Goal: Communication & Community: Answer question/provide support

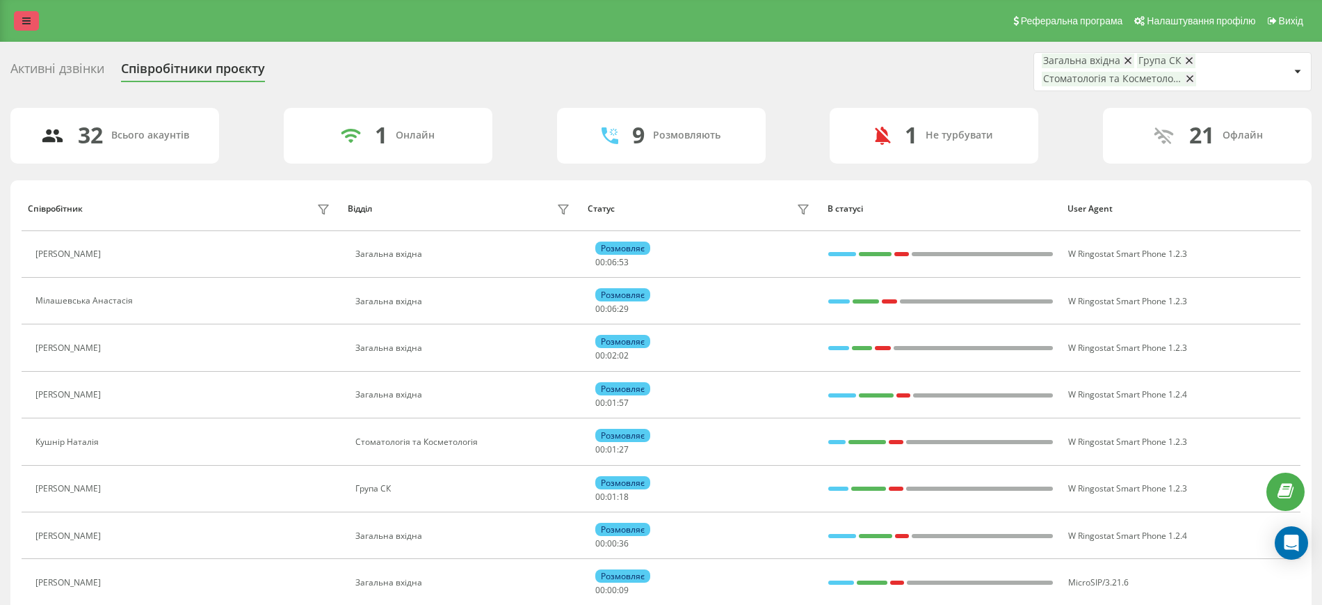
click at [17, 15] on link at bounding box center [26, 20] width 25 height 19
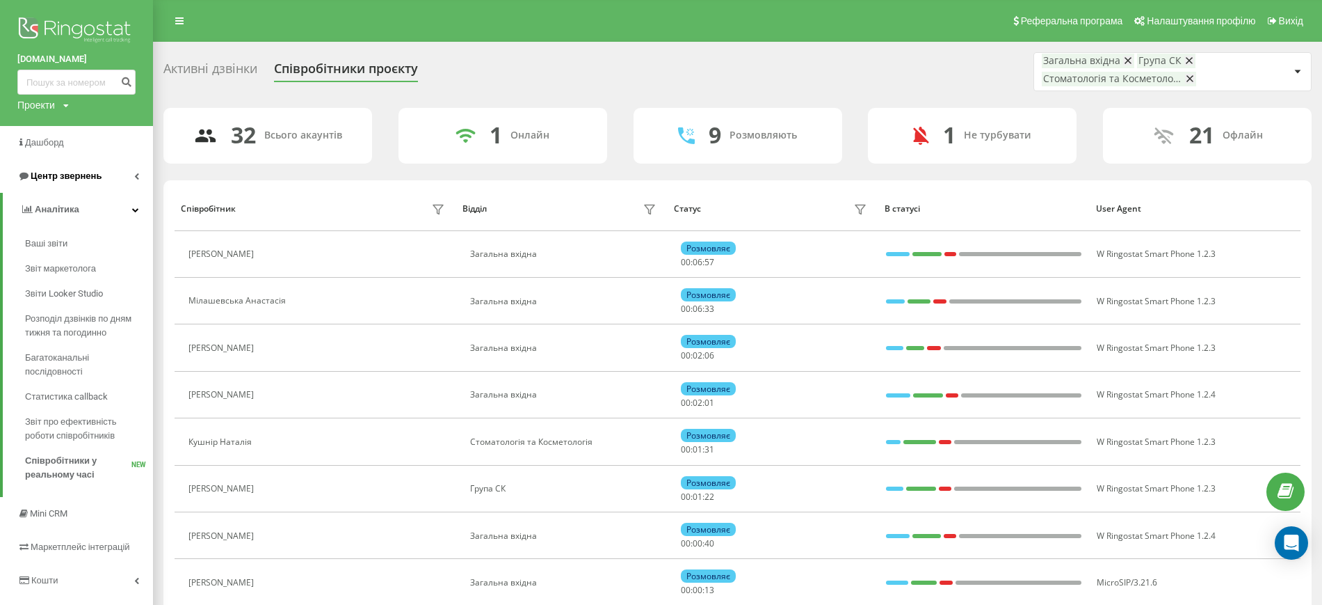
click at [68, 177] on span "Центр звернень" at bounding box center [66, 175] width 71 height 10
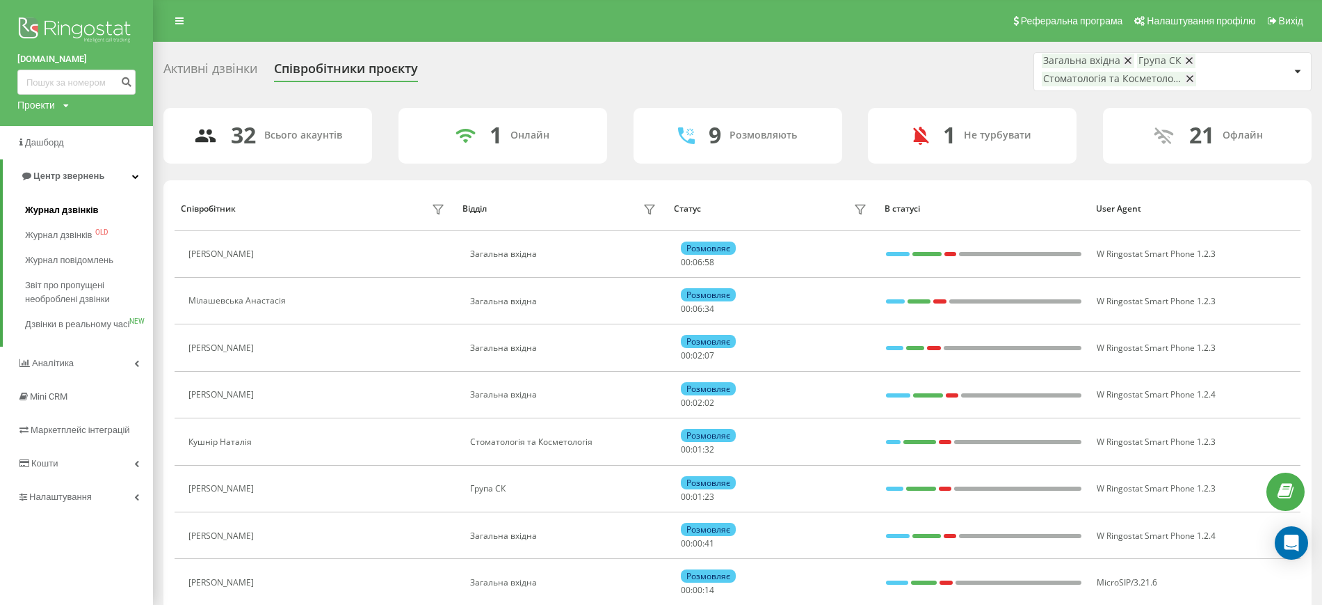
drag, startPoint x: 65, startPoint y: 210, endPoint x: 91, endPoint y: 212, distance: 25.8
click at [65, 210] on span "Журнал дзвінків" at bounding box center [62, 210] width 74 height 14
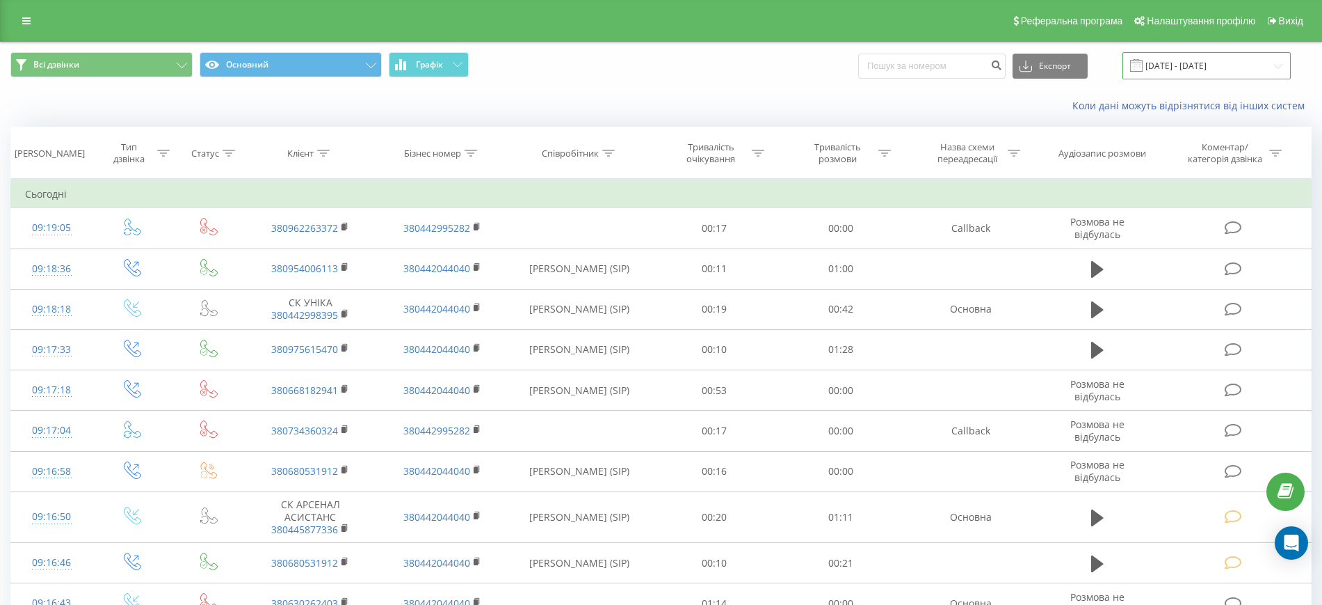
click at [1206, 65] on input "20.07.2025 - 20.08.2025" at bounding box center [1207, 65] width 168 height 27
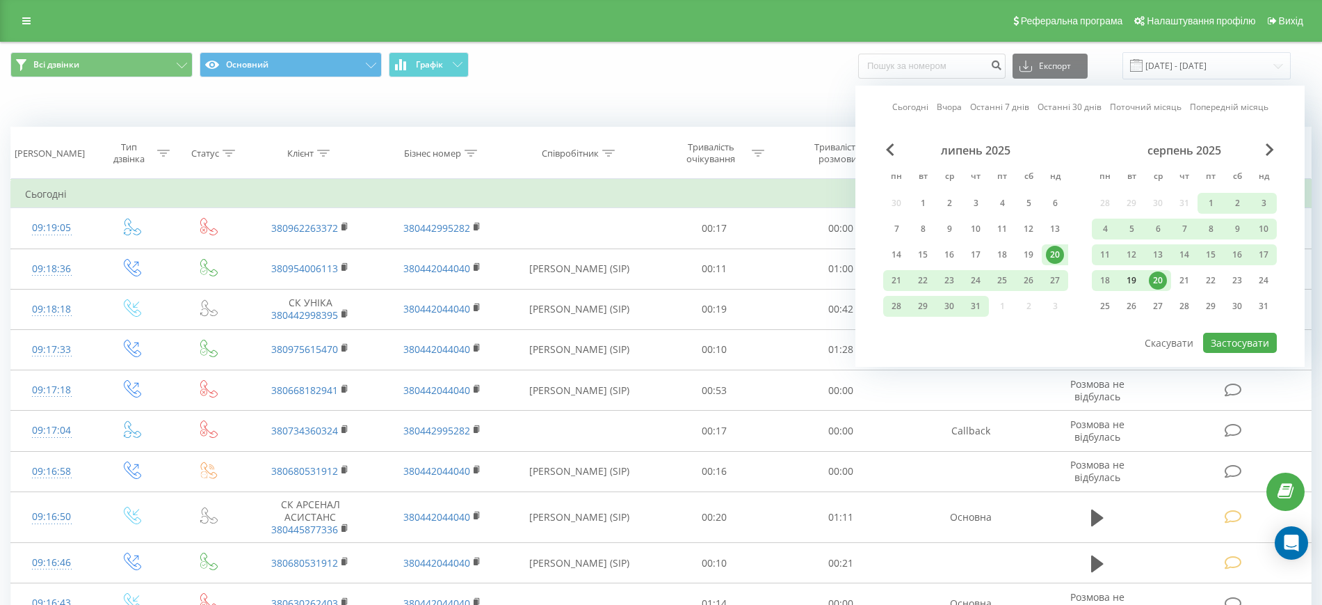
click at [1138, 281] on div "19" at bounding box center [1132, 280] width 18 height 18
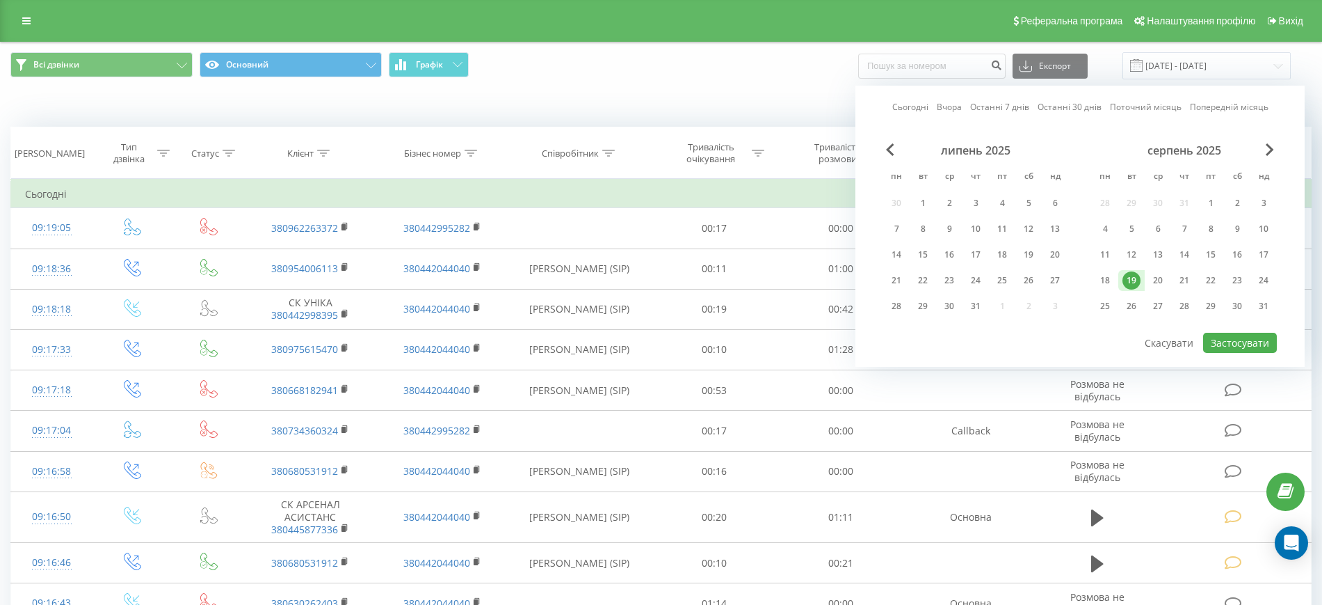
click at [1138, 281] on div "19" at bounding box center [1132, 280] width 18 height 18
click at [1215, 339] on button "Застосувати" at bounding box center [1240, 343] width 74 height 20
type input "19.08.2025 - 19.08.2025"
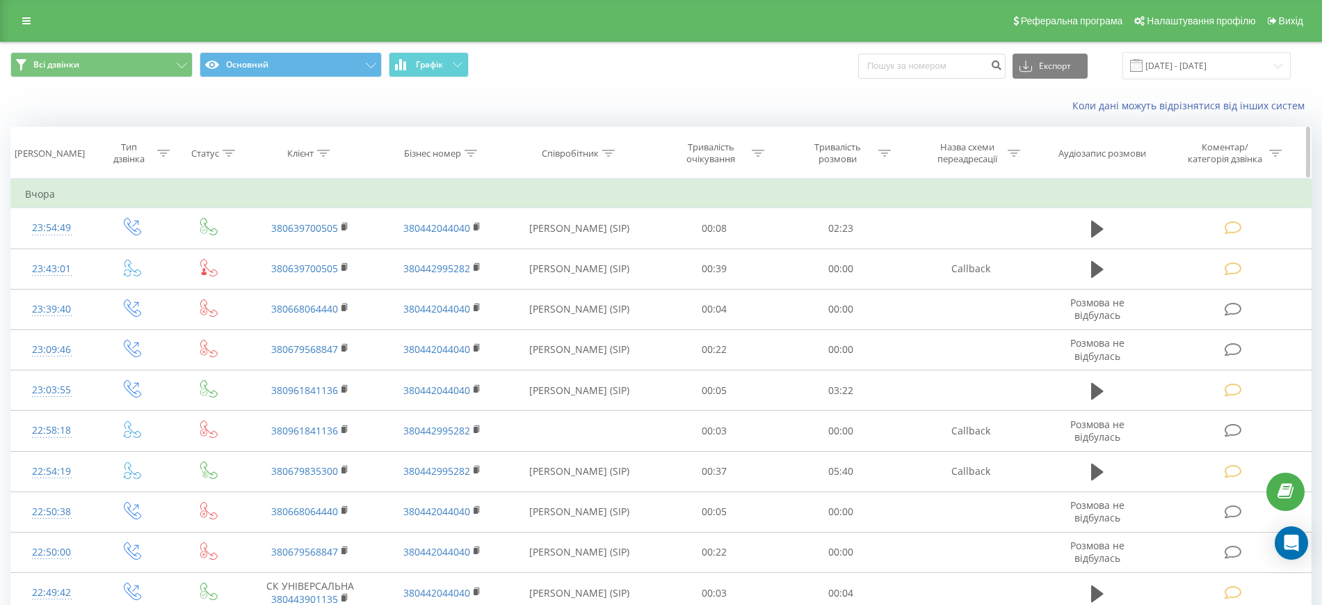
click at [604, 155] on icon at bounding box center [608, 153] width 13 height 7
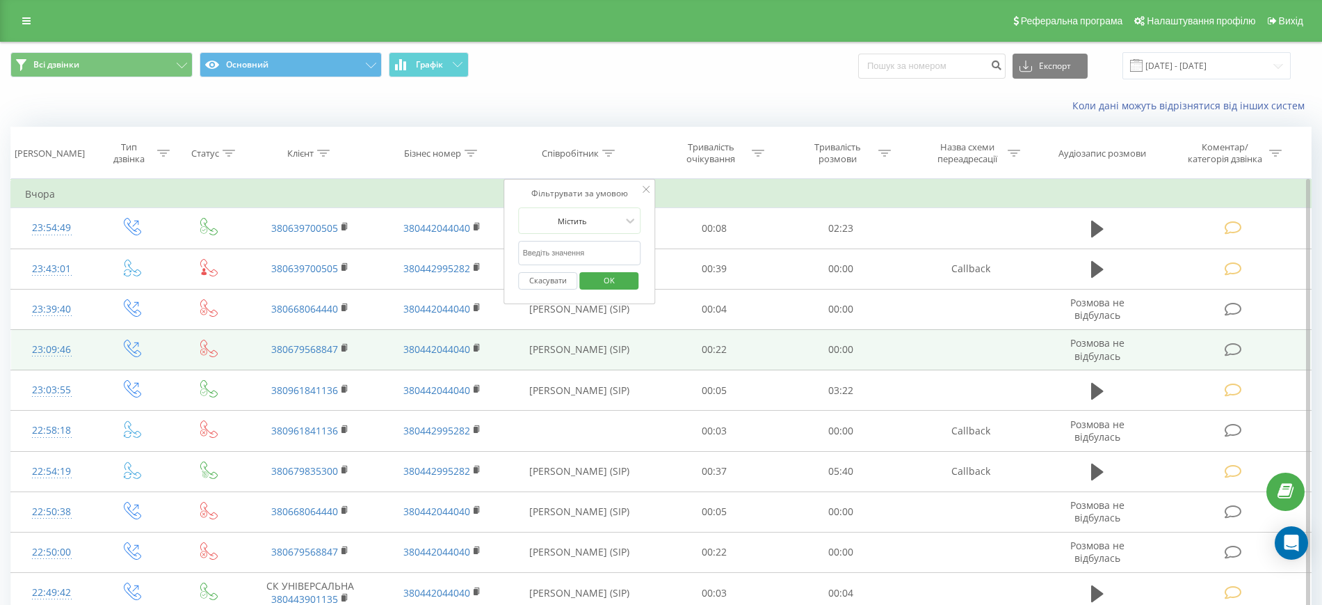
click at [712, 341] on td "00:22" at bounding box center [714, 349] width 127 height 40
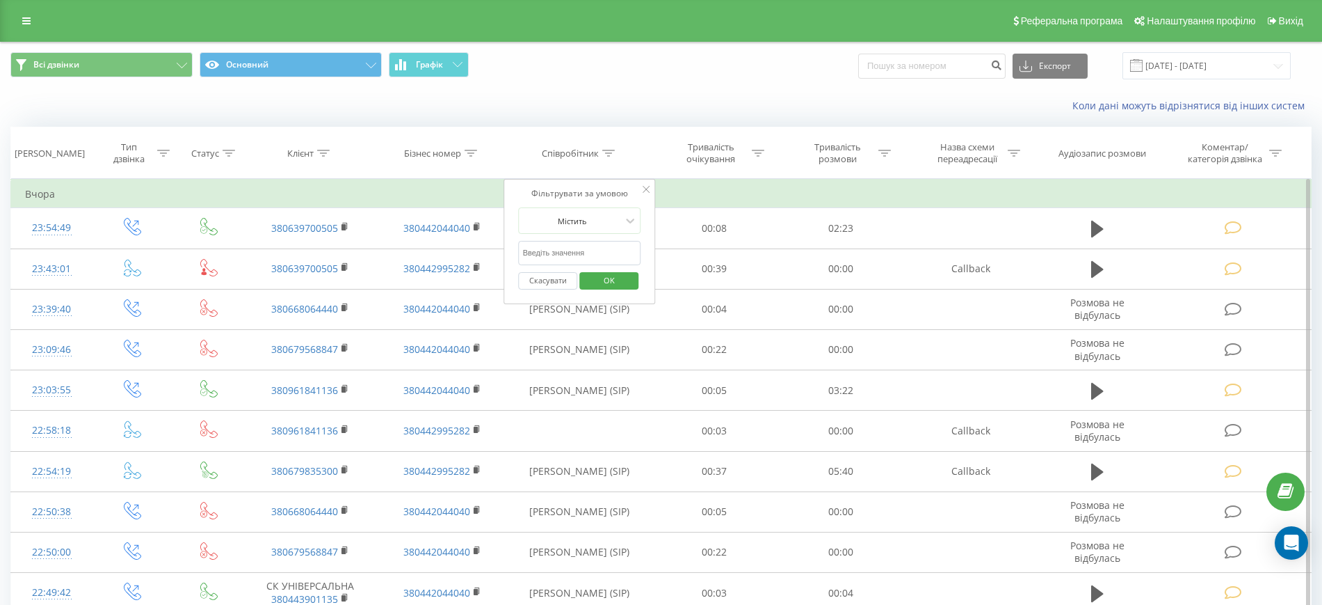
click at [559, 287] on button "Скасувати" at bounding box center [548, 280] width 59 height 17
click at [605, 153] on icon at bounding box center [608, 153] width 13 height 7
click at [552, 255] on input "text" at bounding box center [580, 253] width 122 height 24
type input ":"
click at [552, 255] on input "text" at bounding box center [580, 253] width 122 height 24
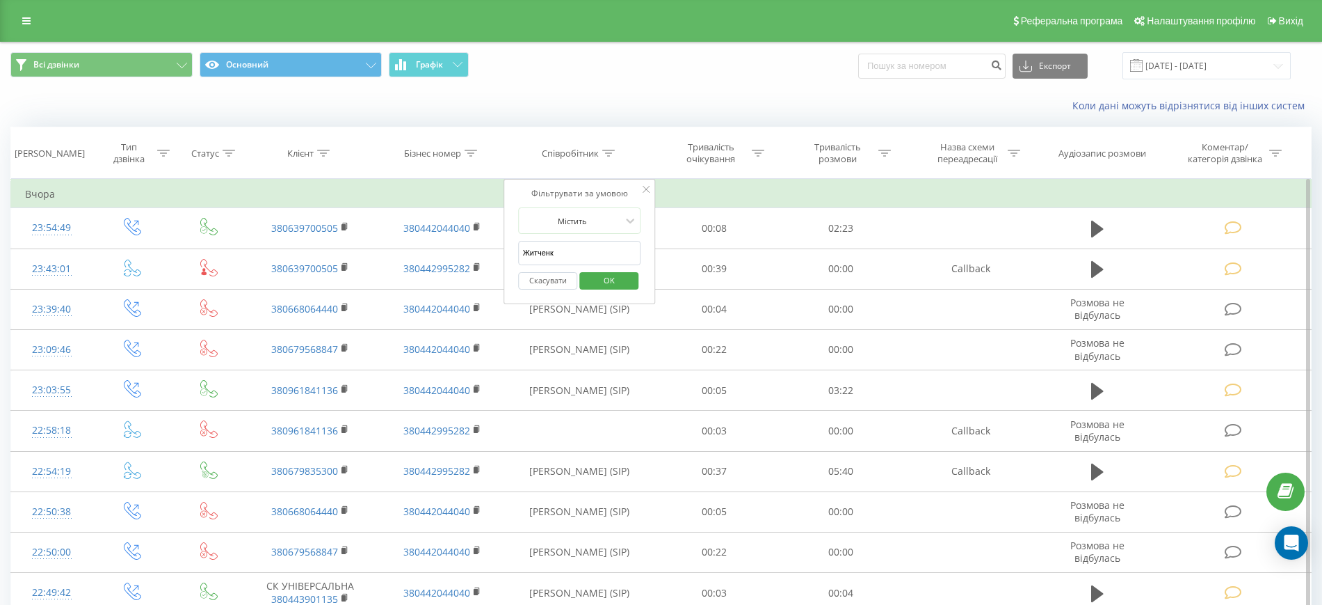
type input "Житченко"
click at [598, 280] on span "OK" at bounding box center [609, 280] width 39 height 22
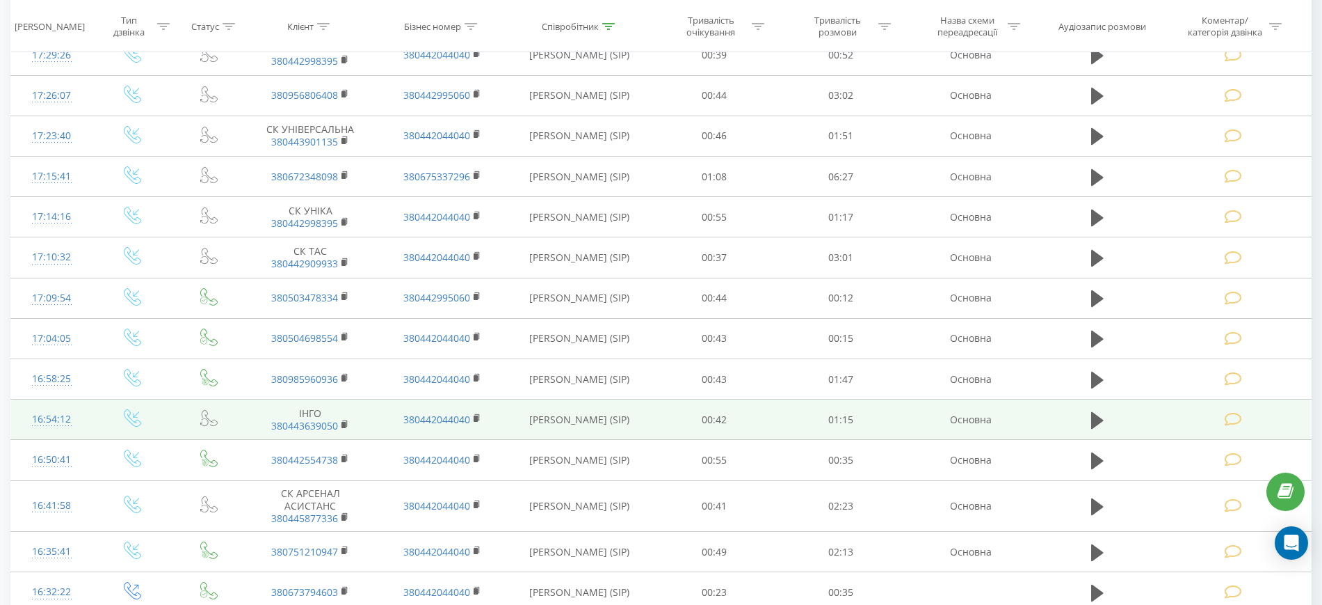
scroll to position [678, 0]
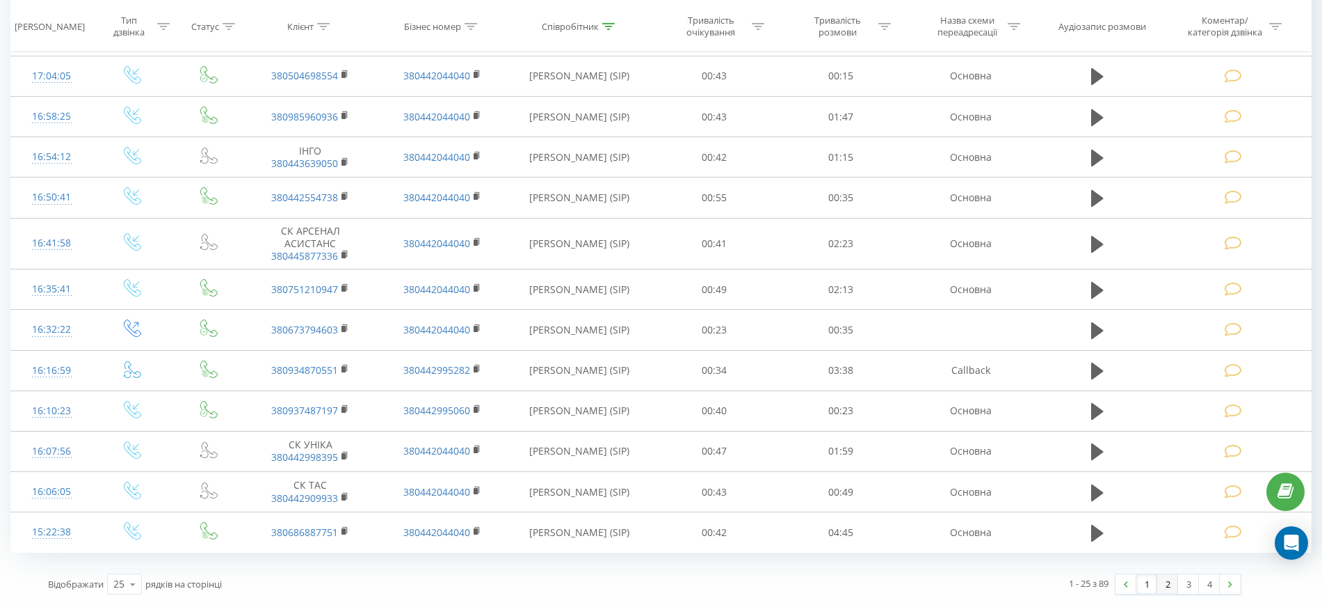
click at [1168, 583] on link "2" at bounding box center [1168, 583] width 21 height 19
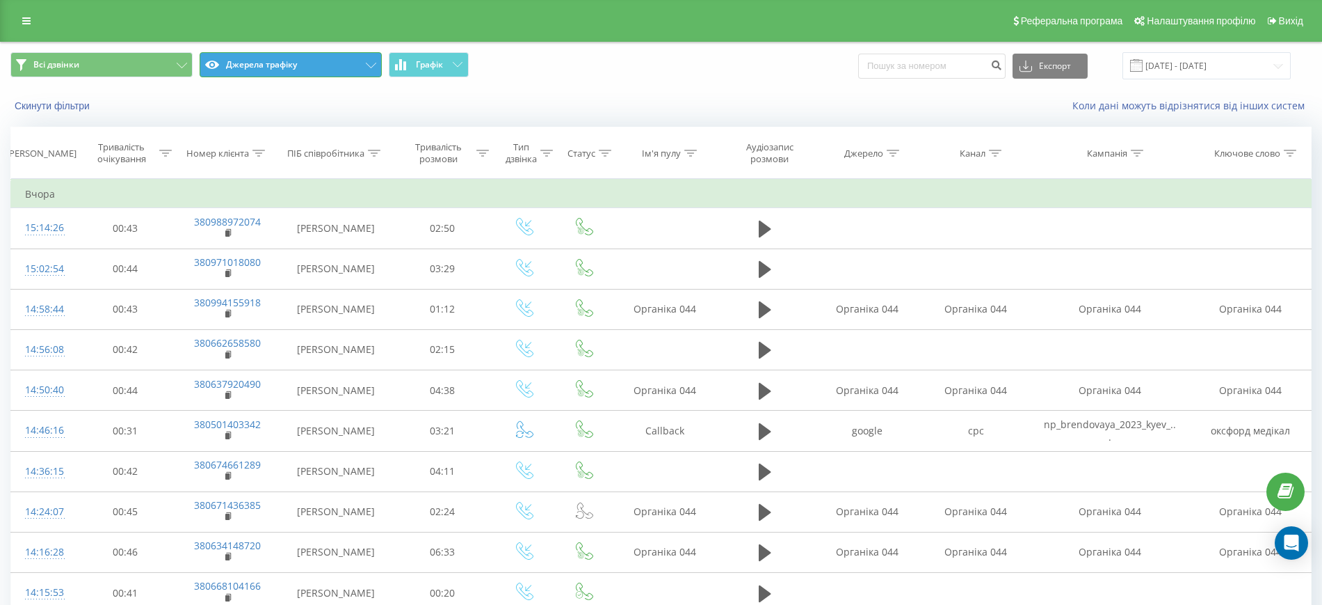
click at [361, 60] on button "Джерела трафіку" at bounding box center [291, 64] width 182 height 25
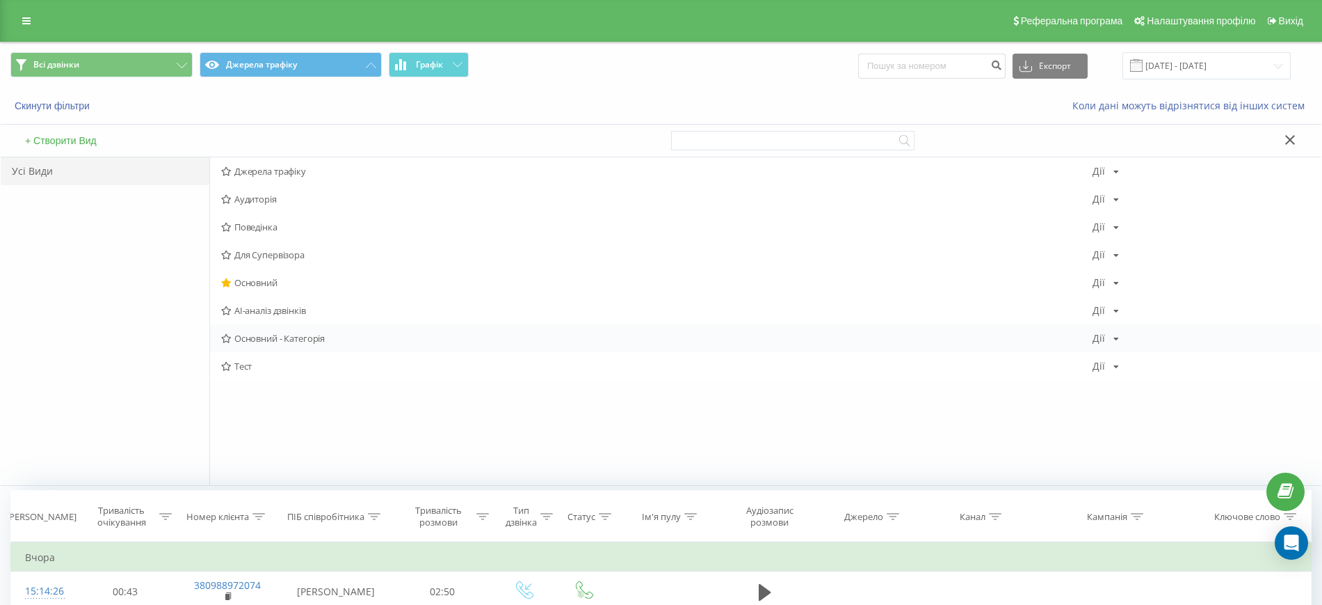
click at [275, 338] on span "Основний - Категорія" at bounding box center [657, 338] width 872 height 10
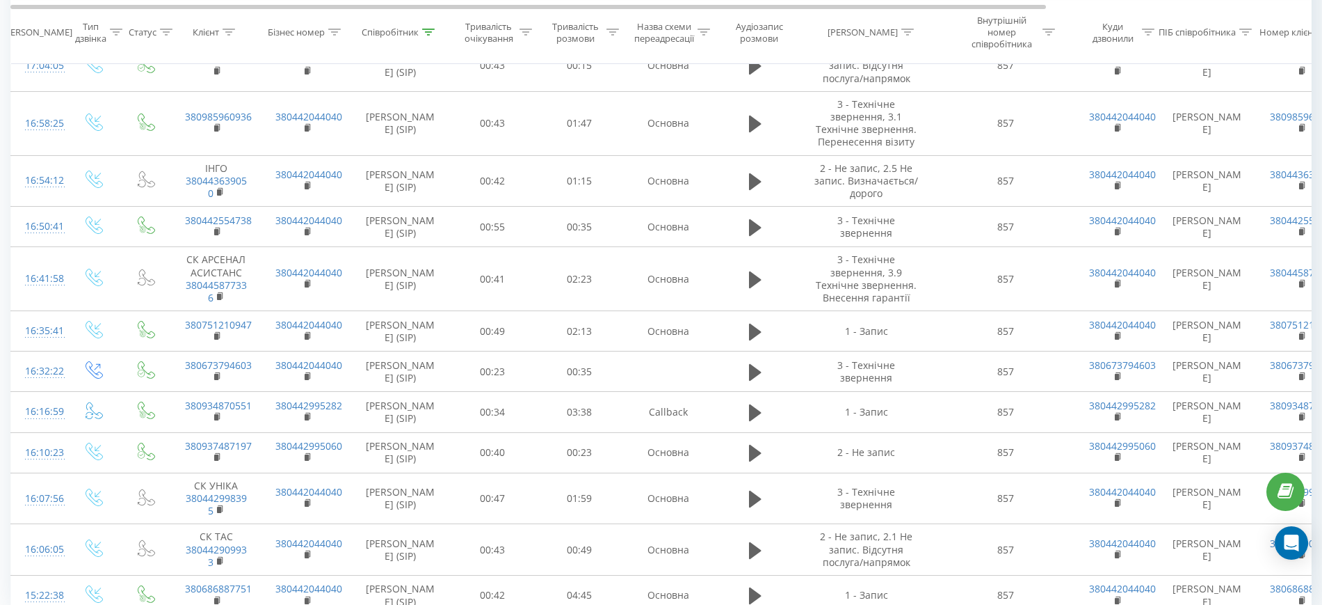
scroll to position [907, 0]
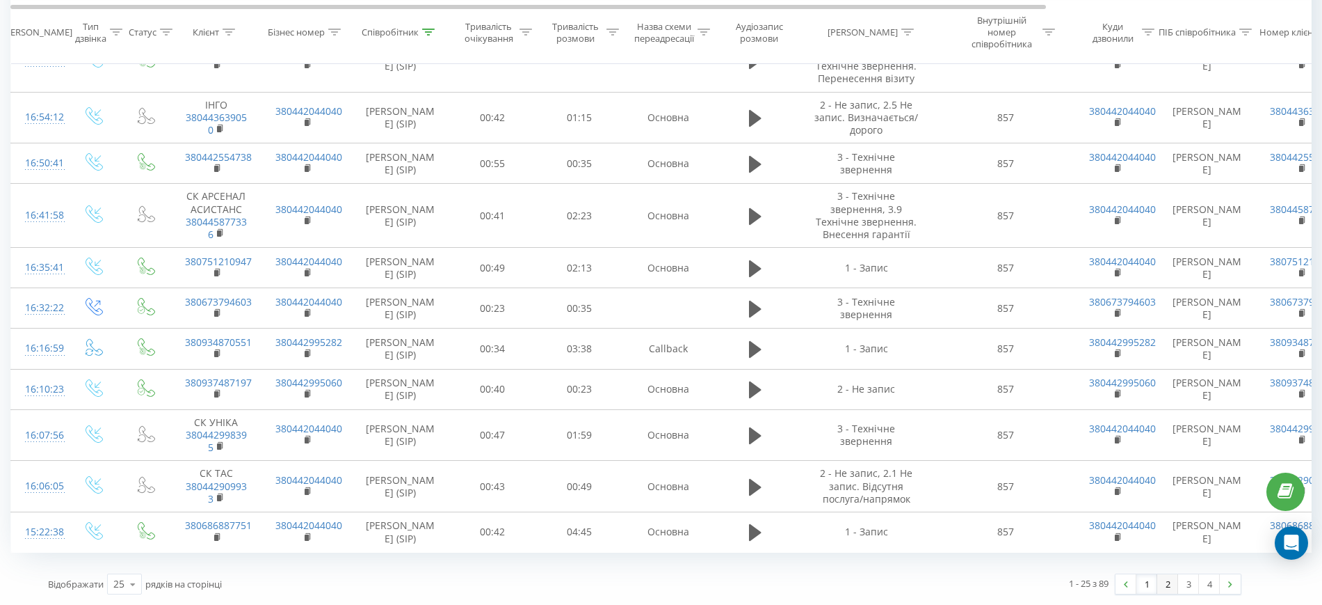
click at [1167, 590] on link "2" at bounding box center [1168, 583] width 21 height 19
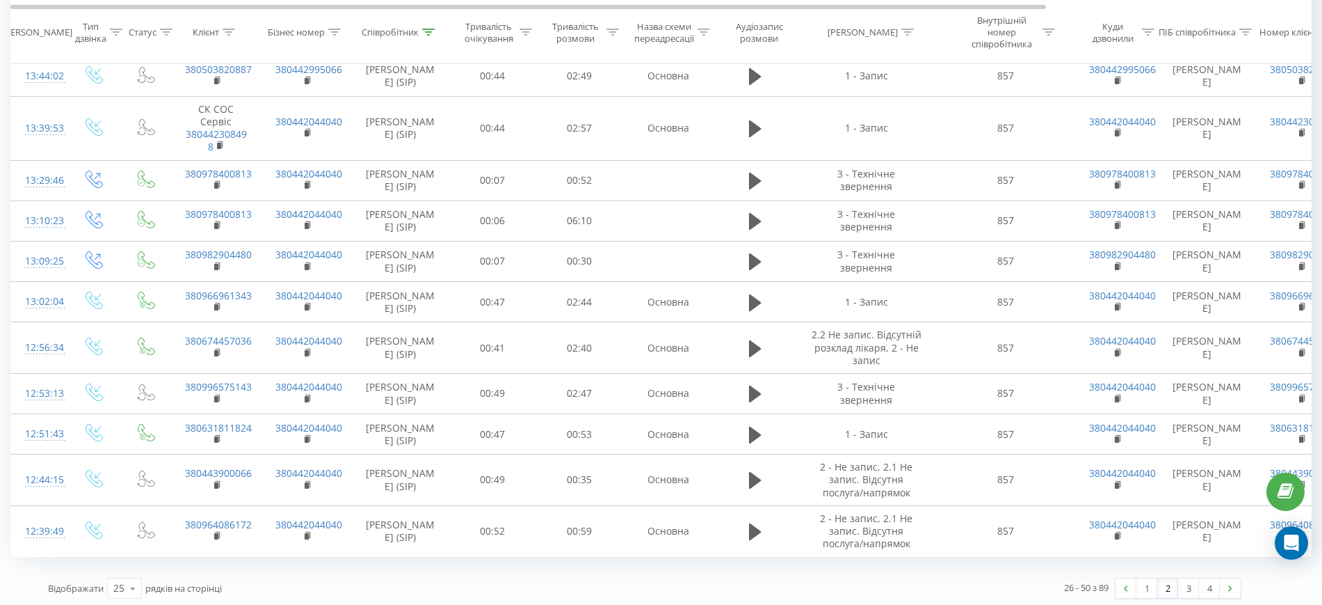
scroll to position [871, 0]
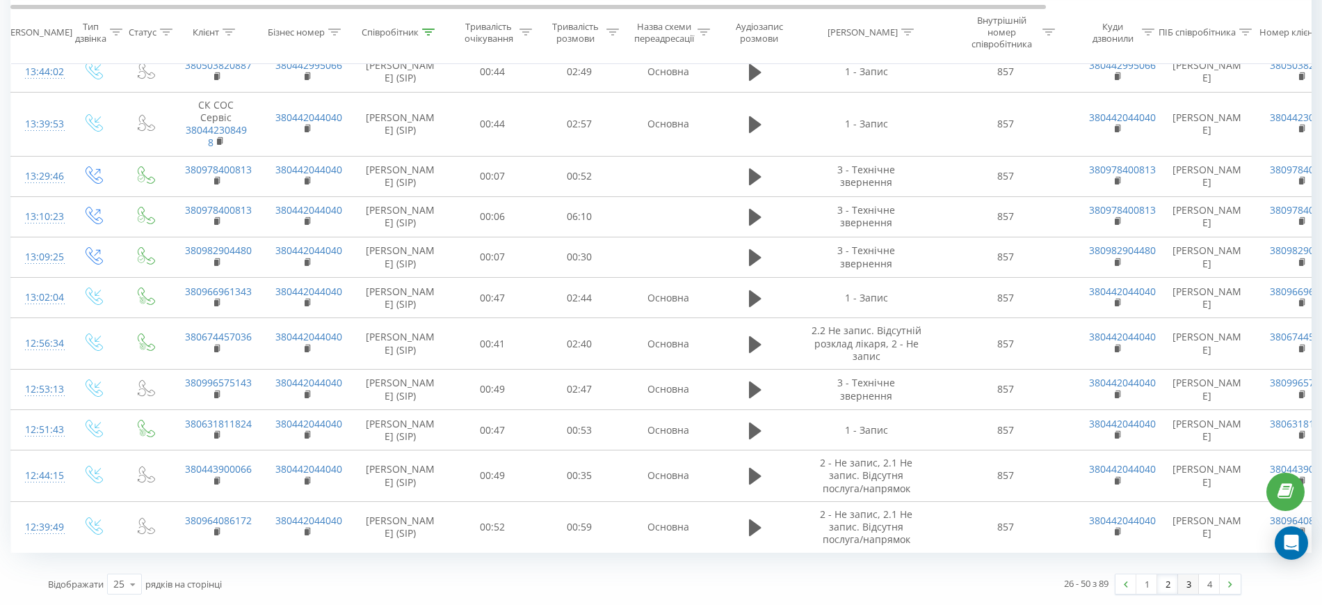
click at [1186, 585] on link "3" at bounding box center [1188, 583] width 21 height 19
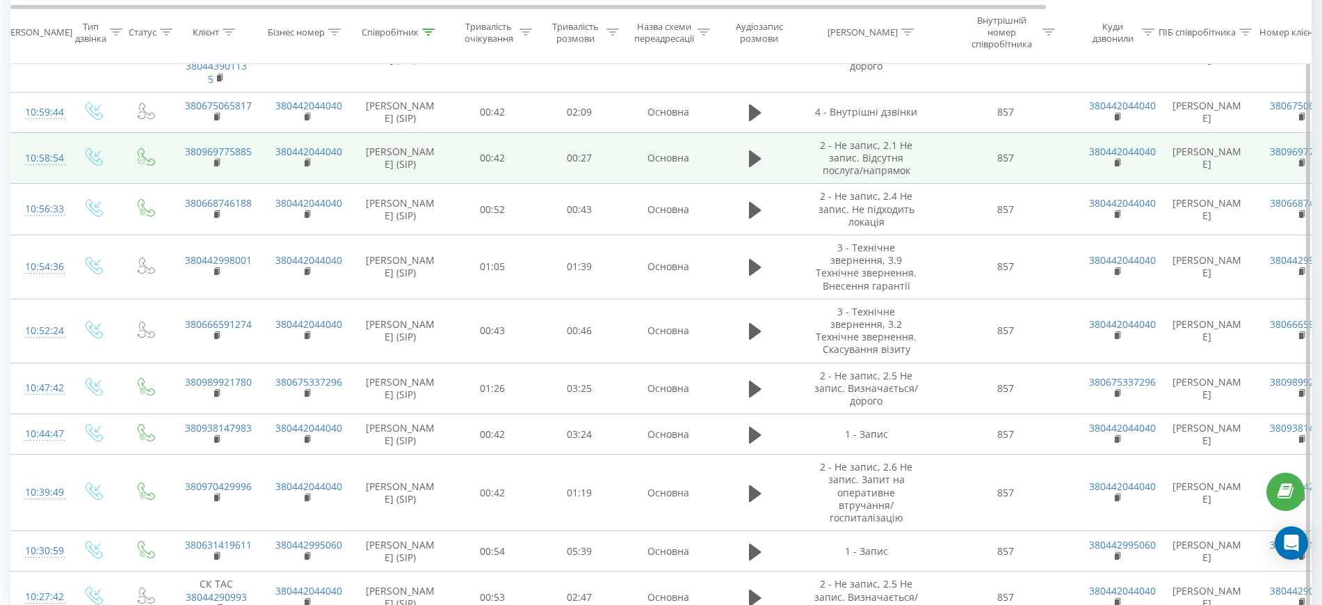
scroll to position [1009, 0]
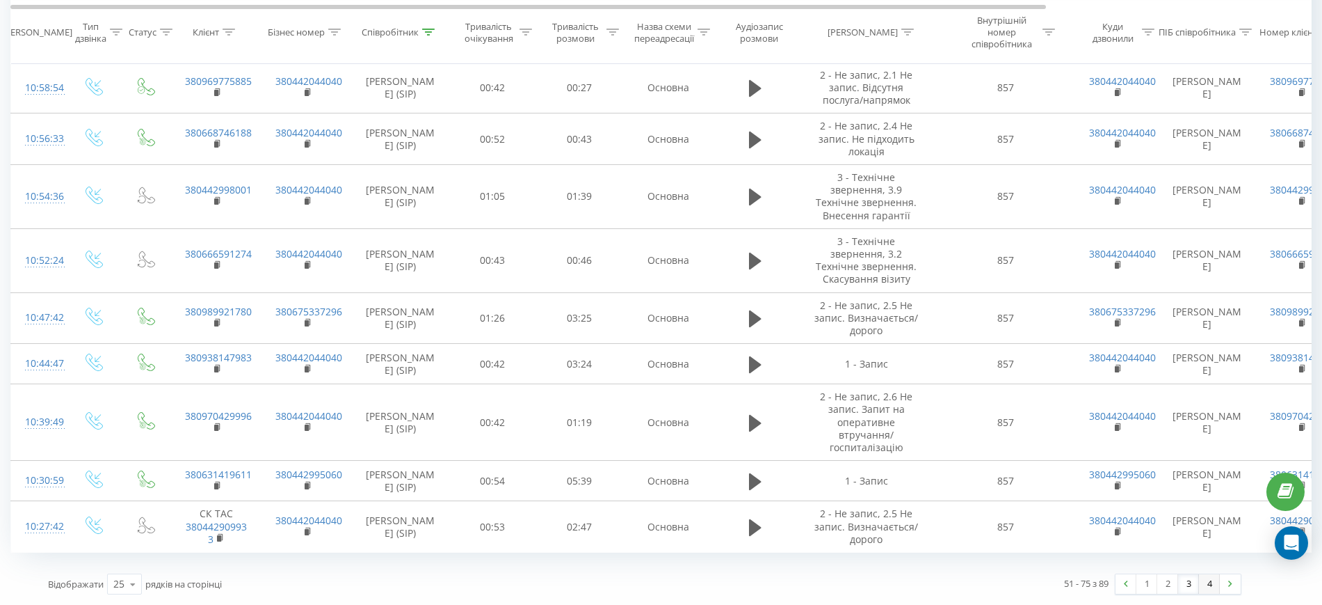
click at [1209, 579] on link "4" at bounding box center [1209, 583] width 21 height 19
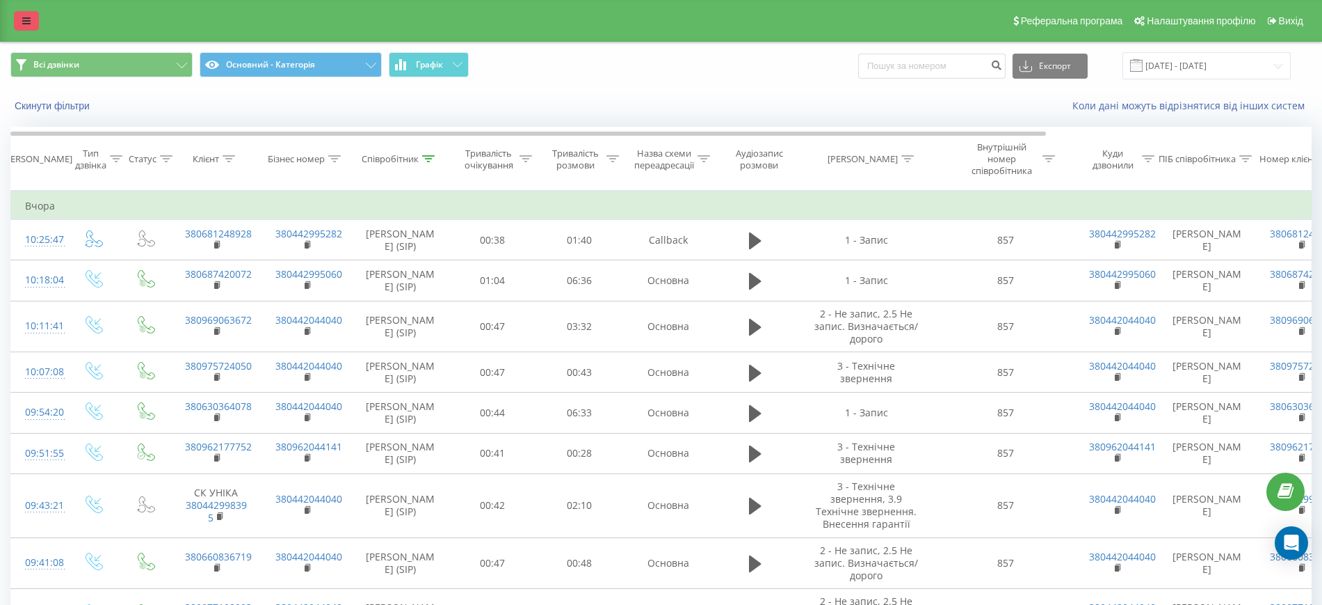
click at [21, 19] on link at bounding box center [26, 20] width 25 height 19
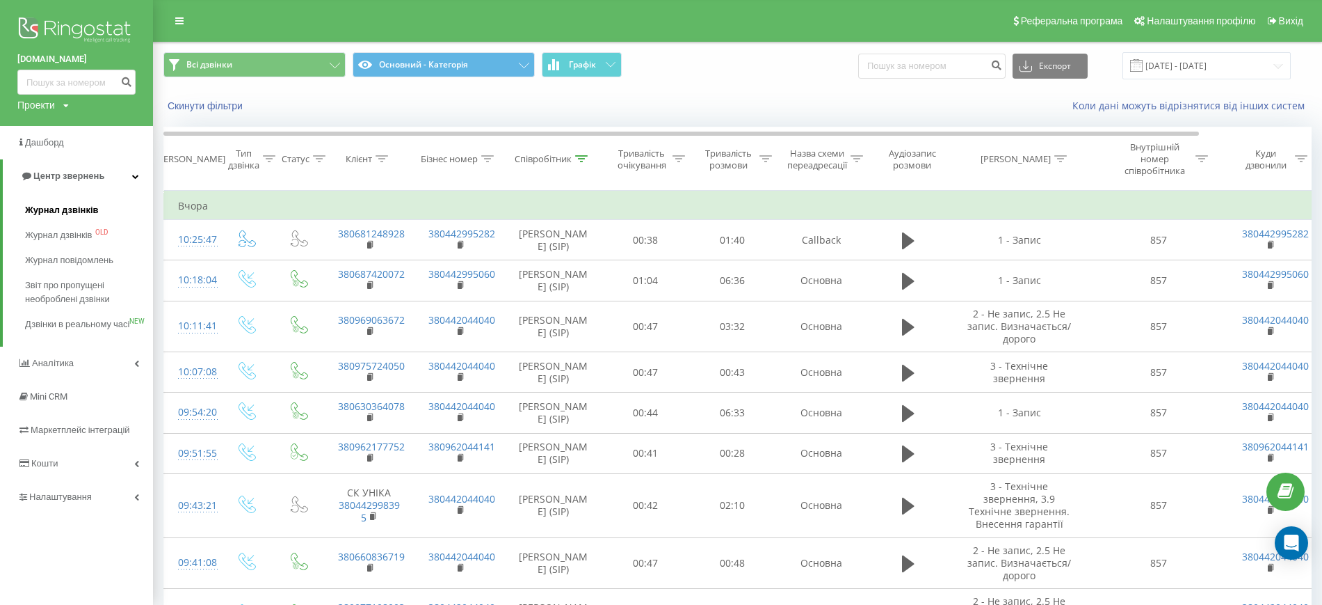
click at [75, 213] on span "Журнал дзвінків" at bounding box center [62, 210] width 74 height 14
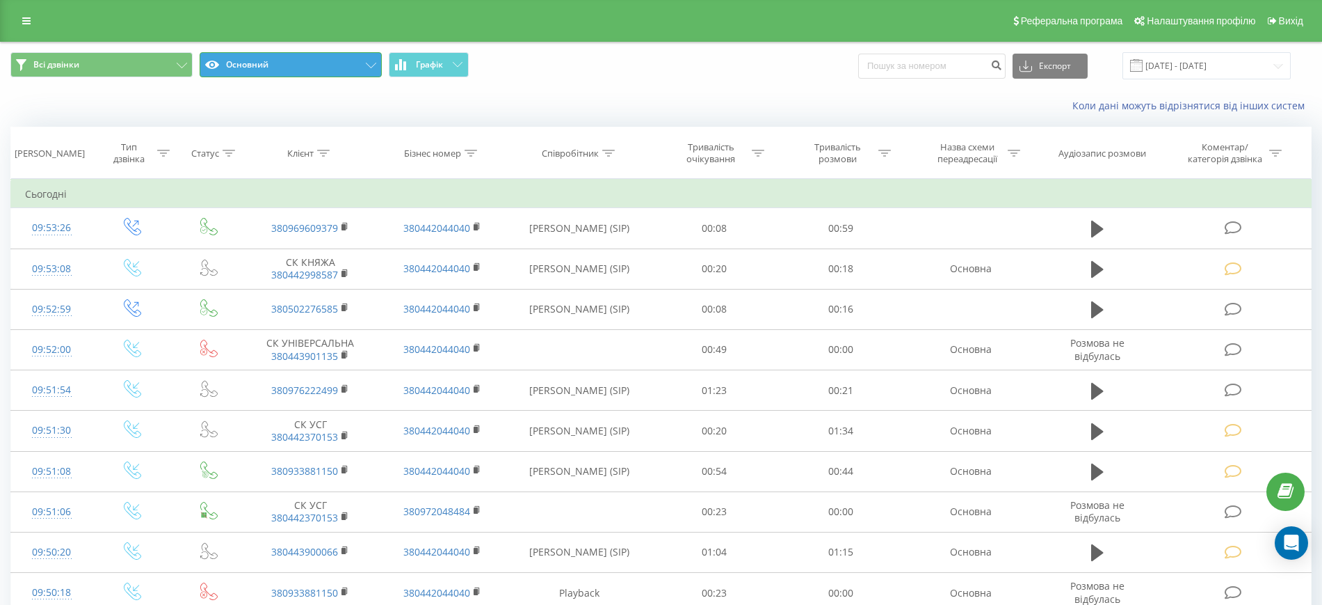
click at [364, 63] on button "Основний" at bounding box center [291, 64] width 182 height 25
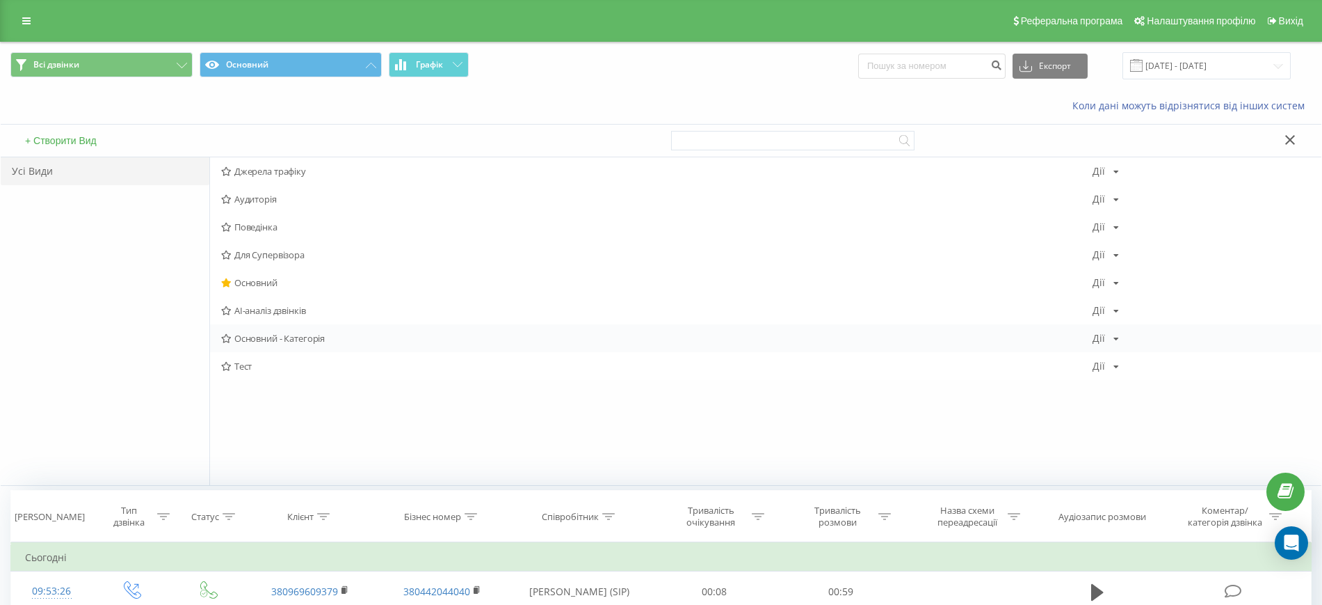
click at [237, 339] on span "Основний - Категорія" at bounding box center [657, 338] width 872 height 10
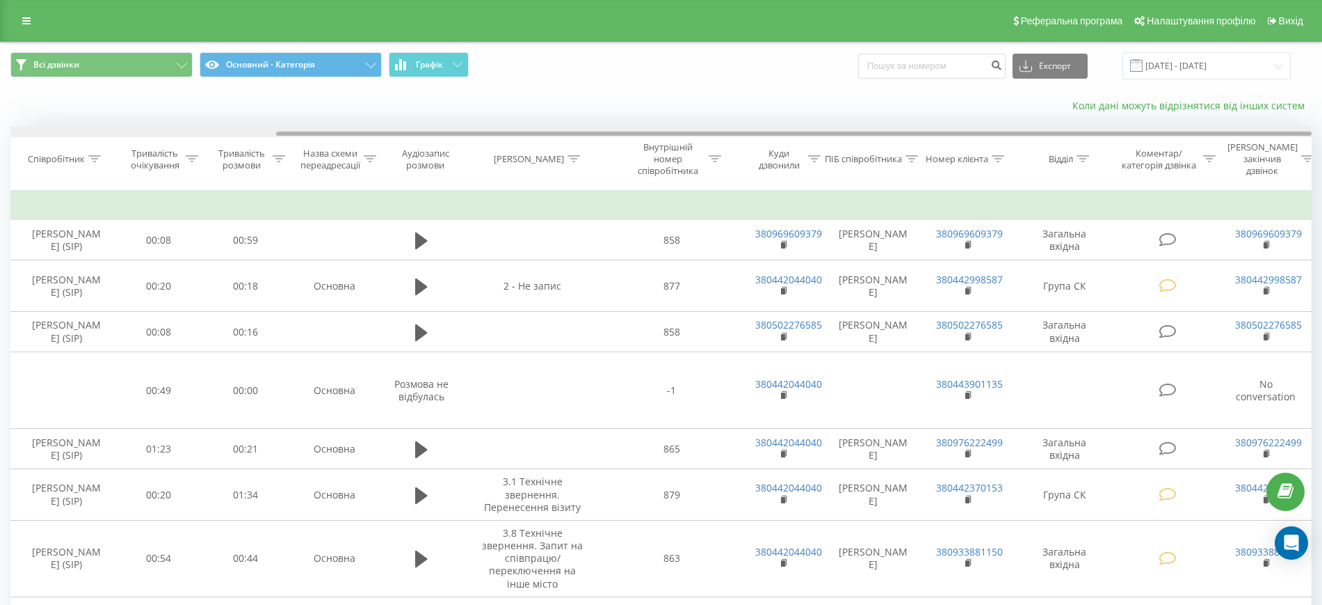
drag, startPoint x: 765, startPoint y: 131, endPoint x: 1093, endPoint y: 101, distance: 329.8
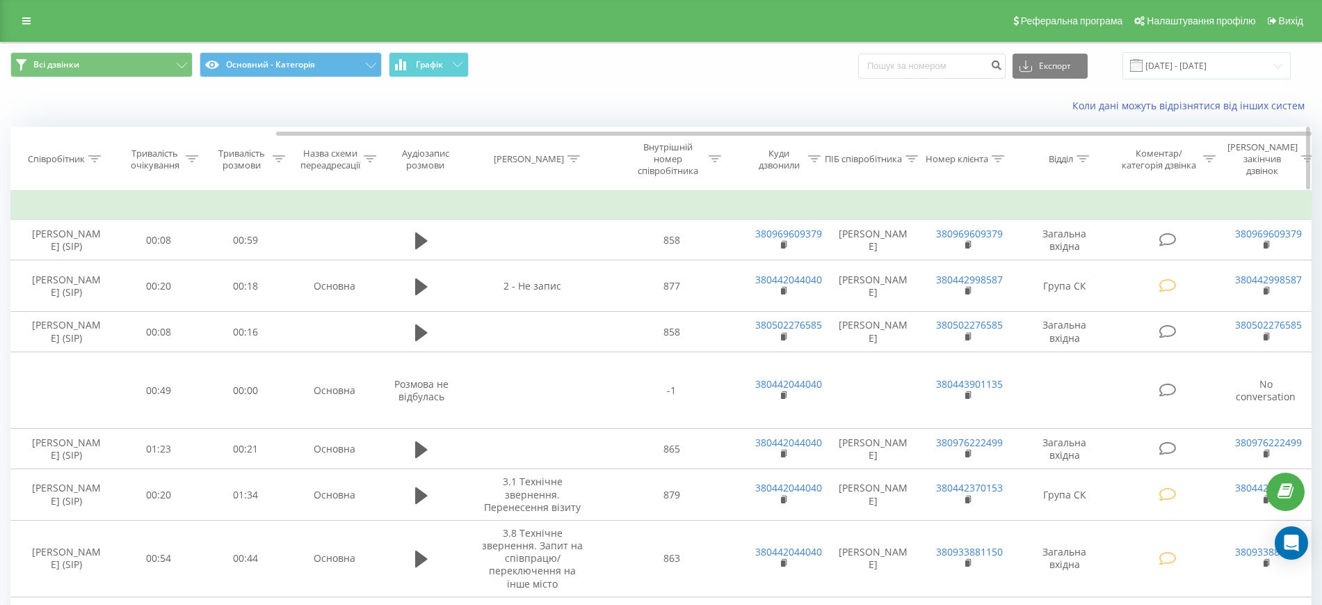
click at [367, 159] on icon at bounding box center [370, 158] width 13 height 7
click at [328, 262] on input "text" at bounding box center [334, 265] width 122 height 24
click at [399, 202] on icon at bounding box center [400, 201] width 7 height 7
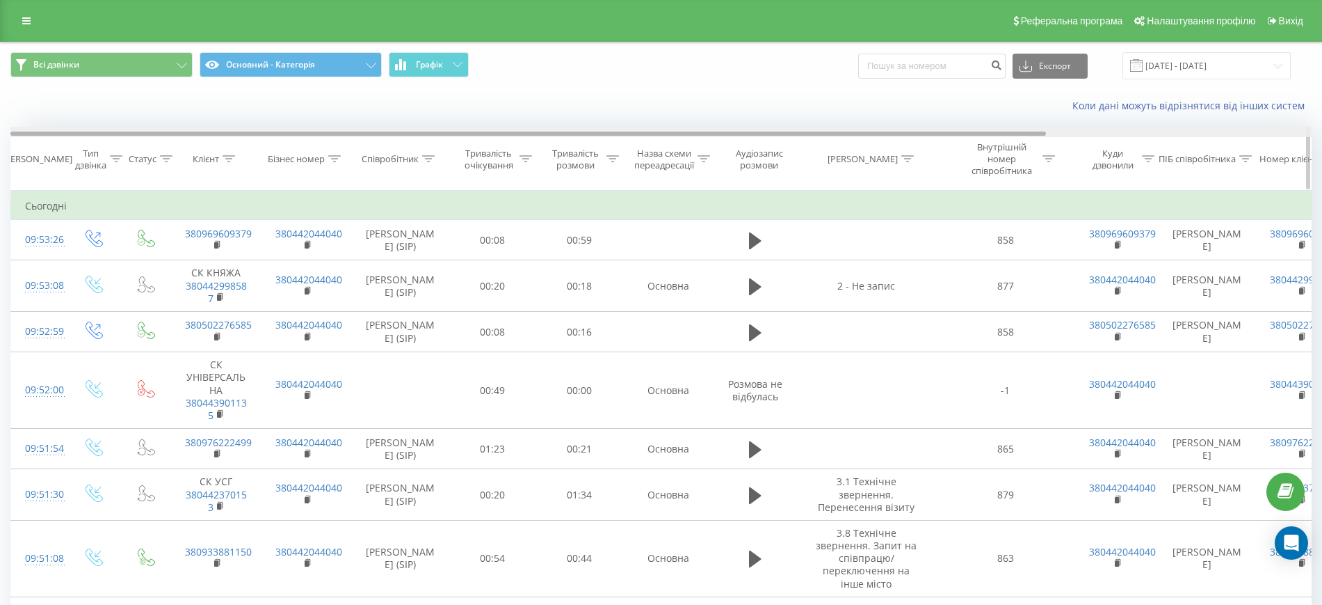
drag, startPoint x: 372, startPoint y: 132, endPoint x: 56, endPoint y: 127, distance: 316.6
click at [56, 127] on div at bounding box center [661, 132] width 1302 height 10
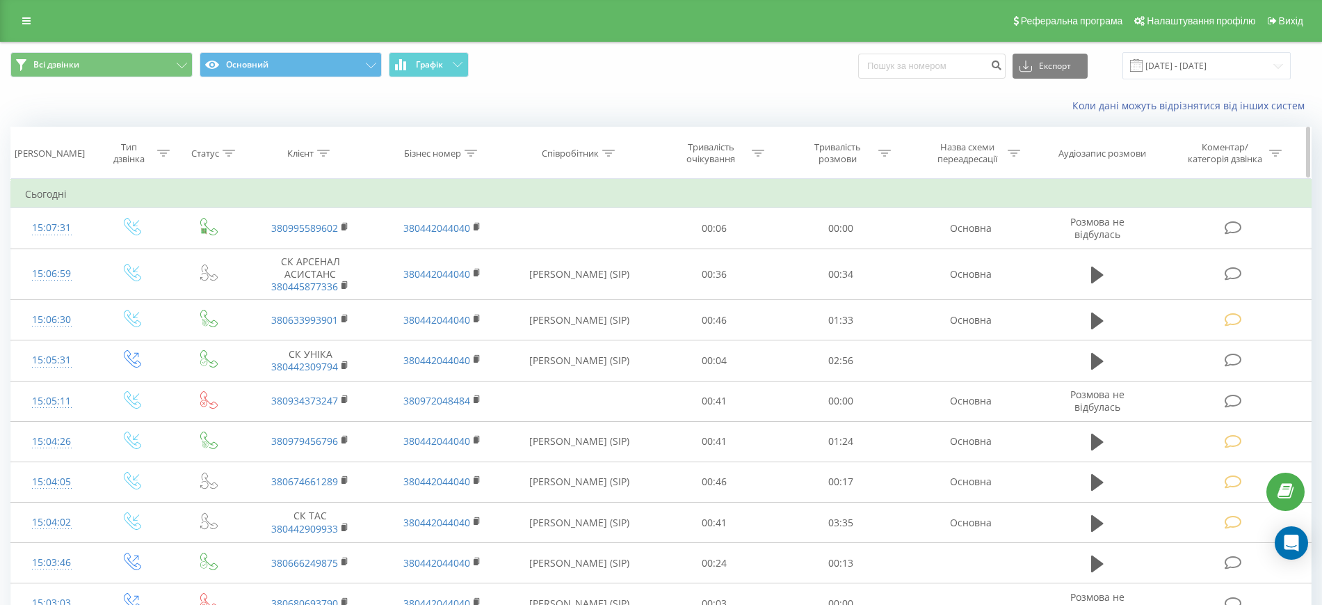
click at [226, 148] on div at bounding box center [229, 153] width 13 height 12
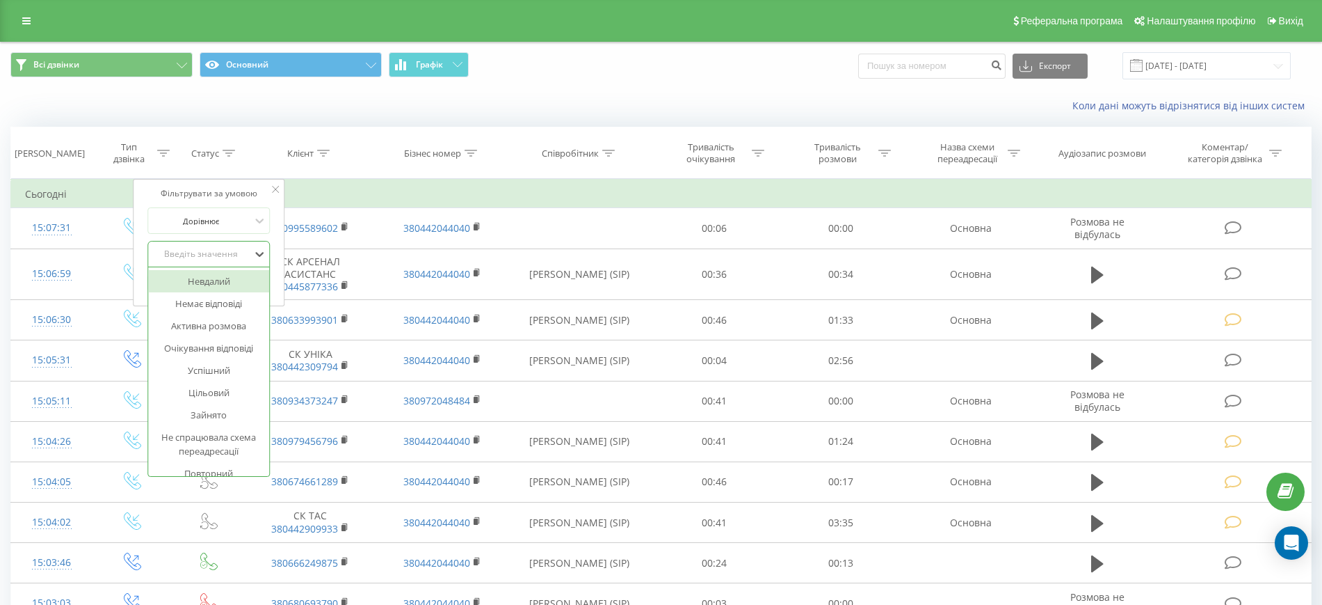
click at [226, 255] on div "Введіть значення" at bounding box center [201, 253] width 99 height 11
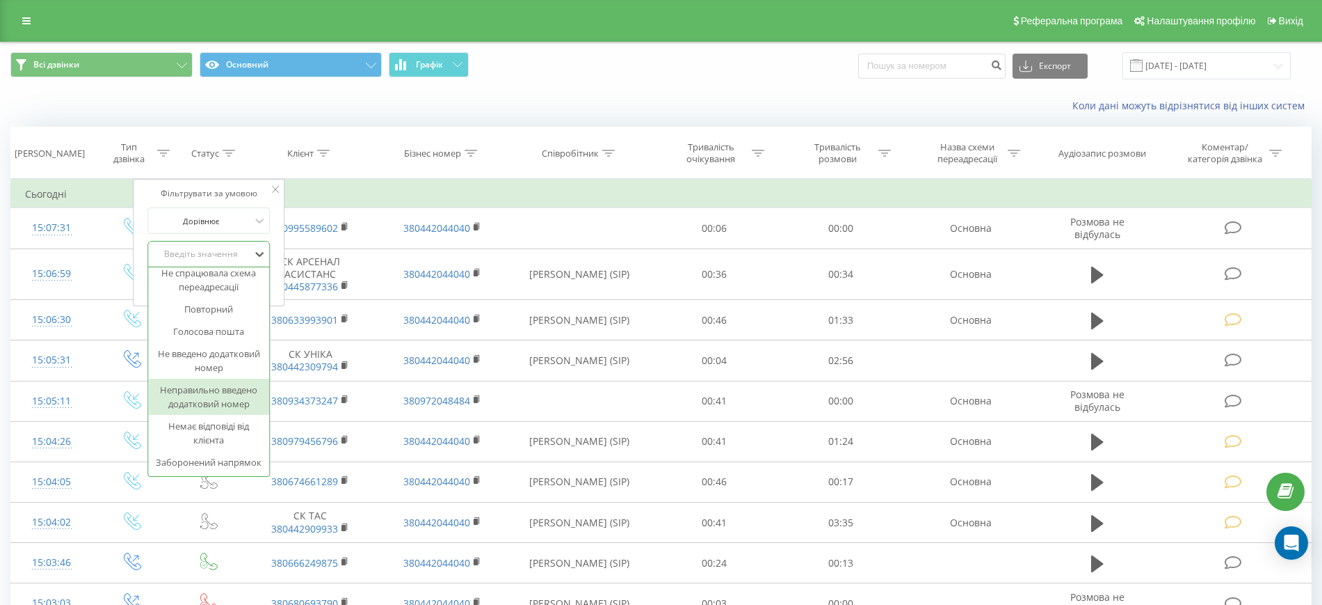
scroll to position [192, 0]
click at [222, 455] on div "Заборонений напрямок" at bounding box center [209, 462] width 121 height 22
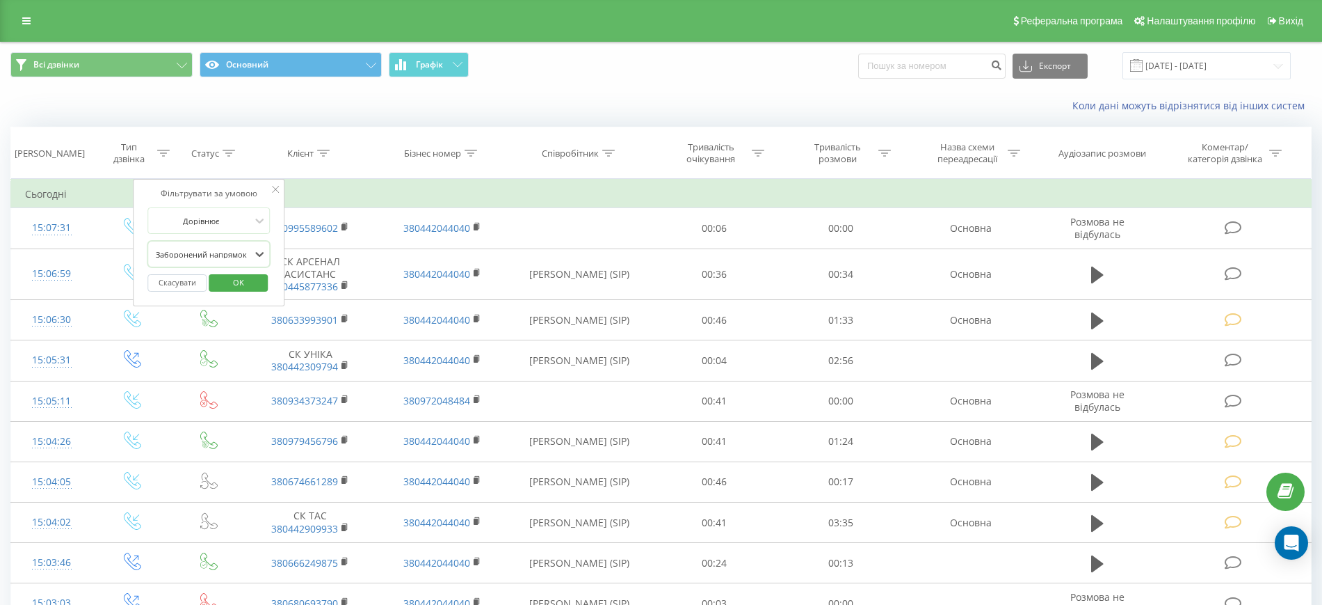
click at [254, 284] on span "OK" at bounding box center [238, 282] width 39 height 22
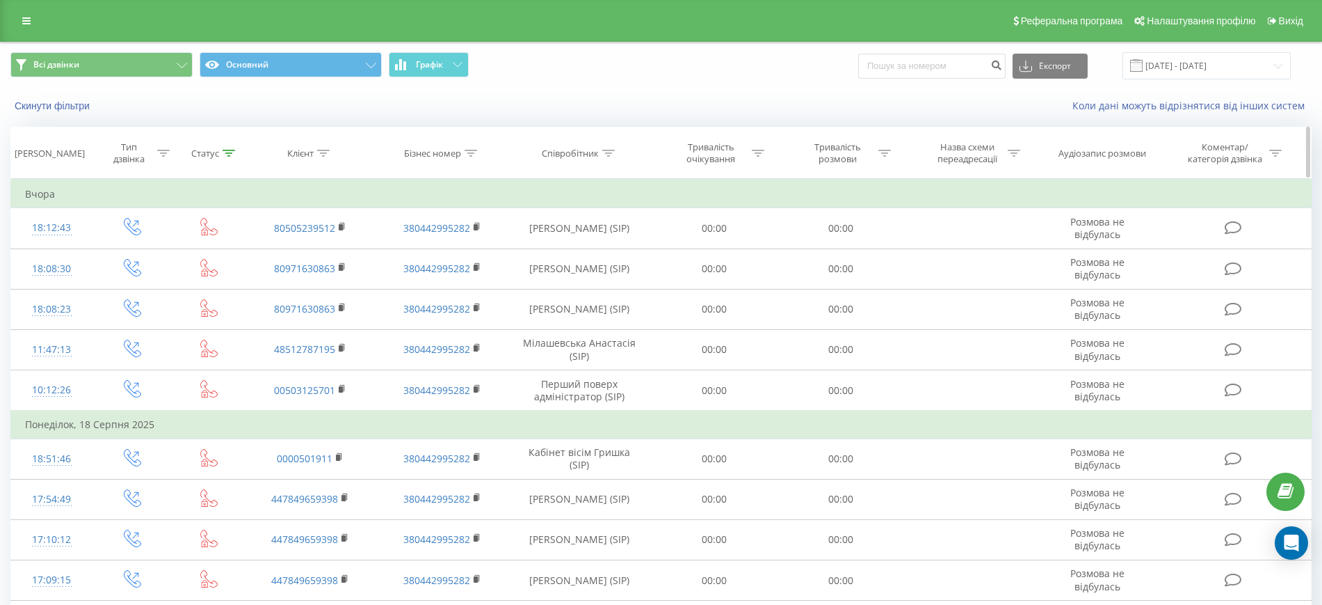
click at [226, 159] on th "Статус" at bounding box center [208, 152] width 71 height 51
click at [229, 150] on icon at bounding box center [229, 153] width 13 height 7
click at [266, 253] on icon at bounding box center [260, 254] width 14 height 14
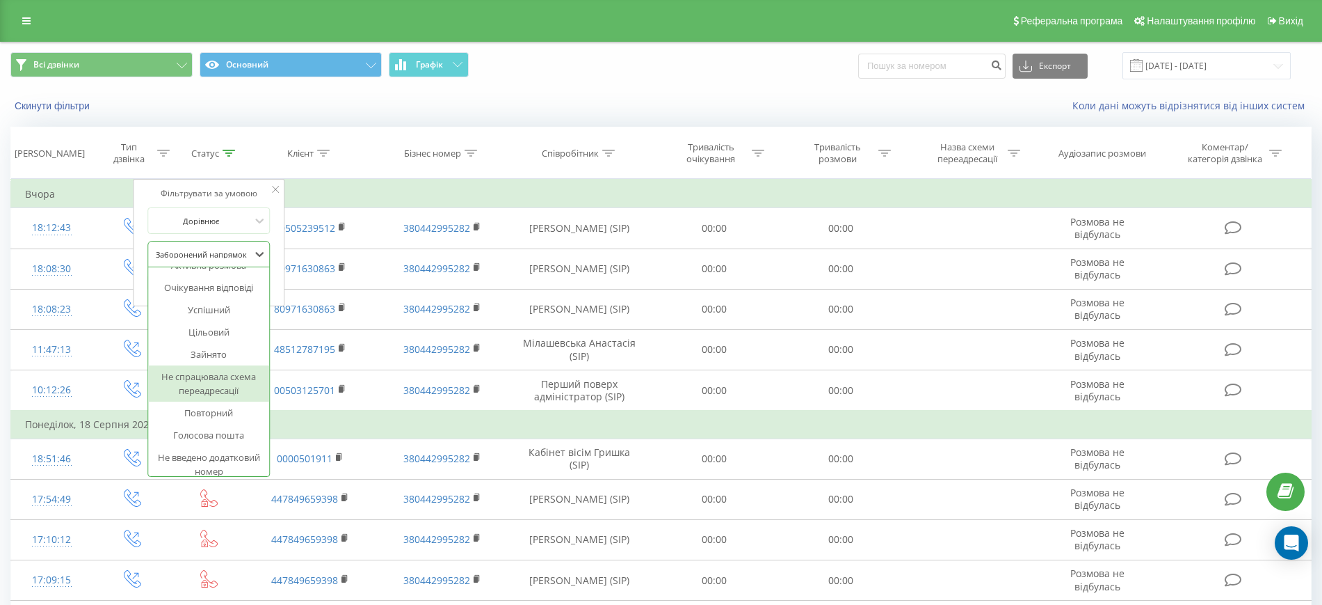
scroll to position [87, 0]
click at [211, 408] on div "Голосова пошта" at bounding box center [209, 408] width 121 height 22
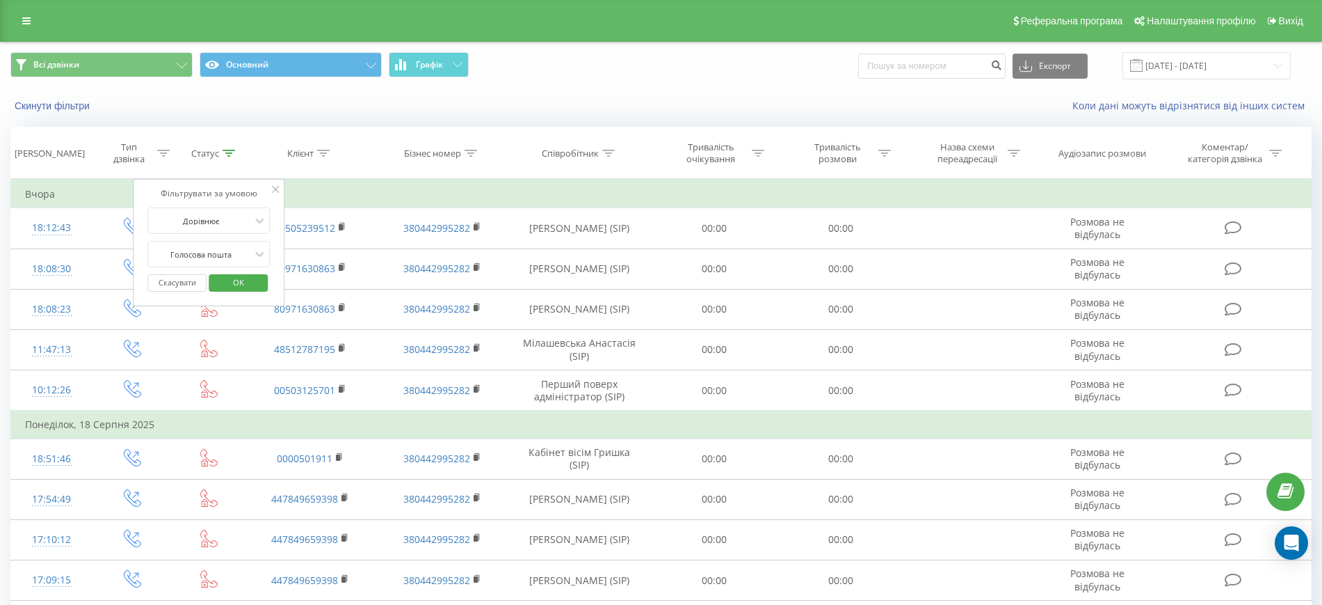
click at [250, 280] on span "OK" at bounding box center [238, 282] width 39 height 22
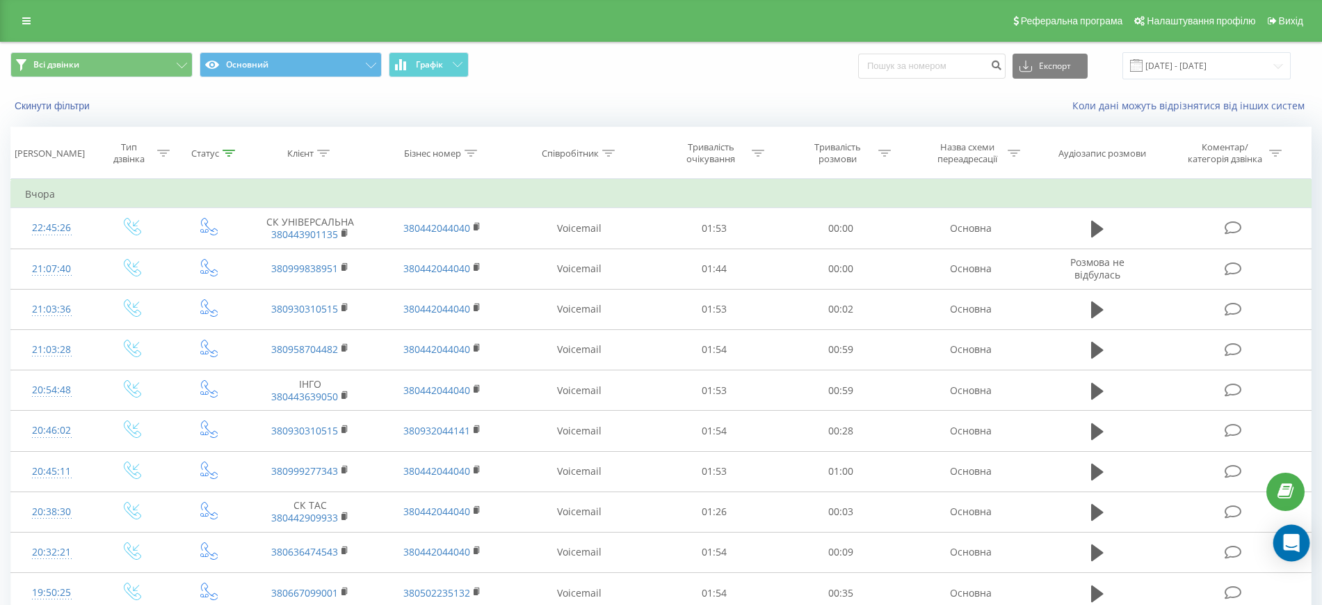
click at [1296, 545] on icon "Open Intercom Messenger" at bounding box center [1292, 543] width 18 height 18
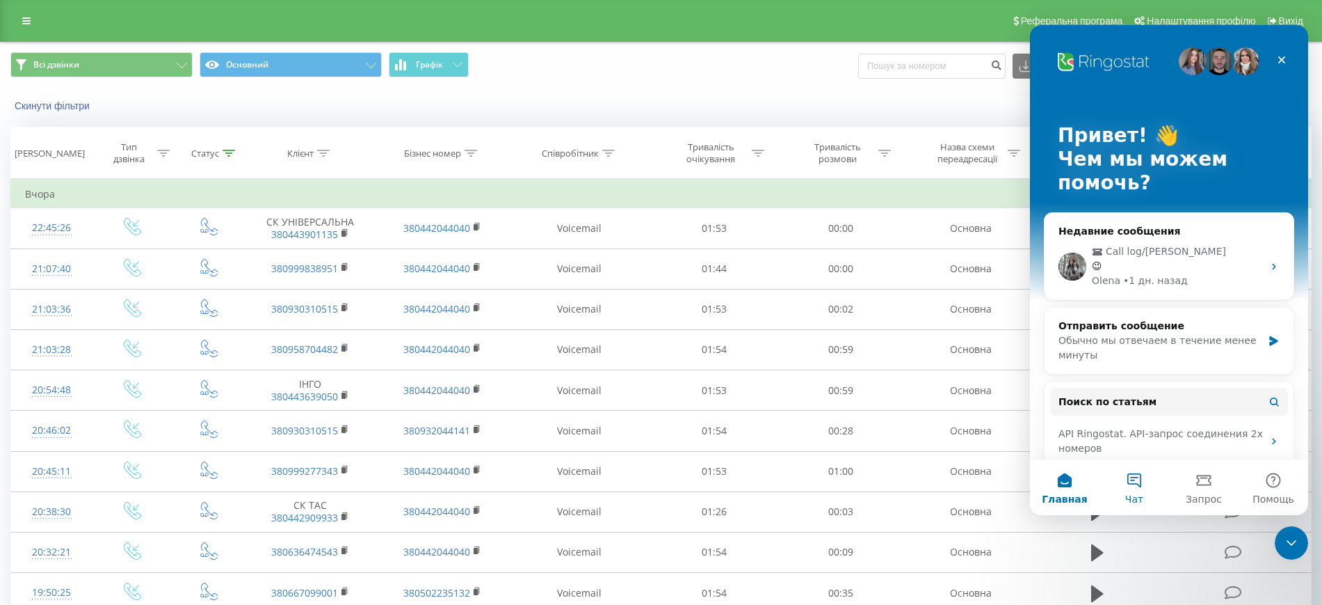
click at [1140, 474] on button "Чат" at bounding box center [1135, 487] width 70 height 56
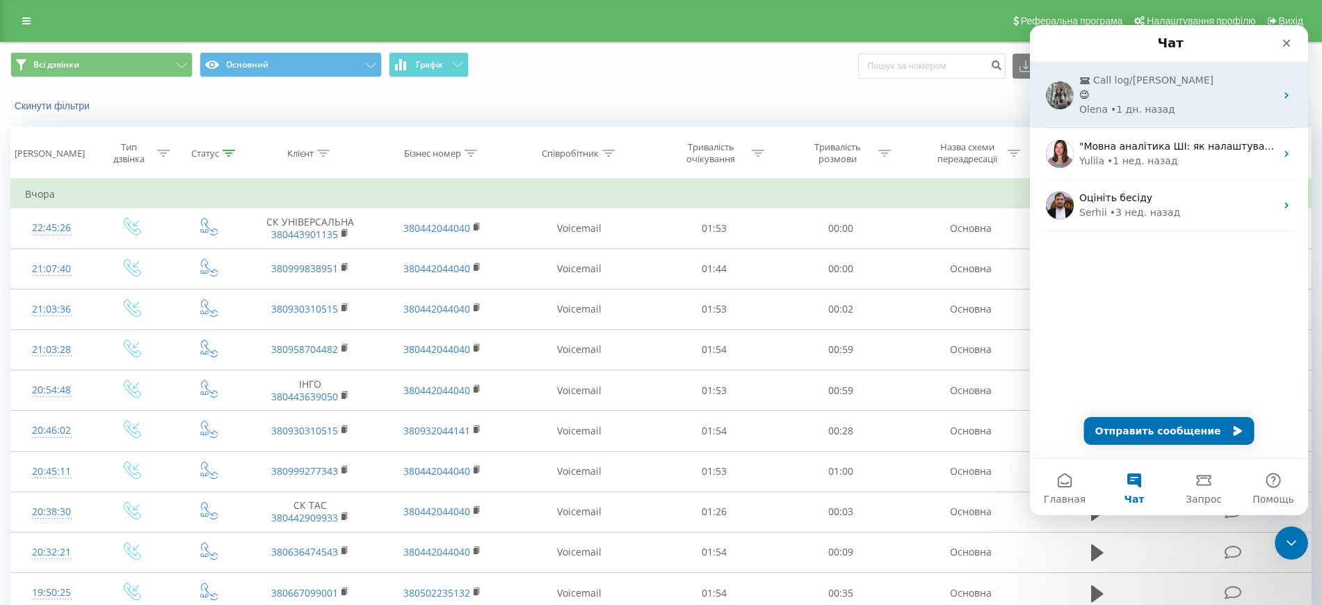
click at [1162, 88] on div "😉" at bounding box center [1178, 95] width 196 height 15
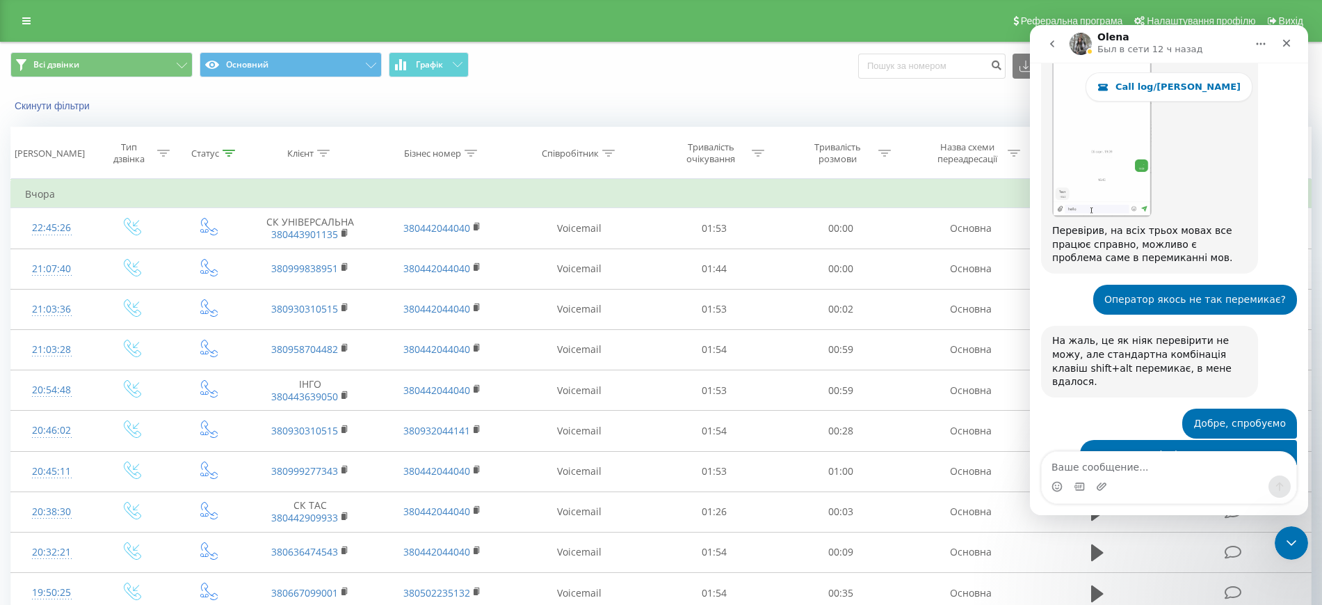
scroll to position [19605, 0]
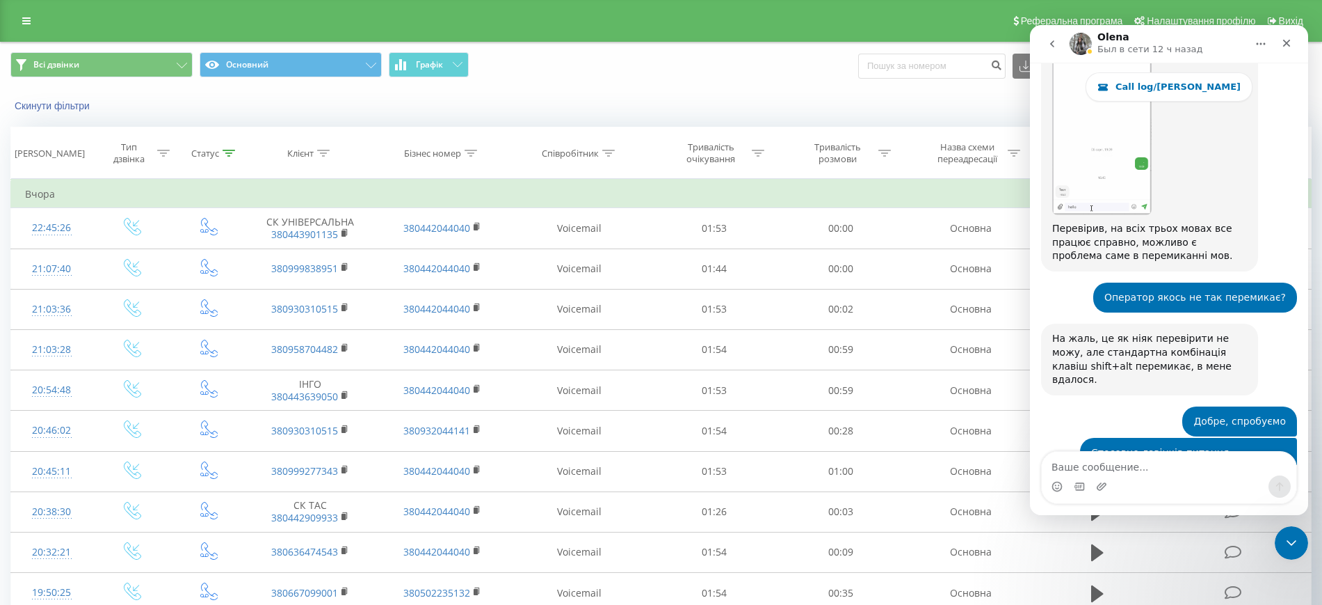
click at [1133, 465] on textarea "Ваше сообщение..." at bounding box center [1169, 463] width 255 height 24
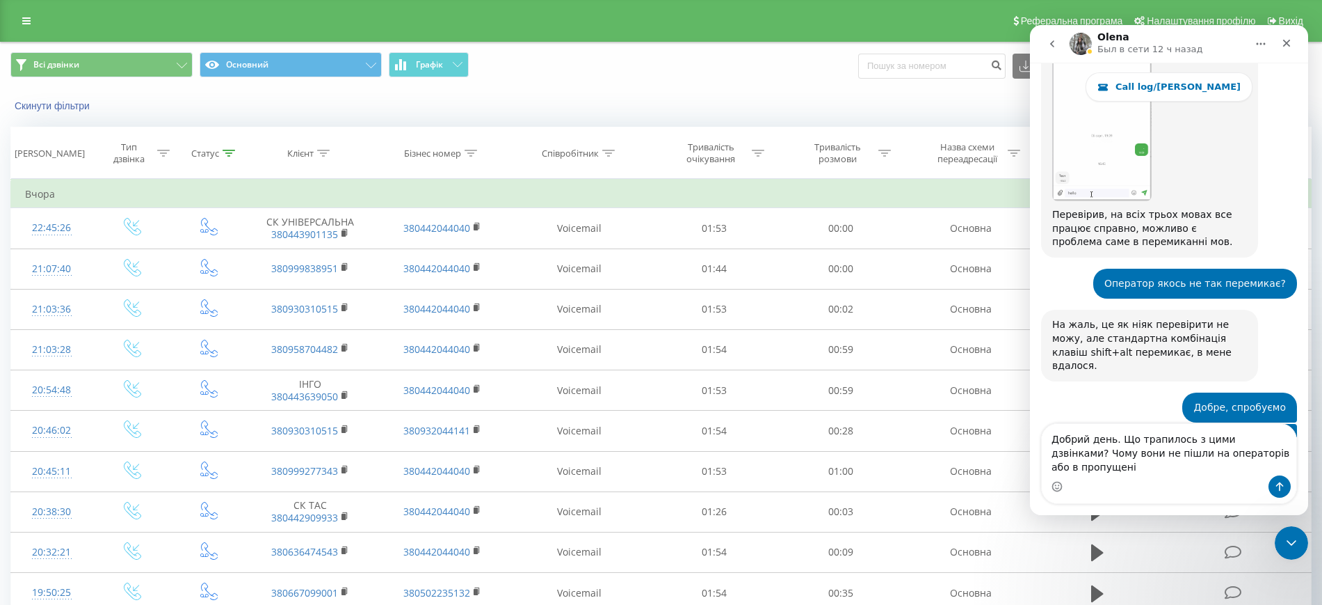
type textarea "Добрий день. Що трапилось з цими дзвінками? Чому вони не пішли на операторів аб…"
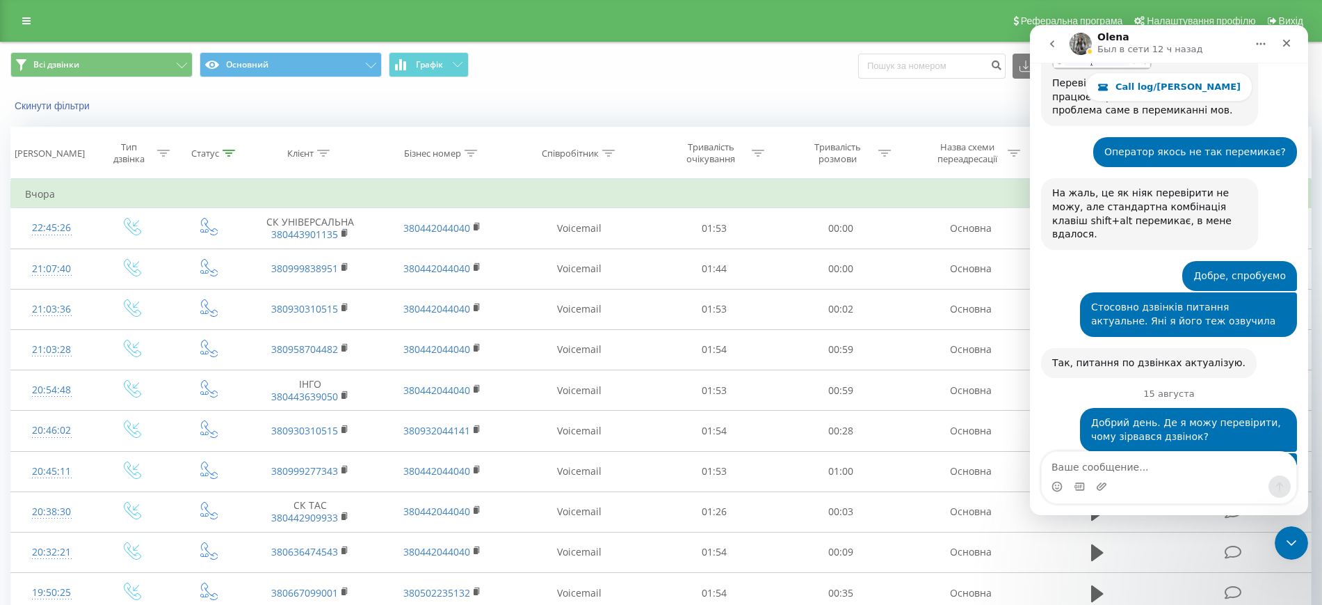
scroll to position [19752, 0]
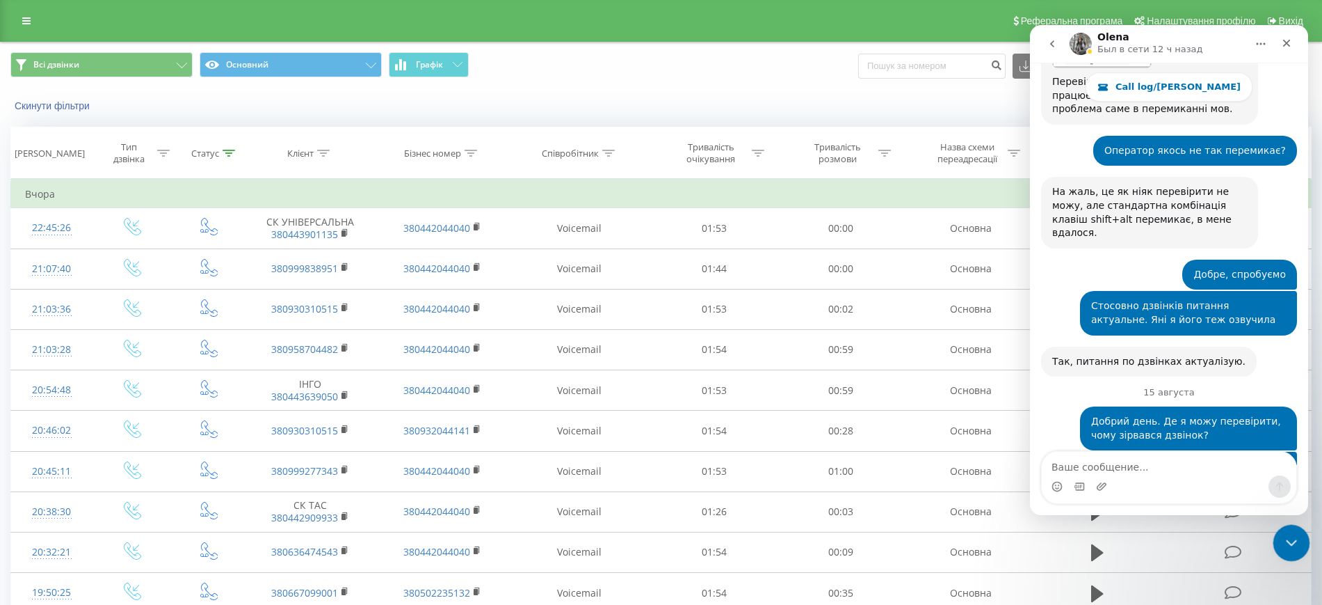
click at [1286, 548] on icon "Закрыть службу сообщений Intercom" at bounding box center [1289, 540] width 17 height 17
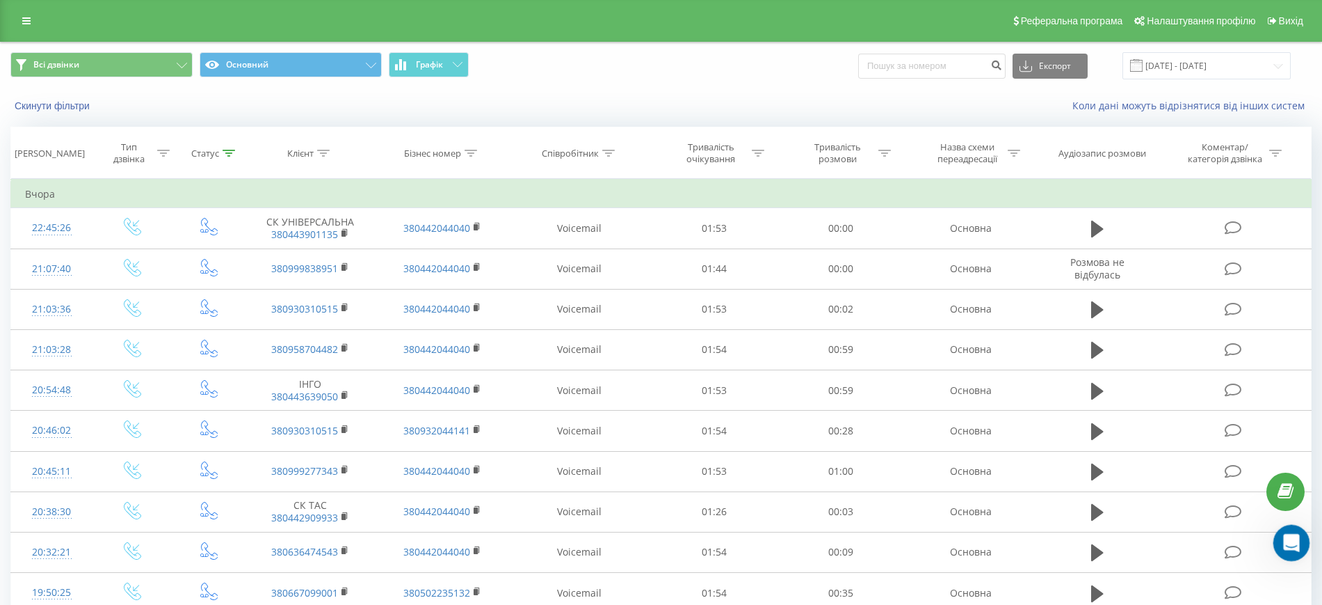
click html
click at [1293, 543] on icon "Открыть службу сообщений Intercom" at bounding box center [1290, 540] width 23 height 23
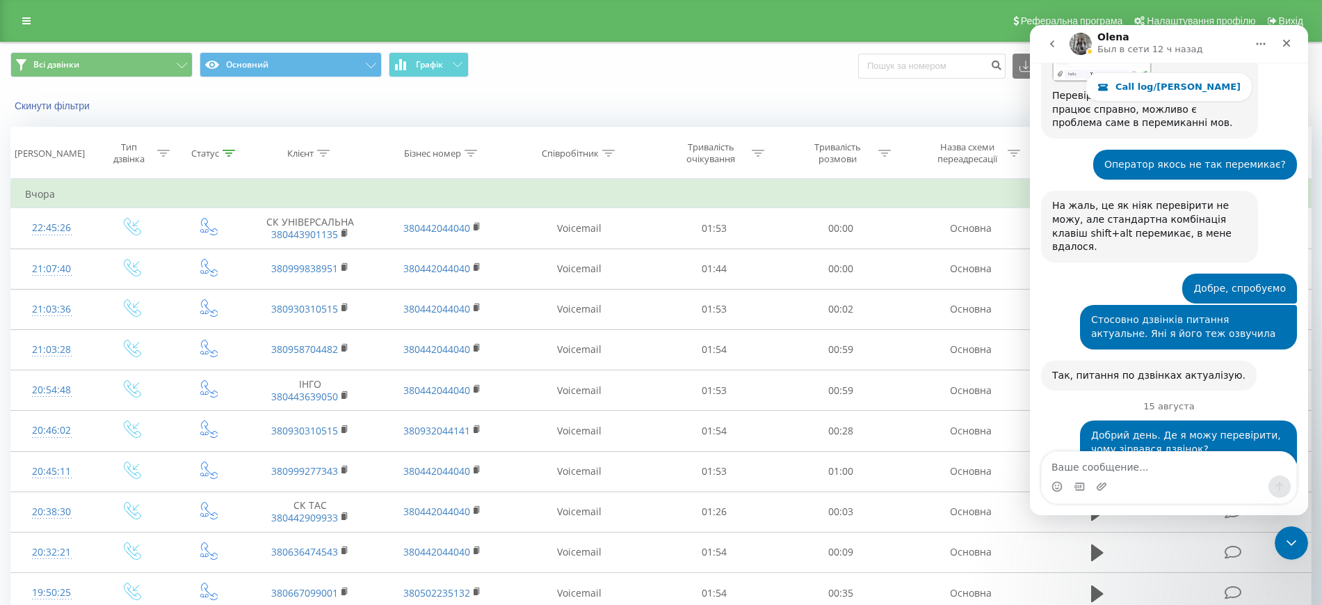
scroll to position [19784, 0]
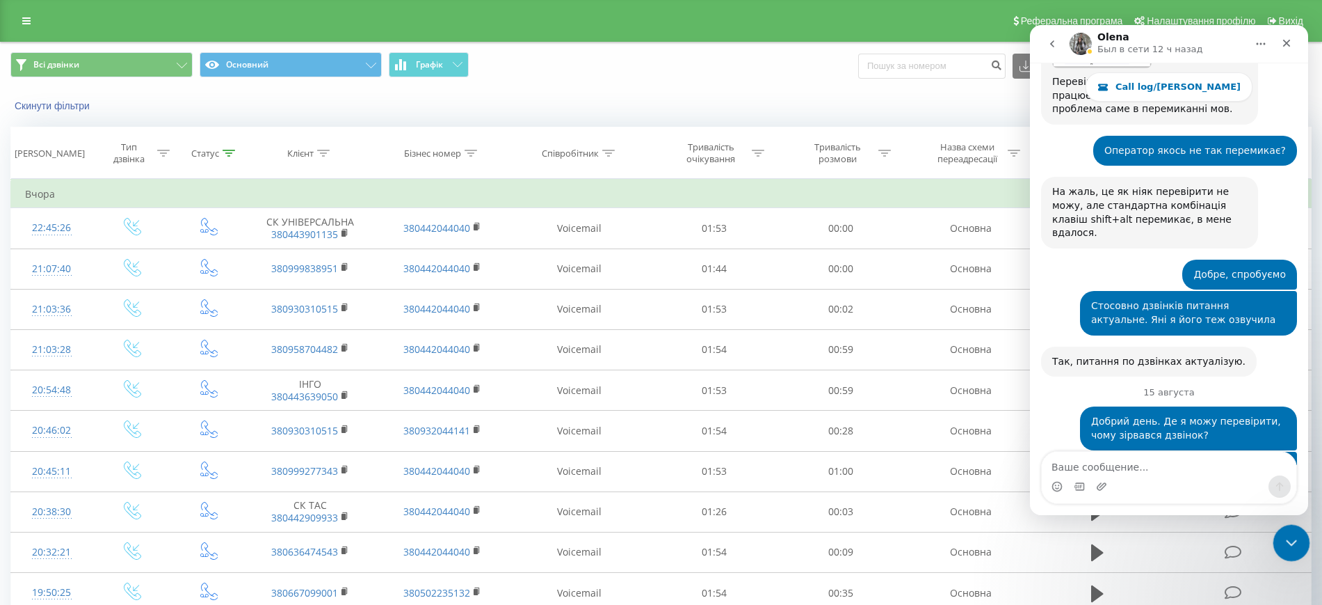
click at [1283, 534] on icon "Закрыть службу сообщений Intercom" at bounding box center [1289, 540] width 17 height 17
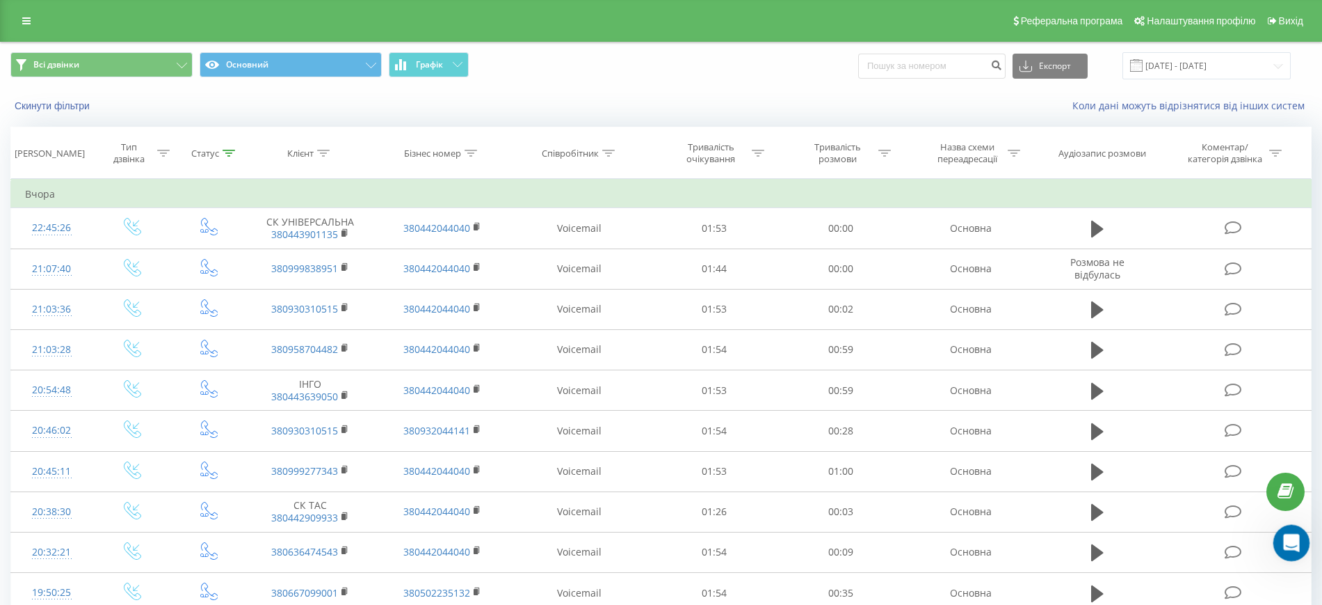
drag, startPoint x: 1293, startPoint y: 539, endPoint x: 2497, endPoint y: 1045, distance: 1305.4
click at [1294, 539] on icon "Открыть службу сообщений Intercom" at bounding box center [1290, 540] width 23 height 23
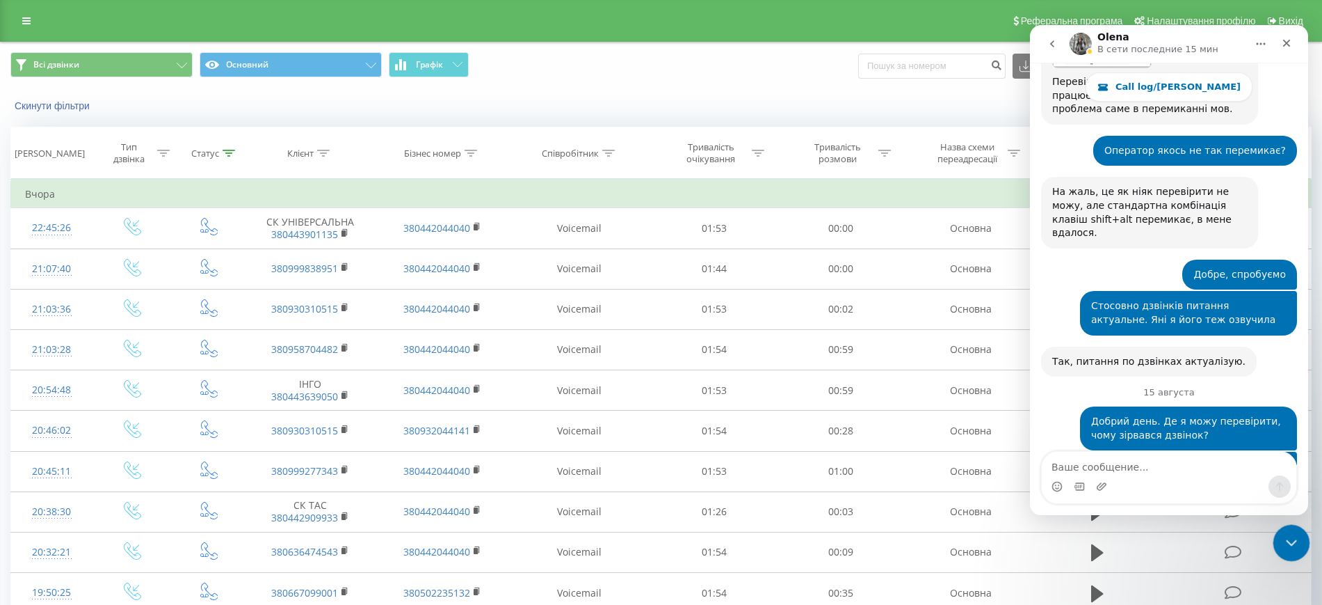
click at [1288, 545] on icon "Закрыть службу сообщений Intercom" at bounding box center [1289, 540] width 17 height 17
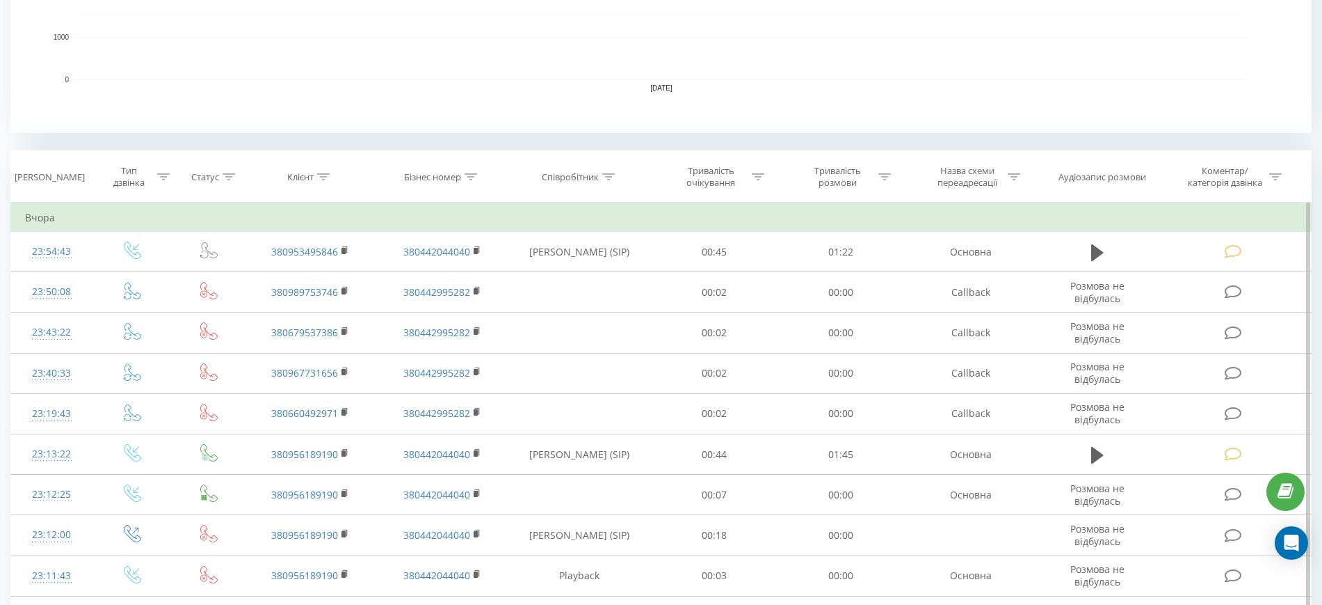
click at [332, 229] on td "Вчора" at bounding box center [661, 218] width 1301 height 28
click at [323, 177] on icon at bounding box center [323, 176] width 13 height 7
click at [277, 275] on input "text" at bounding box center [311, 276] width 122 height 24
paste input "Для SMS Телефон Примітка Відправити тестове повідомлення Checked +380(67)329-99…"
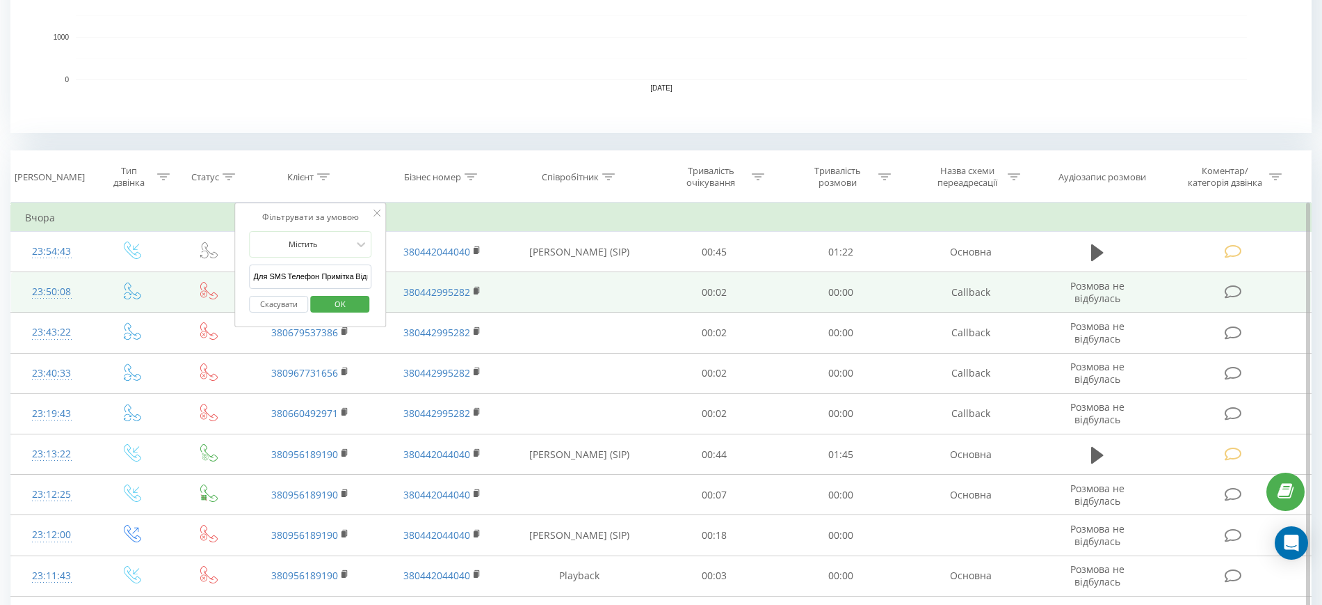
drag, startPoint x: 289, startPoint y: 279, endPoint x: 175, endPoint y: 275, distance: 114.2
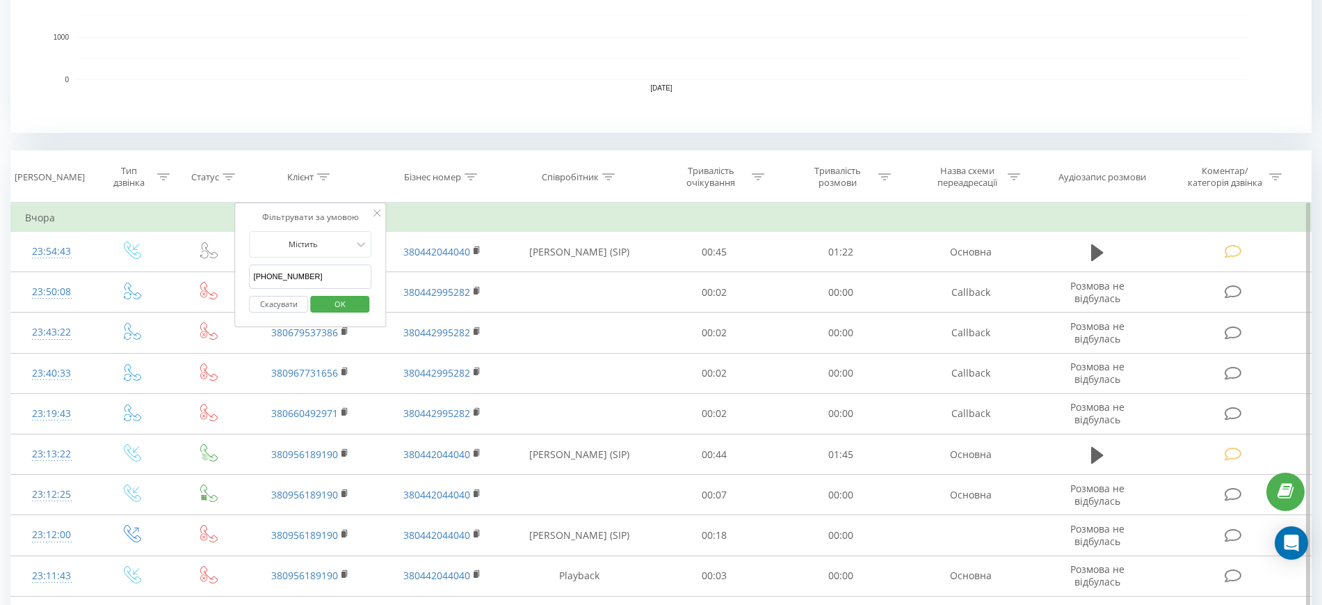
click at [269, 277] on input "380(67)329-99-32" at bounding box center [311, 276] width 122 height 24
click at [279, 276] on input "38067)329-99-32" at bounding box center [311, 276] width 122 height 24
click at [292, 278] on input "38067329-99-32" at bounding box center [311, 276] width 122 height 24
click at [299, 278] on input "3806732999-32" at bounding box center [311, 276] width 122 height 24
type input "380673299932"
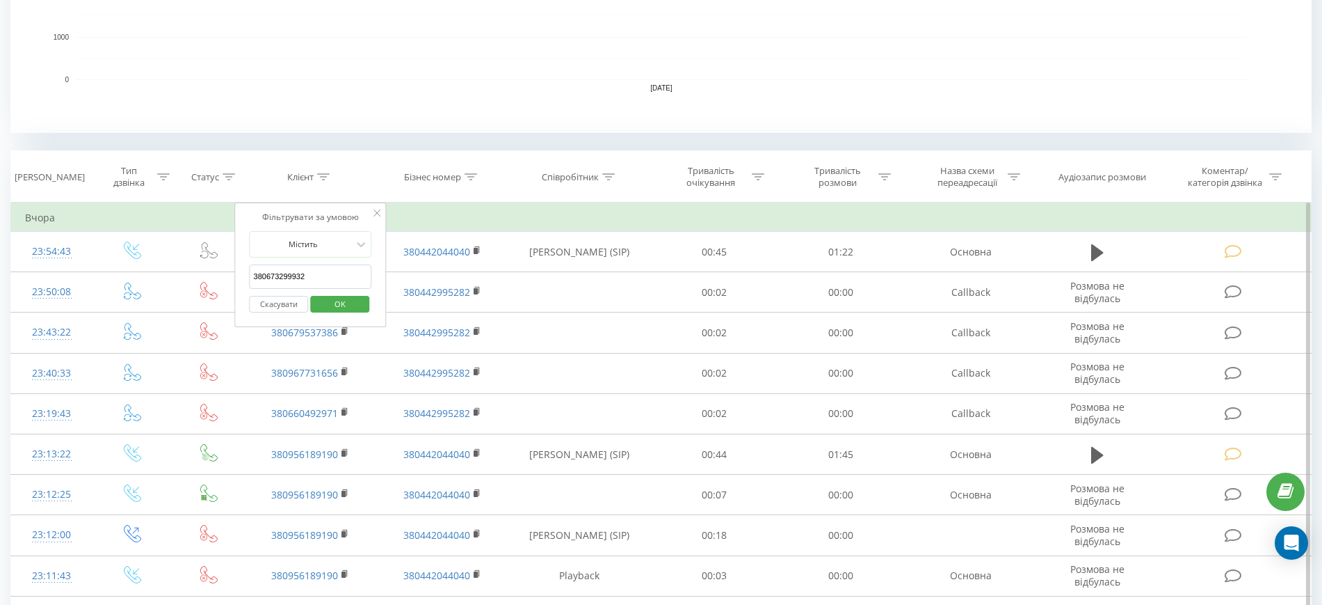
click at [359, 306] on span "OK" at bounding box center [340, 304] width 39 height 22
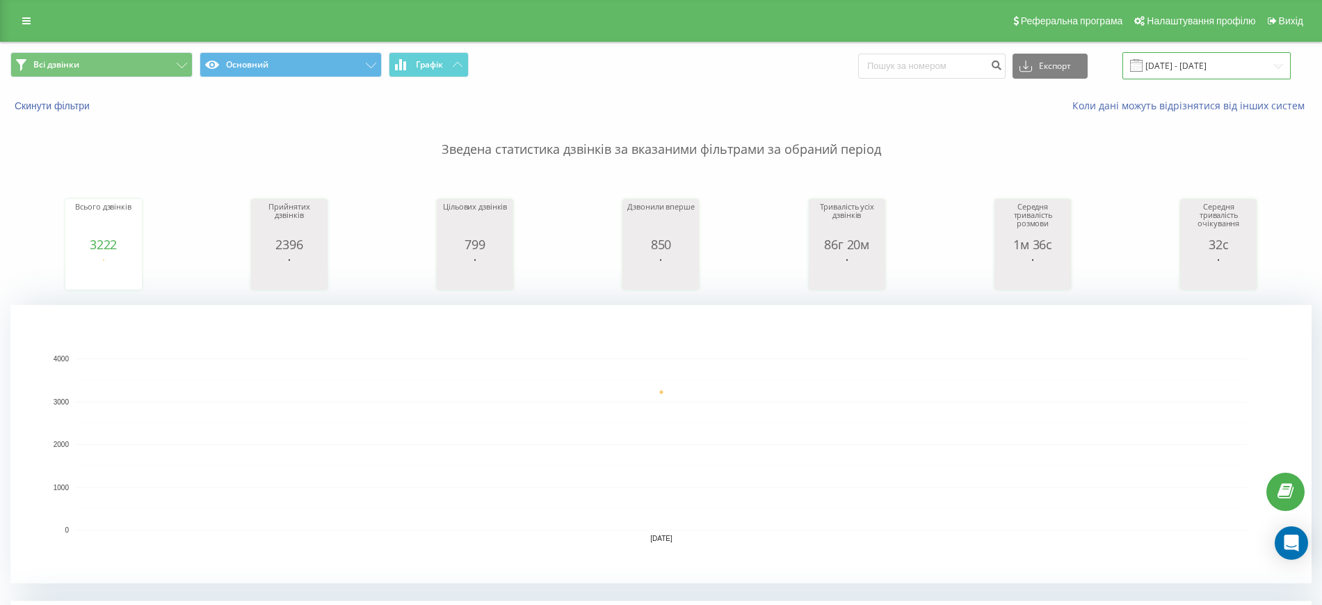
click at [1185, 64] on input "18.08.2025 - 18.08.2025" at bounding box center [1207, 65] width 168 height 27
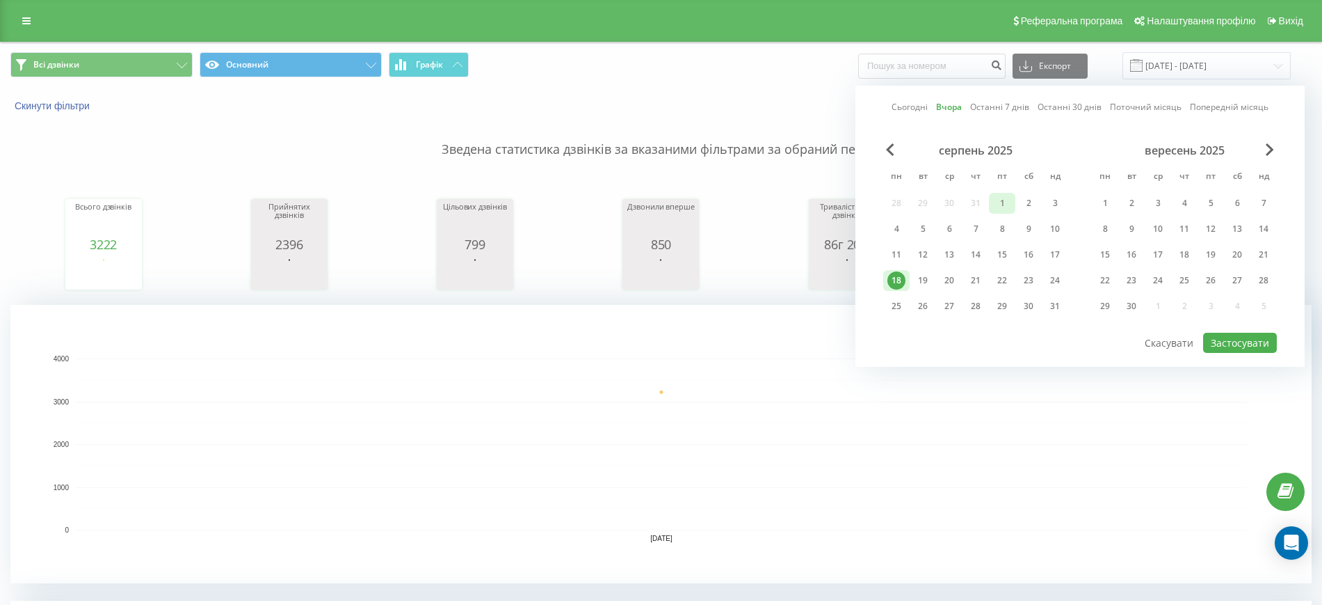
click at [995, 208] on div "1" at bounding box center [1002, 203] width 18 height 18
click at [890, 283] on div "18" at bounding box center [897, 280] width 18 height 18
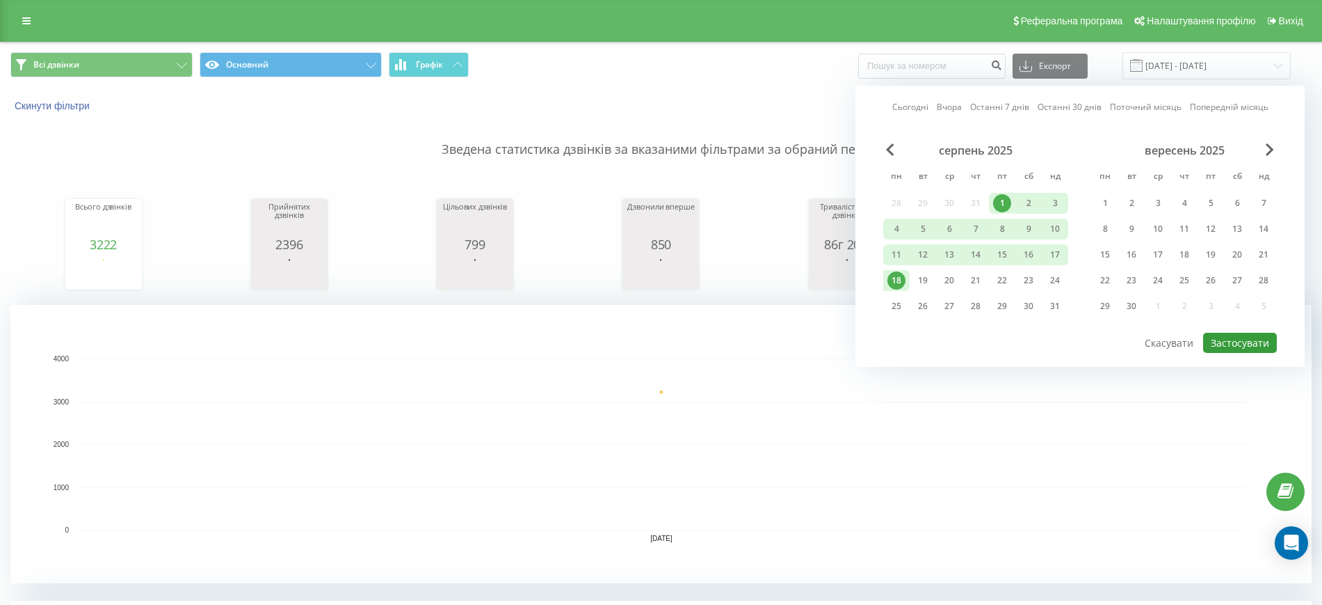
click at [1235, 337] on button "Застосувати" at bounding box center [1240, 343] width 74 height 20
type input "01.08.2025 - 18.08.2025"
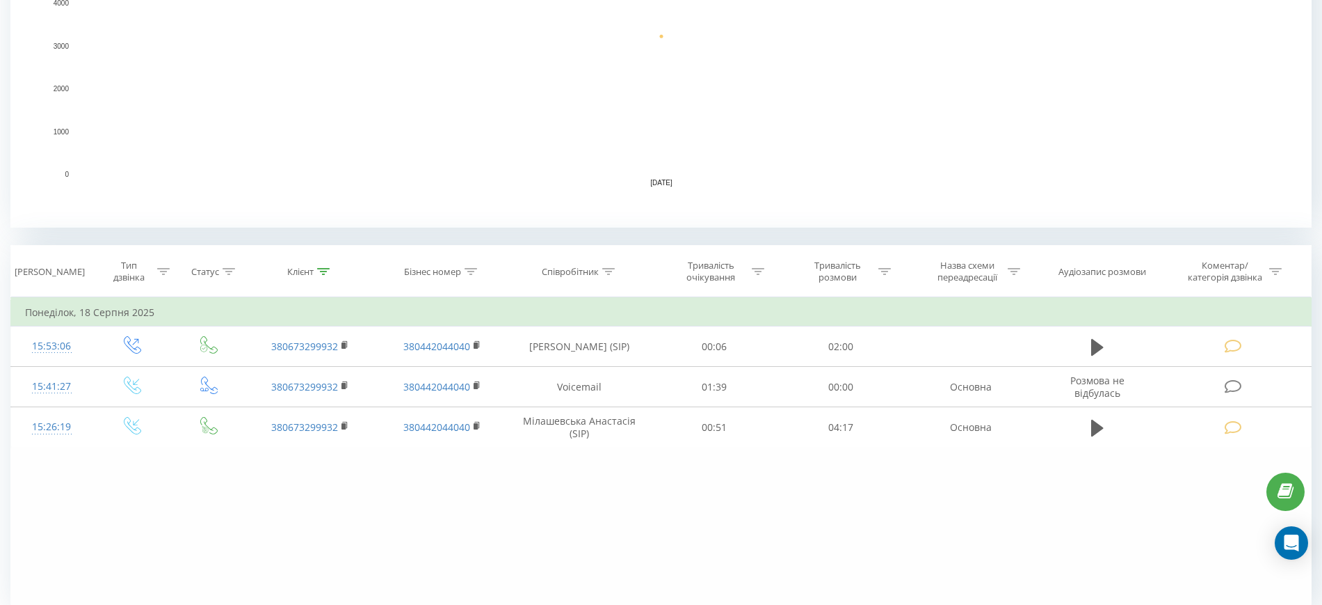
scroll to position [413, 0]
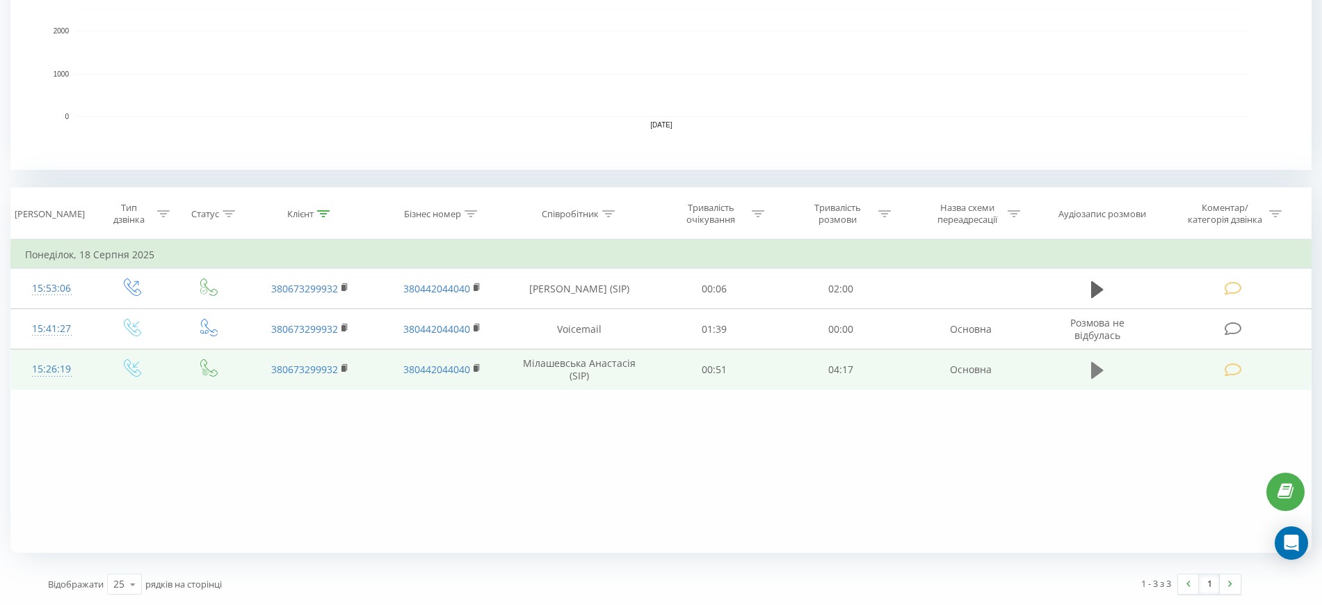
click at [1096, 369] on icon at bounding box center [1097, 370] width 13 height 17
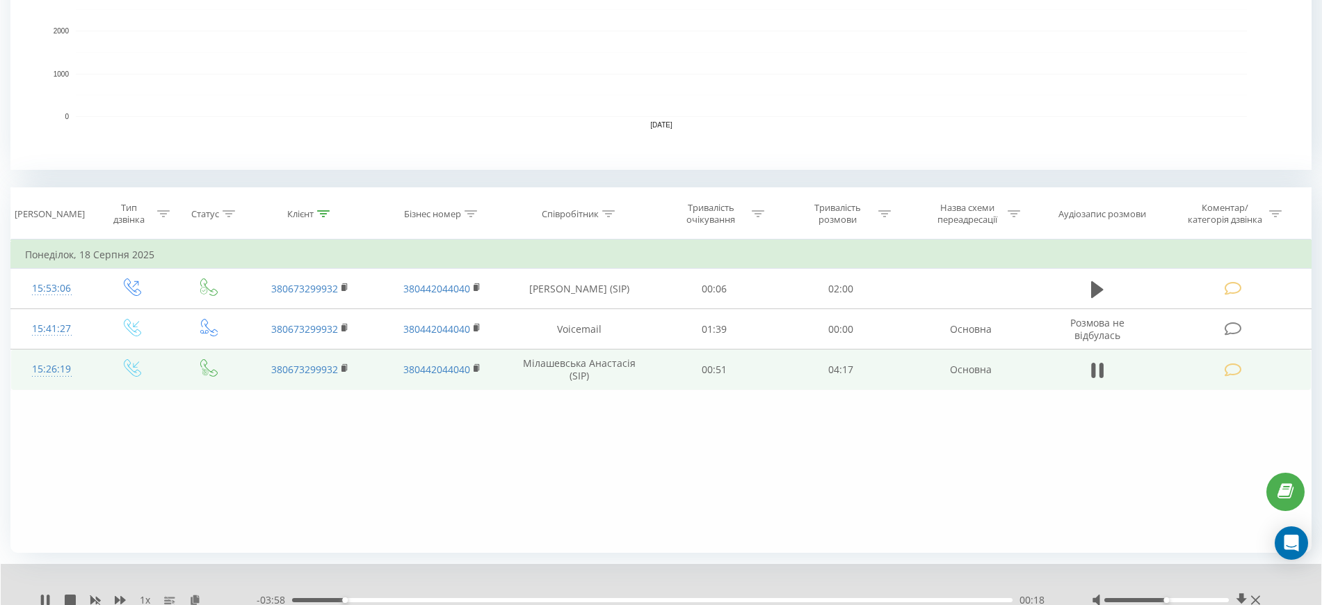
click at [1221, 600] on div at bounding box center [1167, 600] width 125 height 4
click at [1229, 600] on div at bounding box center [1167, 600] width 125 height 4
click at [327, 598] on div "00:12" at bounding box center [652, 600] width 721 height 4
click at [1257, 598] on icon at bounding box center [1255, 599] width 9 height 9
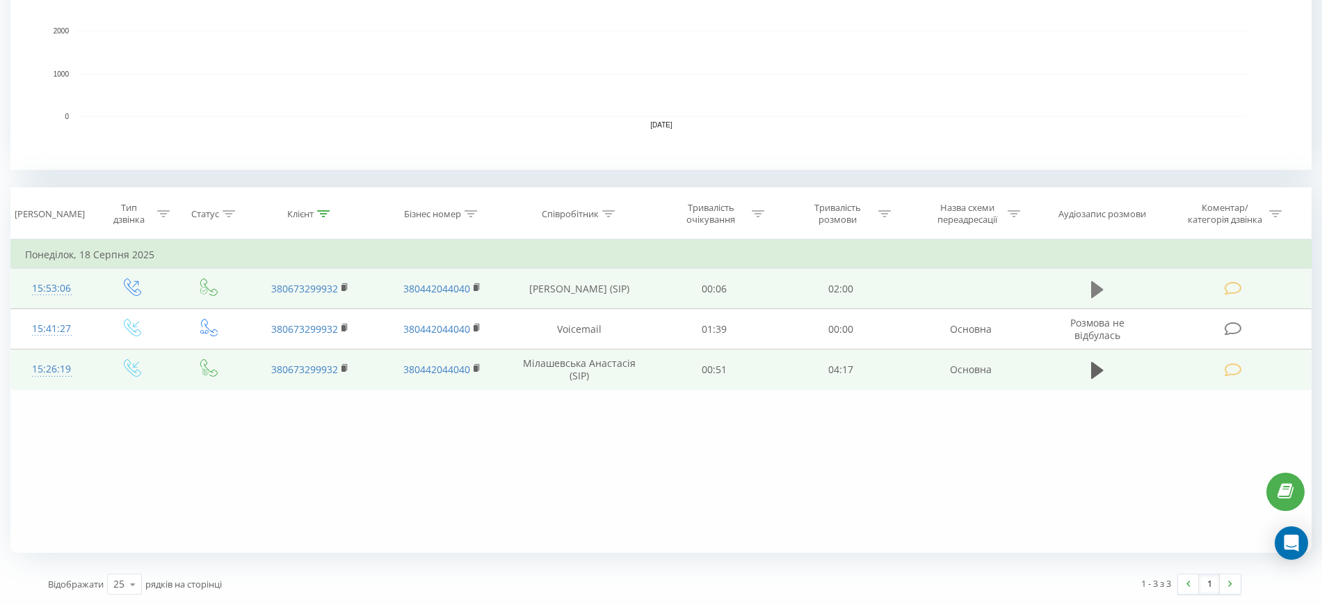
click at [1101, 287] on icon at bounding box center [1097, 288] width 13 height 17
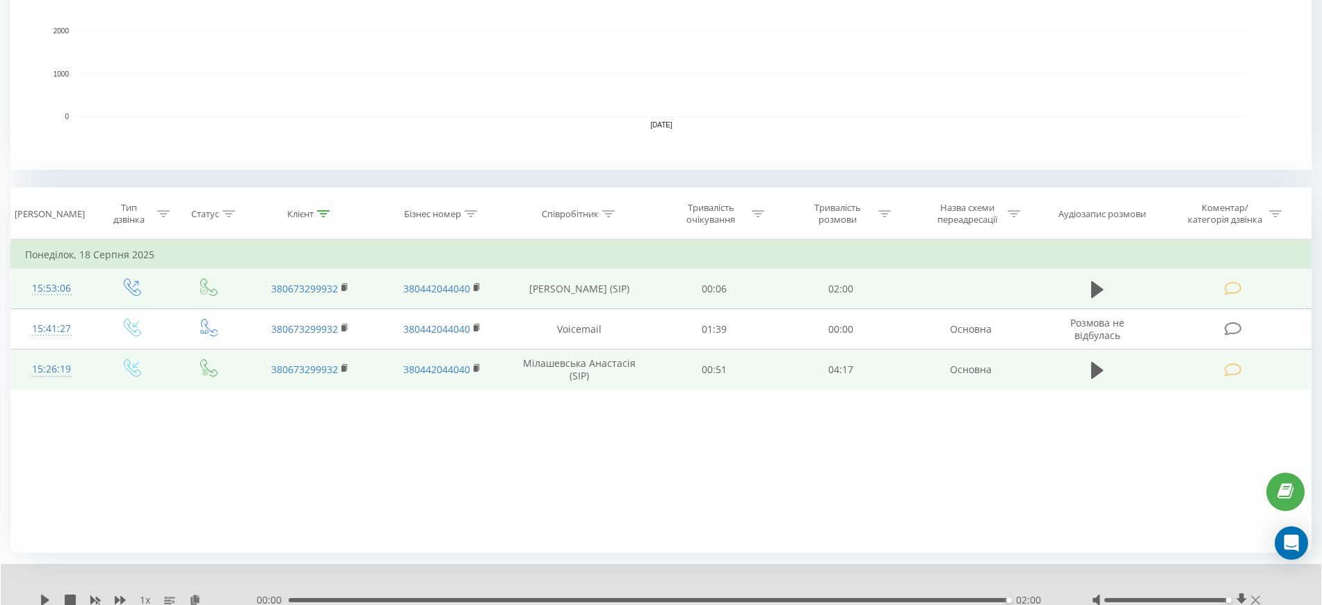
click at [1258, 597] on icon at bounding box center [1255, 599] width 9 height 9
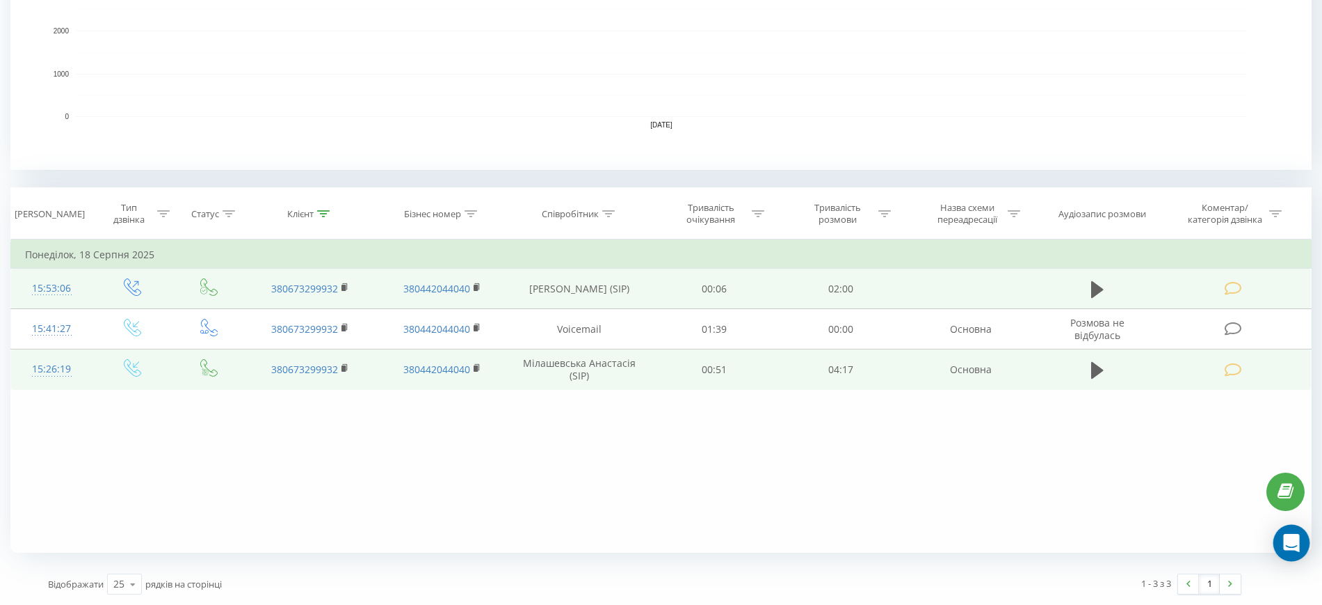
click at [1288, 547] on icon "Open Intercom Messenger" at bounding box center [1291, 543] width 16 height 18
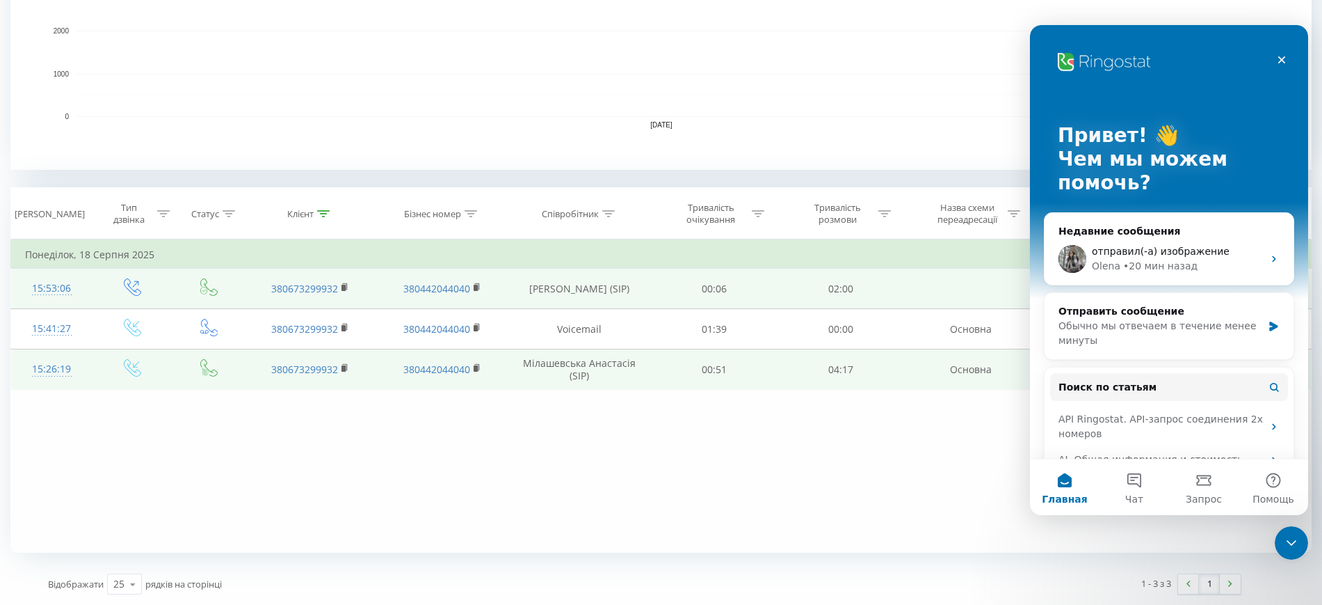
scroll to position [0, 0]
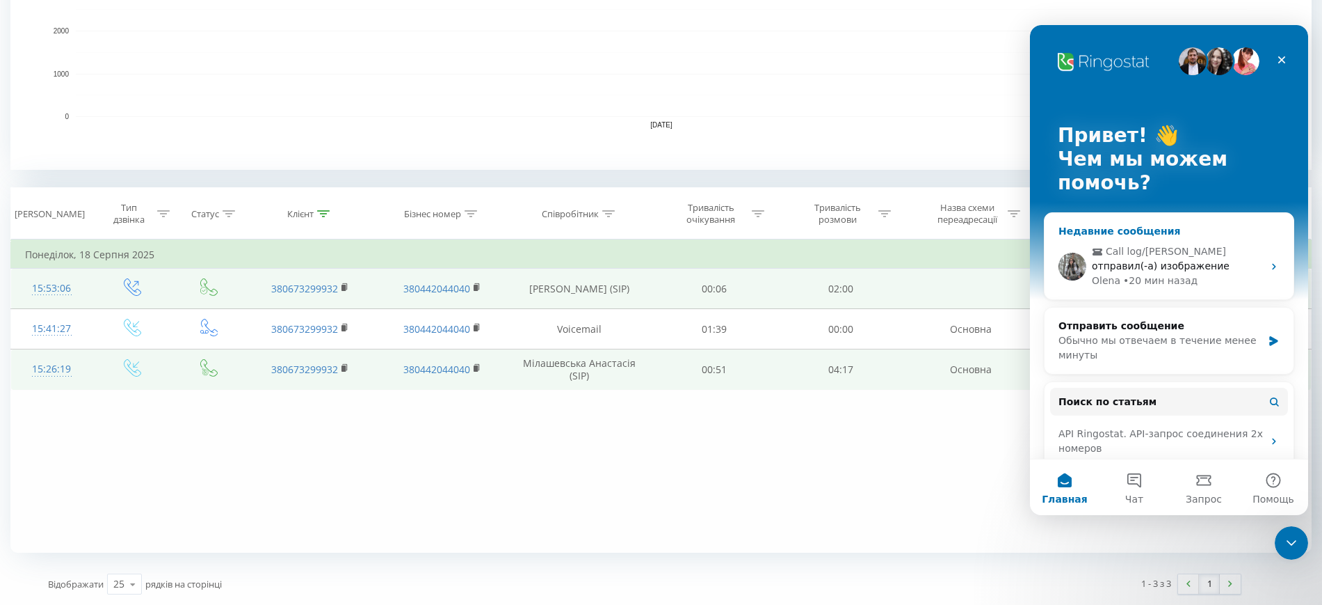
click at [1156, 253] on span "Call log/[PERSON_NAME]" at bounding box center [1166, 251] width 120 height 15
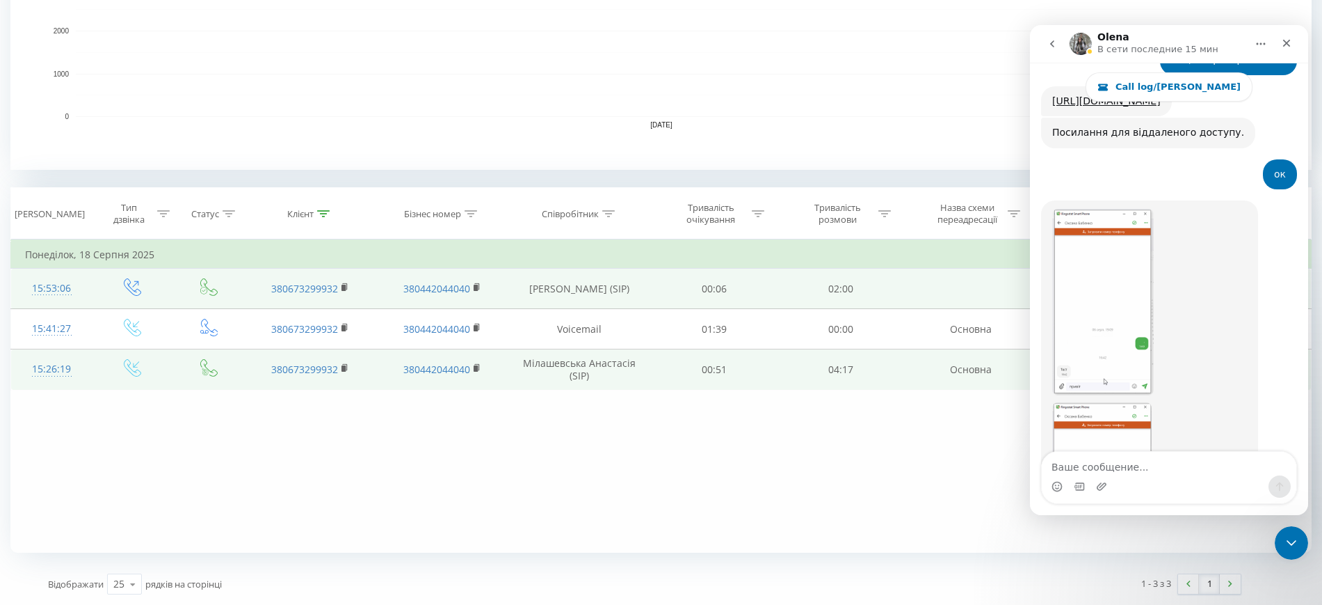
scroll to position [19614, 0]
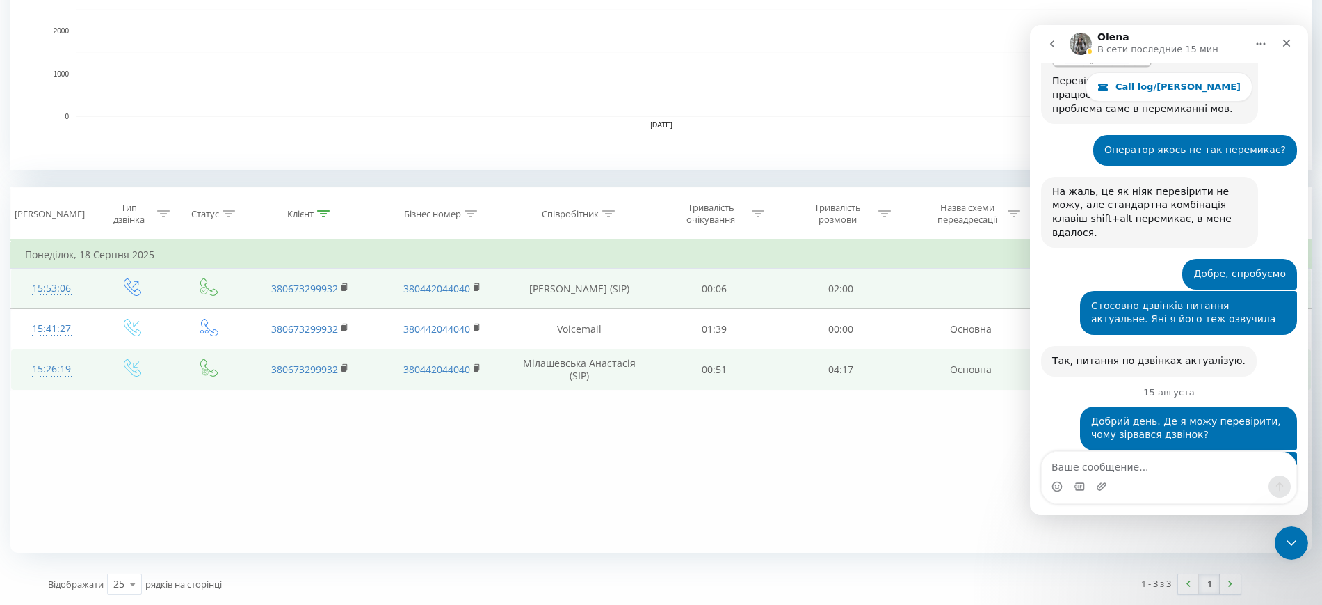
click at [751, 482] on div "Фільтрувати за умовою Дорівнює Введіть значення Скасувати OK Фільтрувати за умо…" at bounding box center [661, 395] width 1302 height 313
drag, startPoint x: 1292, startPoint y: 538, endPoint x: 1667, endPoint y: 540, distance: 375.7
click at [1292, 538] on icon "Закрыть службу сообщений Intercom" at bounding box center [1289, 540] width 17 height 17
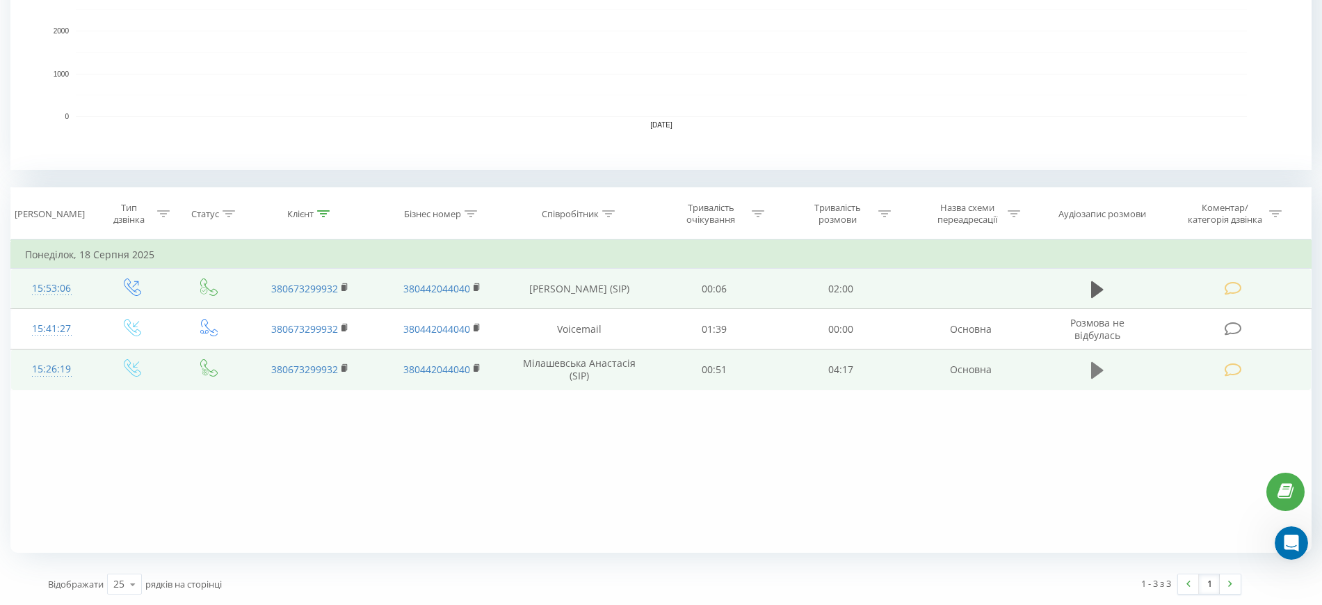
click at [1098, 373] on icon at bounding box center [1097, 370] width 13 height 17
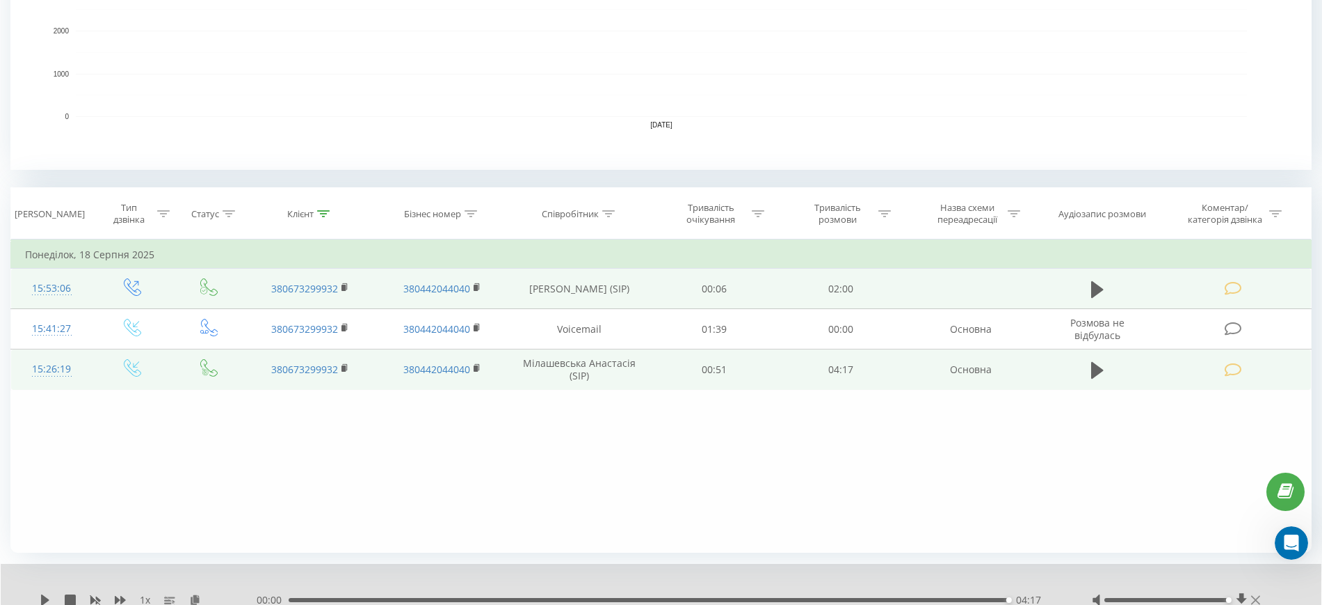
click at [1258, 597] on icon at bounding box center [1255, 599] width 9 height 9
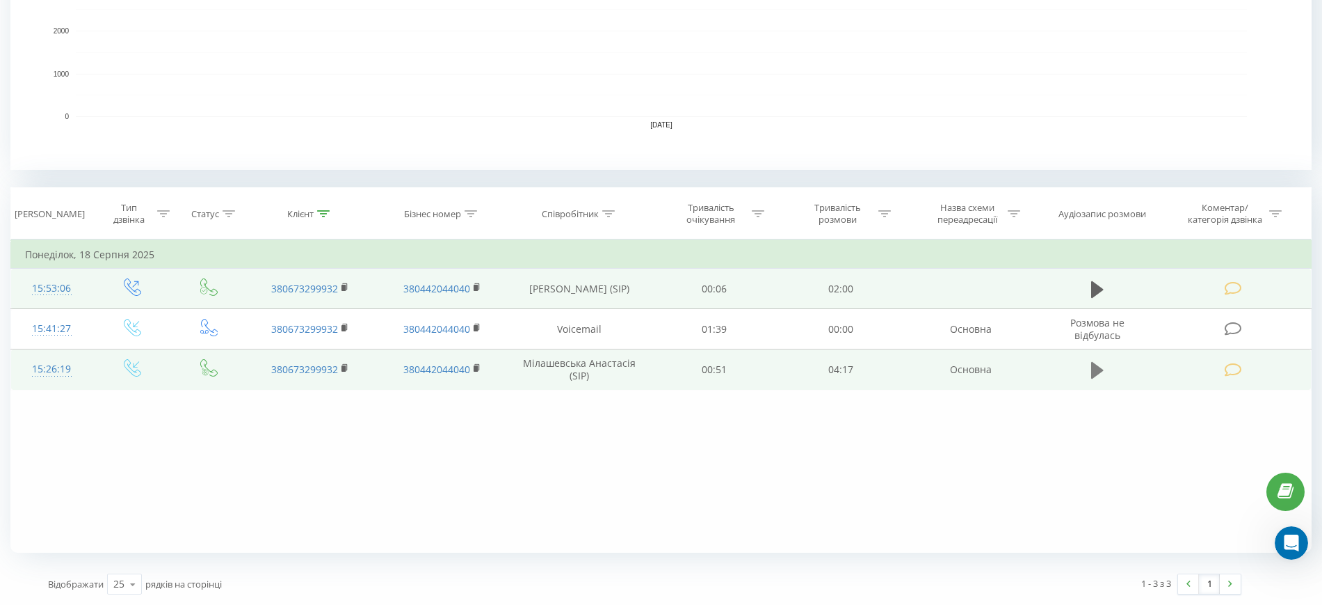
click at [1102, 367] on icon at bounding box center [1097, 369] width 13 height 19
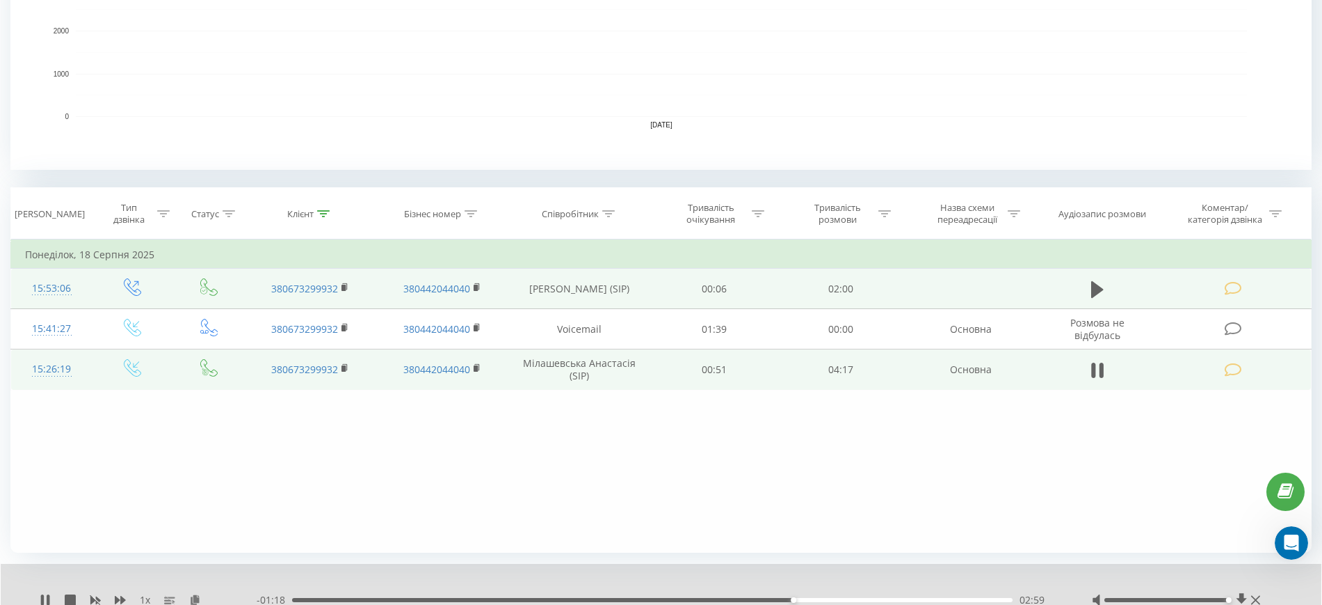
click at [711, 595] on div "- 01:18 02:59 02:59" at bounding box center [657, 600] width 801 height 14
click at [710, 599] on div "02:29" at bounding box center [652, 600] width 721 height 4
click at [1258, 595] on icon at bounding box center [1255, 599] width 9 height 11
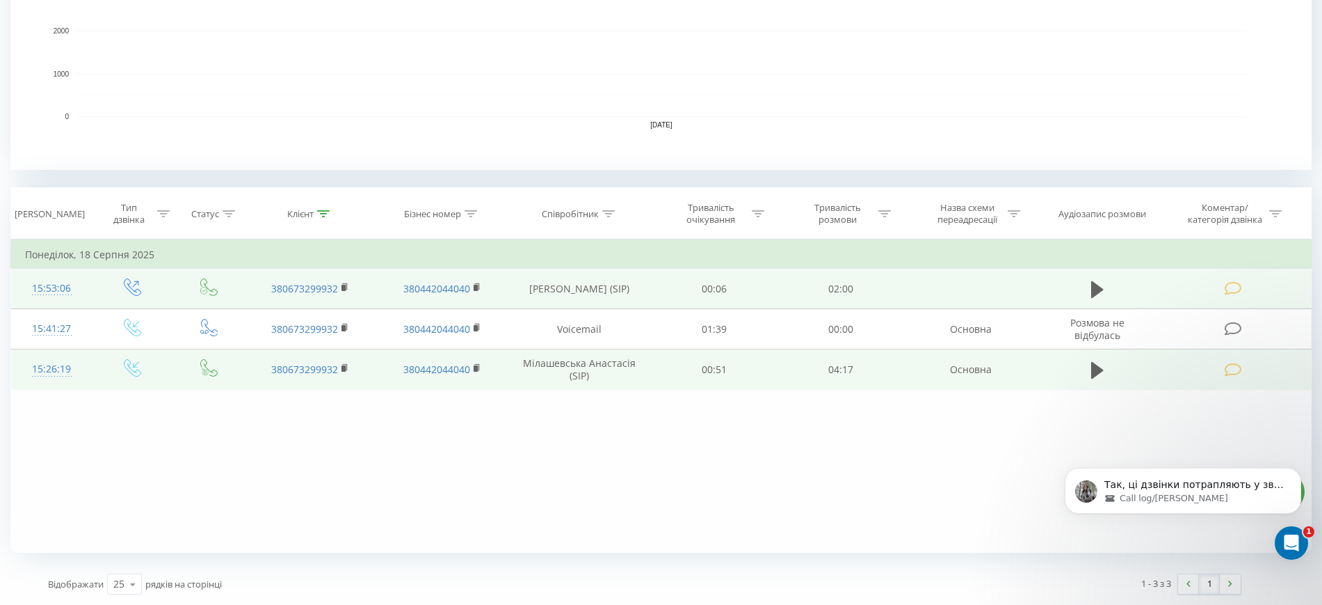
scroll to position [0, 0]
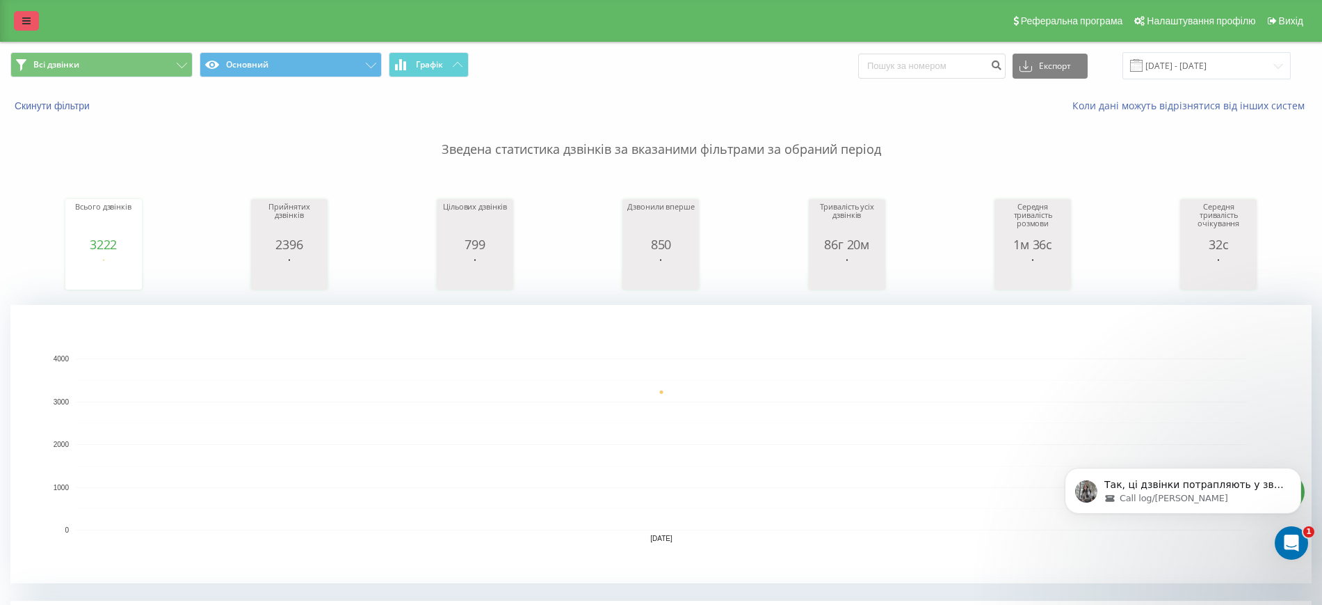
click at [20, 12] on link at bounding box center [26, 20] width 25 height 19
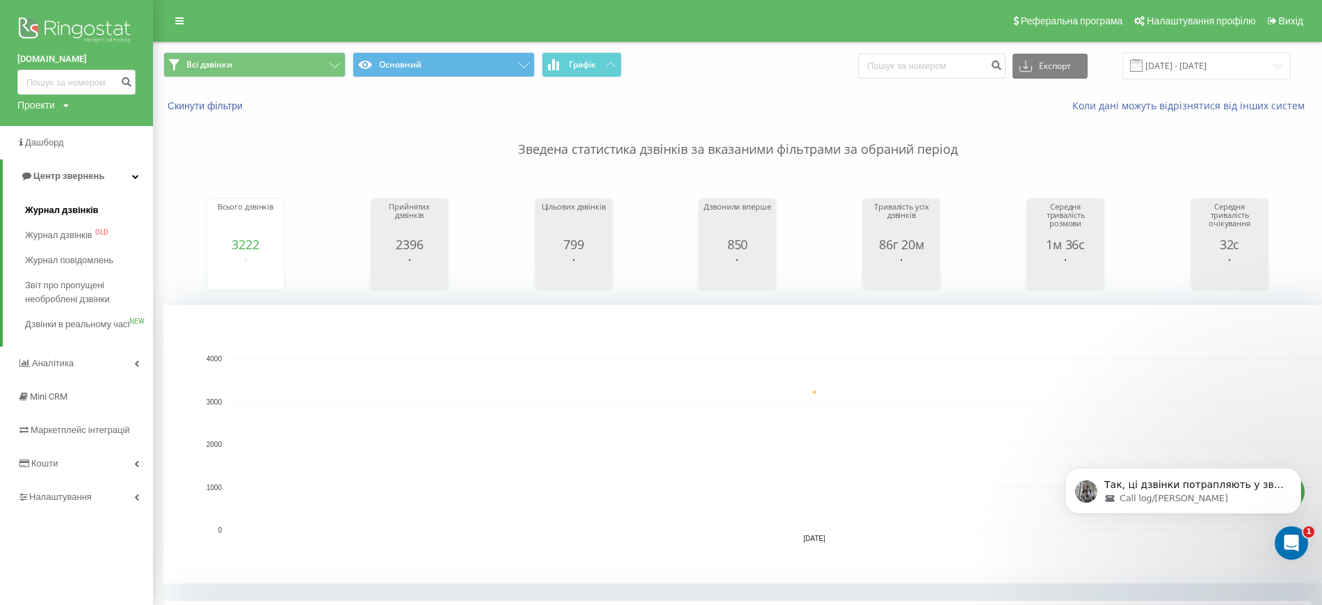
click at [67, 209] on span "Журнал дзвінків" at bounding box center [62, 210] width 74 height 14
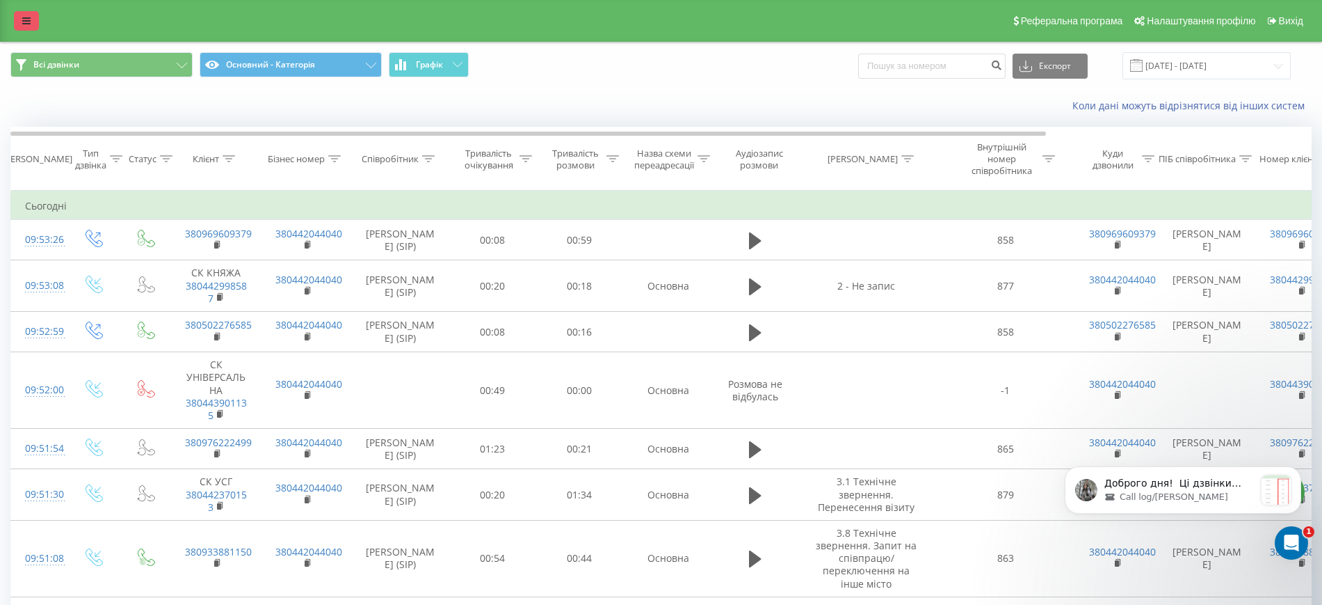
click at [25, 21] on icon at bounding box center [26, 21] width 8 height 10
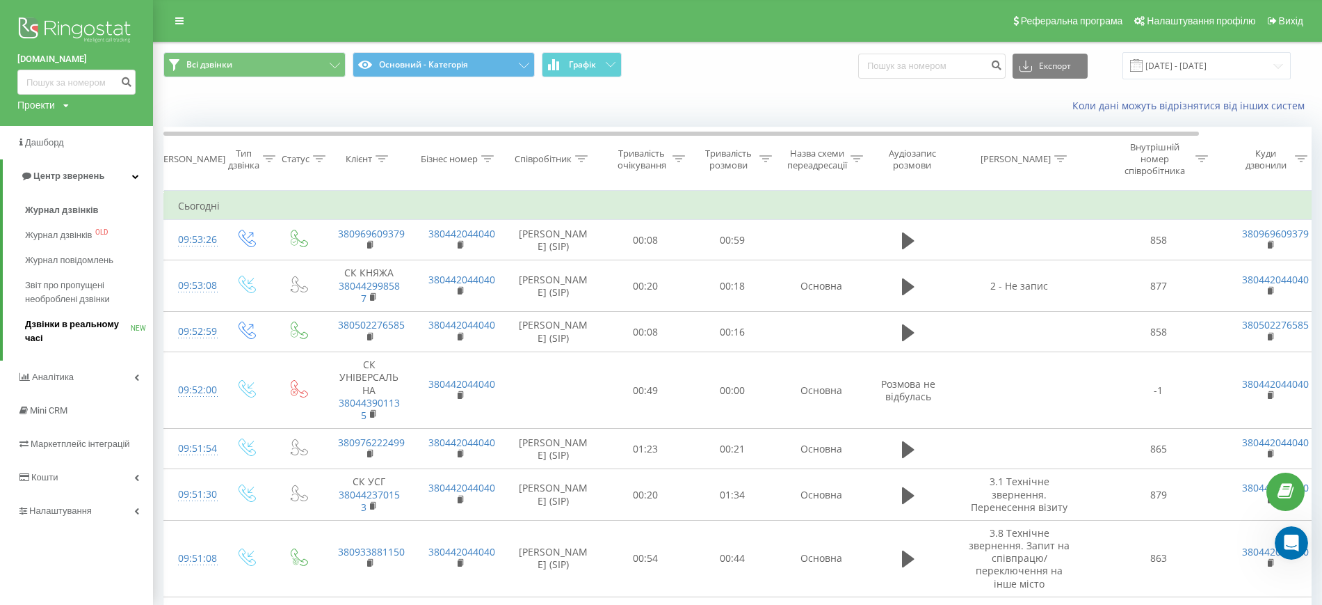
click at [73, 328] on span "Дзвінки в реальному часі" at bounding box center [78, 331] width 106 height 28
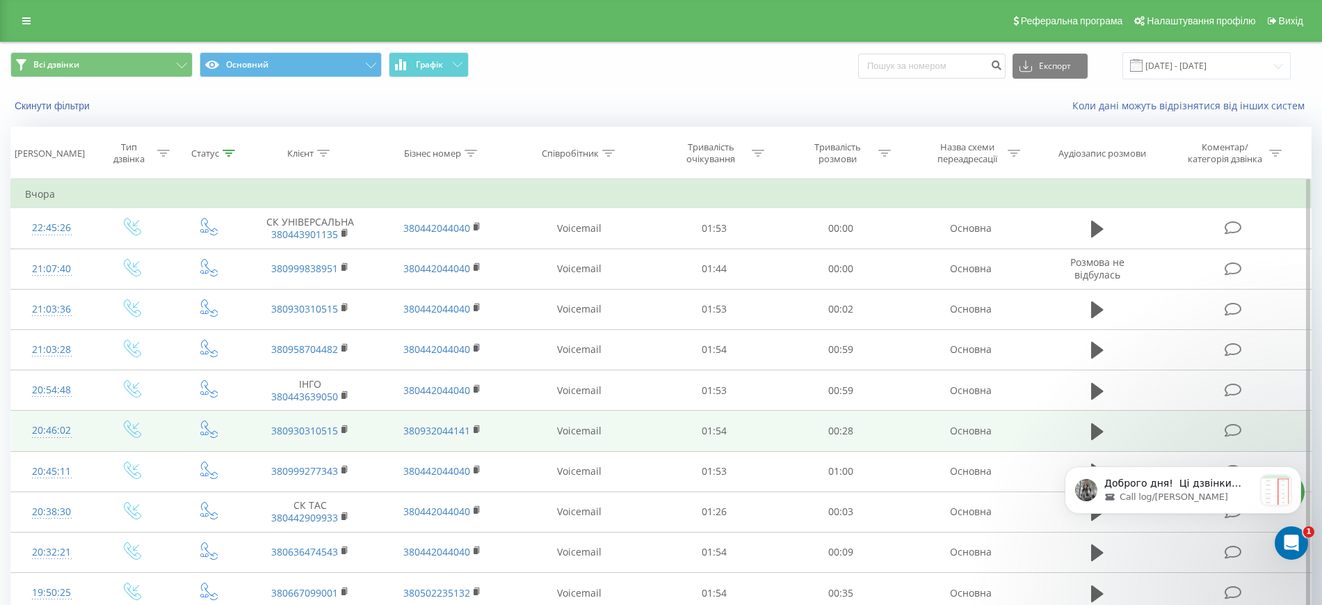
scroll to position [20042, 0]
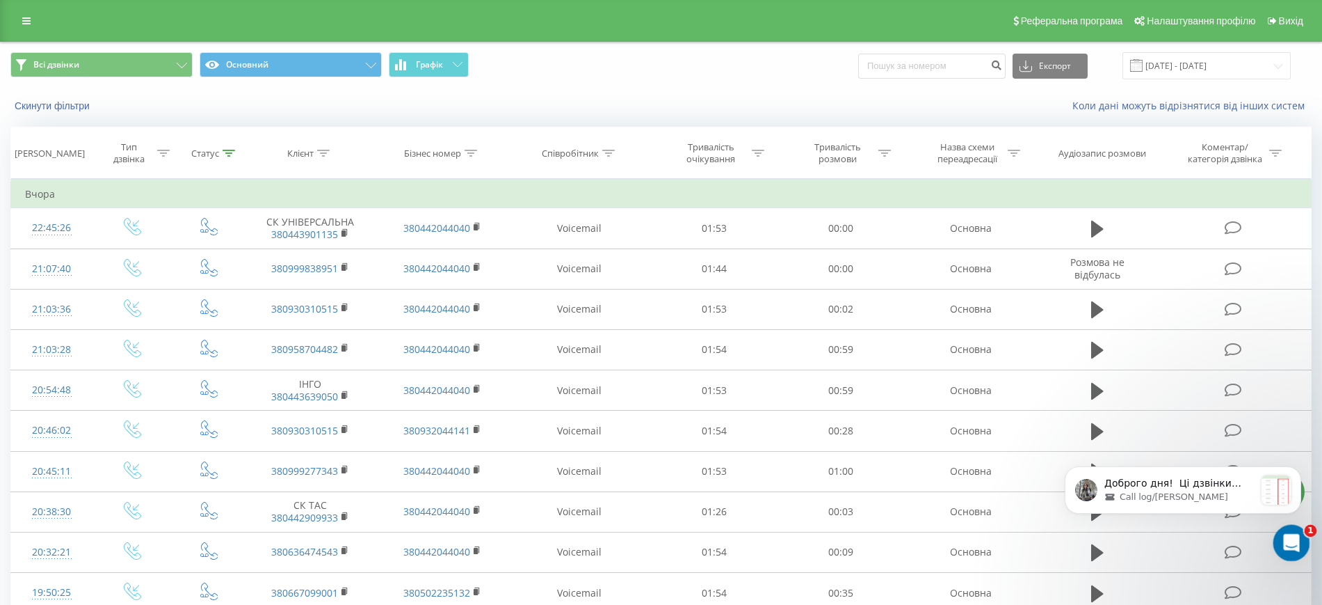
click at [1290, 536] on icon "Открыть службу сообщений Intercom" at bounding box center [1290, 540] width 10 height 11
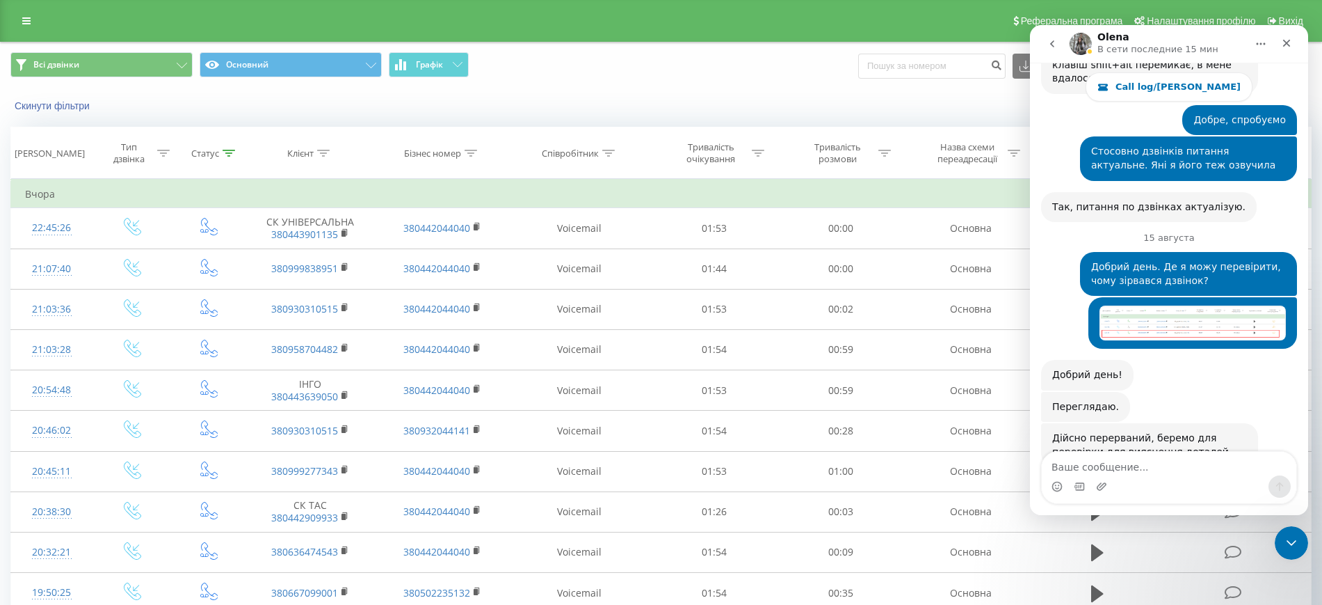
scroll to position [20065, 0]
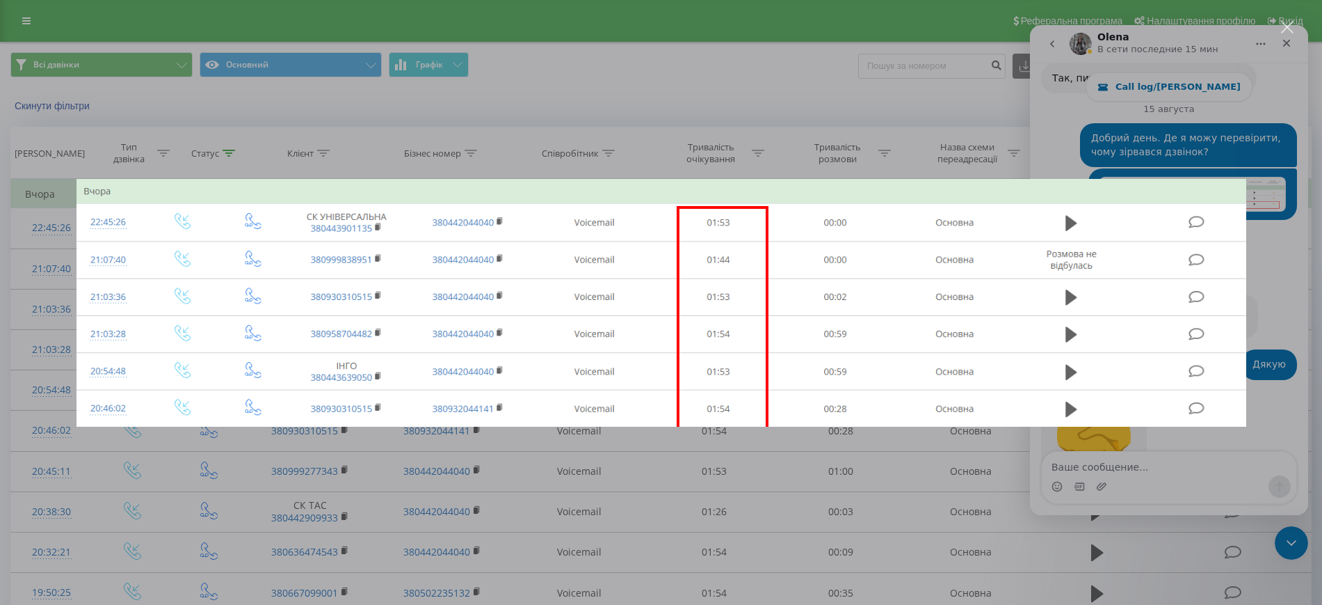
scroll to position [0, 0]
click at [909, 469] on div "Мессенджер Intercom" at bounding box center [661, 302] width 1322 height 605
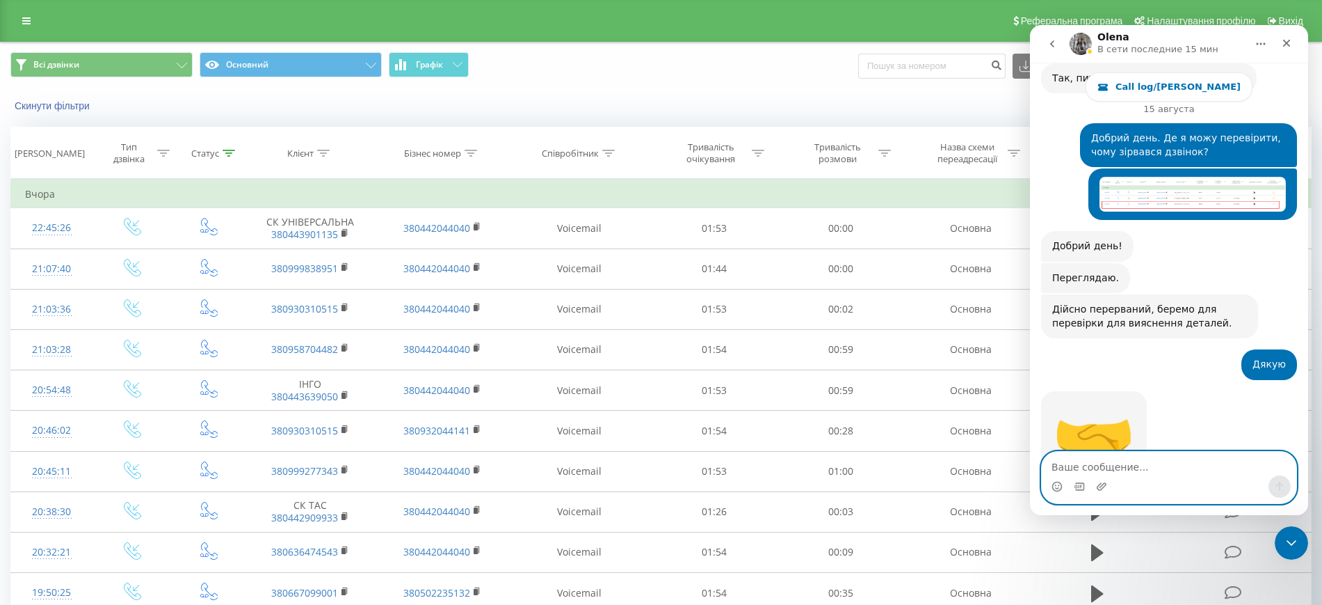
click at [1096, 462] on textarea "Ваше сообщение..." at bounding box center [1169, 463] width 255 height 24
type textarea "Ц"
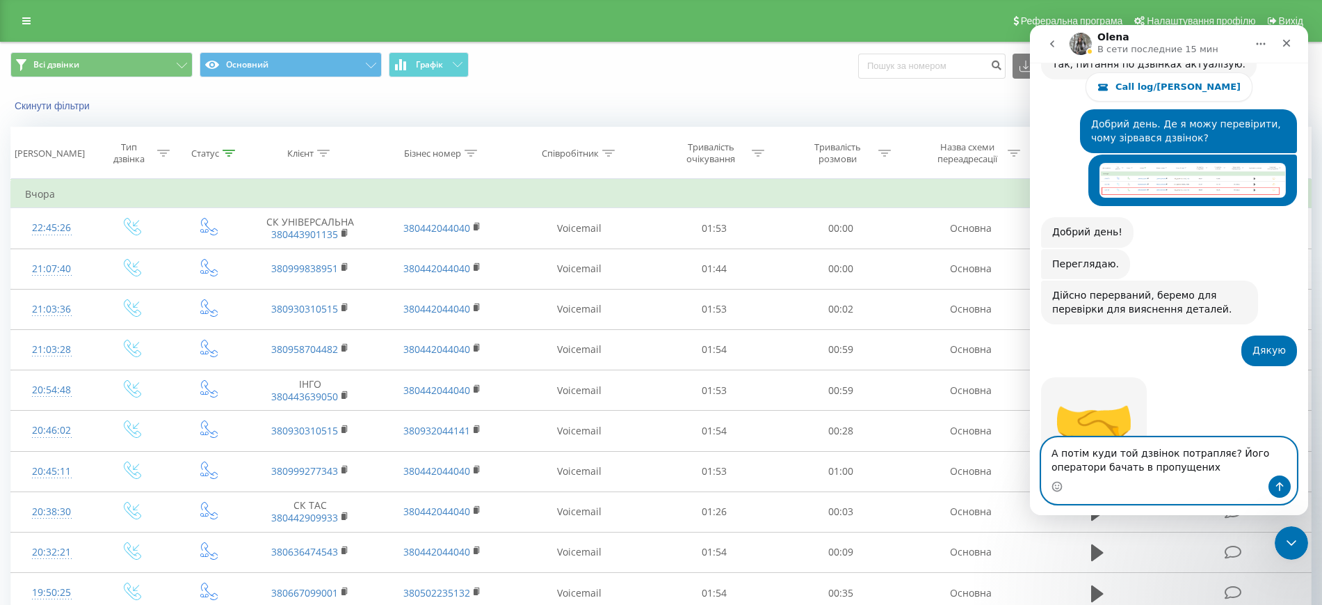
type textarea "А потім куди той дзвінок потрапляє? Його оператори бачать в пропущених?"
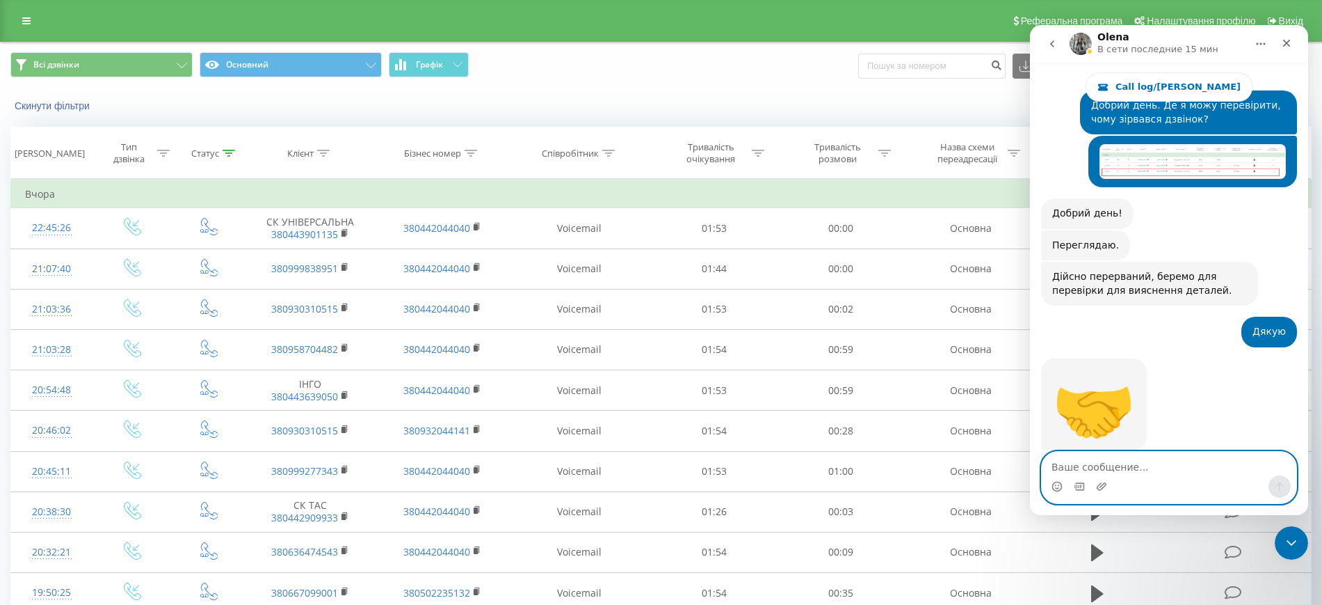
scroll to position [20151, 0]
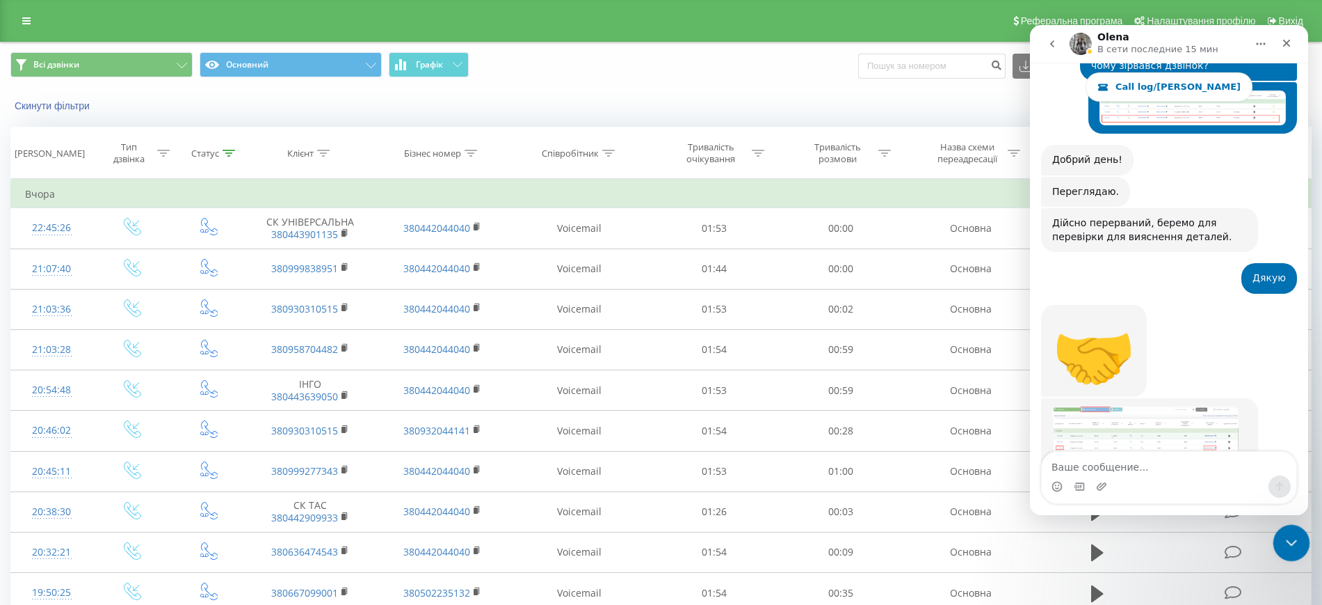
drag, startPoint x: 1296, startPoint y: 542, endPoint x: 2584, endPoint y: 1052, distance: 1384.9
click at [1297, 543] on icon "Закрыть службу сообщений Intercom" at bounding box center [1289, 540] width 17 height 17
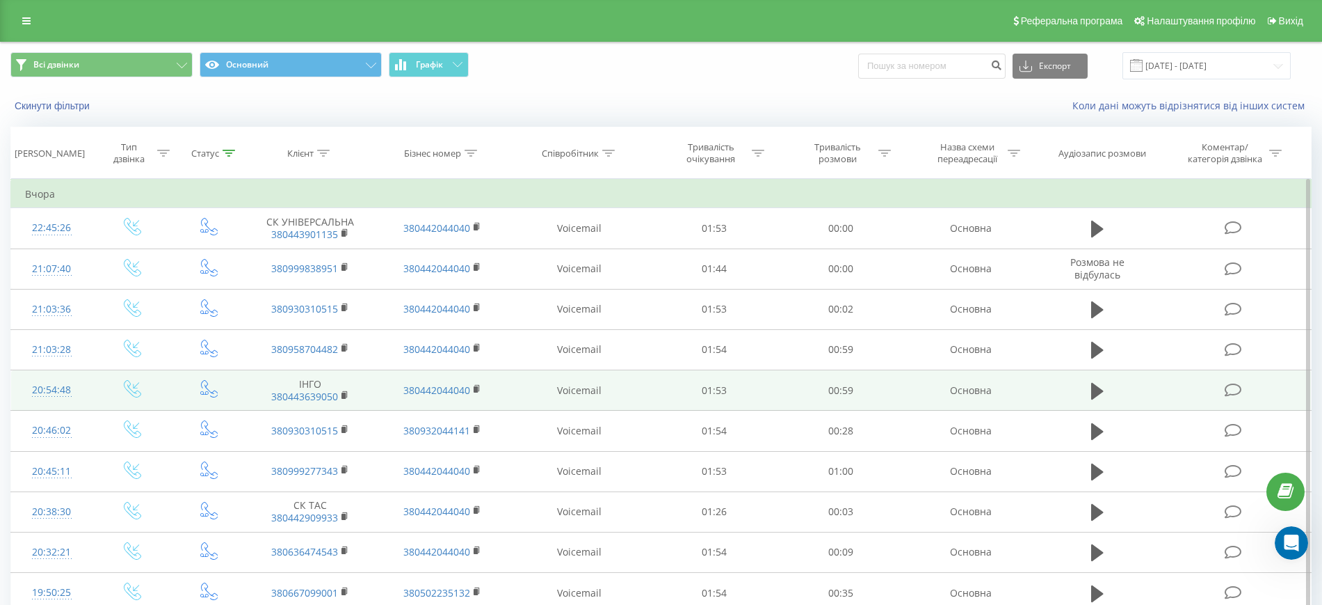
scroll to position [20184, 0]
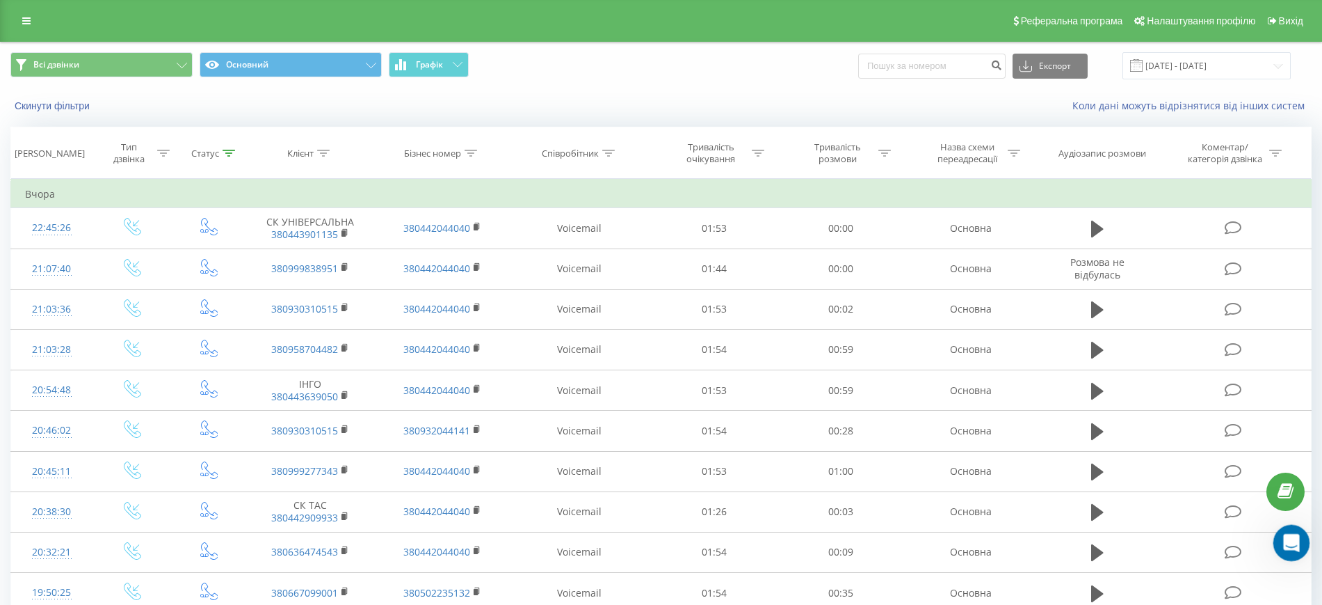
click at [1285, 547] on icon "Открыть службу сообщений Intercom" at bounding box center [1290, 540] width 23 height 23
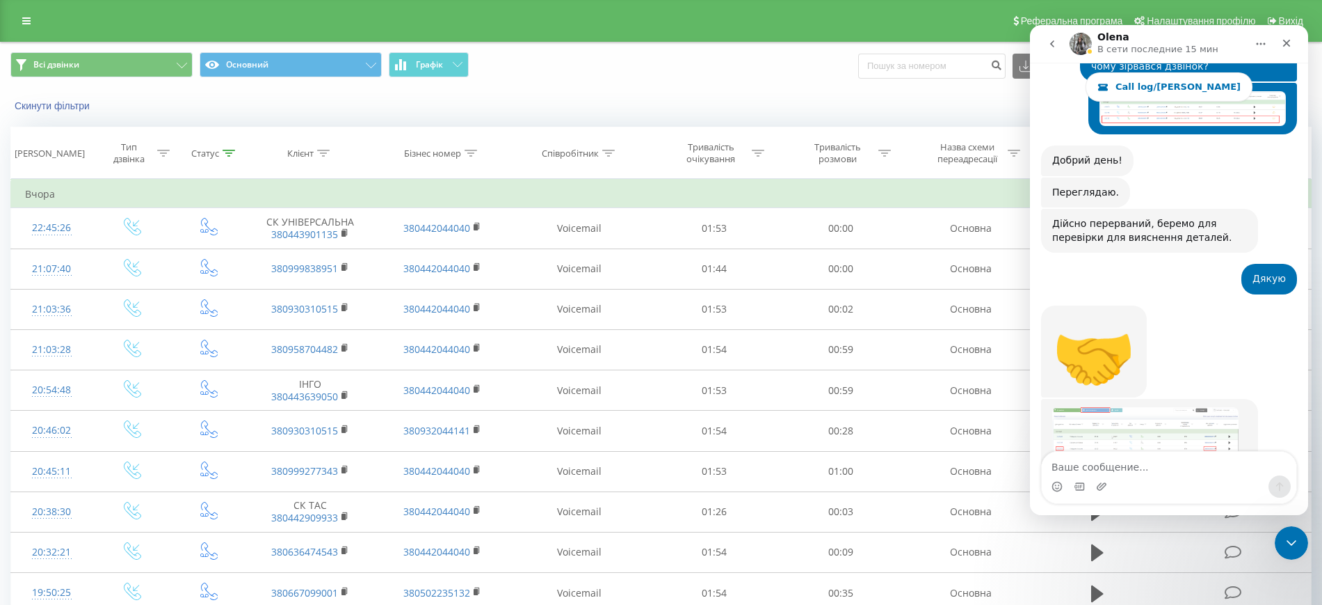
click at [1092, 466] on textarea "Ваше сообщение..." at bounding box center [1169, 463] width 255 height 24
type textarea "F"
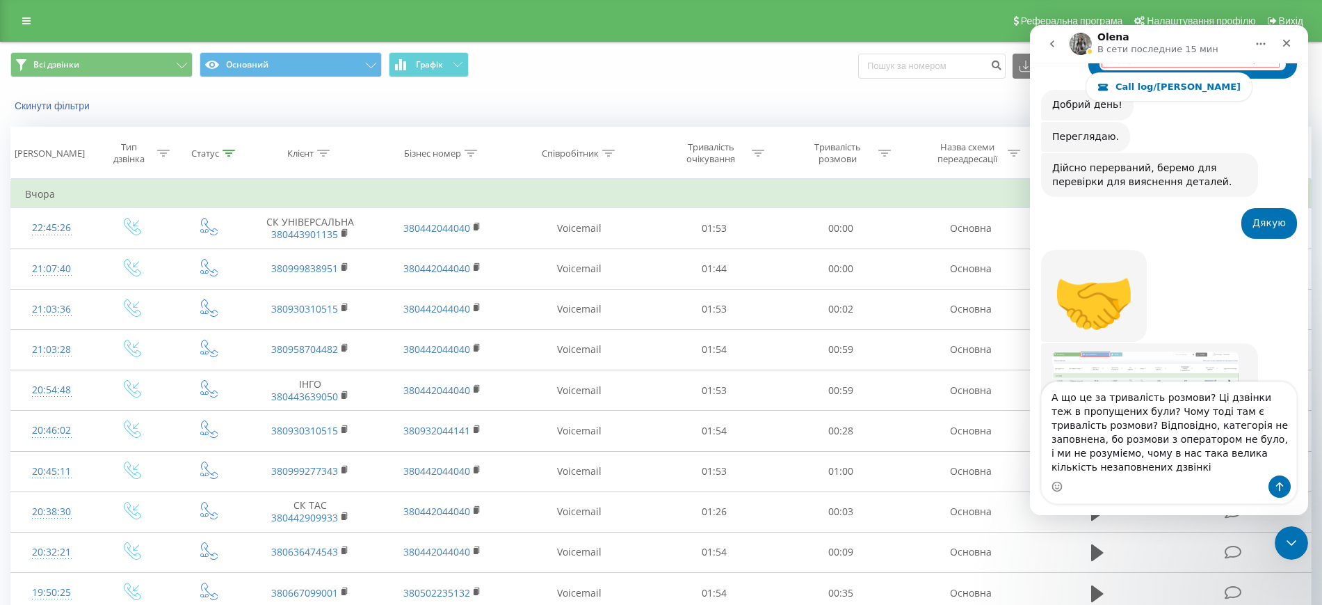
scroll to position [20254, 0]
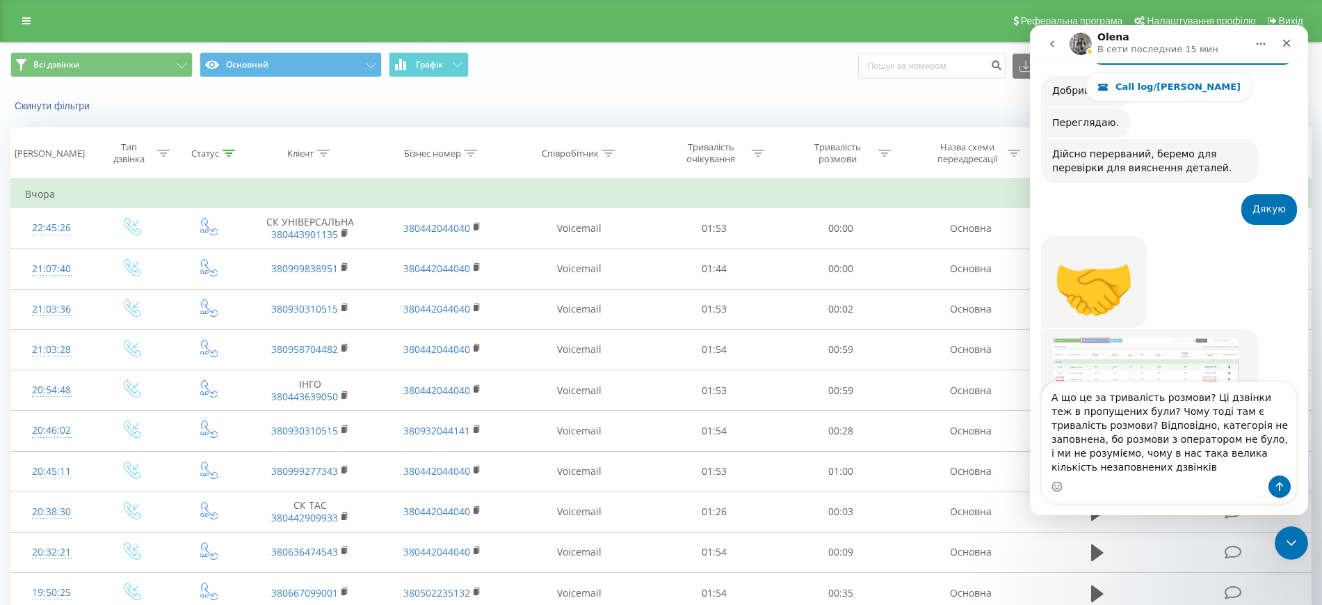
type textarea "А що це за тривалість розмови? Ці дзвінки теж в пропущених були? Чому тоді там …"
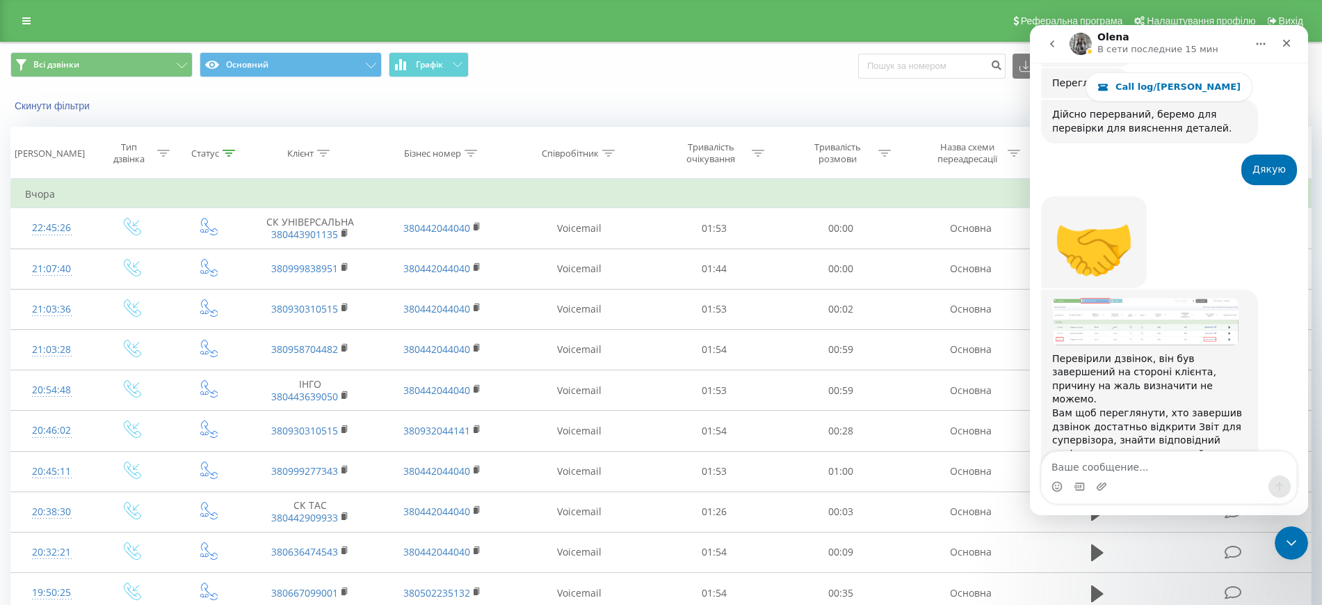
scroll to position [20366, 0]
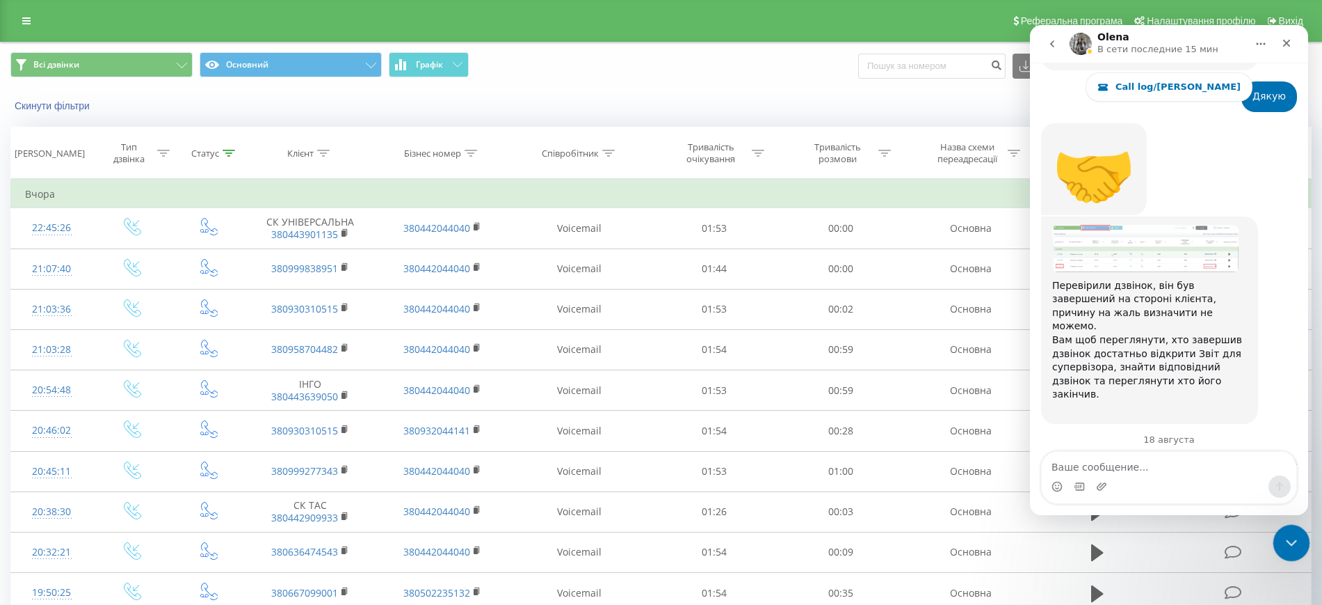
click at [1291, 538] on icon "Закрыть службу сообщений Intercom" at bounding box center [1289, 540] width 17 height 17
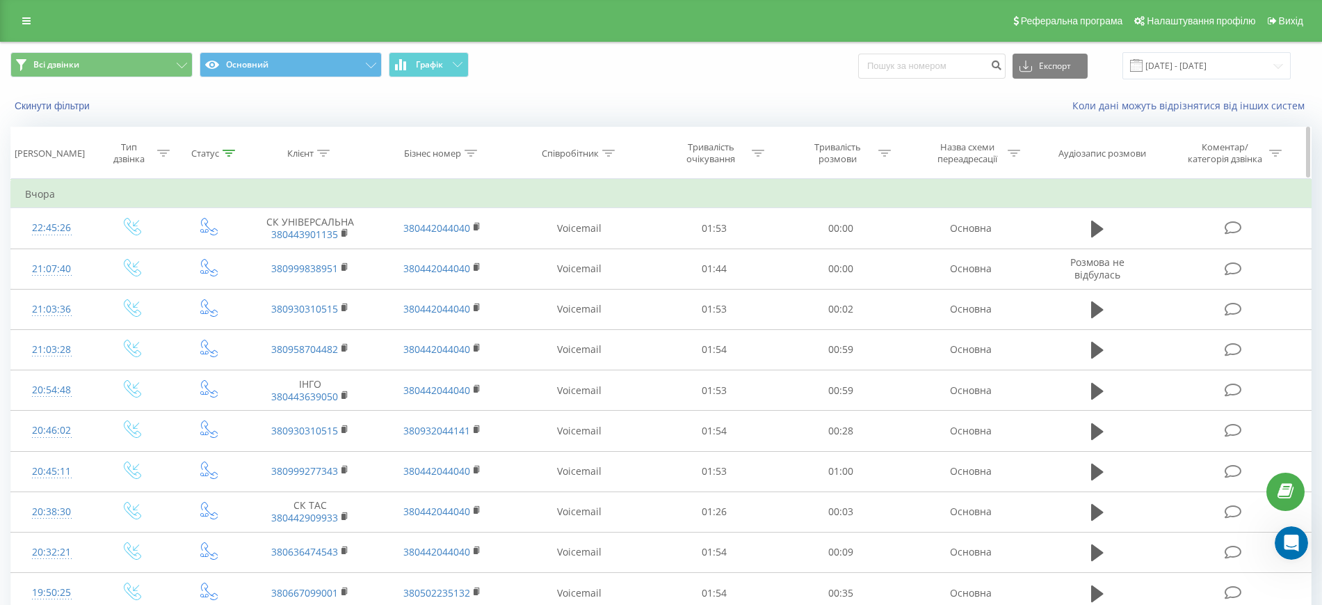
scroll to position [20452, 0]
click at [22, 17] on icon at bounding box center [26, 21] width 8 height 10
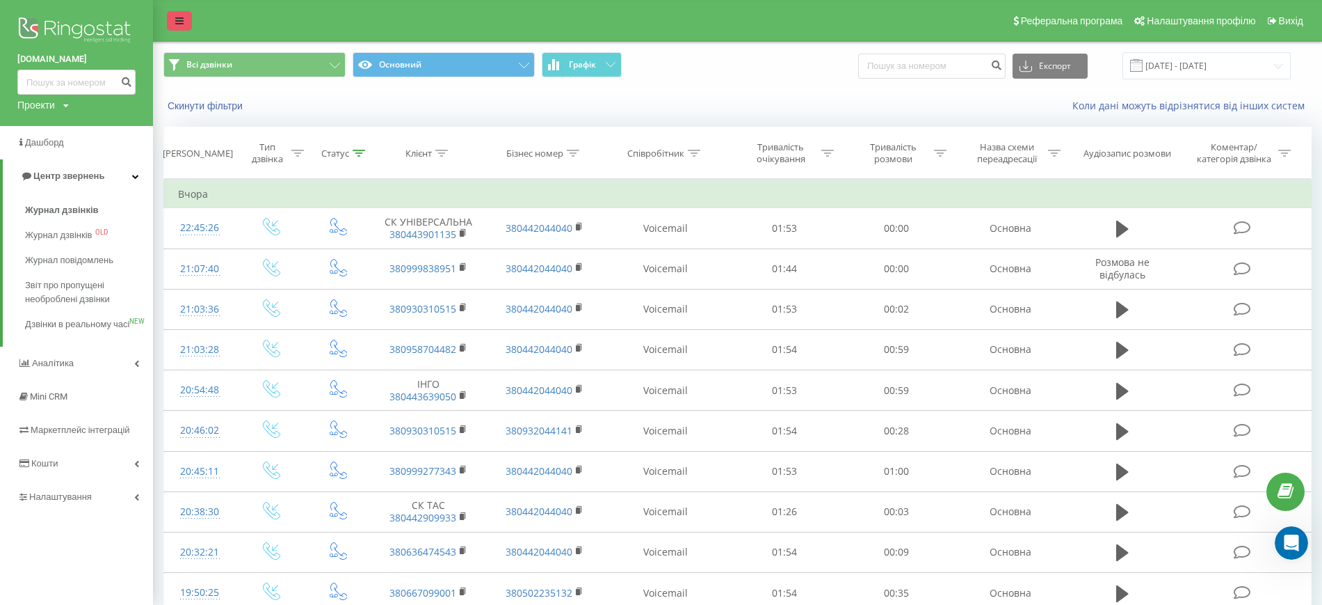
click at [186, 23] on link at bounding box center [179, 20] width 25 height 19
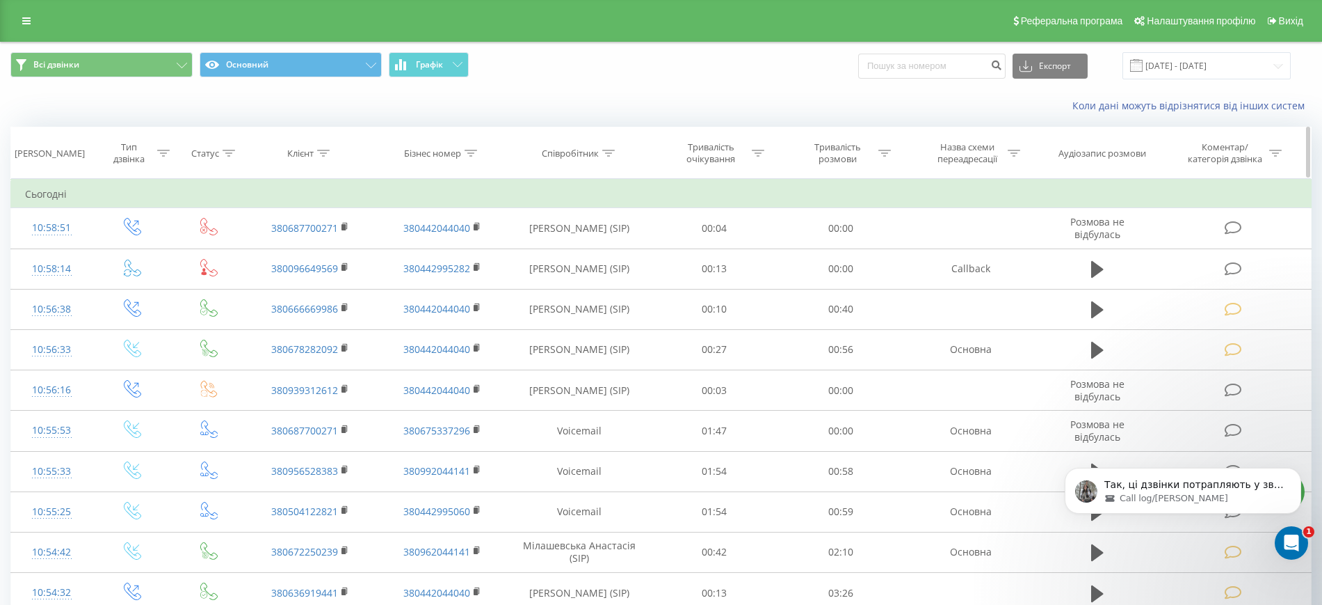
click at [323, 152] on icon at bounding box center [323, 153] width 13 height 7
click at [271, 256] on input "text" at bounding box center [311, 253] width 122 height 24
paste input "Для SMS Телефон Примітка Відправити тестове повідомлення Checked [PHONE_NUMBER]"
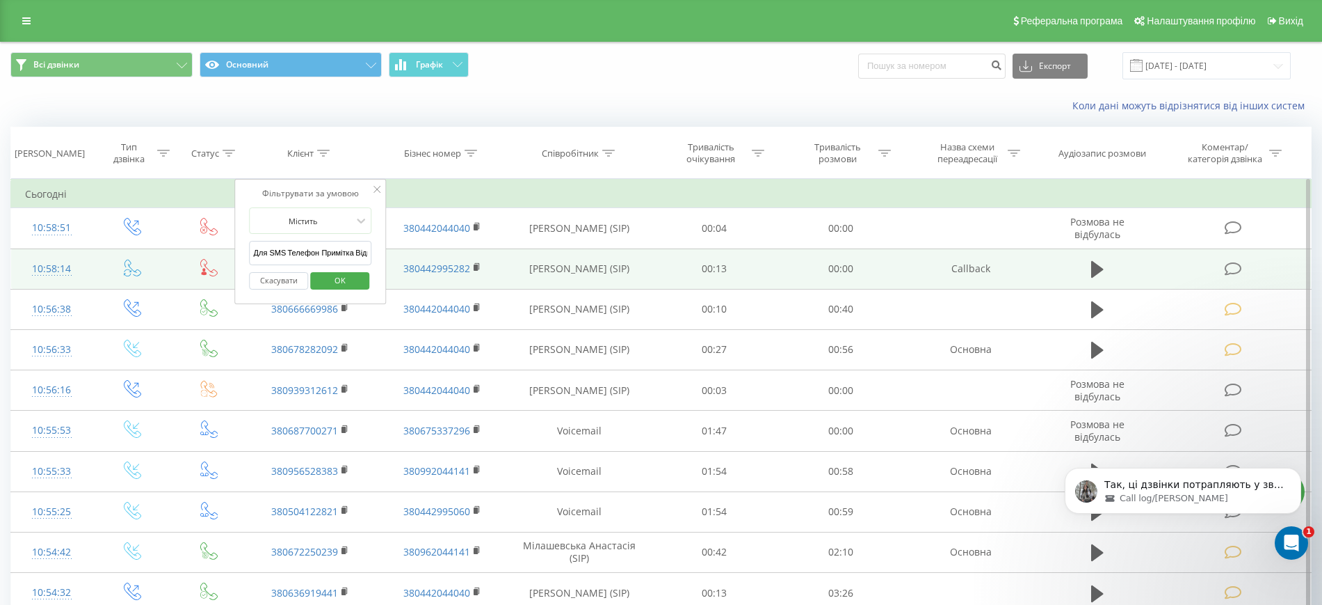
drag, startPoint x: 287, startPoint y: 252, endPoint x: 201, endPoint y: 248, distance: 85.7
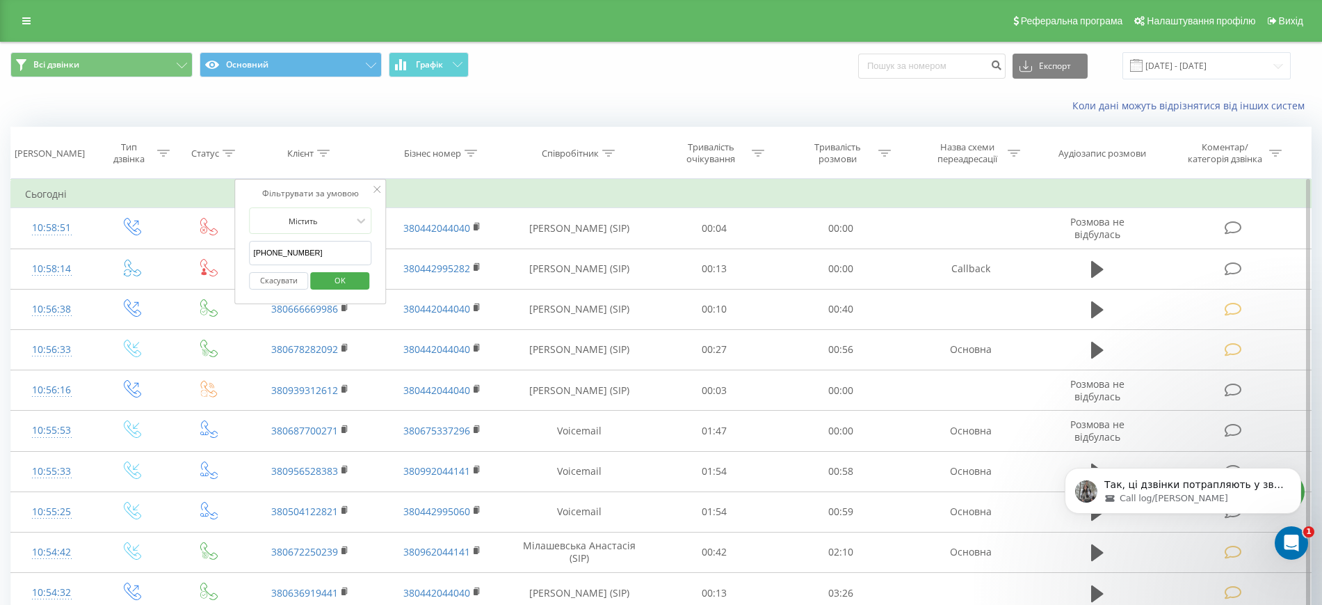
click at [269, 252] on input "[PHONE_NUMBER]" at bounding box center [311, 253] width 122 height 24
click at [278, 254] on input "38067)[PHONE_NUMBER]" at bounding box center [311, 253] width 122 height 24
click at [291, 254] on input "38067997-72-72" at bounding box center [311, 253] width 122 height 24
click at [298, 252] on input "3806799772-72" at bounding box center [311, 253] width 122 height 24
type input "380679977272"
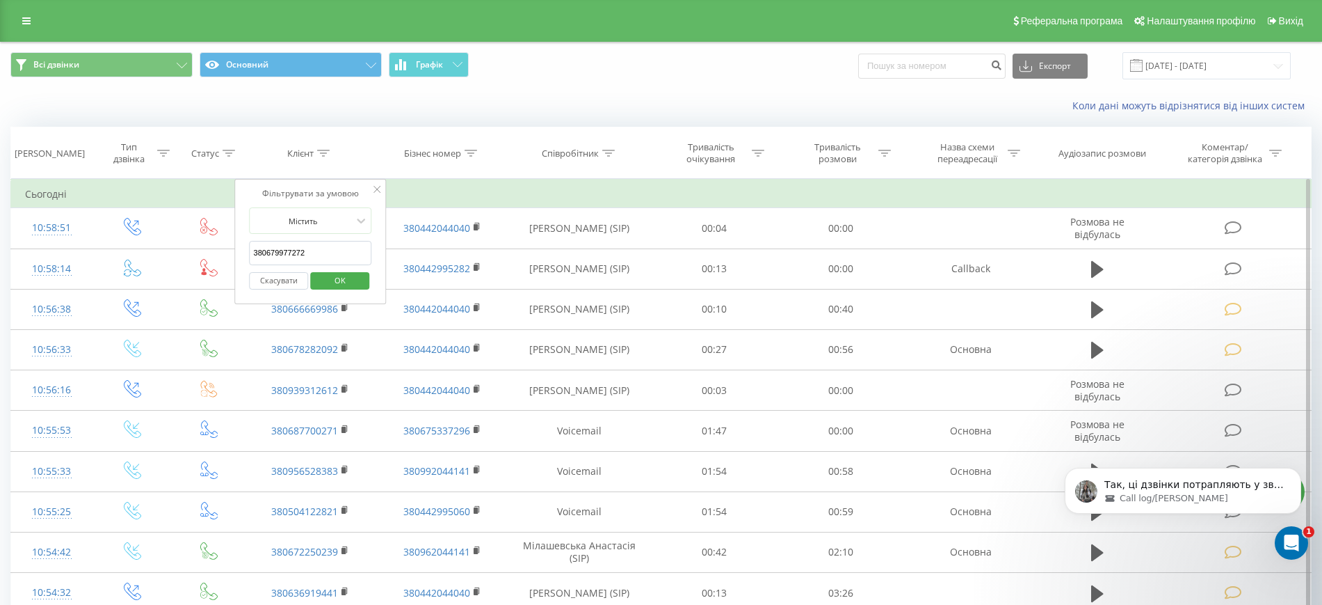
click at [339, 278] on span "OK" at bounding box center [340, 280] width 39 height 22
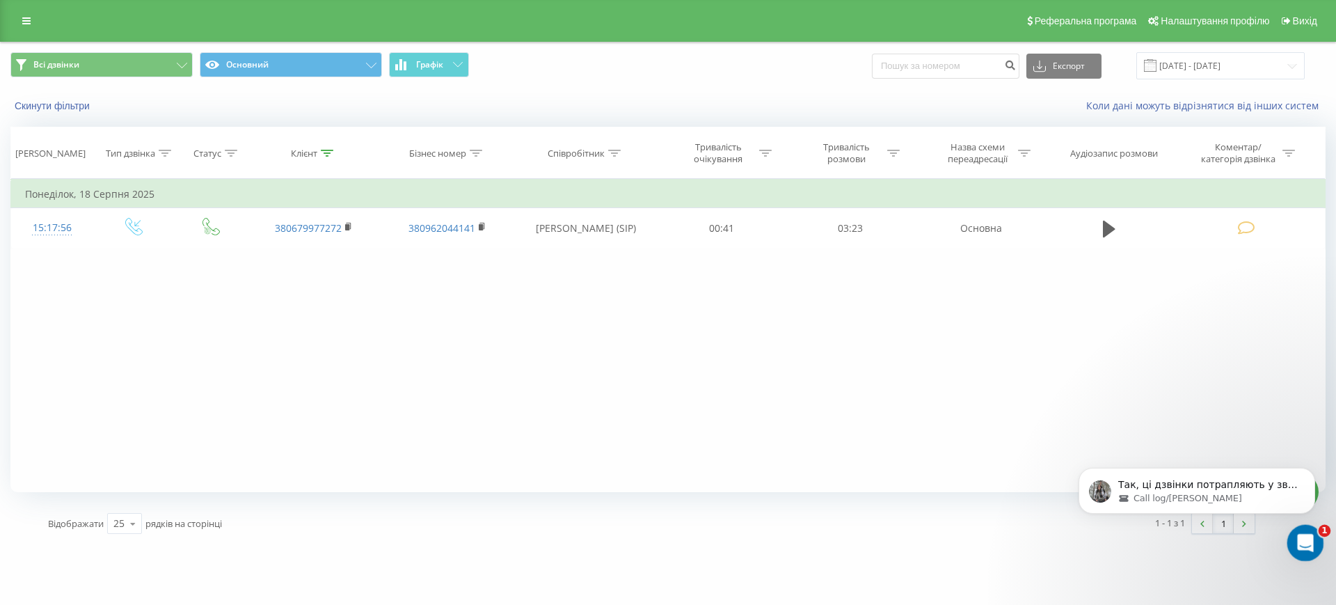
click at [1303, 538] on icon "Открыть службу сообщений Intercom" at bounding box center [1303, 540] width 23 height 23
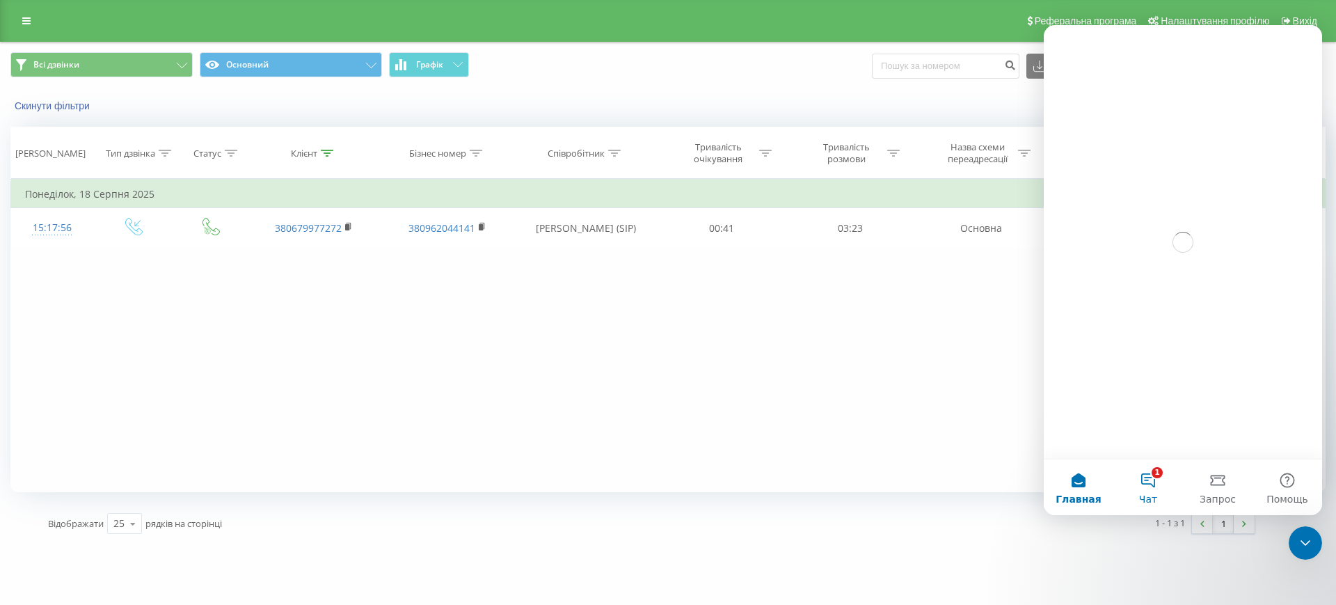
click at [1149, 483] on button "1 Чат" at bounding box center [1148, 487] width 70 height 56
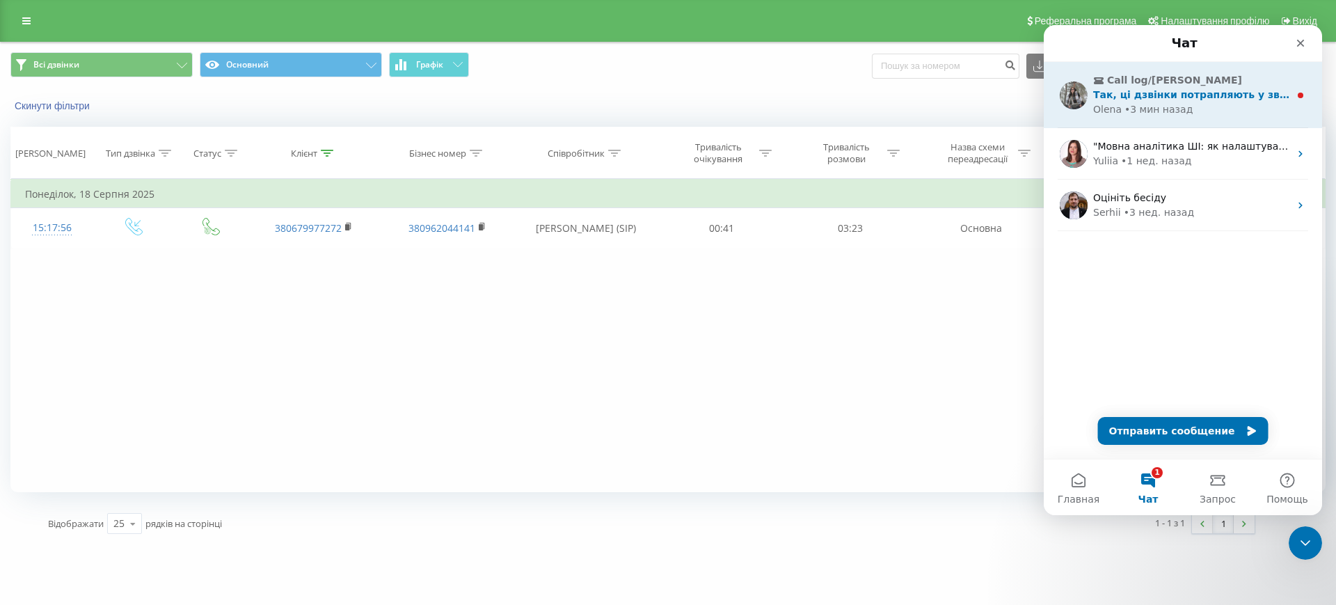
click at [1184, 107] on div "[PERSON_NAME] • 3 мин назад" at bounding box center [1191, 109] width 196 height 15
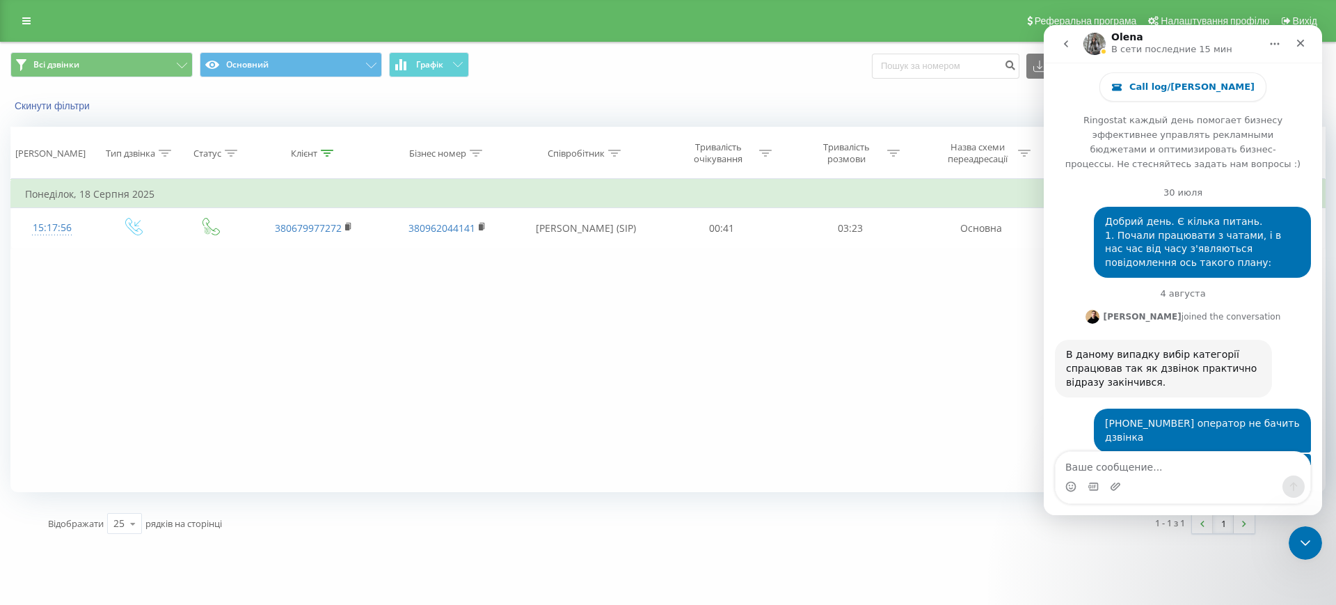
scroll to position [129, 0]
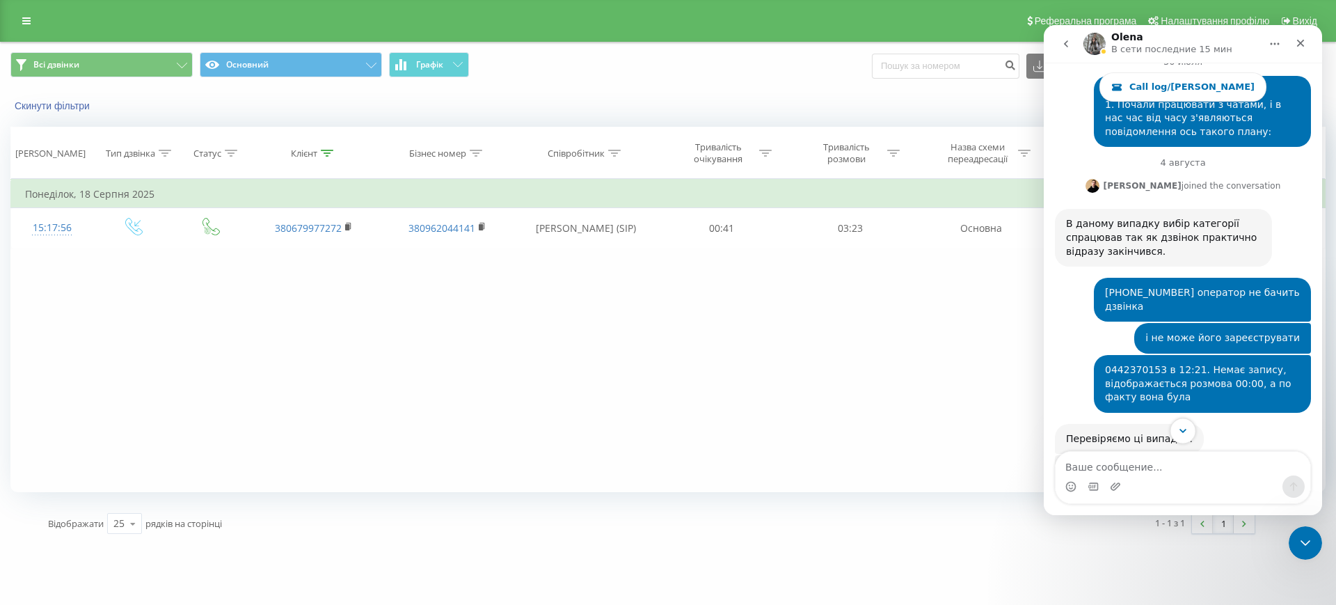
click at [1183, 432] on icon "Scroll to bottom" at bounding box center [1182, 431] width 7 height 4
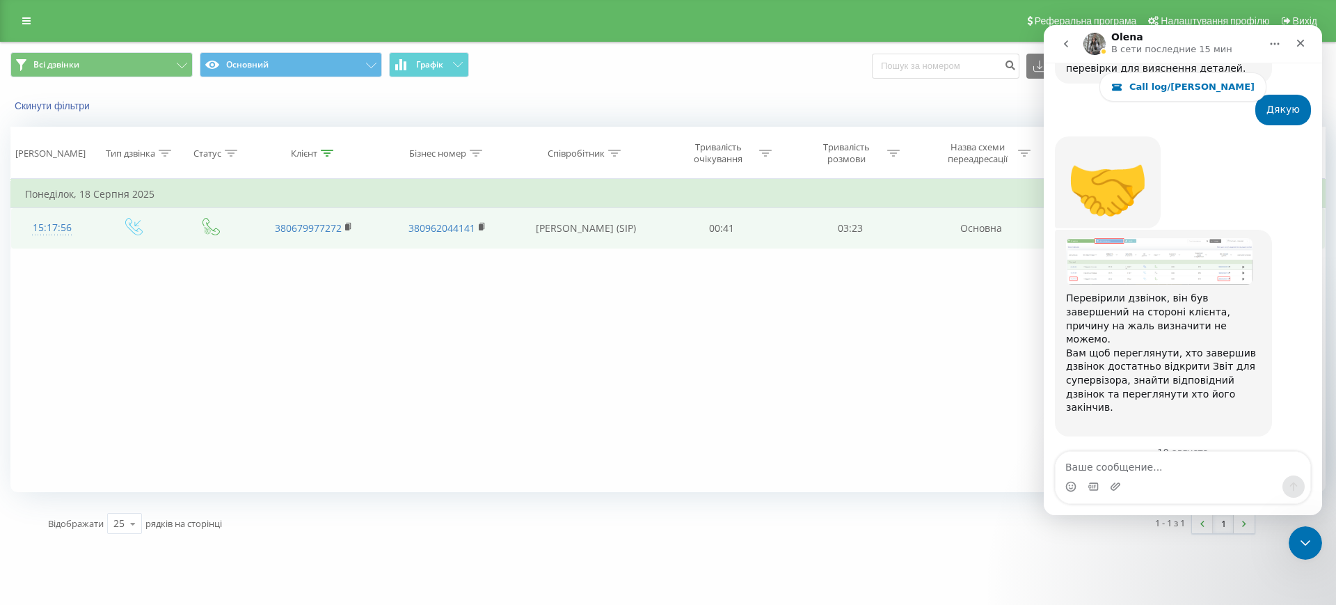
scroll to position [19909, 0]
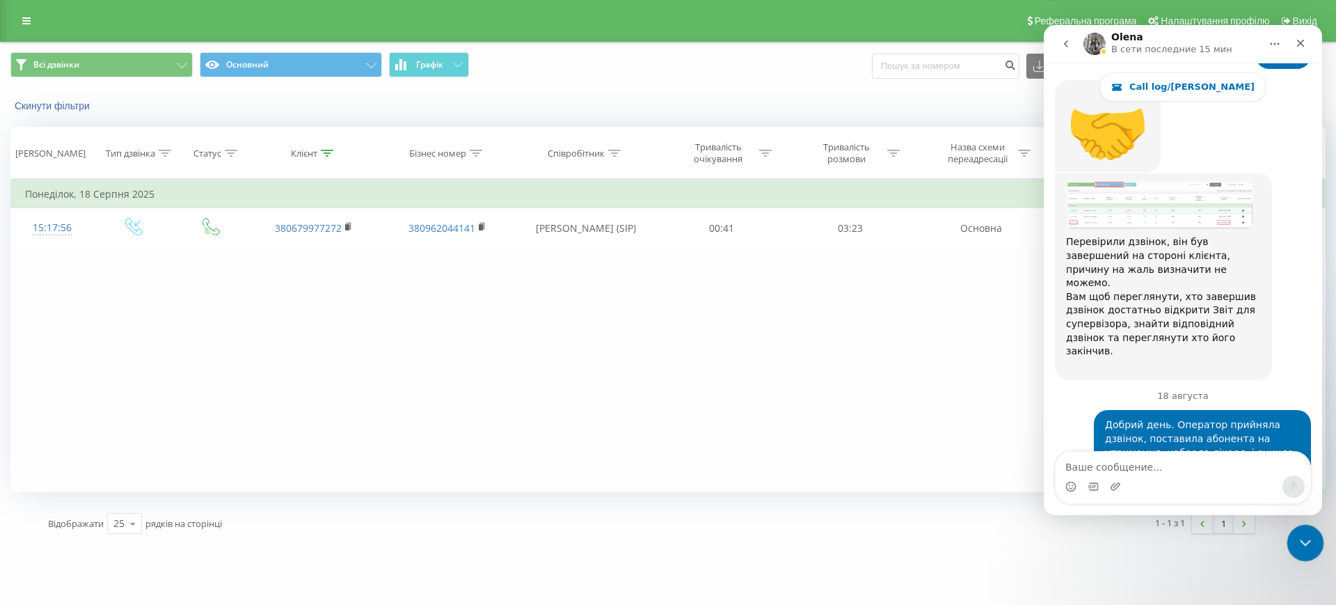
click at [1297, 541] on icon "Закрыть службу сообщений Intercom" at bounding box center [1303, 540] width 17 height 17
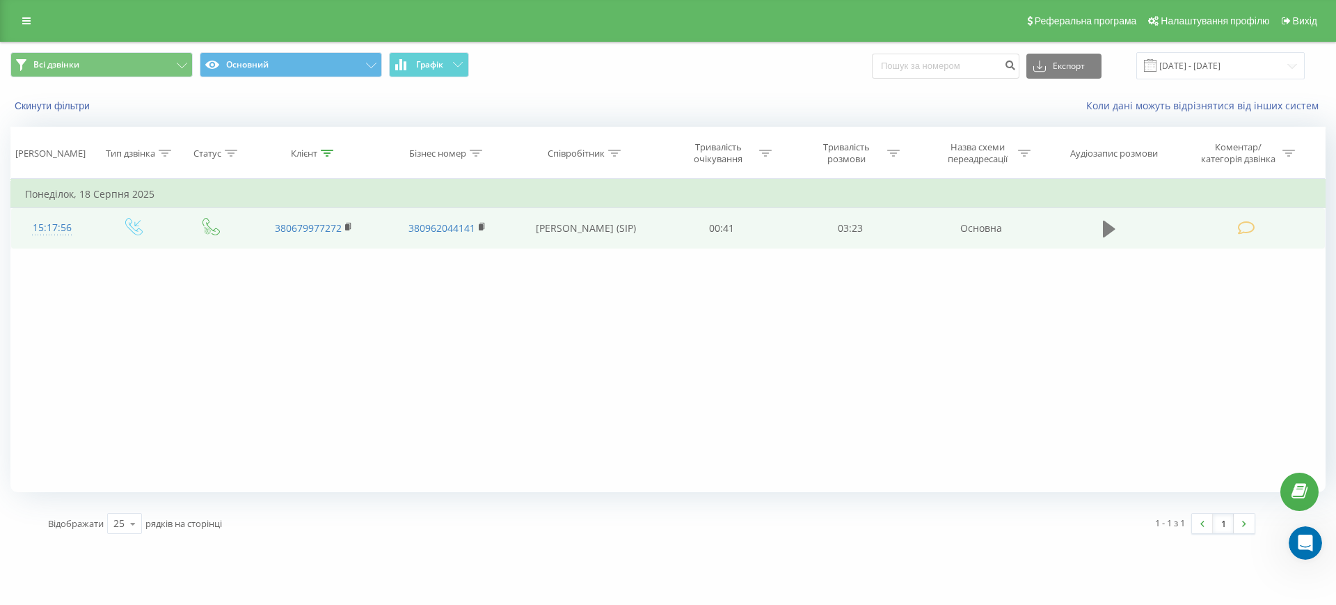
click at [1103, 225] on icon at bounding box center [1109, 229] width 13 height 17
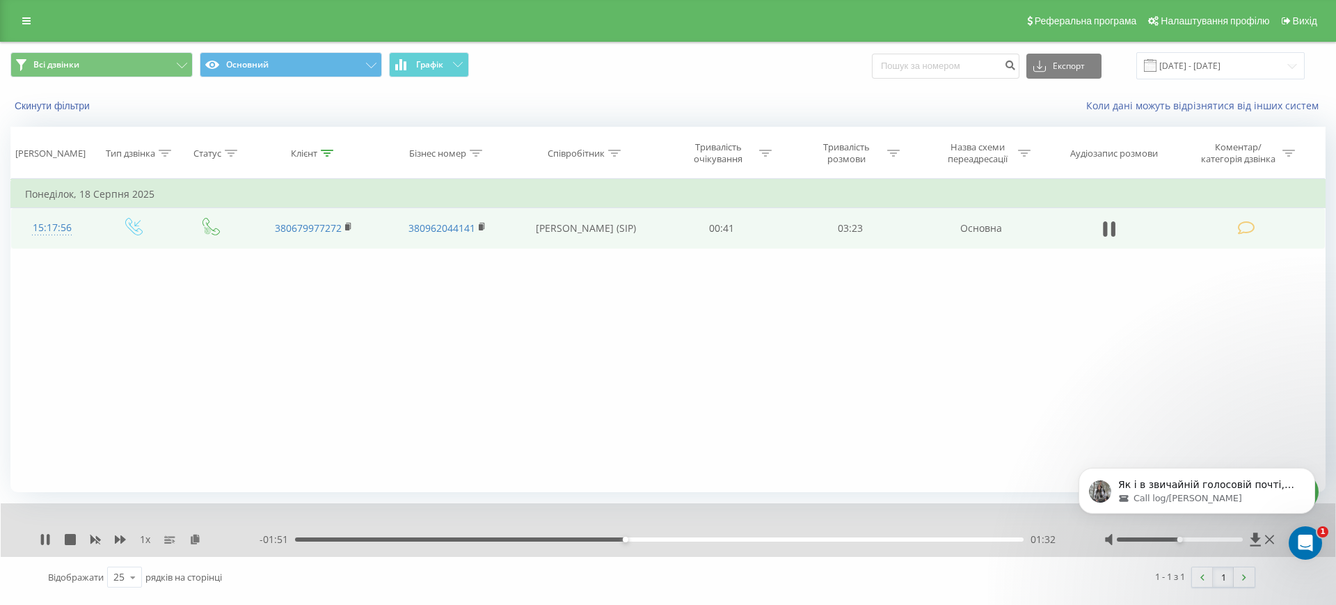
scroll to position [20005, 0]
click at [1304, 541] on icon "Открыть службу сообщений Intercom" at bounding box center [1303, 540] width 10 height 11
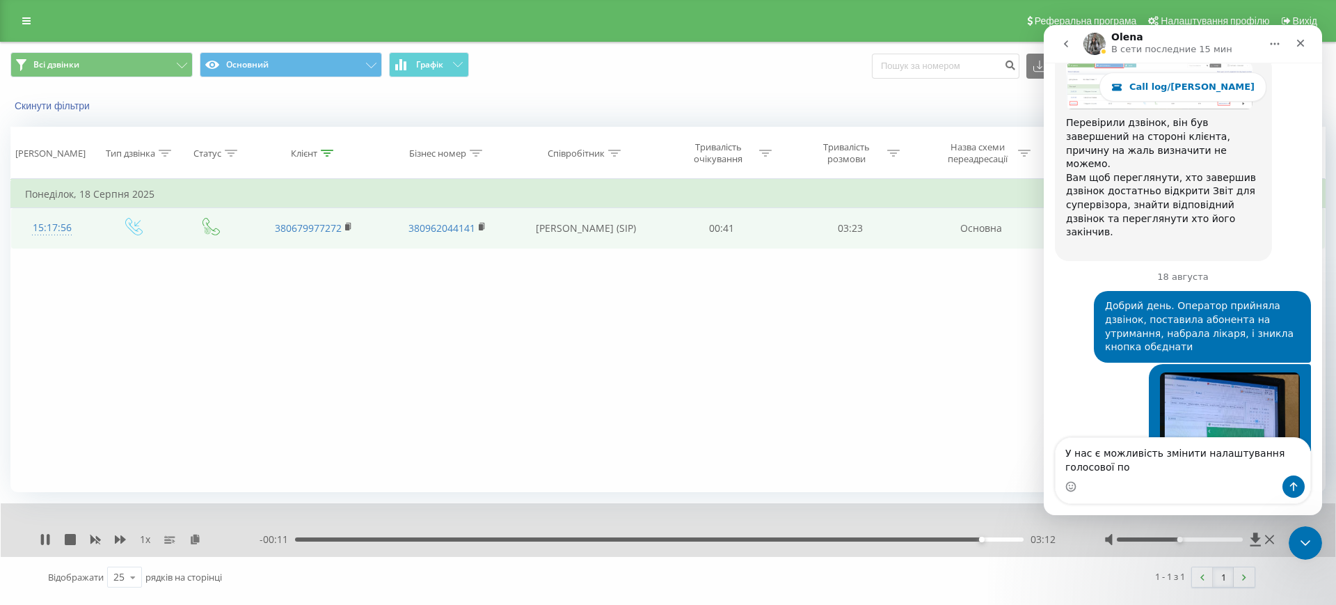
scroll to position [20042, 0]
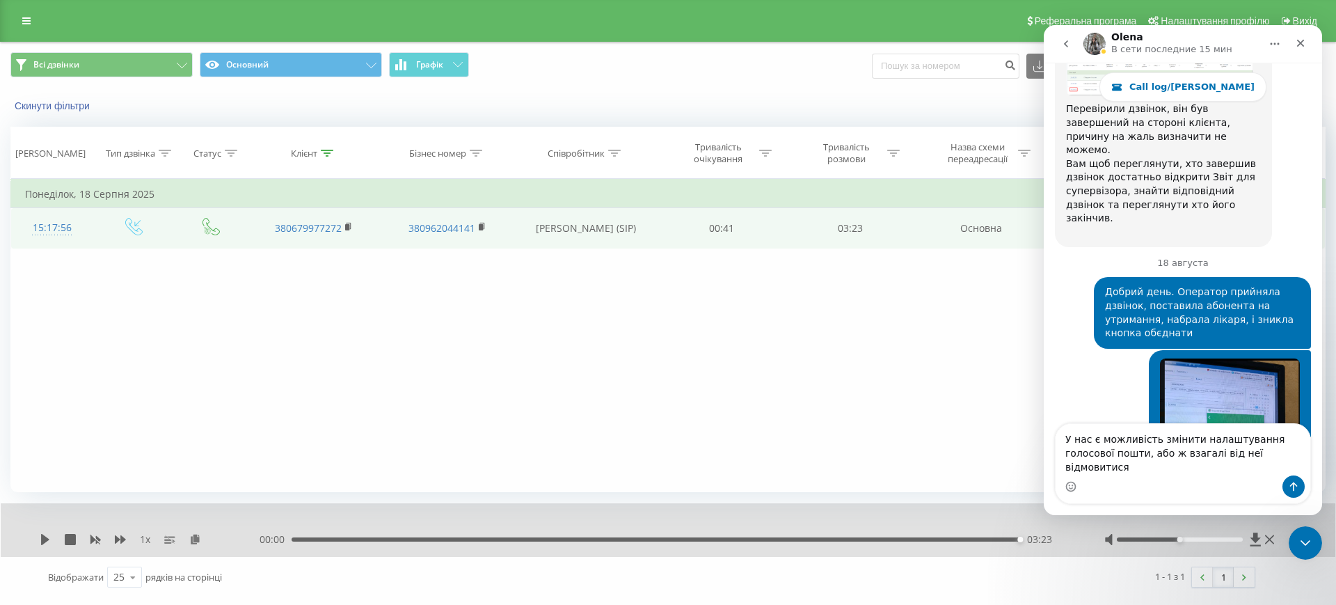
type textarea "У нас є можливість змінити налаштування голосової пошти, або ж взагалі від неї …"
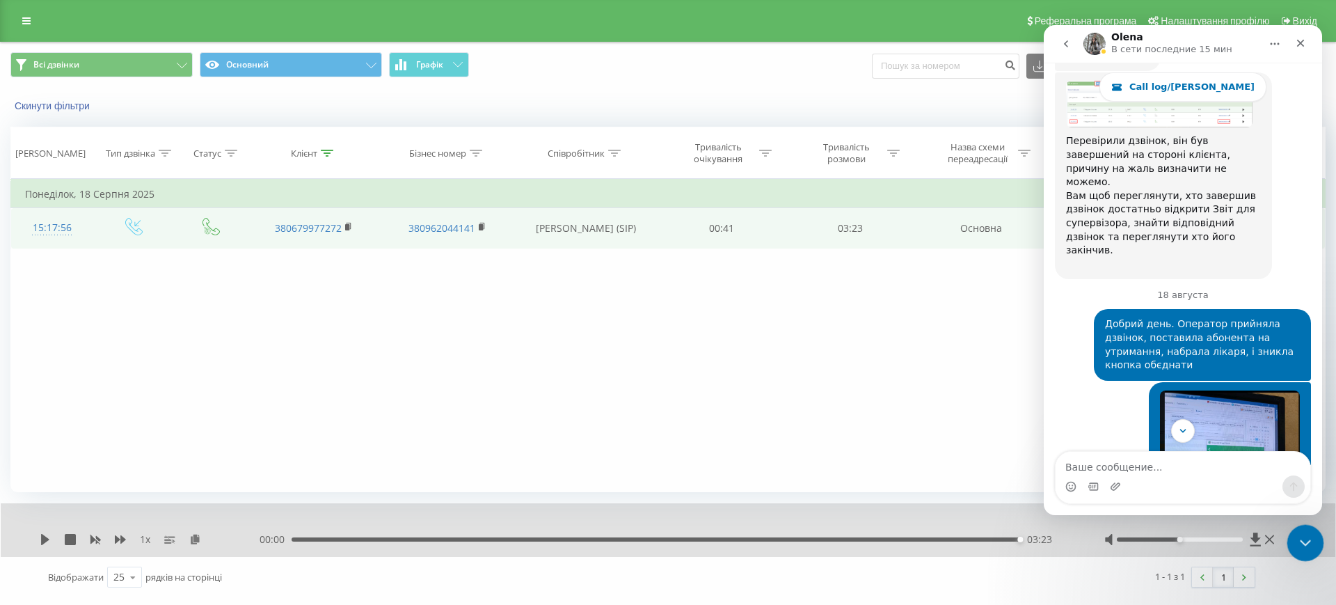
scroll to position [20074, 0]
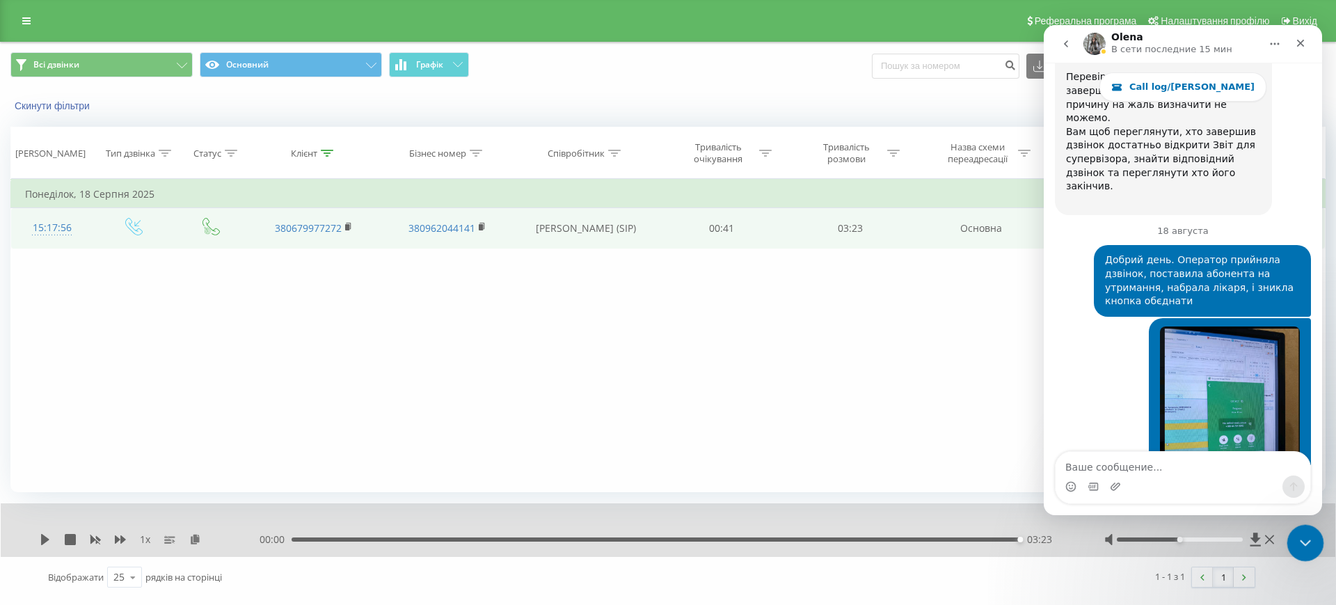
click at [1307, 536] on icon "Закрыть службу сообщений Intercom" at bounding box center [1303, 540] width 17 height 17
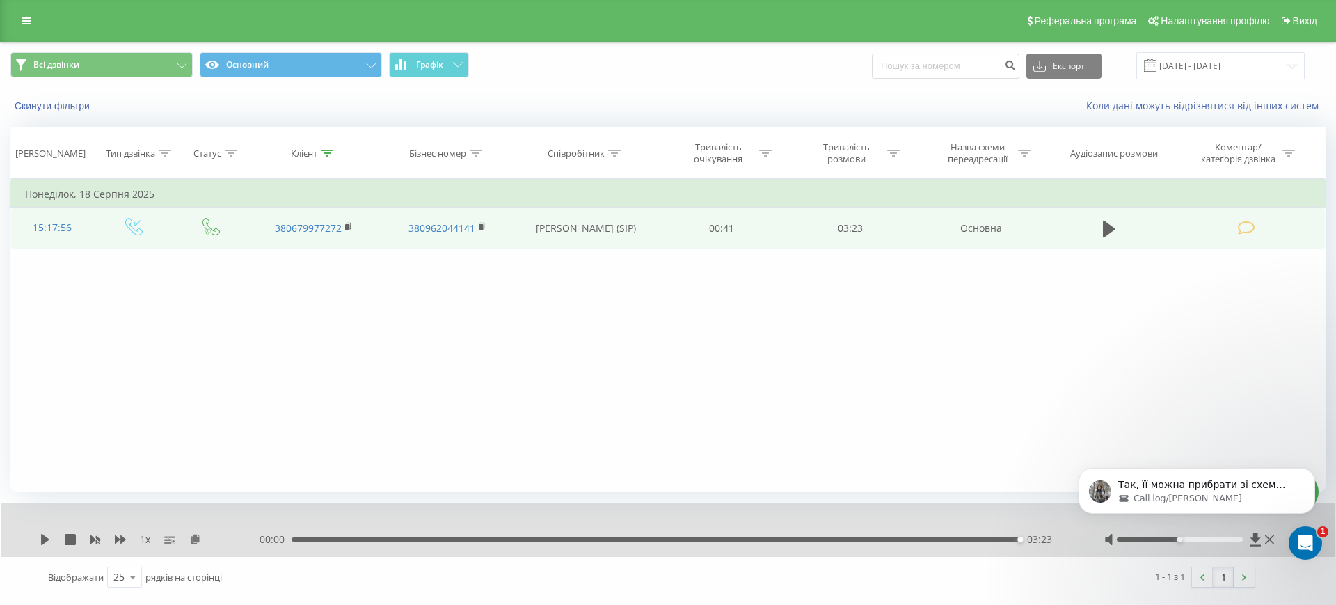
scroll to position [20184, 0]
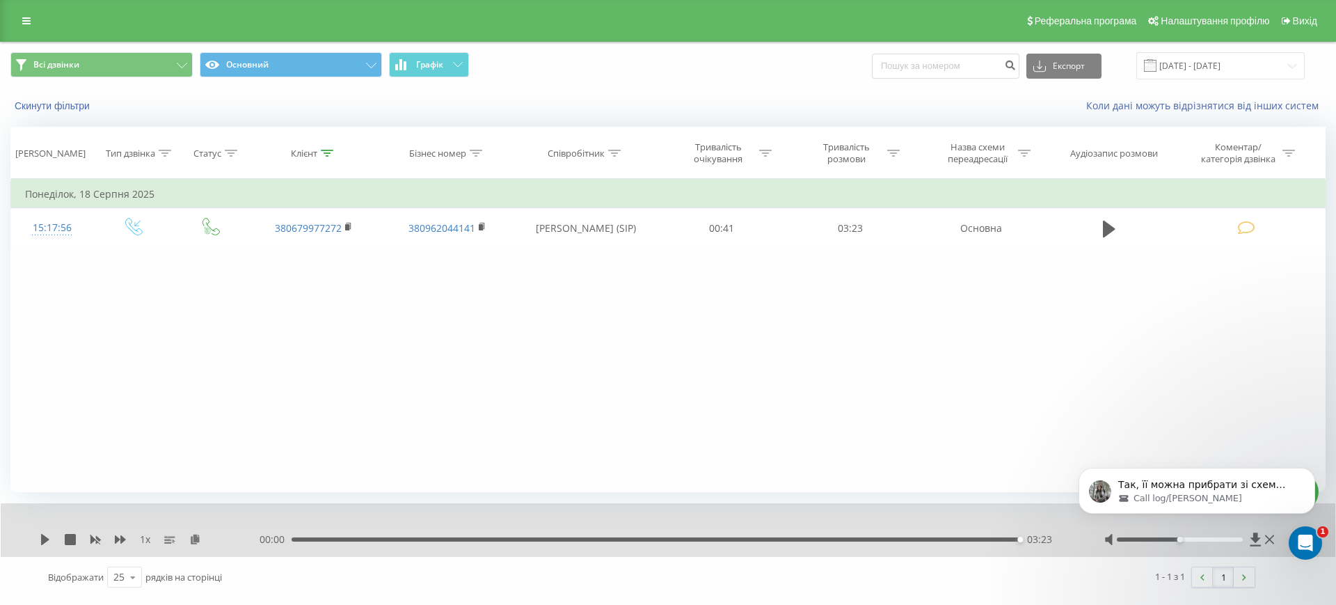
click at [787, 406] on div "Фільтрувати за умовою Дорівнює Введіть значення Скасувати OK Фільтрувати за умо…" at bounding box center [667, 335] width 1315 height 313
click at [1299, 541] on icon "Открыть службу сообщений Intercom" at bounding box center [1303, 540] width 23 height 23
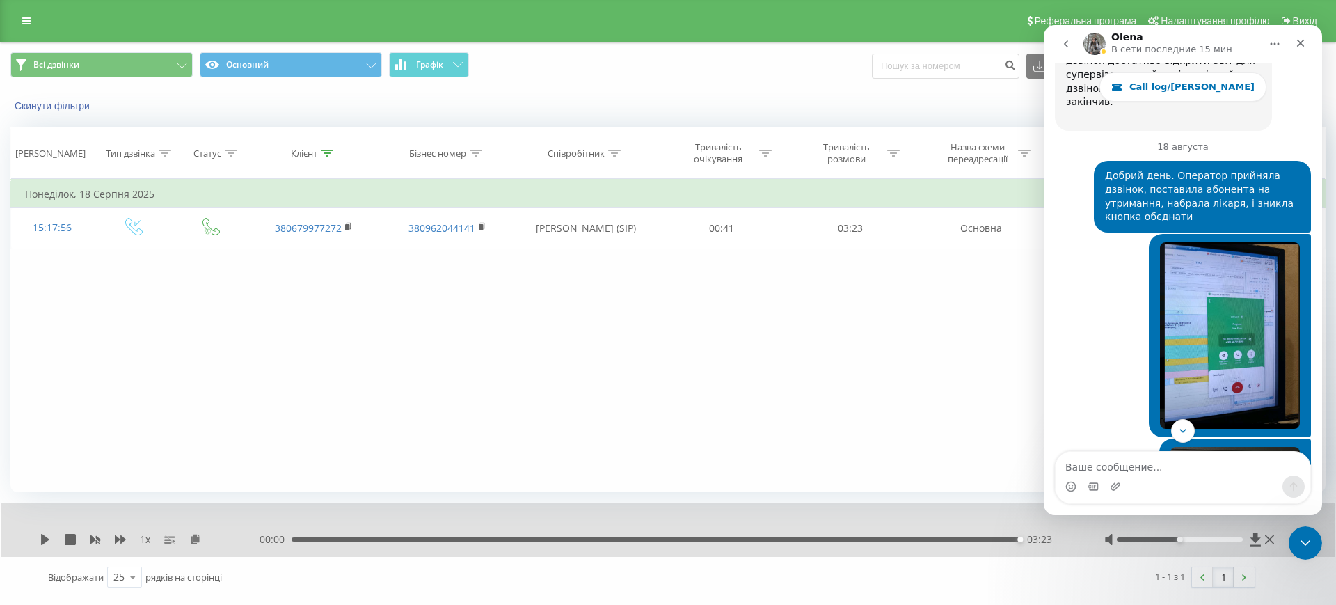
scroll to position [20207, 0]
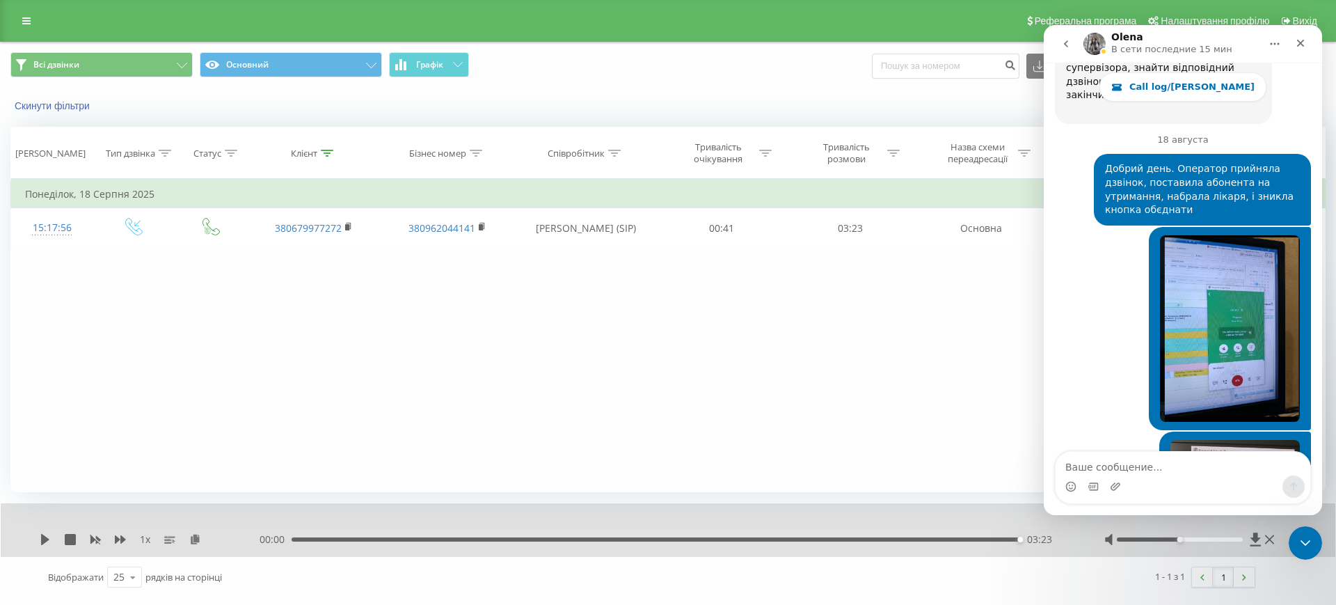
click at [1101, 461] on textarea "Ваше сообщение..." at bounding box center [1182, 463] width 255 height 24
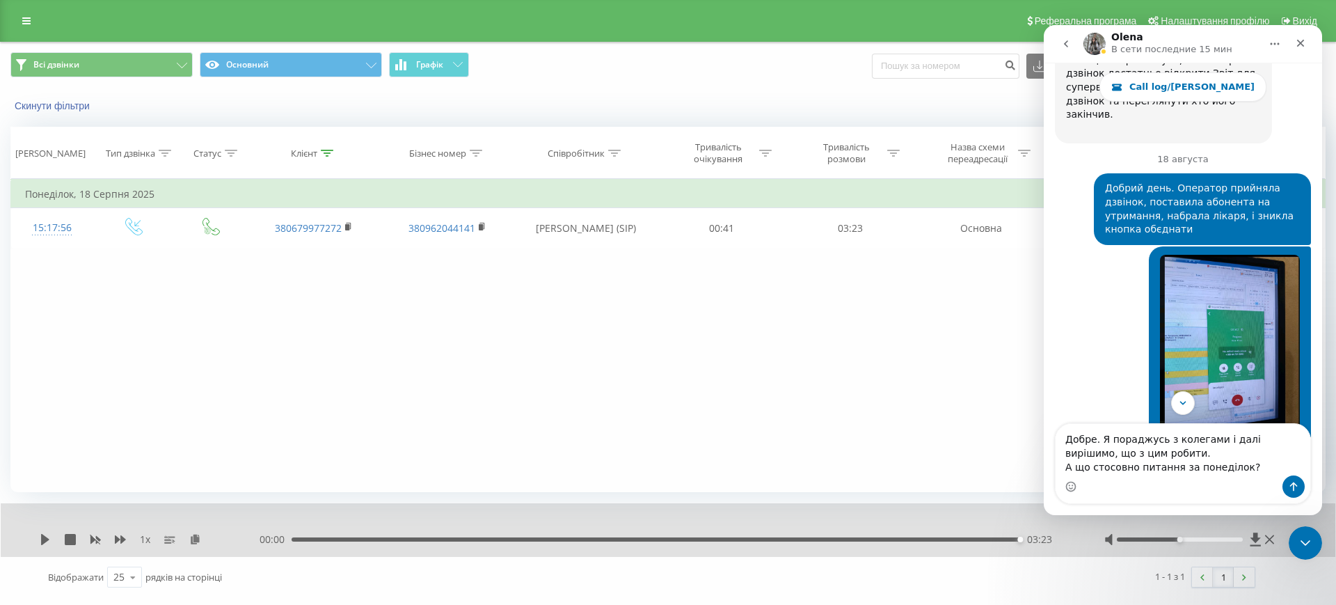
scroll to position [20235, 0]
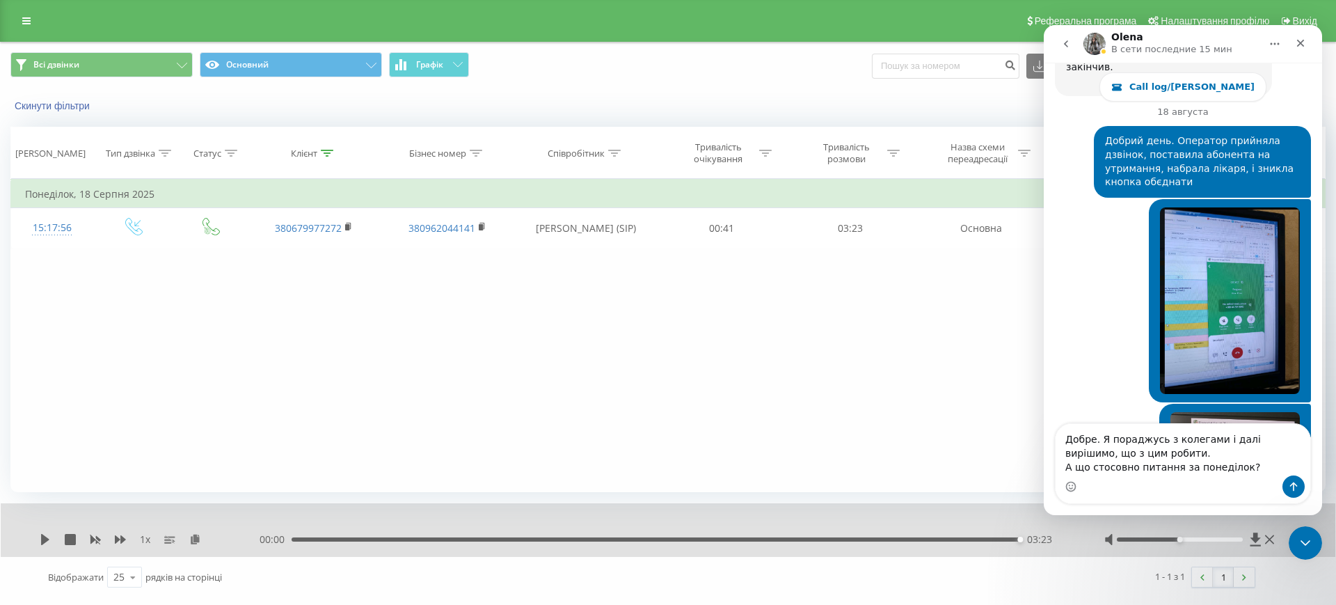
click at [1238, 468] on textarea "Добре. Я пораджусь з колегами і далі вирішимо, що з цим робити. А що стосовно п…" at bounding box center [1182, 449] width 255 height 51
type textarea "Добре. Я пораджусь з колегами і далі вирішимо, що з цим робити. А що стосовно п…"
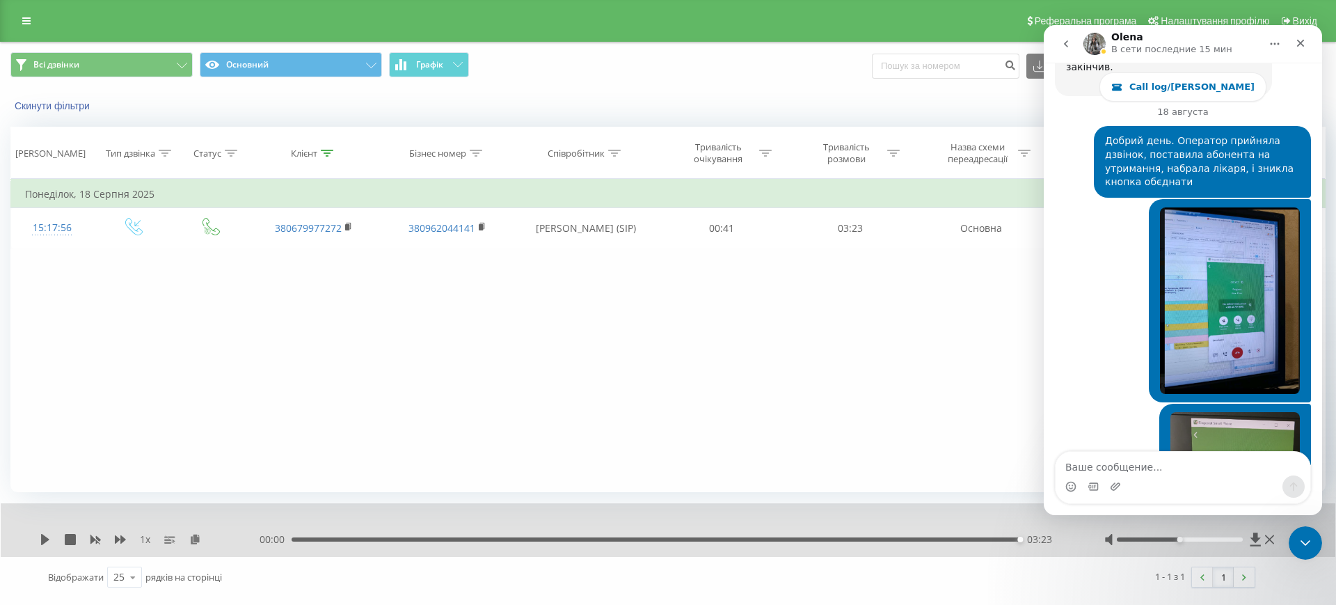
scroll to position [20253, 0]
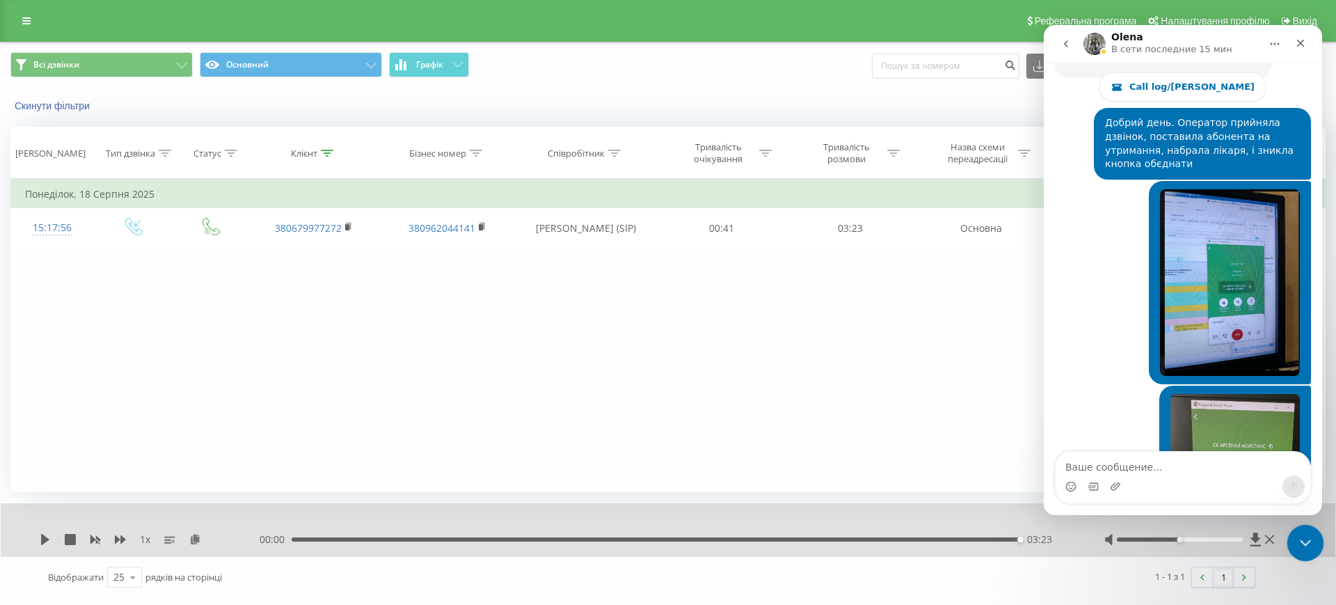
click at [1299, 534] on icon "Закрыть службу сообщений Intercom" at bounding box center [1303, 540] width 17 height 17
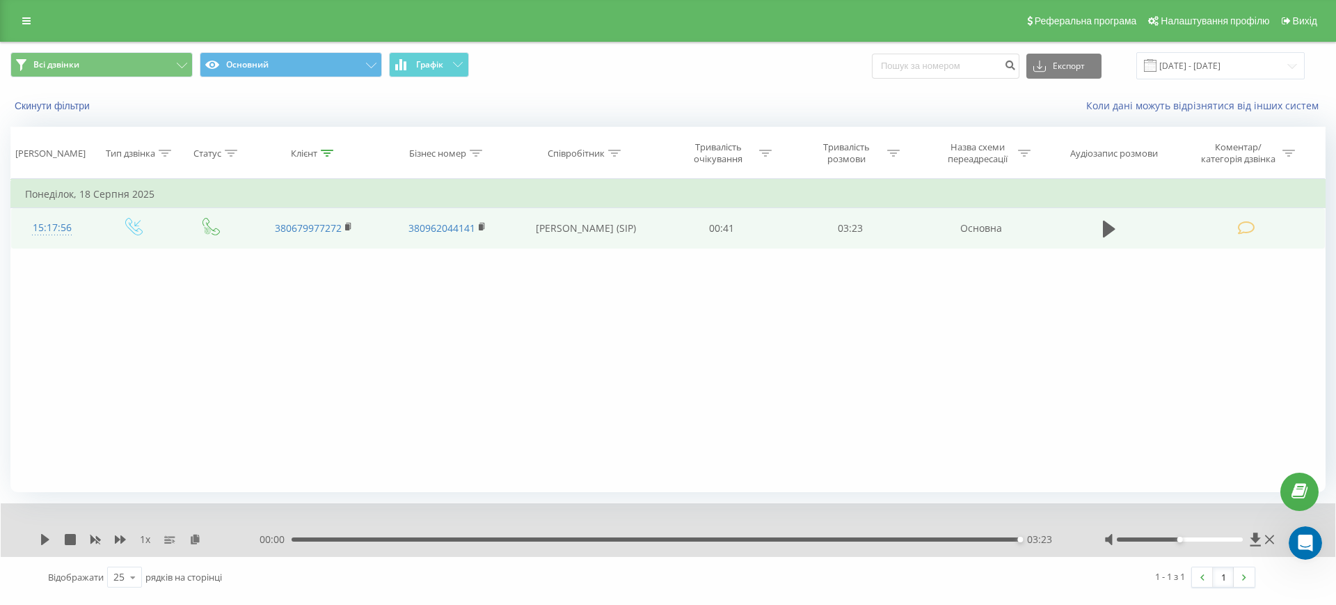
drag, startPoint x: 1273, startPoint y: 541, endPoint x: 1034, endPoint y: 247, distance: 378.3
click at [1273, 536] on icon at bounding box center [1269, 539] width 9 height 11
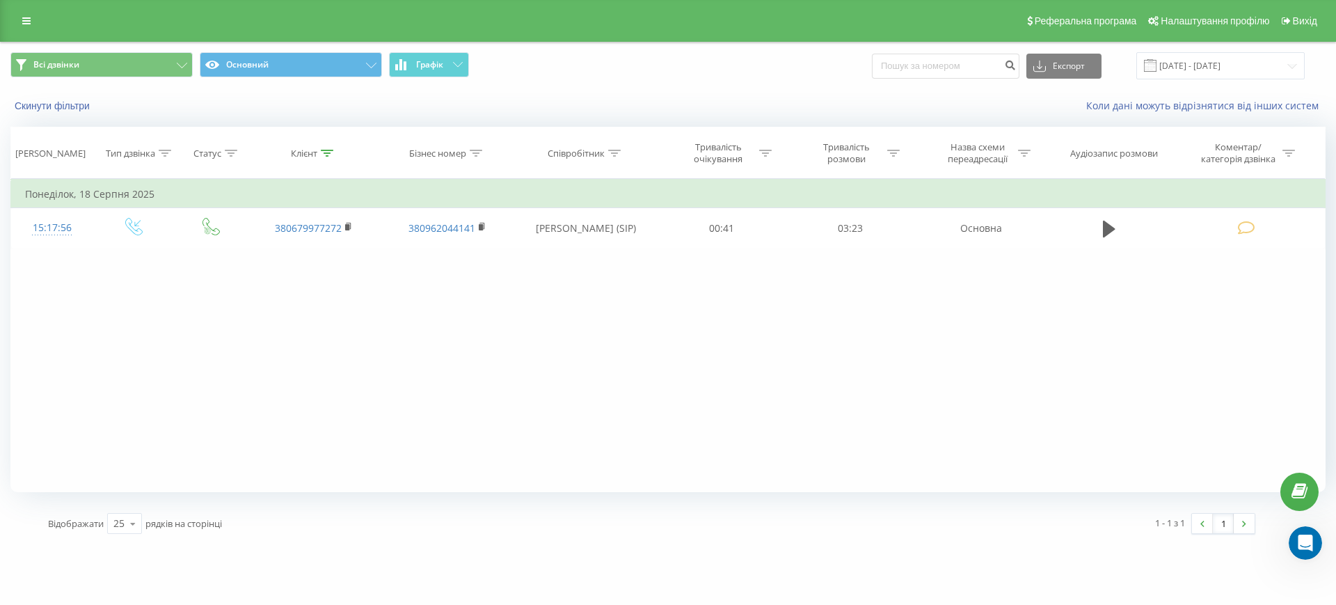
click at [1011, 305] on div "Фільтрувати за умовою Дорівнює Введіть значення Скасувати OK Фільтрувати за умо…" at bounding box center [667, 335] width 1315 height 313
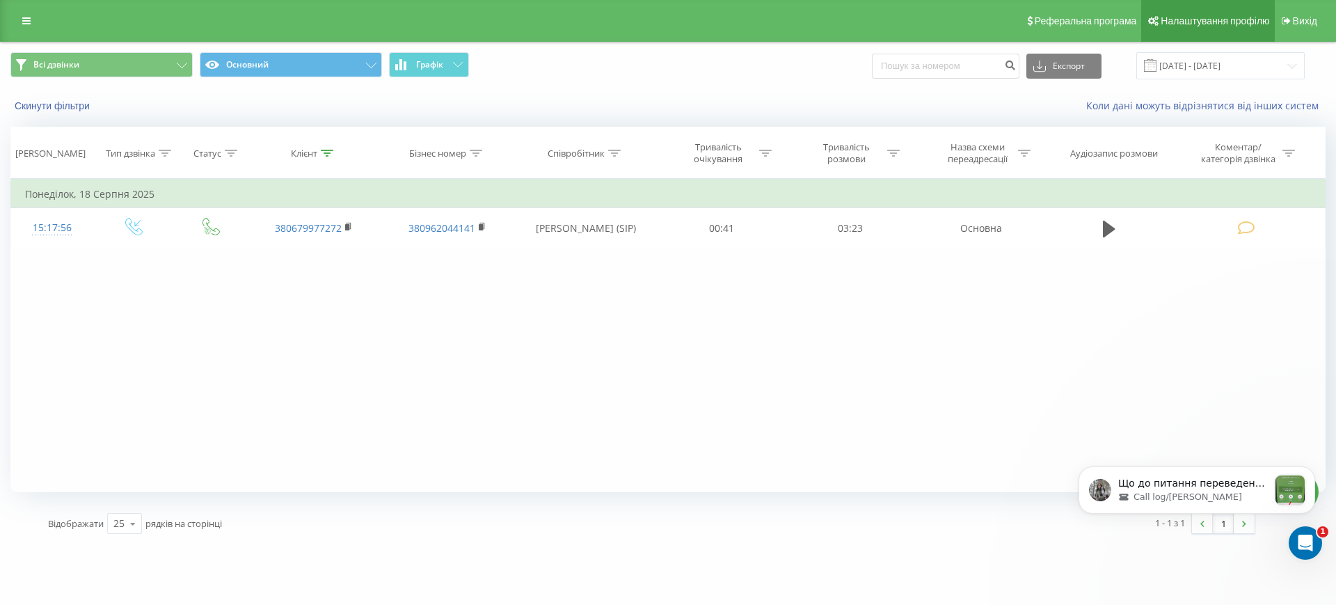
scroll to position [0, 0]
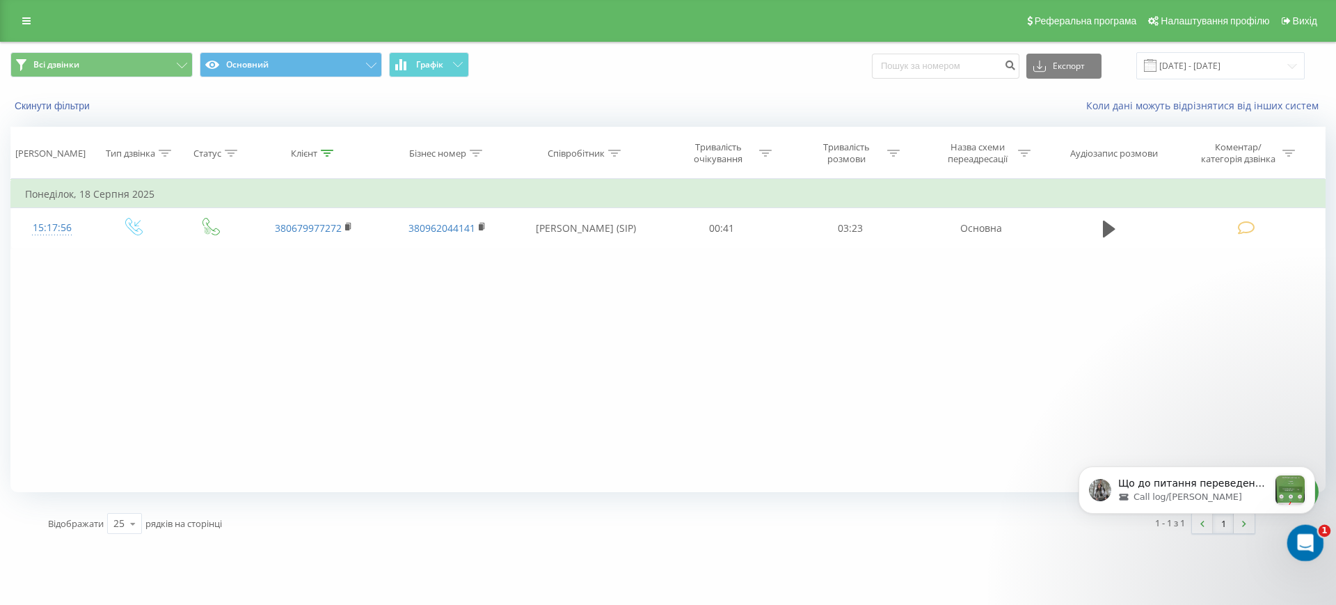
click at [1299, 544] on icon "Открыть службу сообщений Intercom" at bounding box center [1303, 540] width 23 height 23
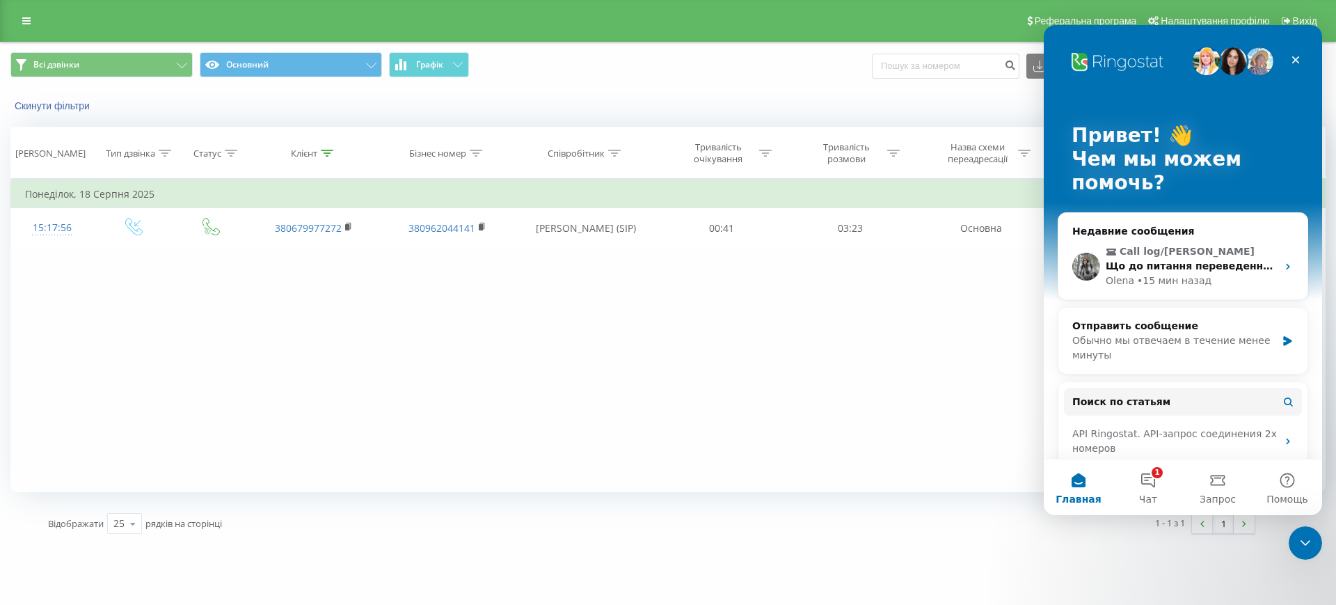
click at [1196, 231] on div "Недавние сообщения" at bounding box center [1182, 231] width 221 height 15
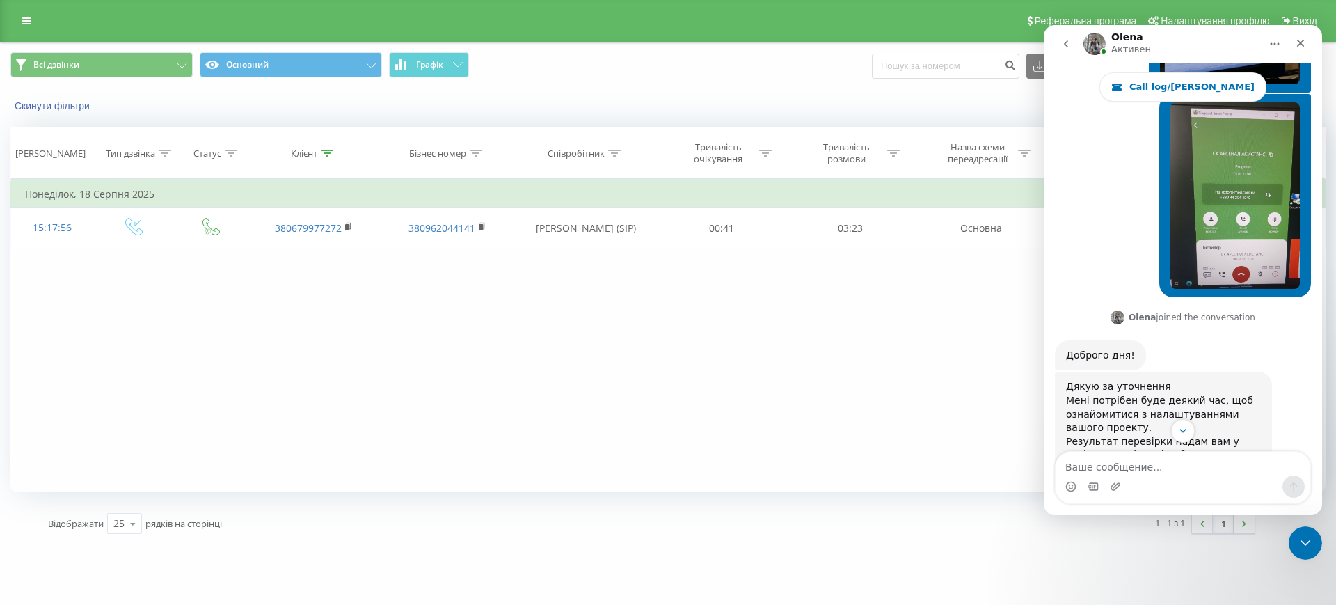
scroll to position [20538, 0]
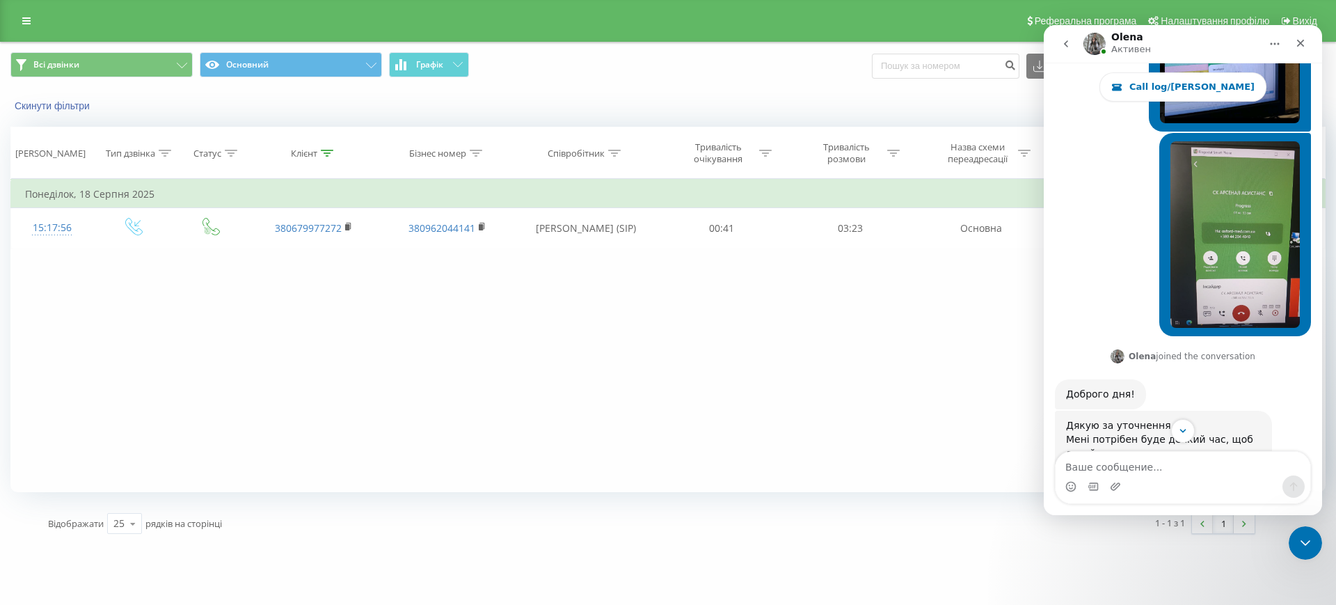
click at [1317, 458] on div "Мессенджер Intercom" at bounding box center [1182, 477] width 278 height 53
drag, startPoint x: 1317, startPoint y: 458, endPoint x: 1175, endPoint y: 429, distance: 144.9
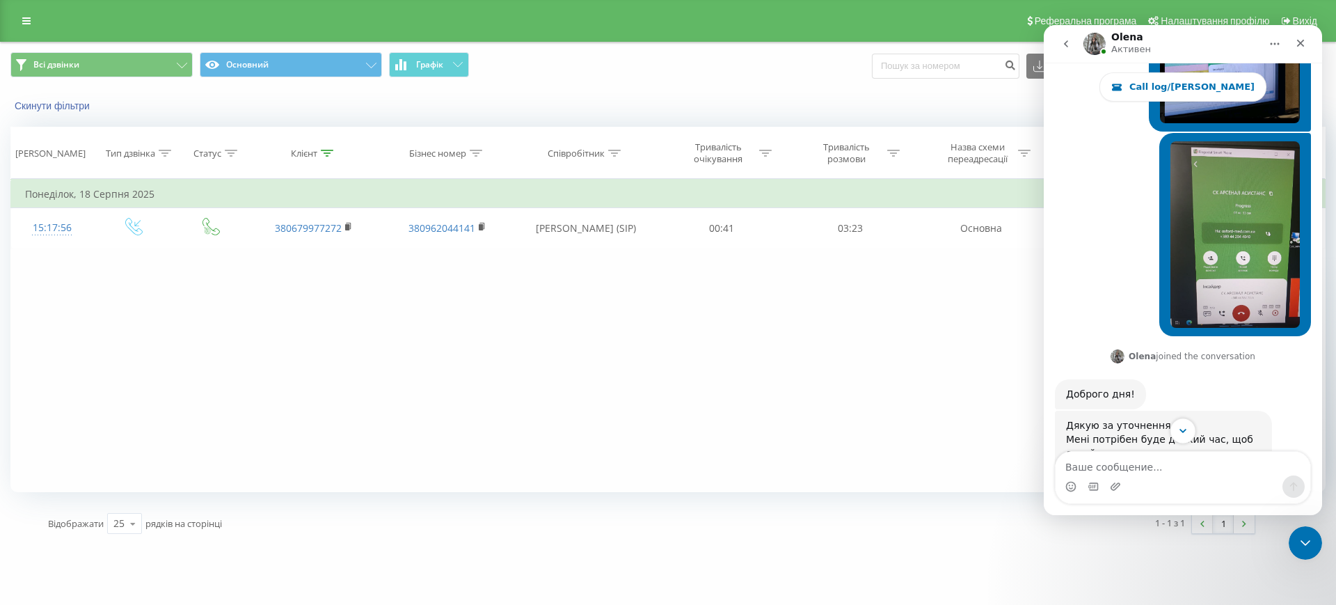
click at [1175, 429] on div "Call log/Homer Ringostat каждый день помогает бизнесу эффективнее управлять рек…" at bounding box center [1182, 289] width 278 height 452
click at [1175, 429] on button "Scroll to bottom" at bounding box center [1182, 430] width 26 height 26
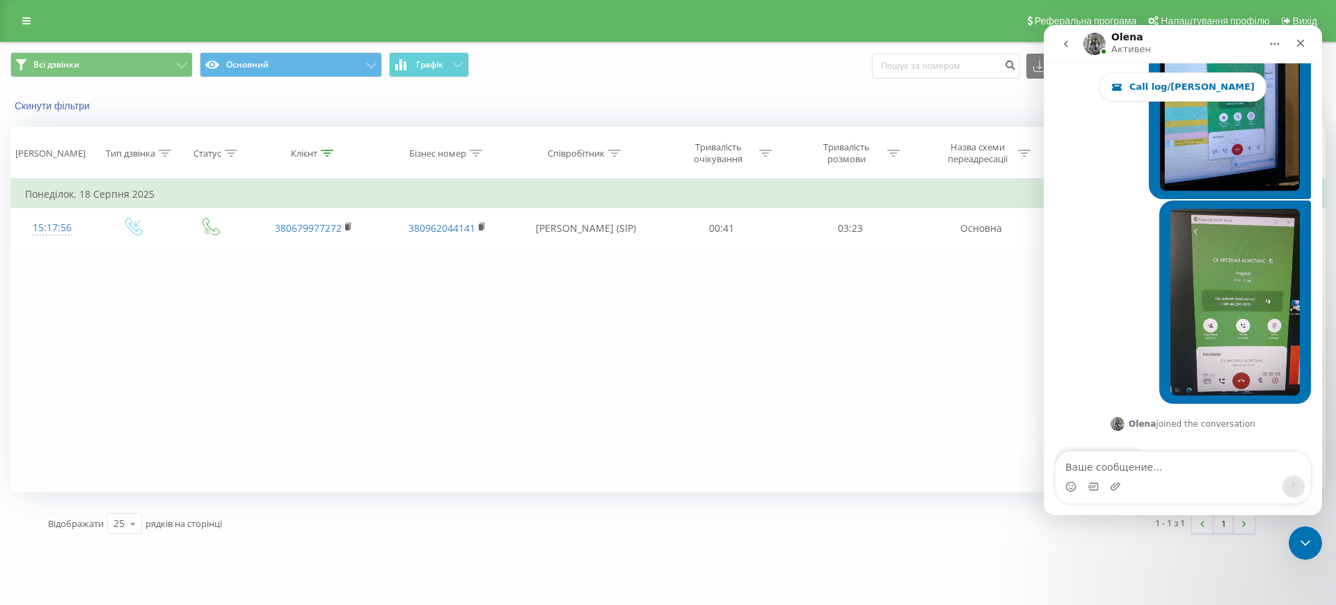
scroll to position [20693, 0]
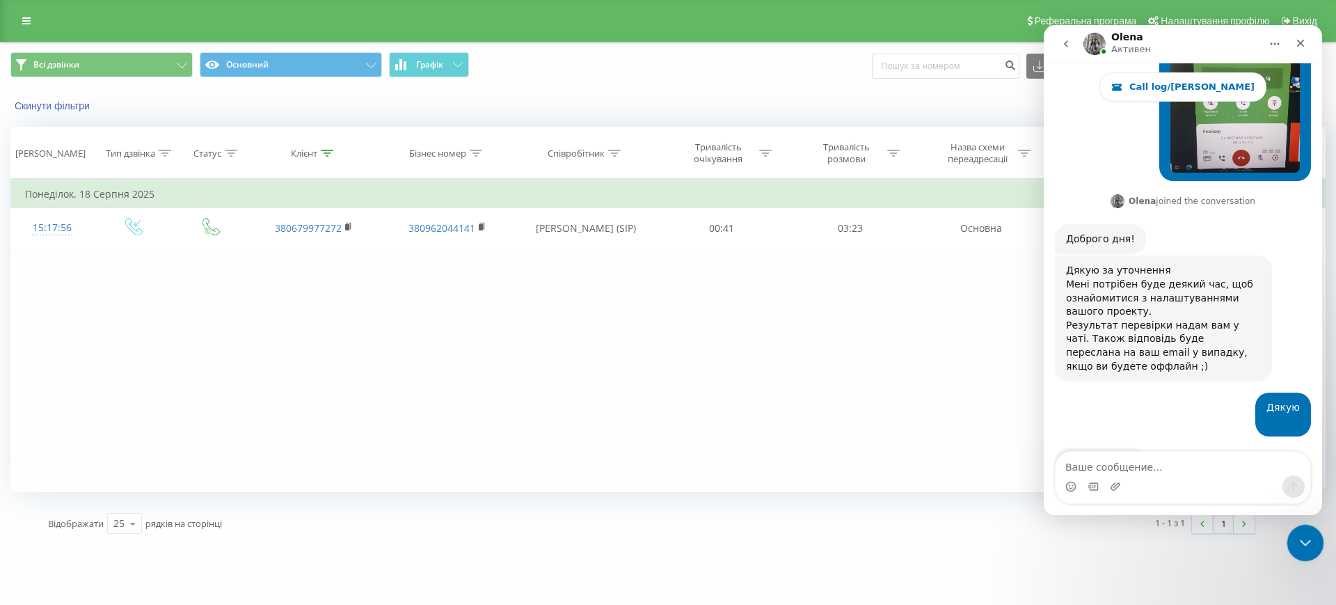
click at [1286, 531] on div "Закрыть службу сообщений Intercom" at bounding box center [1302, 540] width 33 height 33
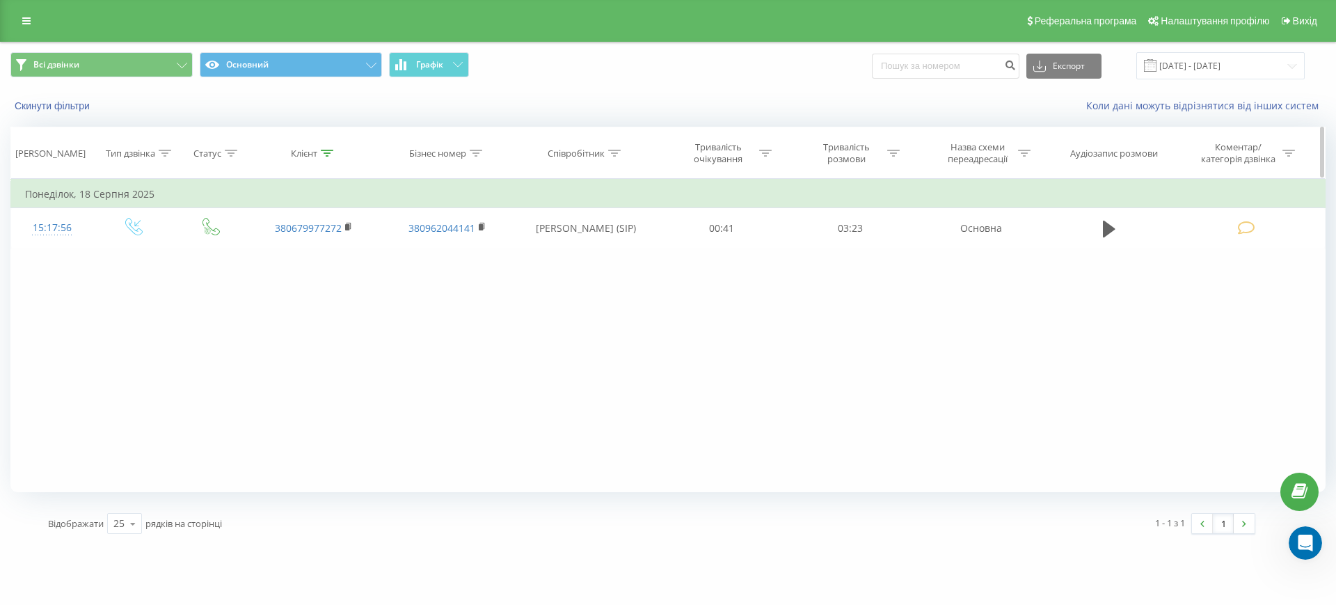
click at [328, 150] on icon at bounding box center [327, 153] width 13 height 7
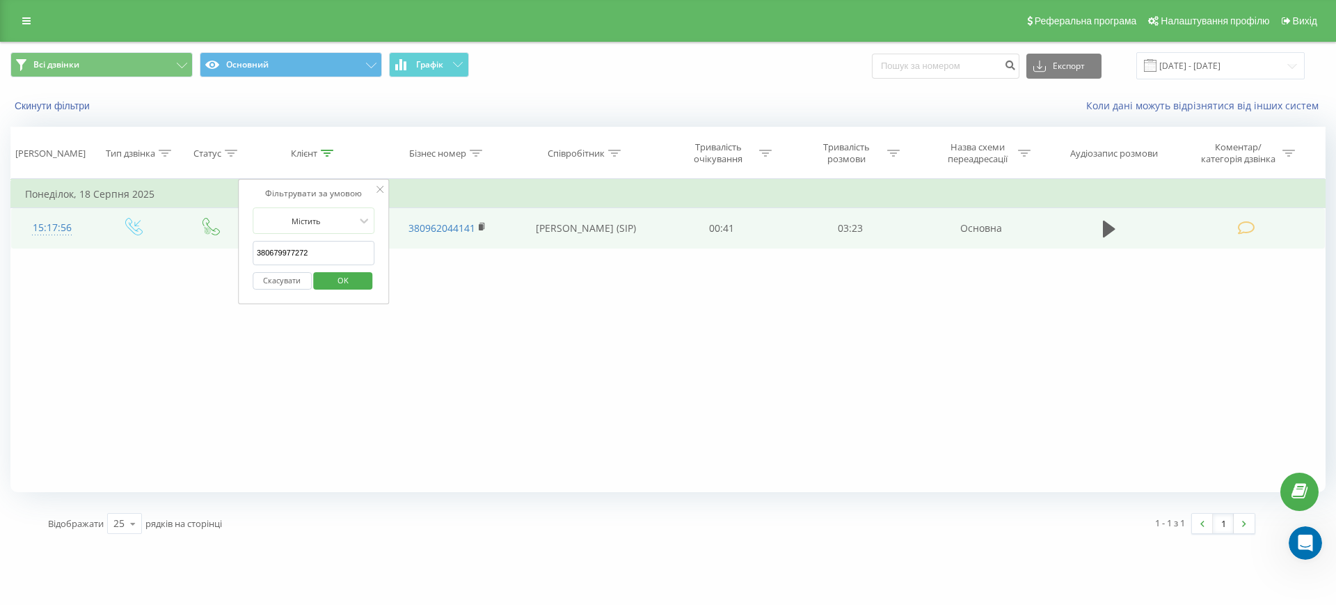
drag, startPoint x: 317, startPoint y: 253, endPoint x: 208, endPoint y: 246, distance: 108.7
click at [208, 246] on table "Фільтрувати за умовою Дорівнює Введіть значення Скасувати OK Фільтрувати за умо…" at bounding box center [667, 214] width 1315 height 70
paste input "Для SMS Телефон Примітка Відправити тестове повідомлення Checked +380(96)156-36…"
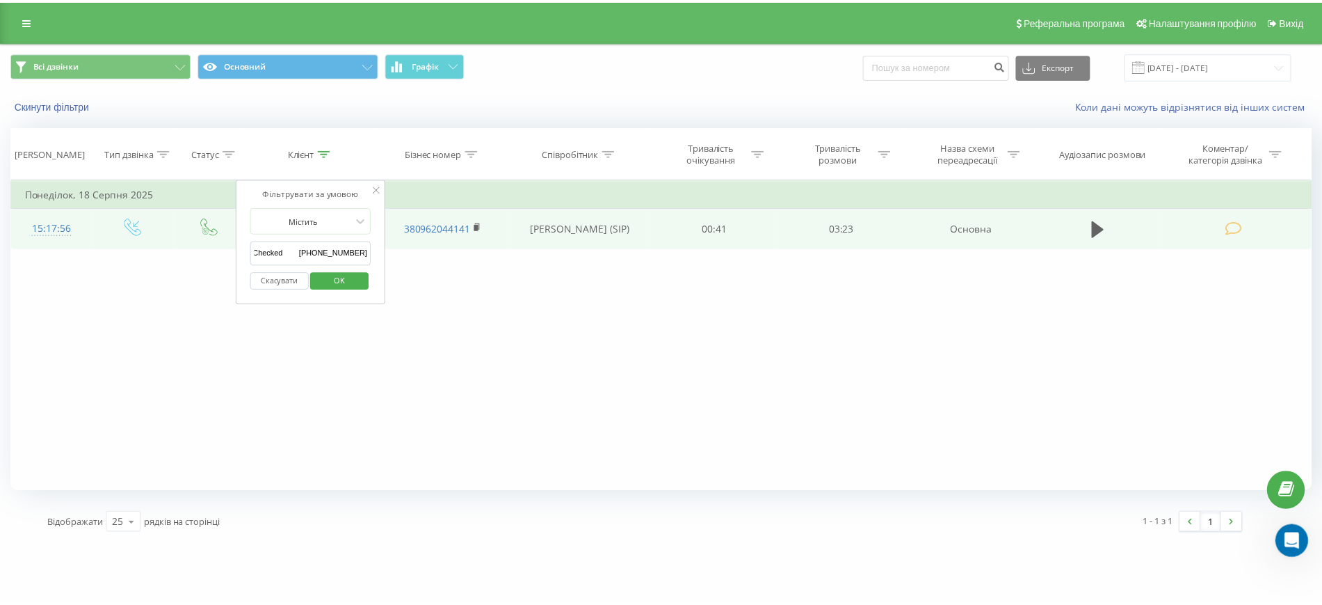
scroll to position [0, 0]
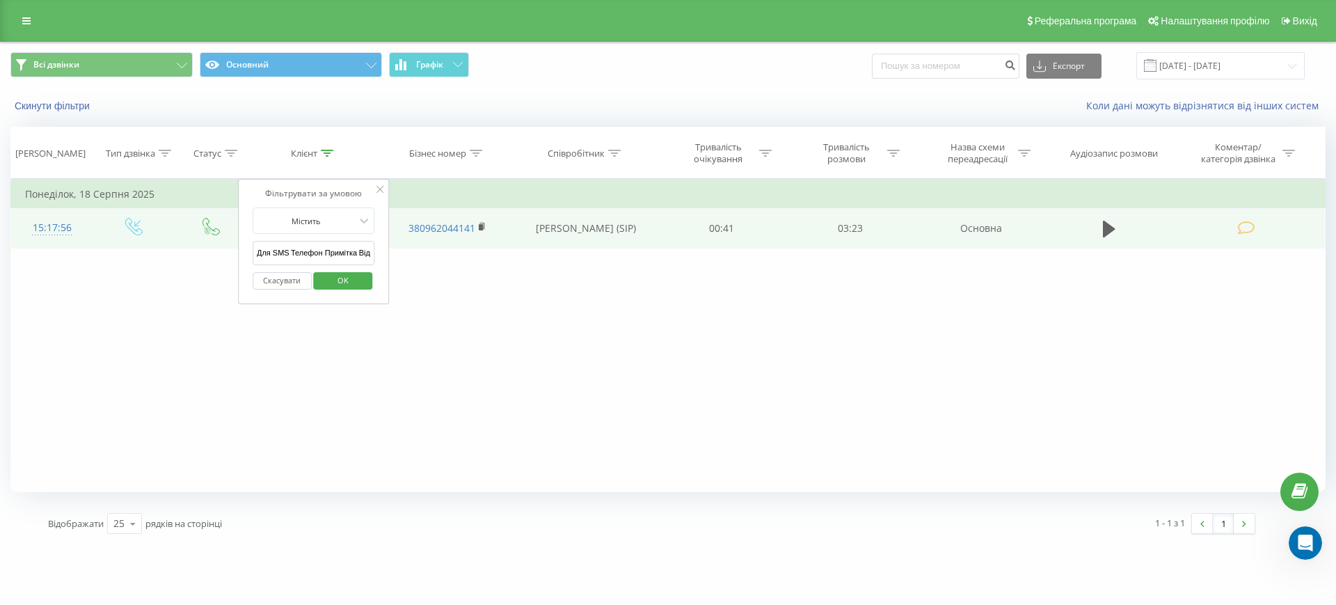
drag, startPoint x: 289, startPoint y: 253, endPoint x: 96, endPoint y: 234, distance: 193.5
click at [96, 234] on table "Фільтрувати за умовою Дорівнює Введіть значення Скасувати OK Фільтрувати за умо…" at bounding box center [667, 214] width 1315 height 70
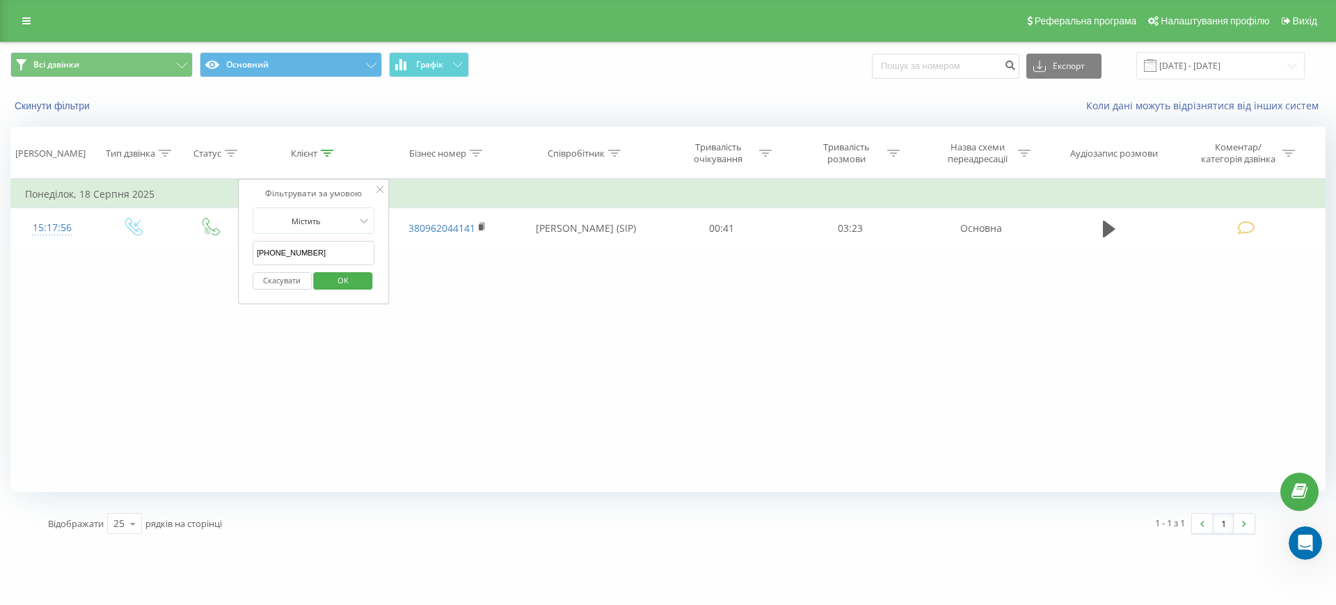
click at [272, 253] on input "380(96)156-36-46" at bounding box center [314, 253] width 122 height 24
click at [280, 253] on input "38096)156-36-46" at bounding box center [314, 253] width 122 height 24
click at [295, 256] on input "38096156-36-46" at bounding box center [314, 253] width 122 height 24
click at [302, 256] on input "3809615636-46" at bounding box center [314, 253] width 122 height 24
type input "380961563646"
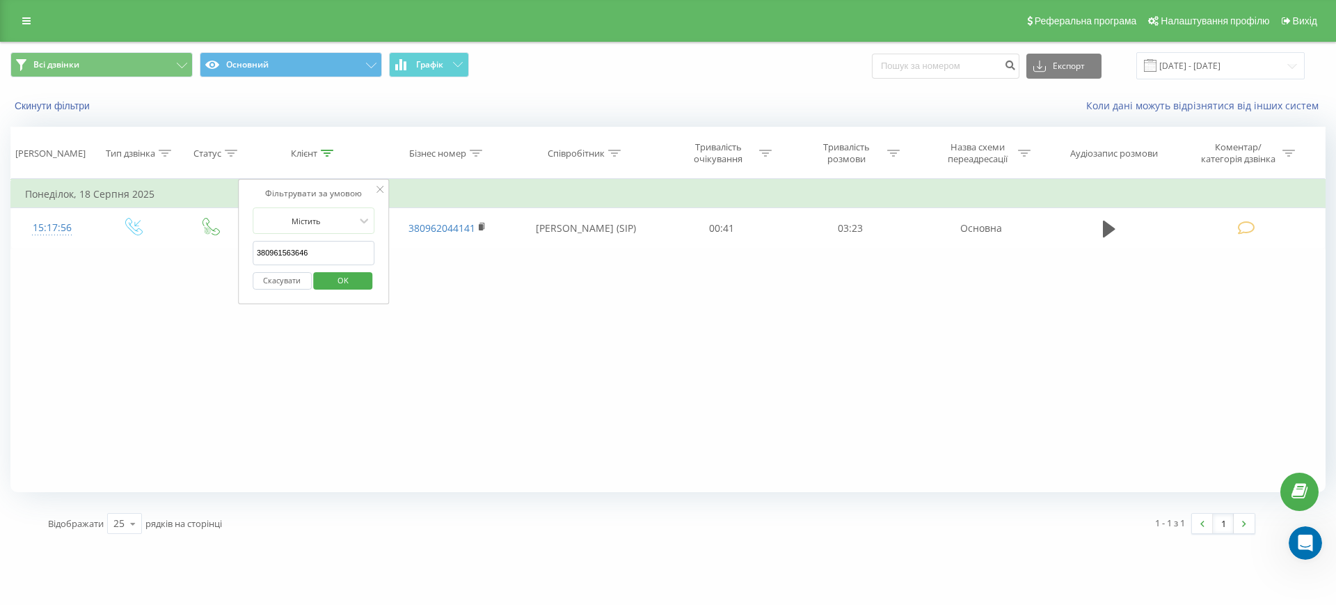
click at [347, 283] on span "OK" at bounding box center [342, 280] width 39 height 22
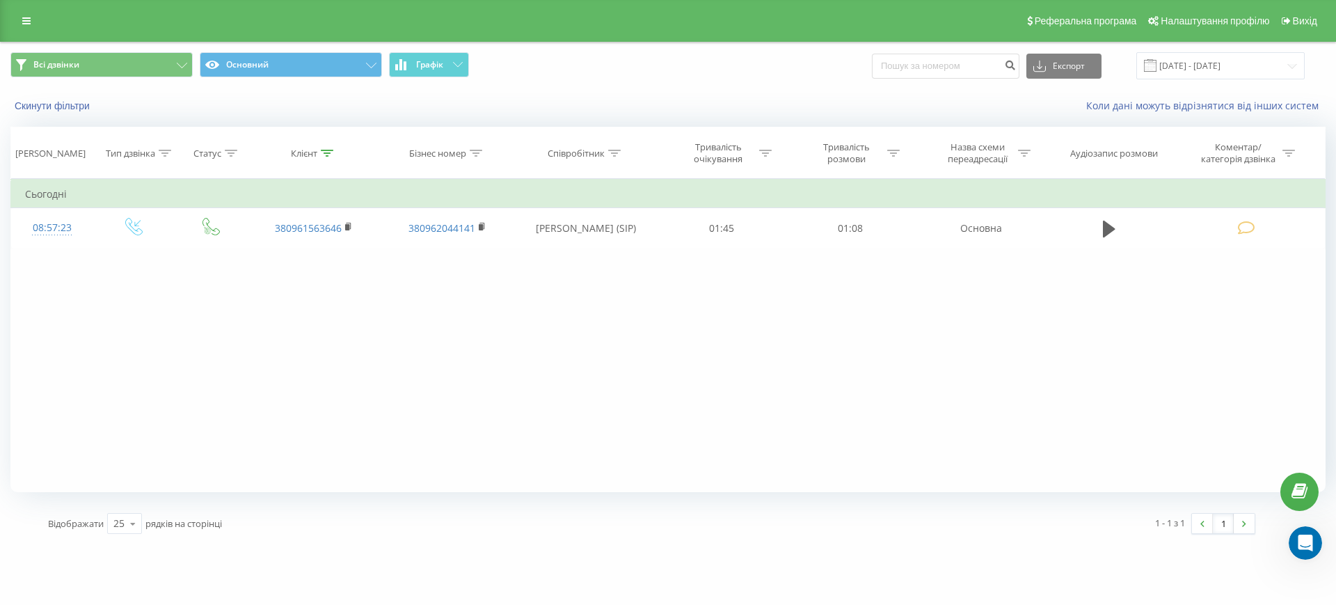
click at [927, 409] on div "Фільтрувати за умовою Дорівнює Введіть значення Скасувати OK Фільтрувати за умо…" at bounding box center [667, 335] width 1315 height 313
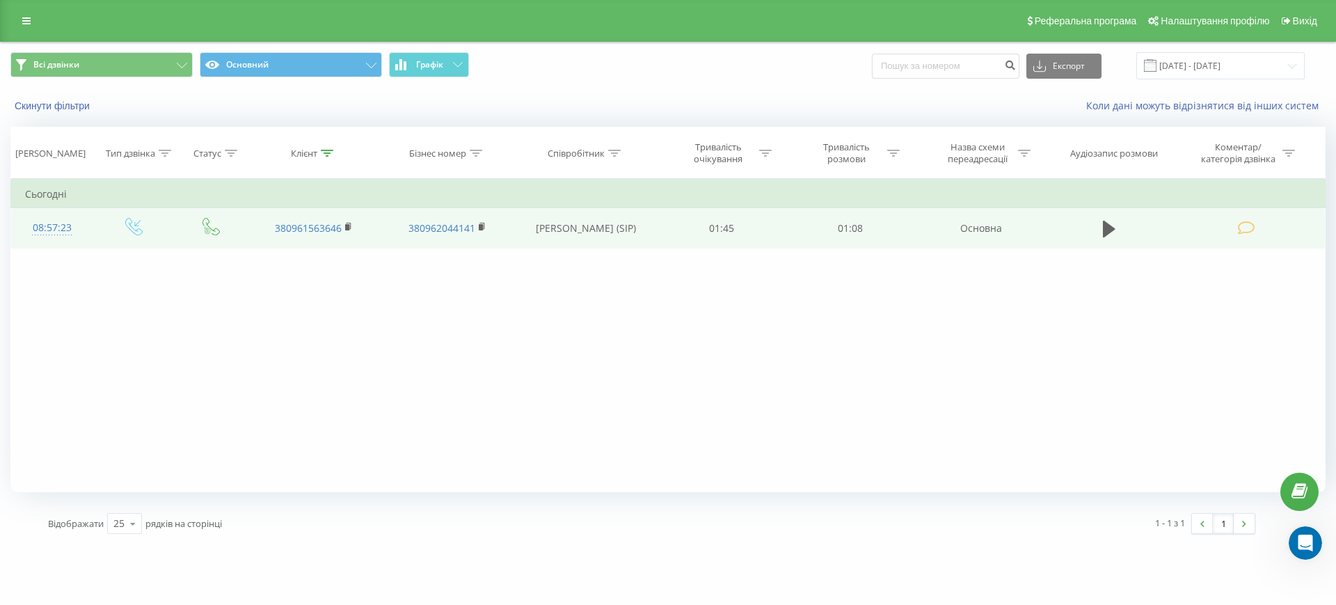
click at [1097, 230] on td at bounding box center [1109, 228] width 123 height 40
click at [1103, 224] on icon at bounding box center [1109, 229] width 13 height 17
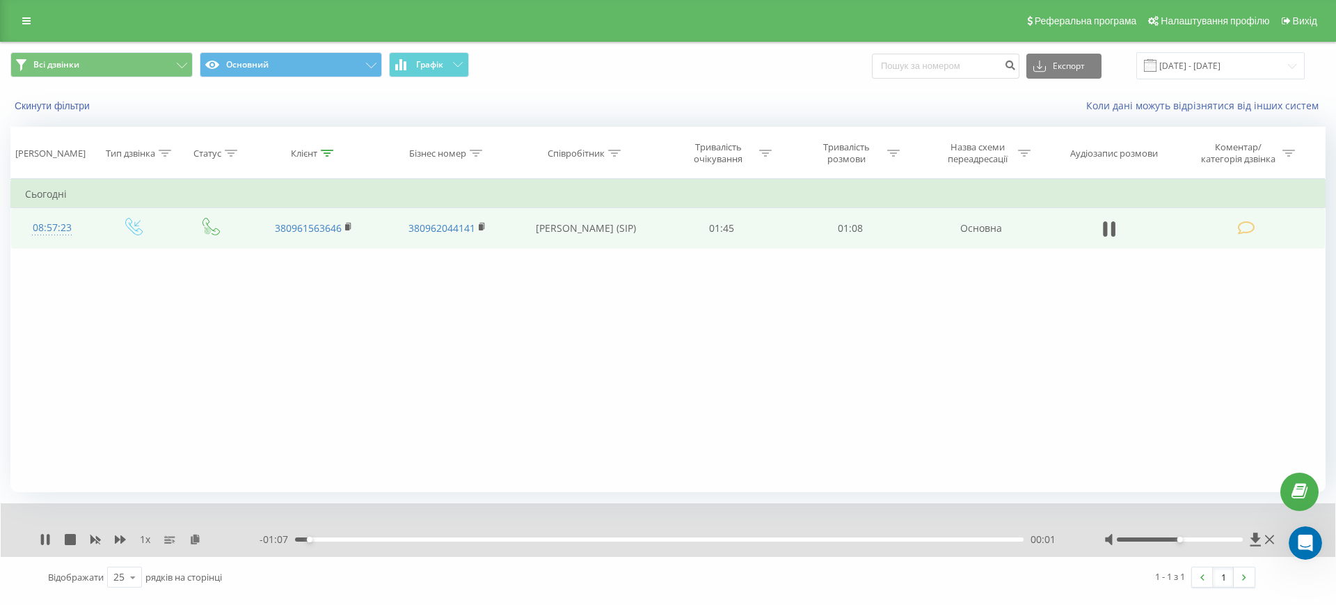
click at [1158, 538] on div at bounding box center [1180, 539] width 127 height 4
click at [1272, 536] on icon at bounding box center [1269, 539] width 9 height 9
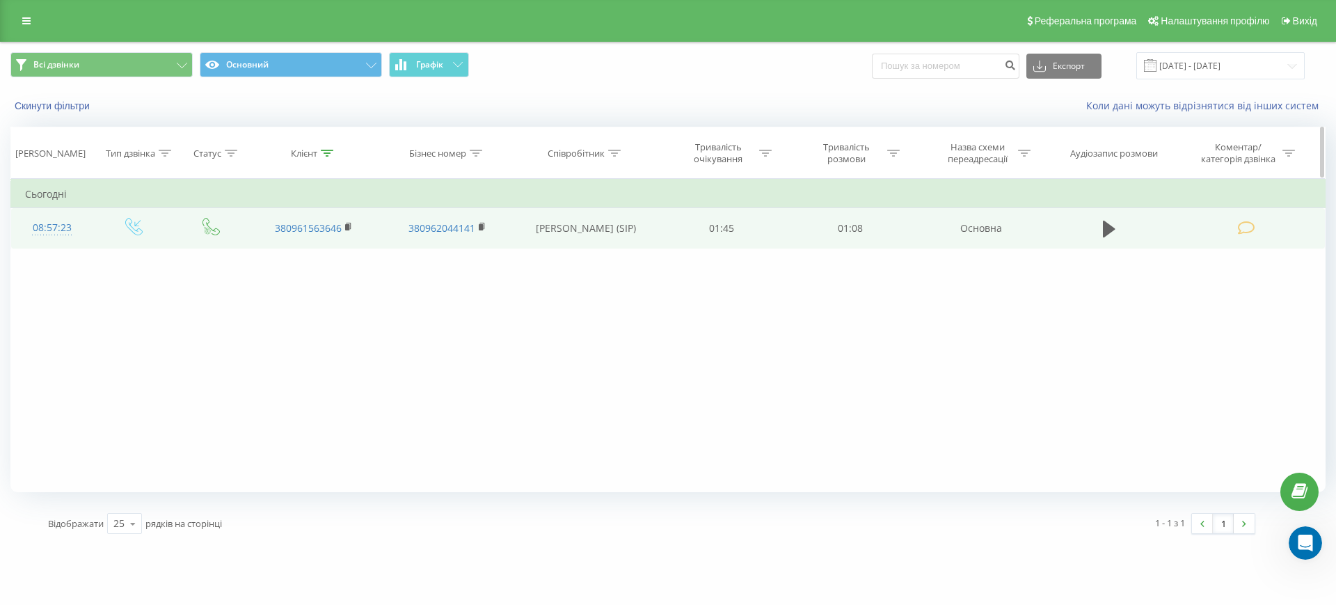
click at [324, 152] on icon at bounding box center [327, 153] width 13 height 7
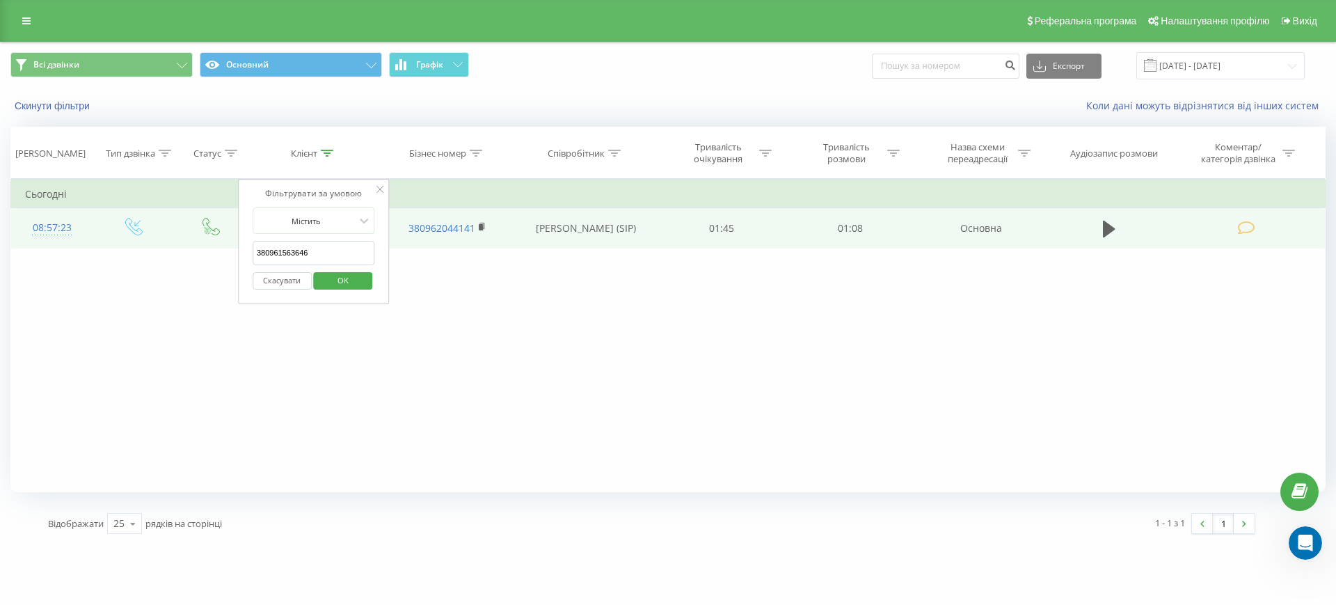
click at [287, 282] on button "Скасувати" at bounding box center [282, 280] width 59 height 17
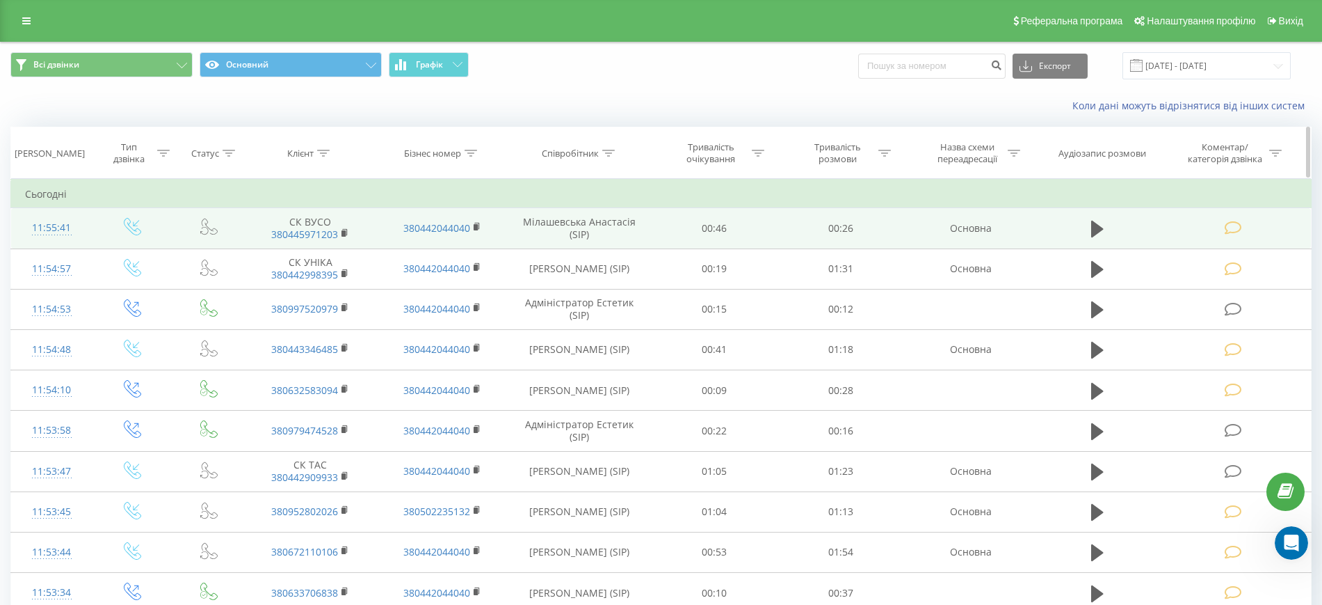
click at [607, 150] on icon at bounding box center [608, 153] width 13 height 7
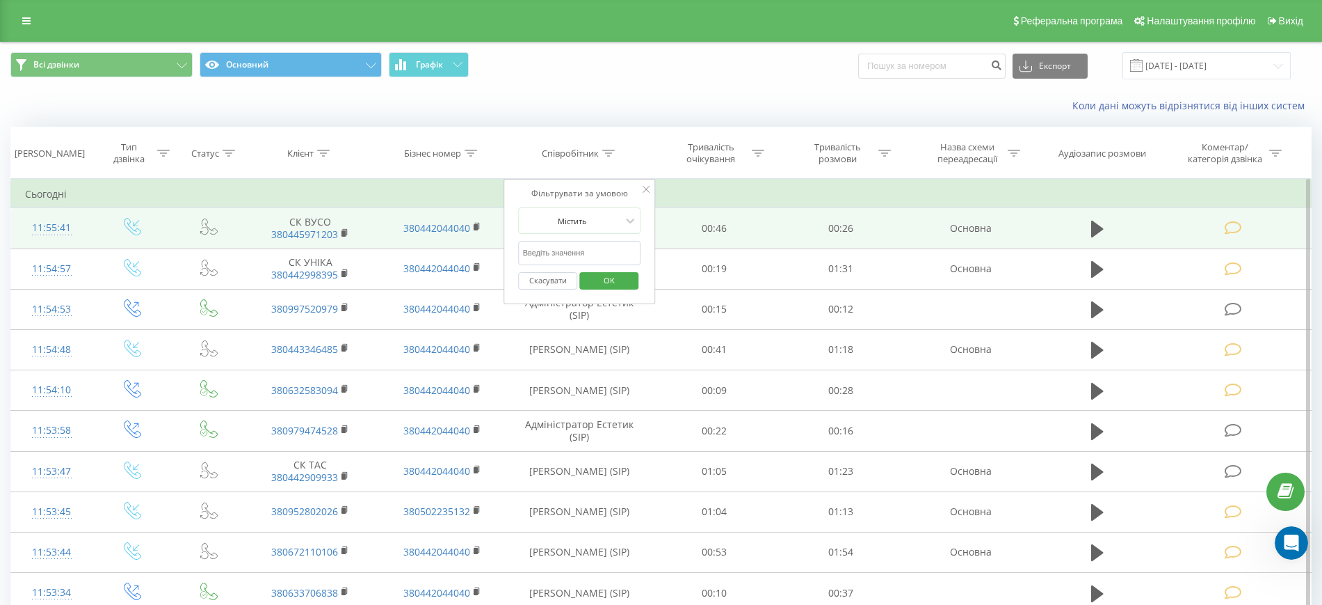
click at [568, 248] on input "text" at bounding box center [580, 253] width 122 height 24
type input "Дубіцька"
click at [624, 278] on span "OK" at bounding box center [609, 280] width 39 height 22
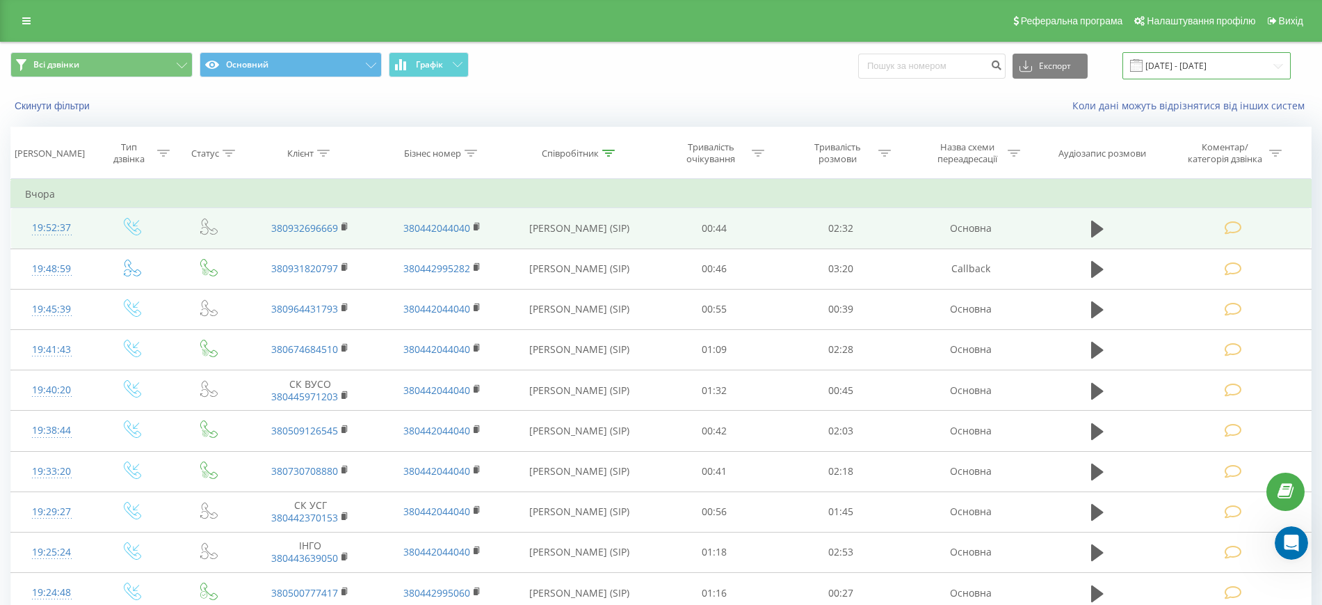
click at [1213, 60] on input "20.07.2025 - 20.08.2025" at bounding box center [1207, 65] width 168 height 27
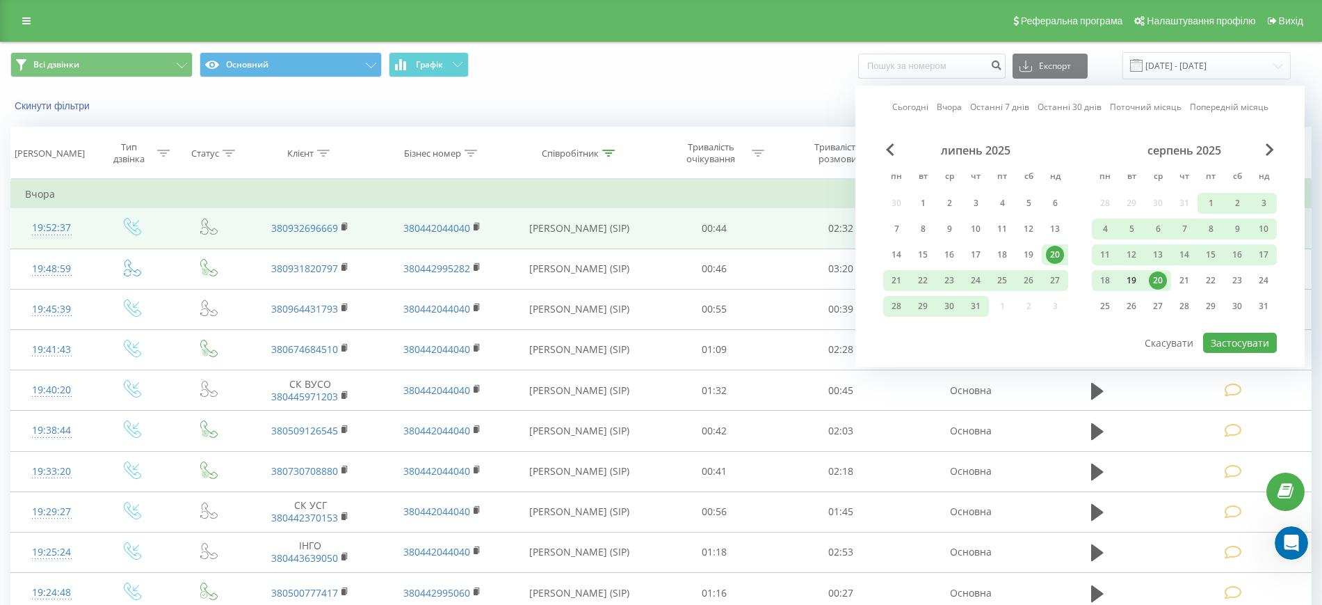
click at [1127, 279] on div "19" at bounding box center [1132, 280] width 18 height 18
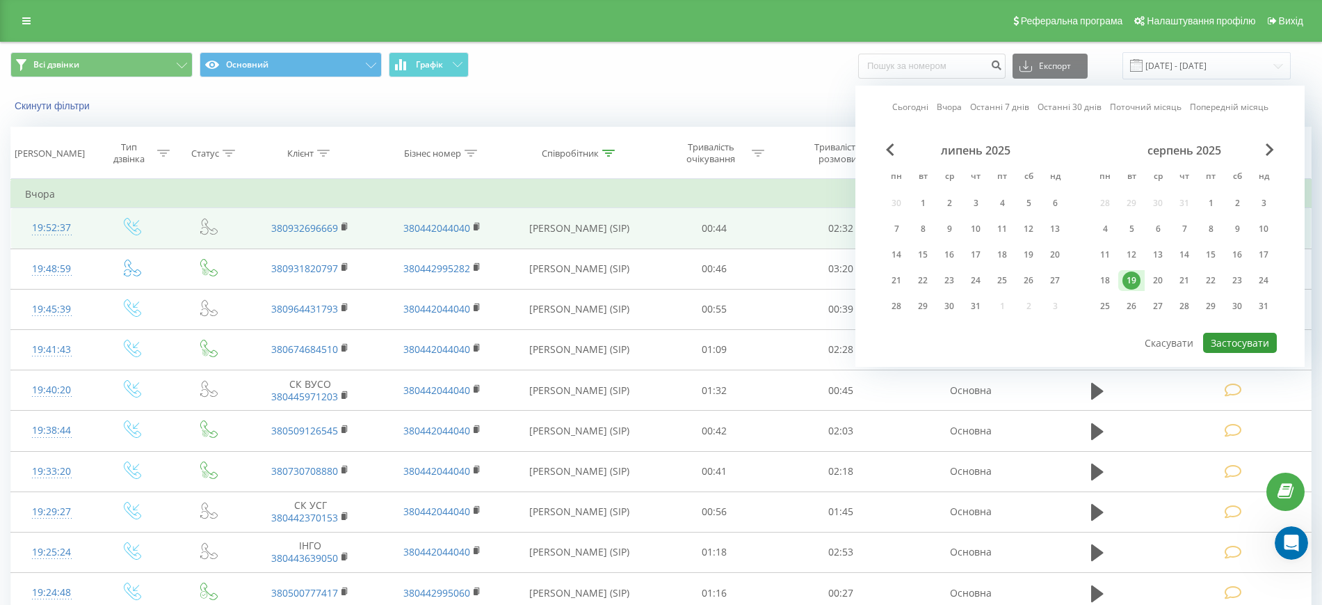
click at [1218, 342] on button "Застосувати" at bounding box center [1240, 343] width 74 height 20
type input "19.08.2025 - 19.08.2025"
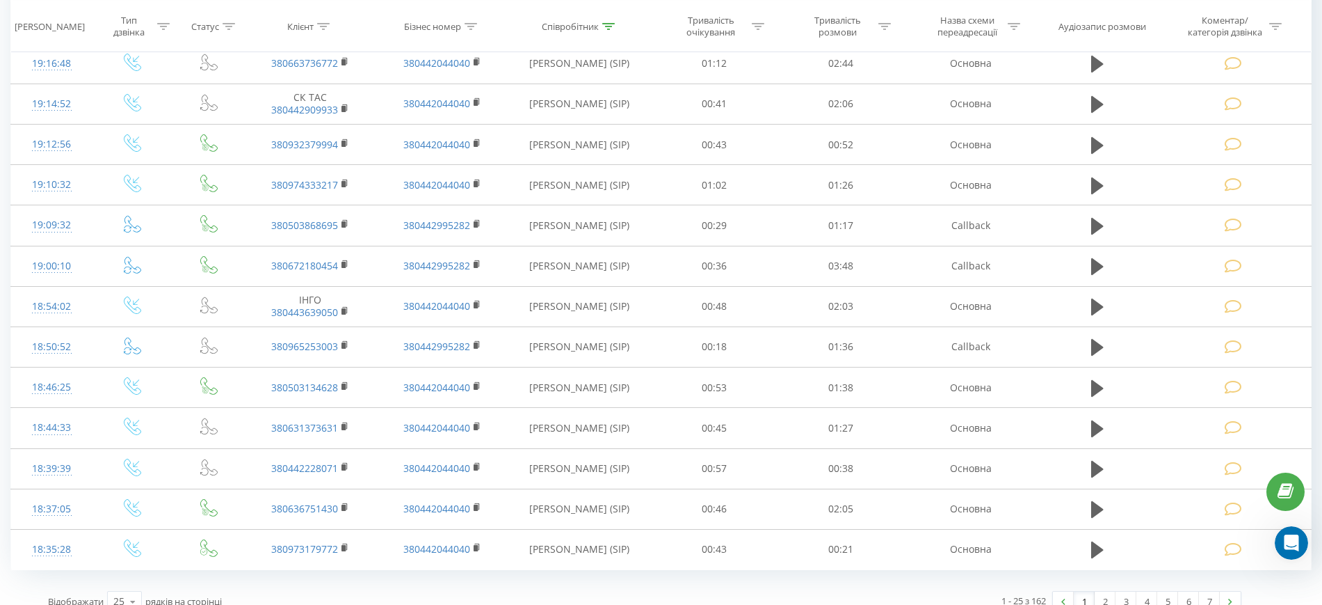
scroll to position [668, 0]
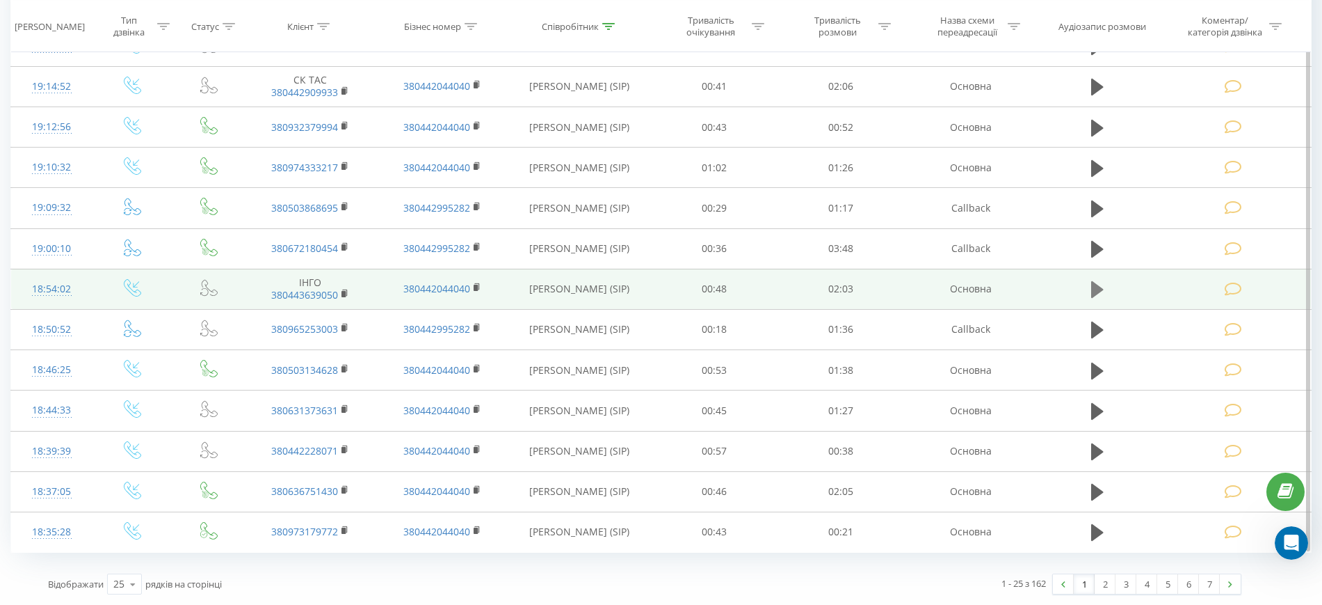
click at [1092, 291] on icon at bounding box center [1097, 289] width 13 height 17
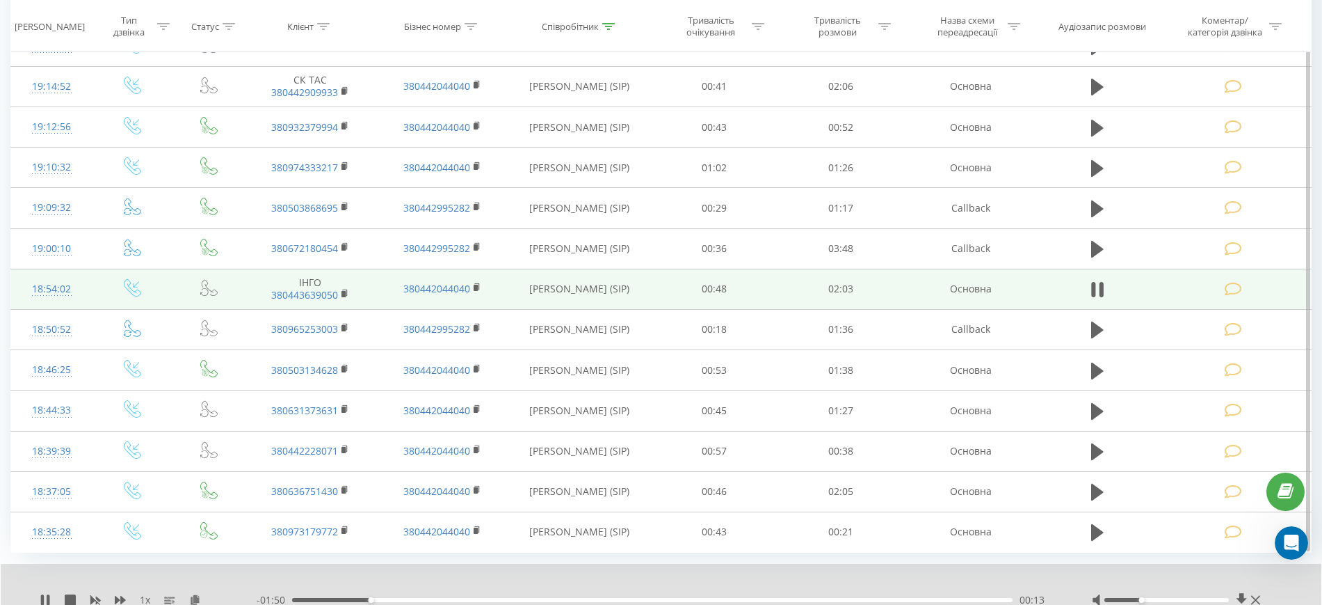
click at [1147, 598] on div at bounding box center [1167, 600] width 125 height 4
click at [1155, 598] on div at bounding box center [1167, 600] width 125 height 4
click at [1259, 598] on icon at bounding box center [1255, 599] width 9 height 11
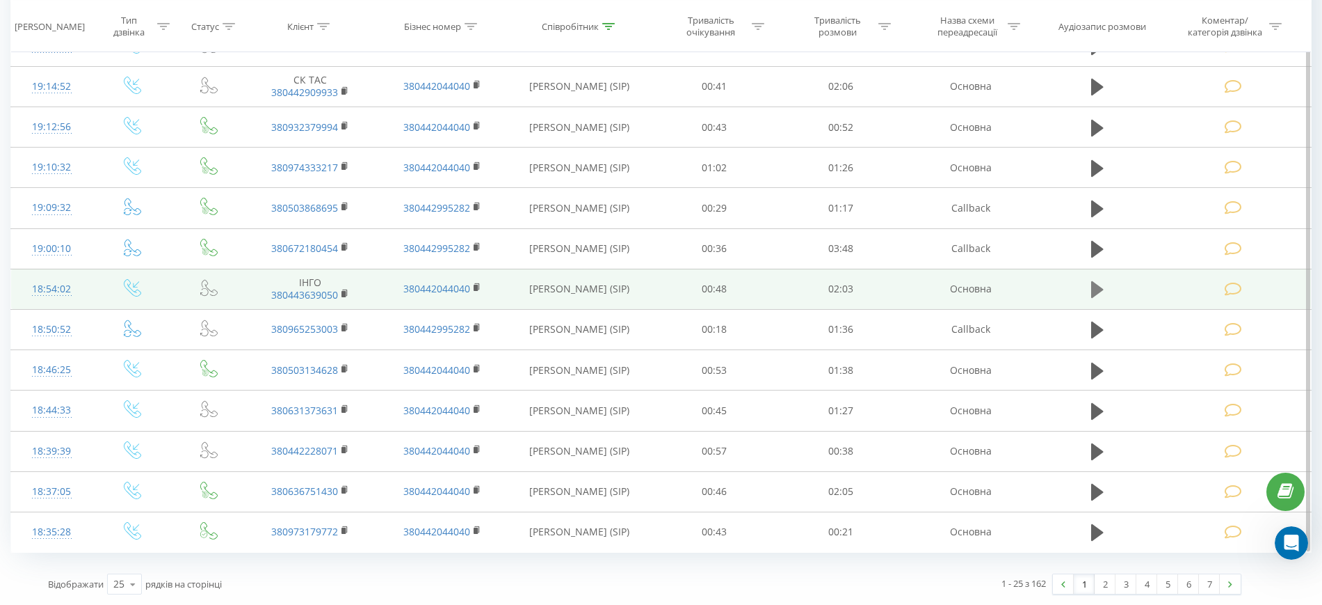
click at [1100, 285] on icon at bounding box center [1097, 289] width 13 height 19
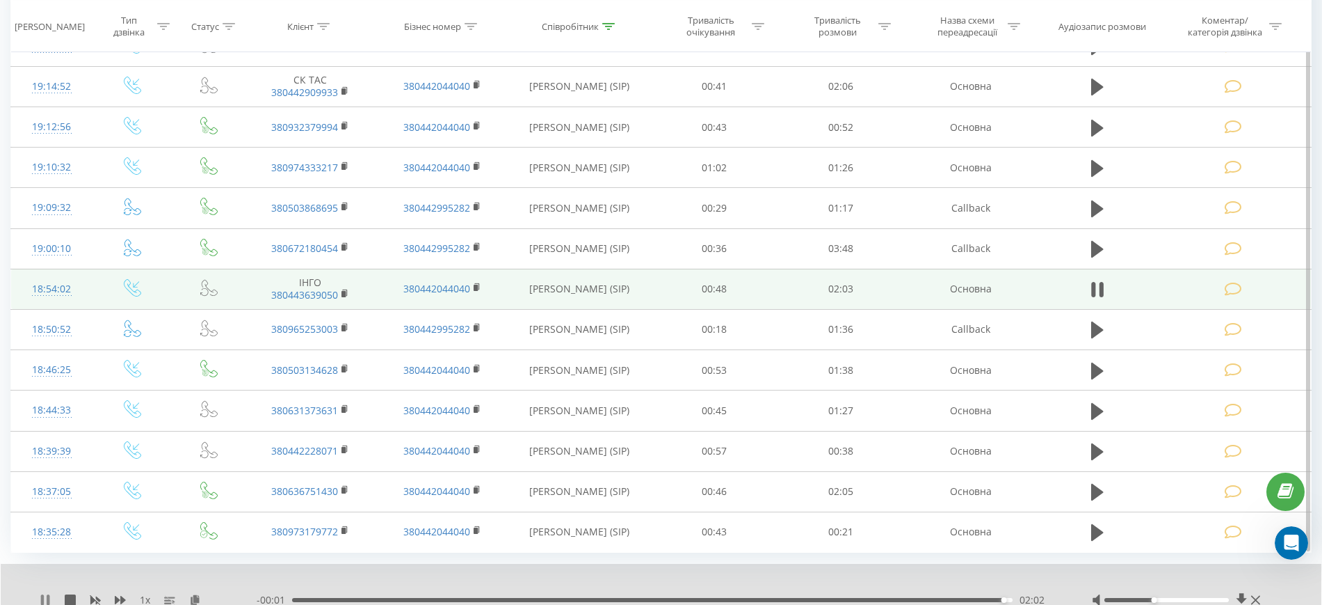
click at [46, 600] on icon at bounding box center [45, 599] width 11 height 11
click at [1239, 599] on icon at bounding box center [1242, 599] width 10 height 13
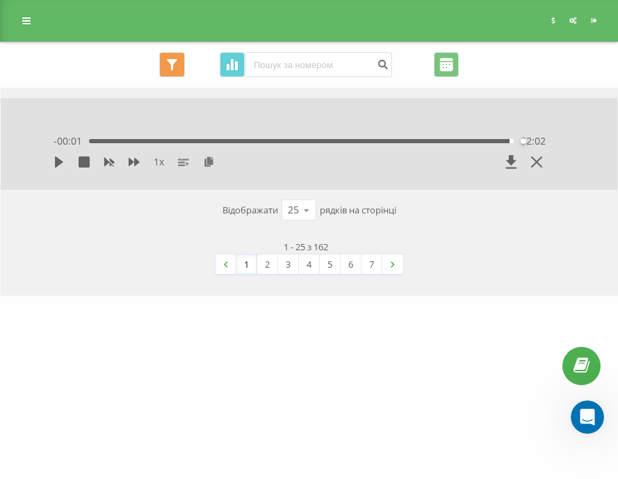
scroll to position [20807, 0]
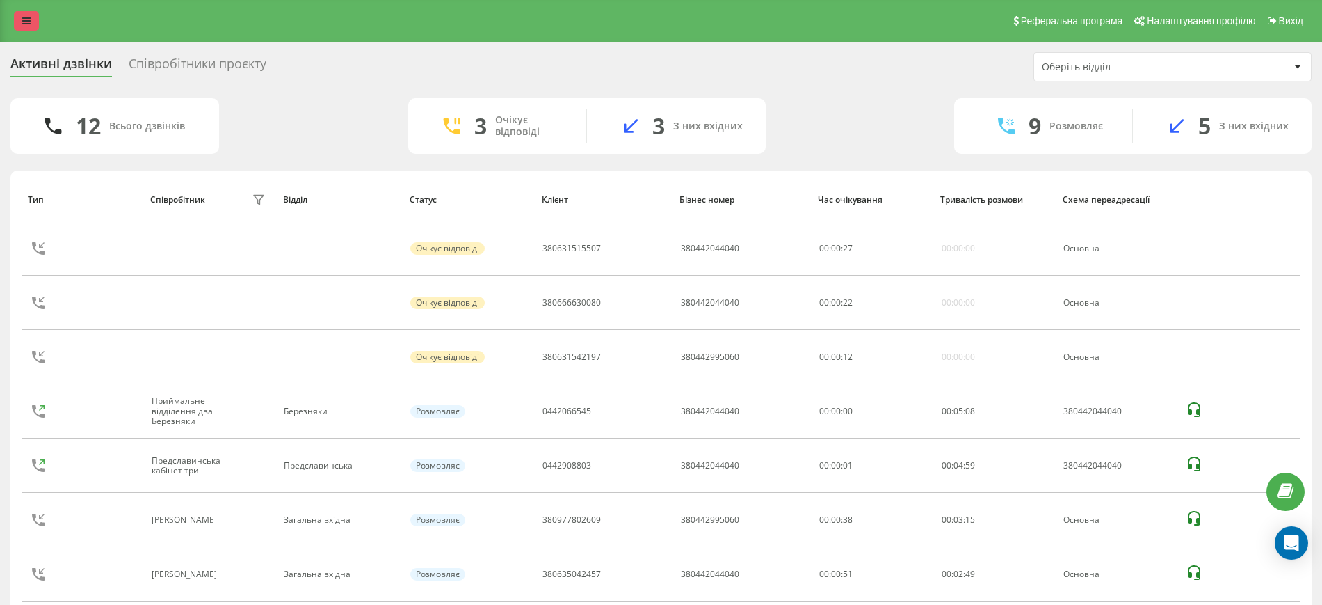
click at [33, 20] on link at bounding box center [26, 20] width 25 height 19
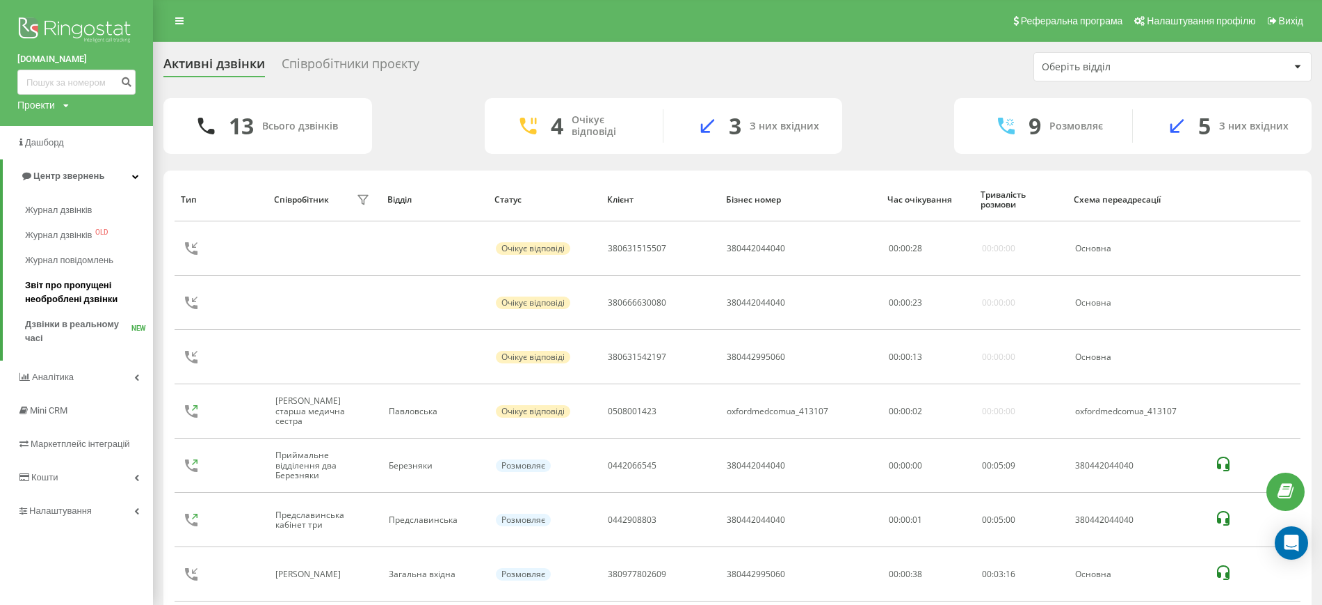
click at [70, 289] on span "Звіт про пропущені необроблені дзвінки" at bounding box center [85, 292] width 121 height 28
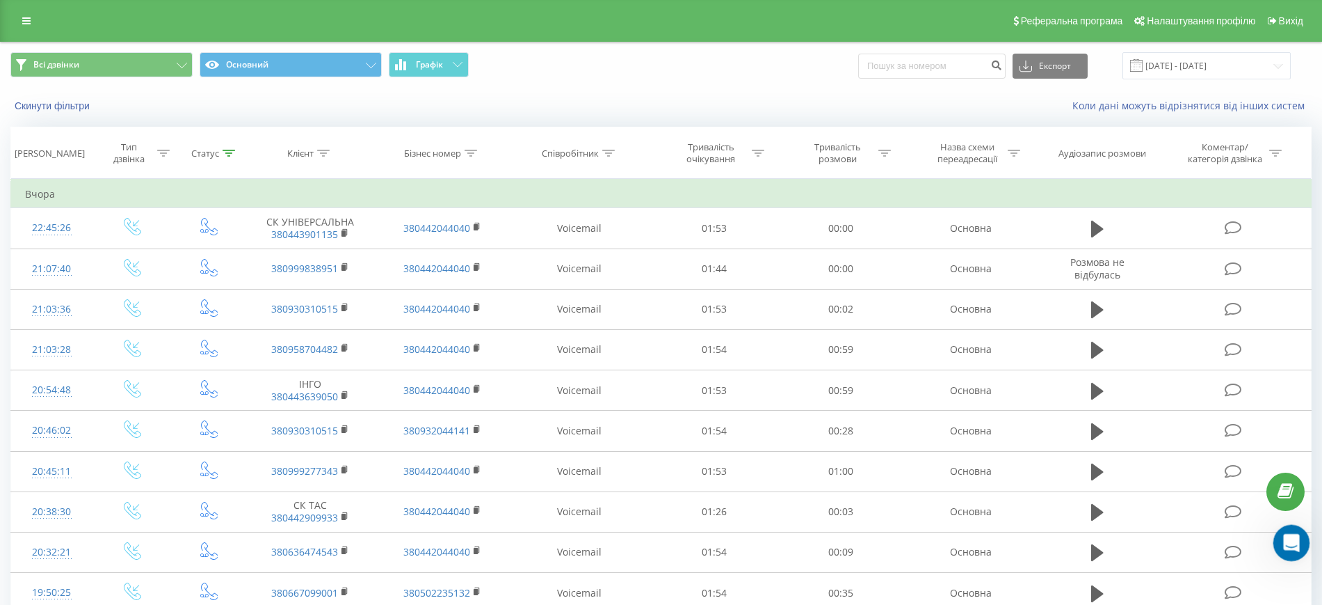
click at [1288, 543] on icon "Открыть службу сообщений Intercom" at bounding box center [1290, 540] width 23 height 23
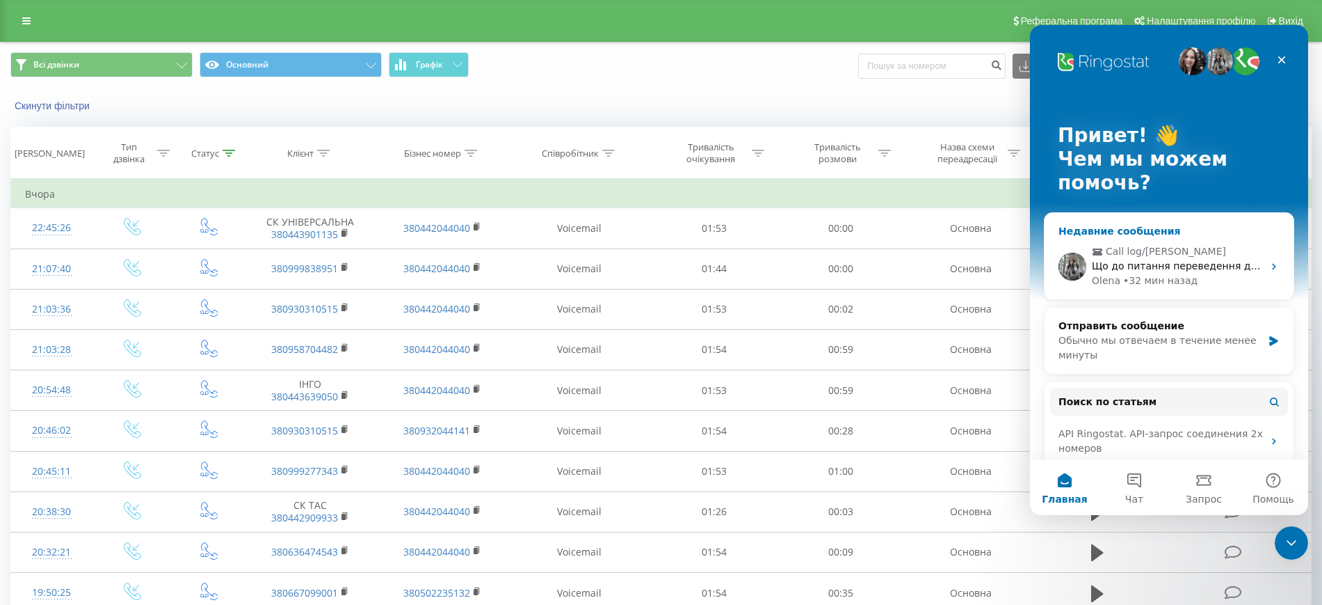
click at [1201, 250] on span "Call log/[PERSON_NAME]" at bounding box center [1170, 251] width 157 height 15
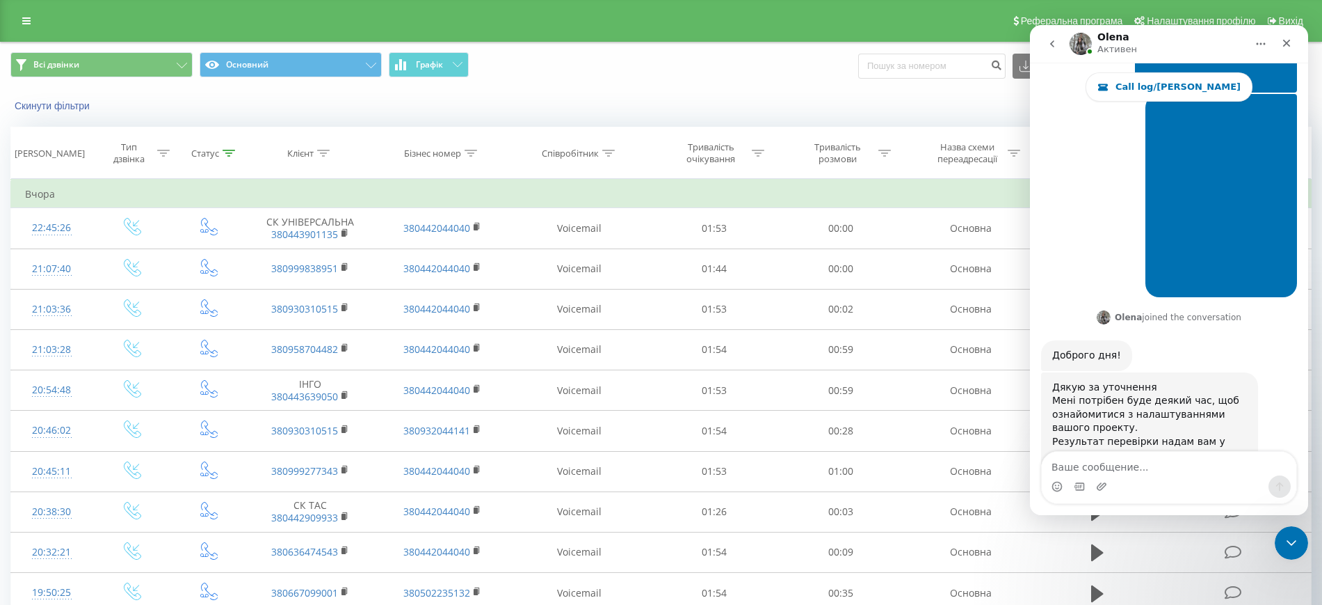
scroll to position [21150, 0]
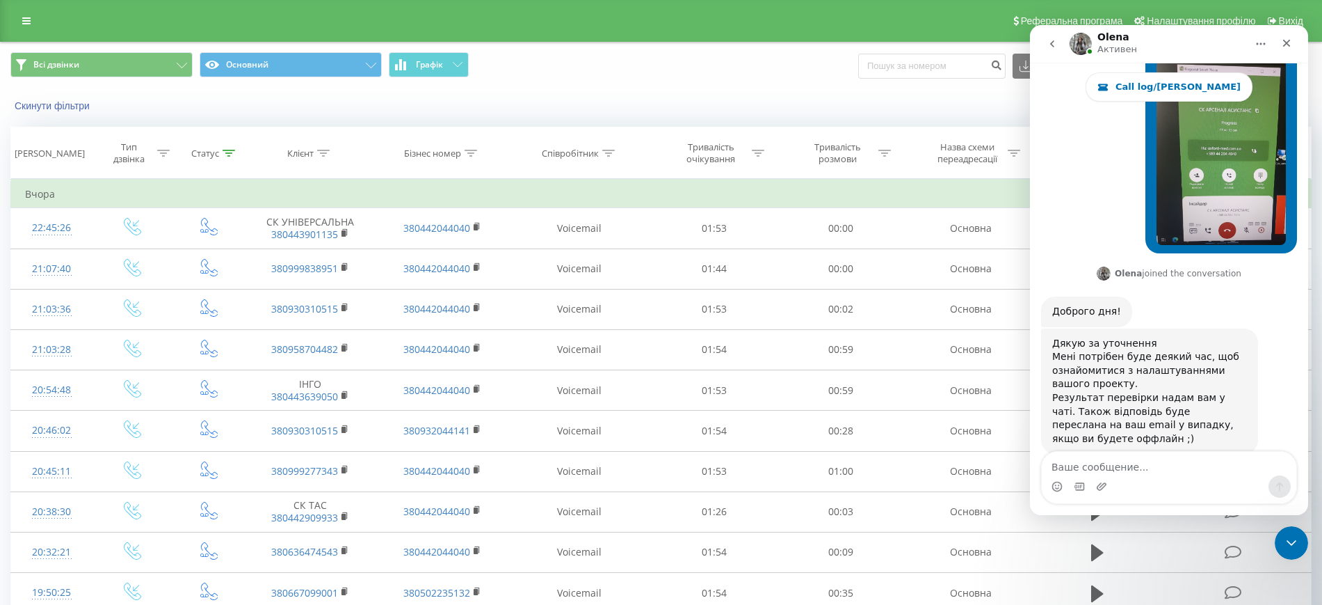
click at [1251, 47] on button "Главная" at bounding box center [1261, 44] width 26 height 26
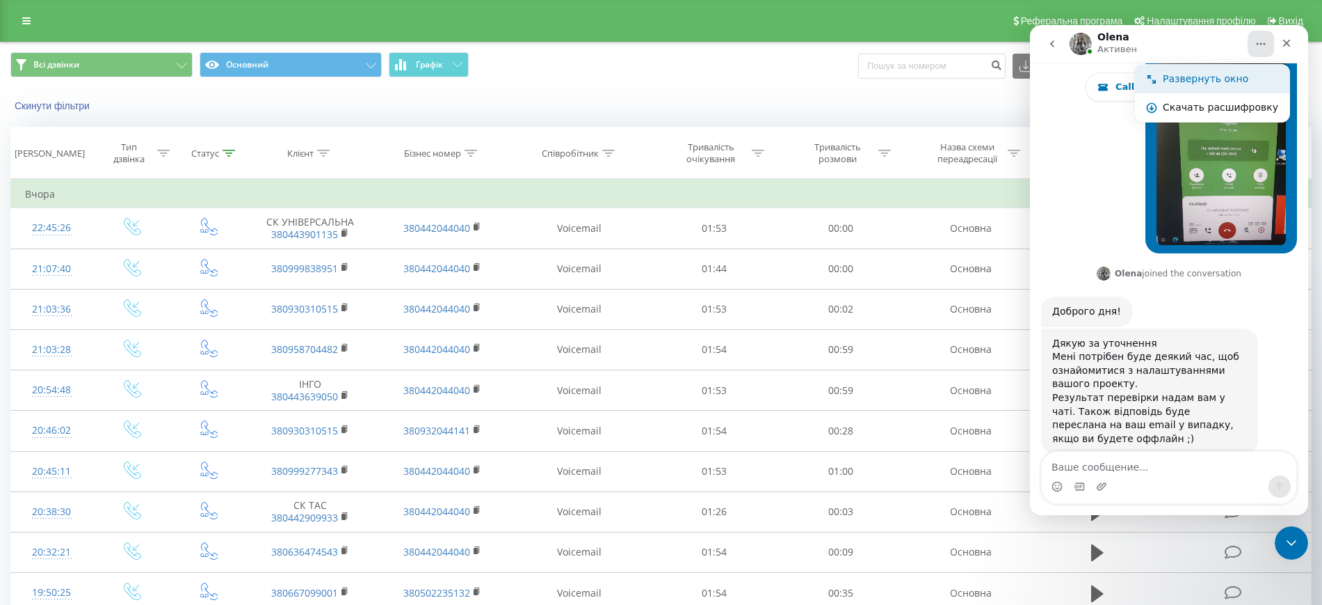
click at [1223, 79] on div "Развернуть окно" at bounding box center [1220, 79] width 115 height 15
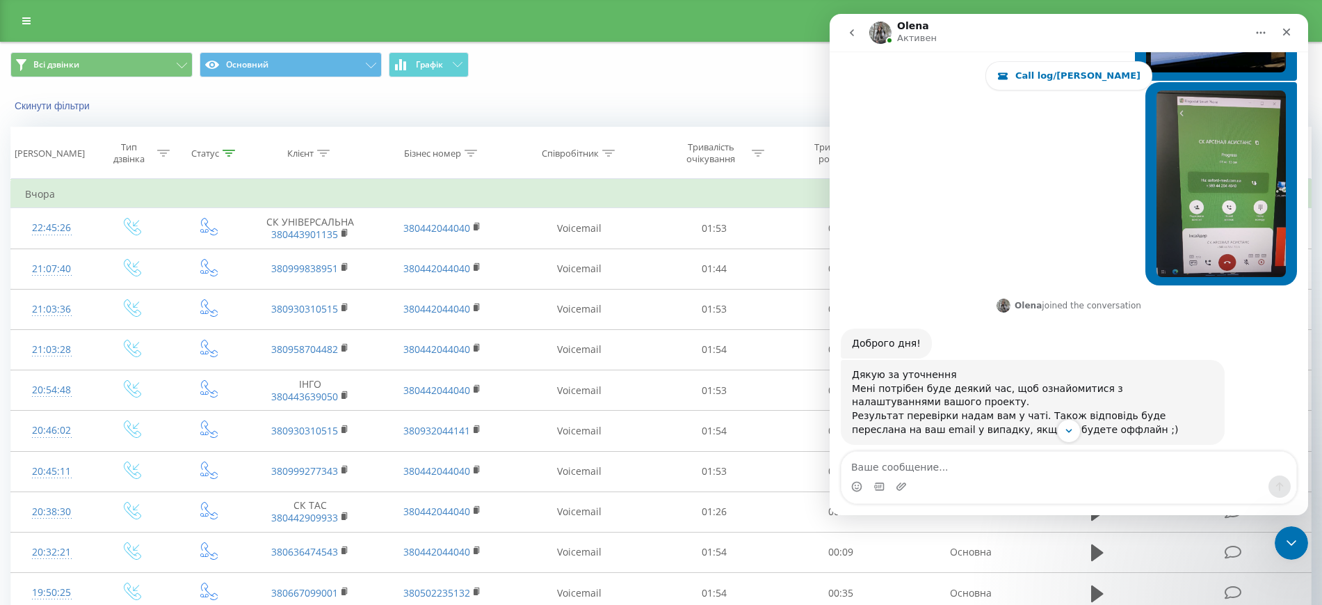
scroll to position [17132, 0]
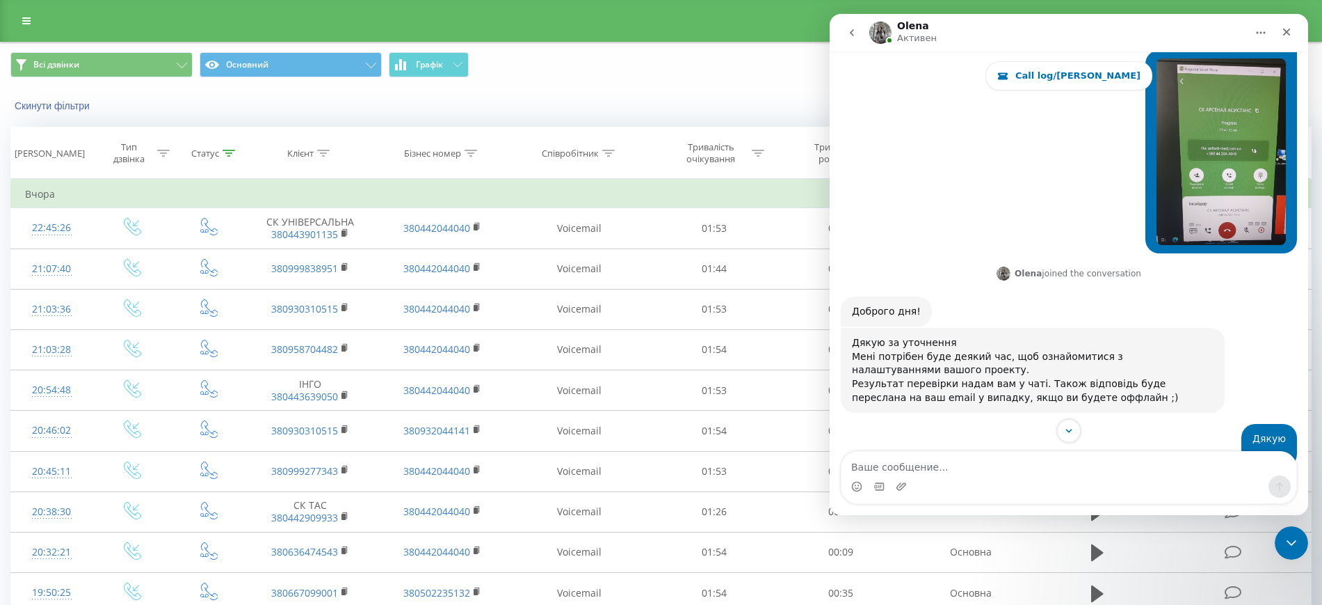
click at [1304, 458] on div "Мессенджер Intercom" at bounding box center [1069, 477] width 479 height 53
click at [1296, 440] on div "Мессенджер Intercom" at bounding box center [1069, 431] width 479 height 24
click at [1302, 435] on div "Мессенджер Intercom" at bounding box center [1069, 431] width 479 height 24
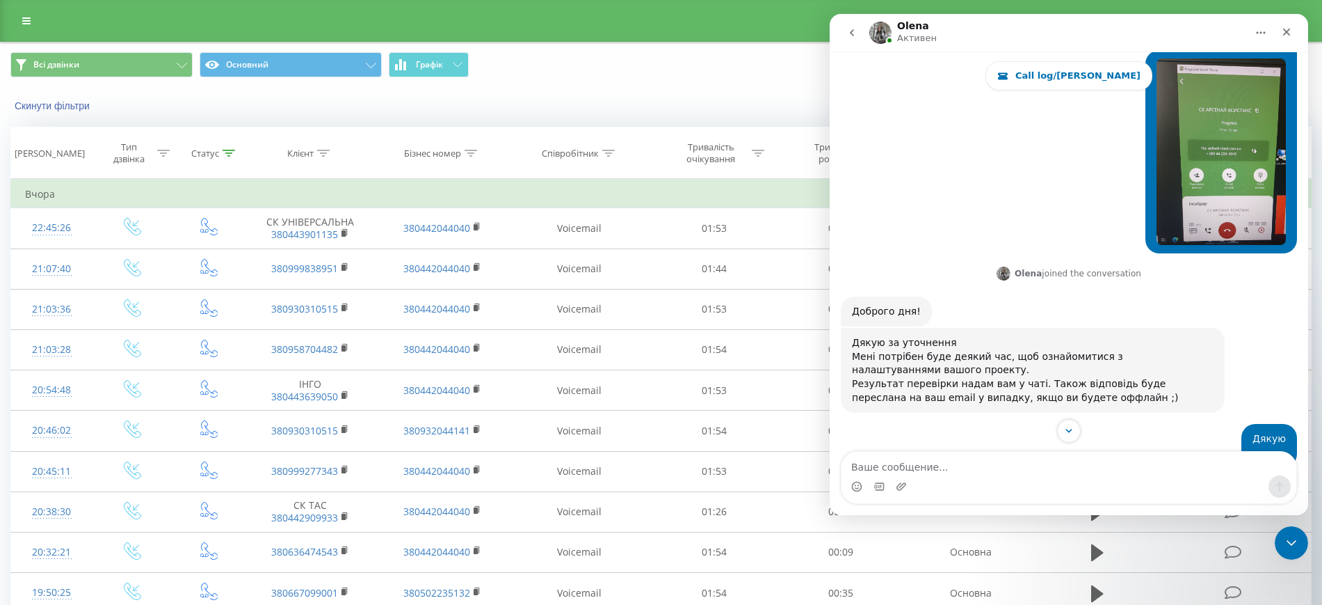
click at [1304, 457] on div "Мессенджер Intercom" at bounding box center [1069, 477] width 479 height 53
click at [1075, 426] on button "Scroll to bottom" at bounding box center [1069, 430] width 26 height 26
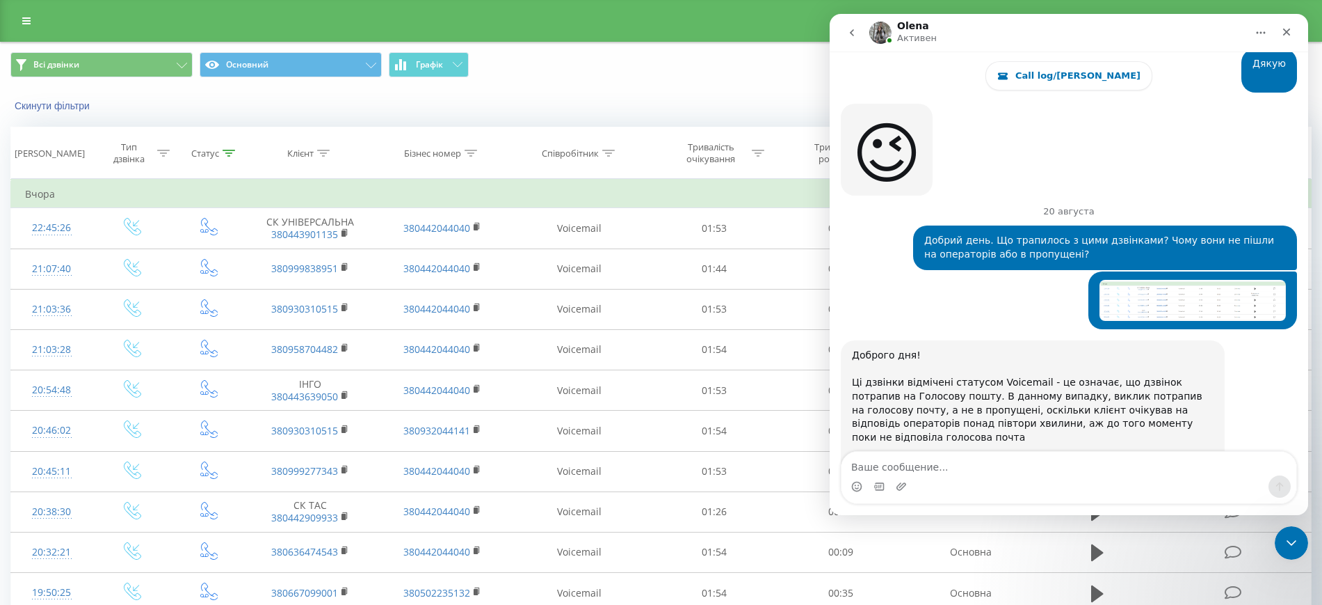
scroll to position [17474, 0]
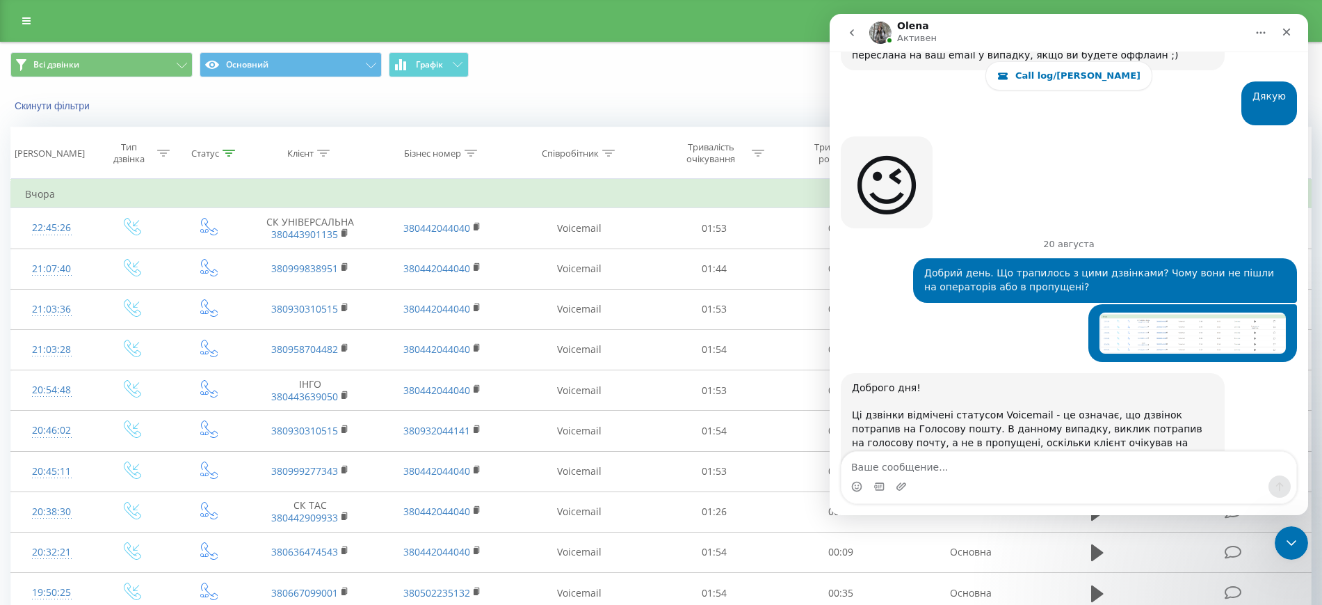
click at [1303, 460] on div "Мессенджер Intercom" at bounding box center [1069, 477] width 479 height 53
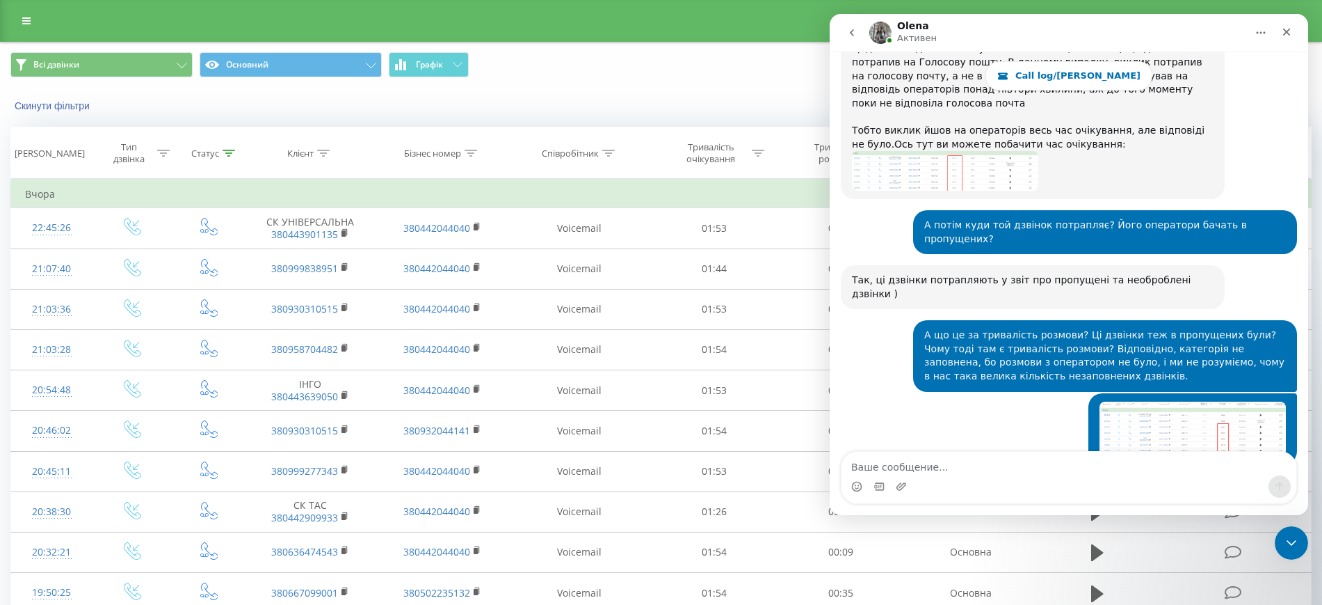
scroll to position [17873, 0]
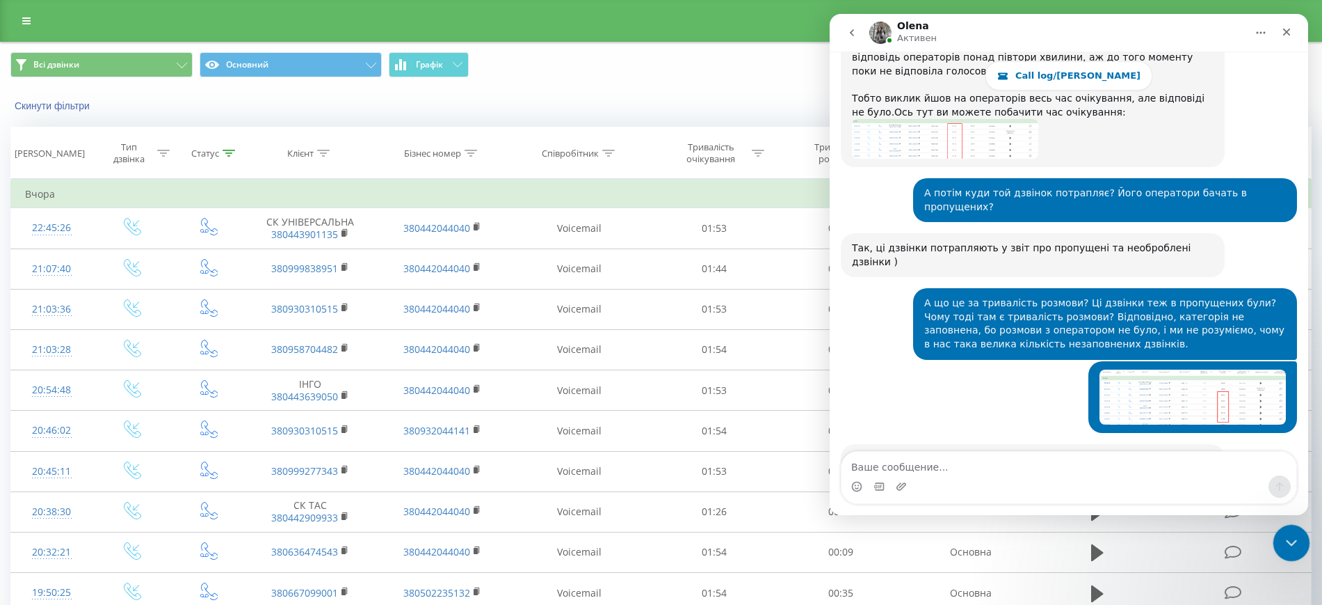
click at [1292, 551] on div "Закрыть службу сообщений Intercom" at bounding box center [1289, 540] width 33 height 33
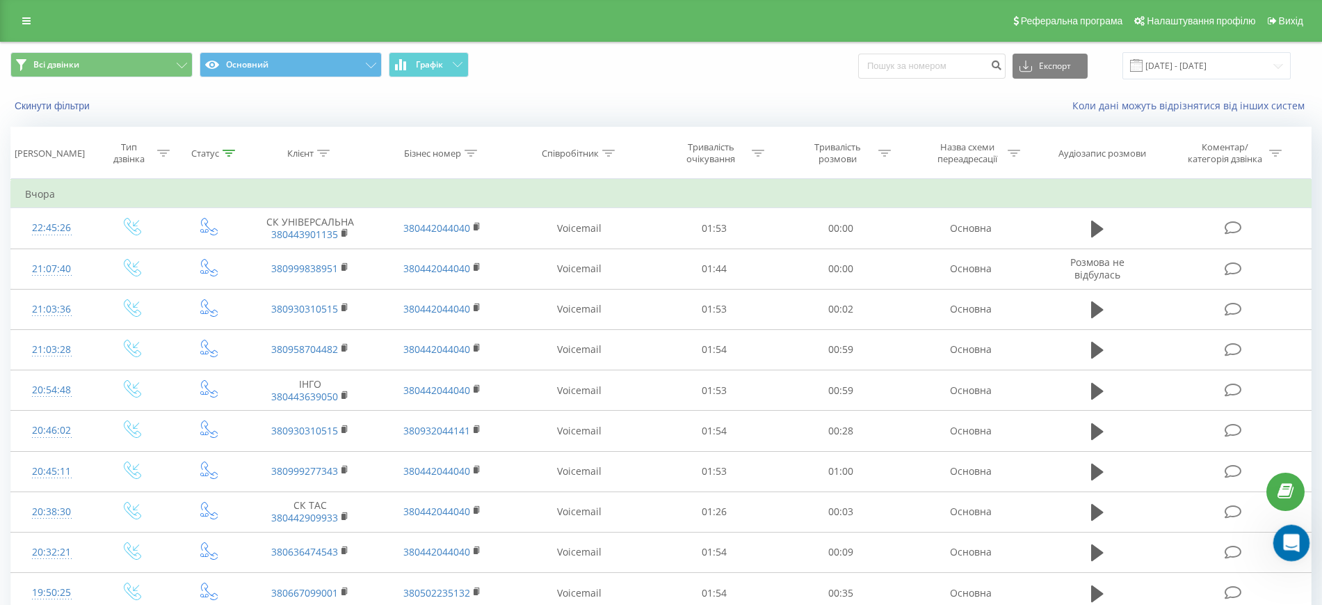
click at [1290, 548] on icon "Открыть службу сообщений Intercom" at bounding box center [1290, 540] width 23 height 23
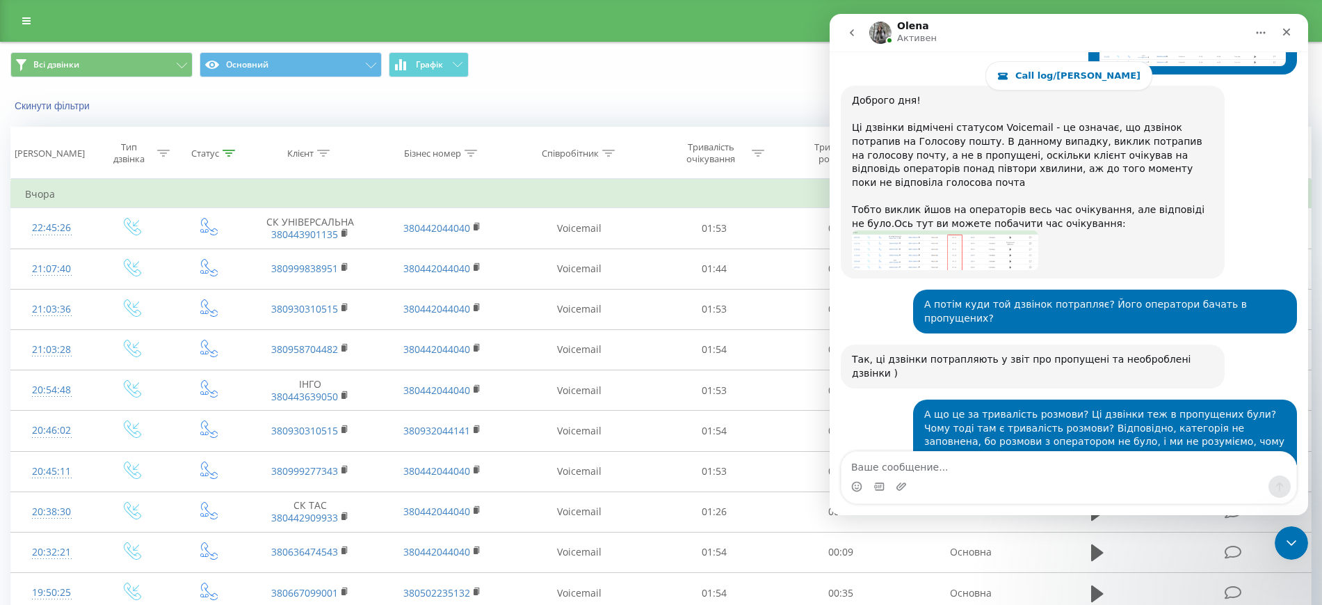
click at [998, 468] on textarea "Ваше сообщение..." at bounding box center [1069, 463] width 455 height 24
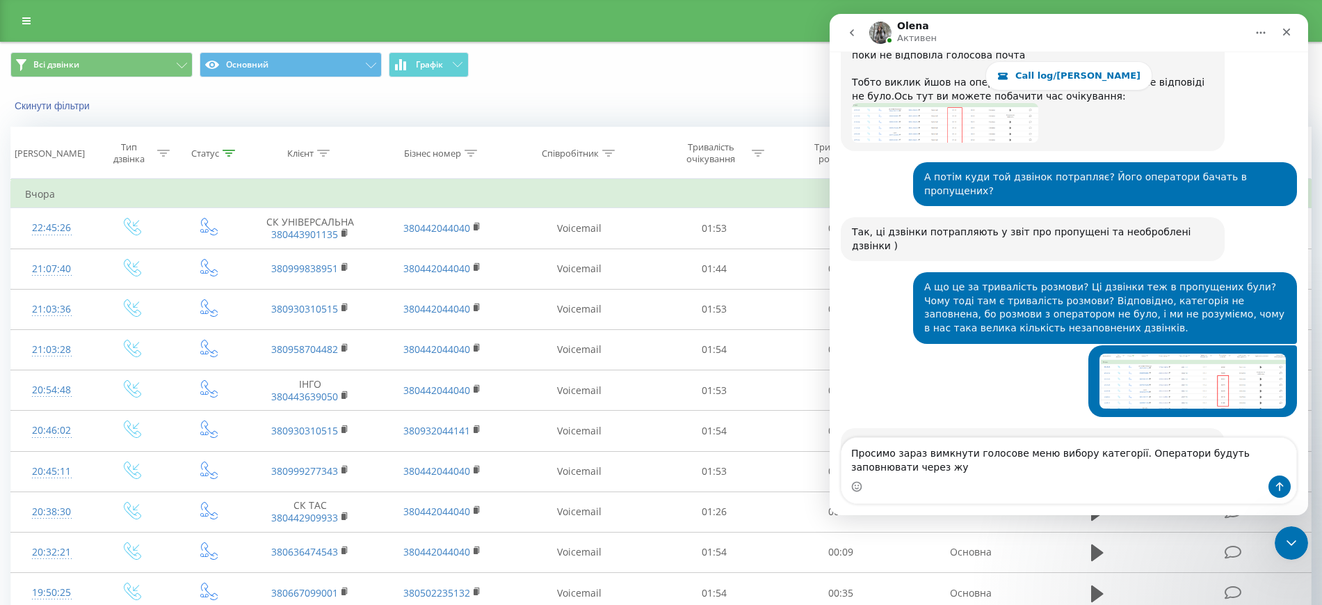
scroll to position [17905, 0]
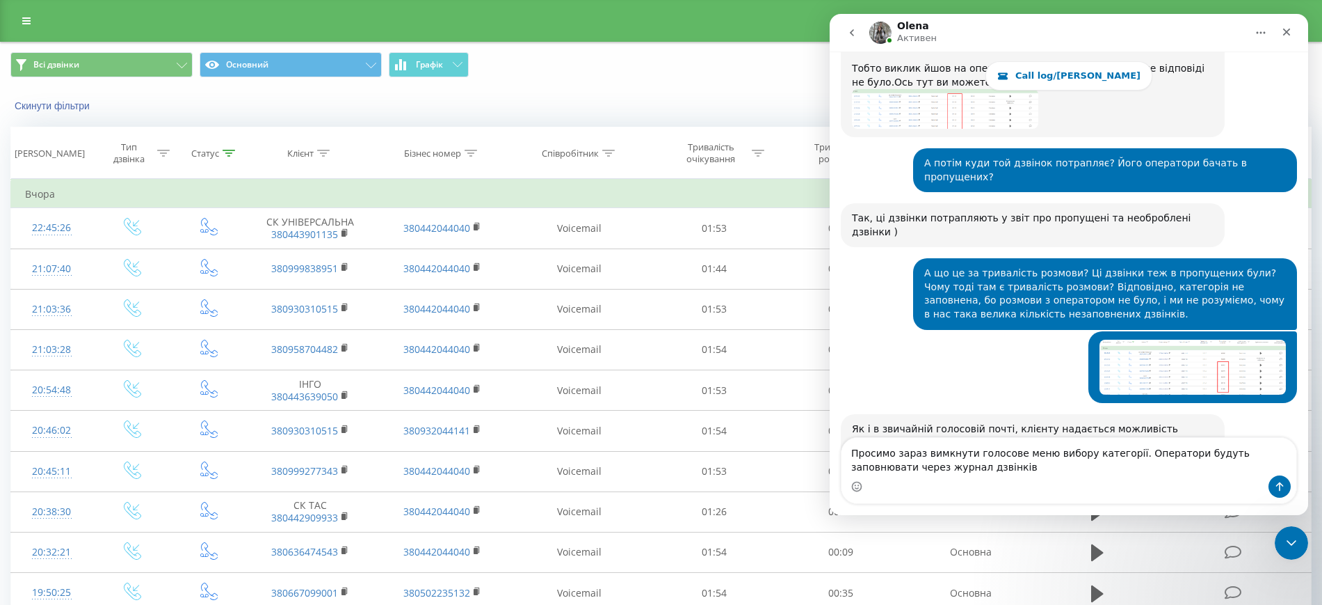
type textarea "Просимо зараз вимкнути голосове меню вибору категорії. Оператори будуть заповню…"
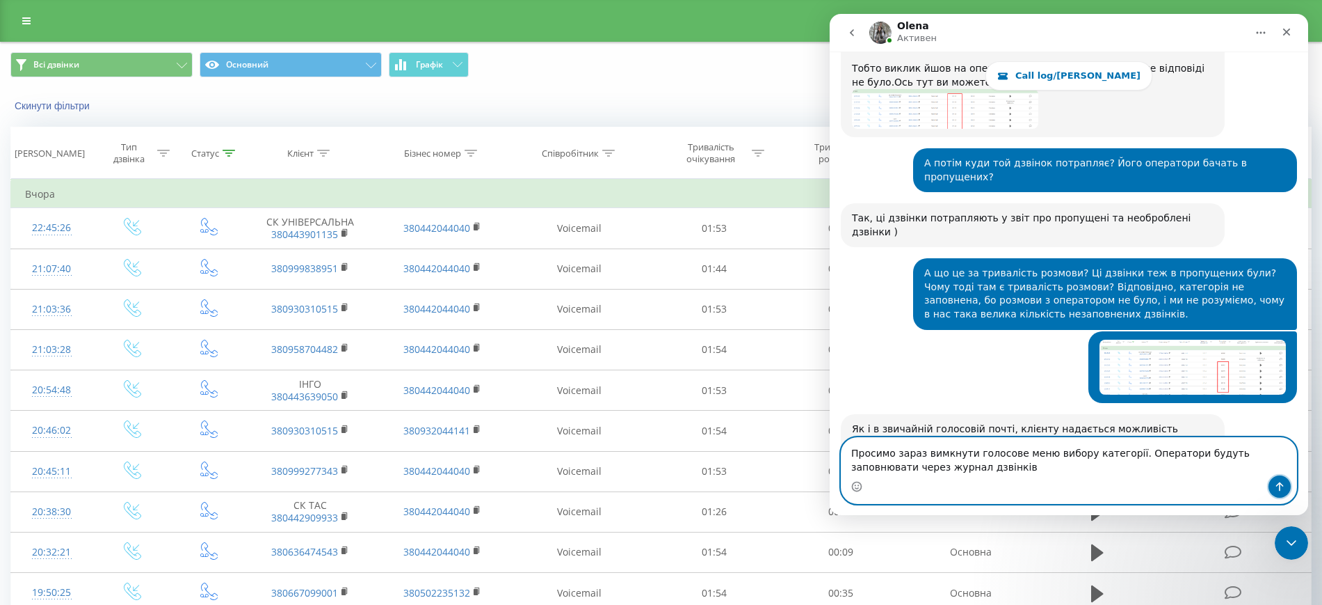
click at [1289, 486] on button "Отправить сообщение…" at bounding box center [1280, 486] width 22 height 22
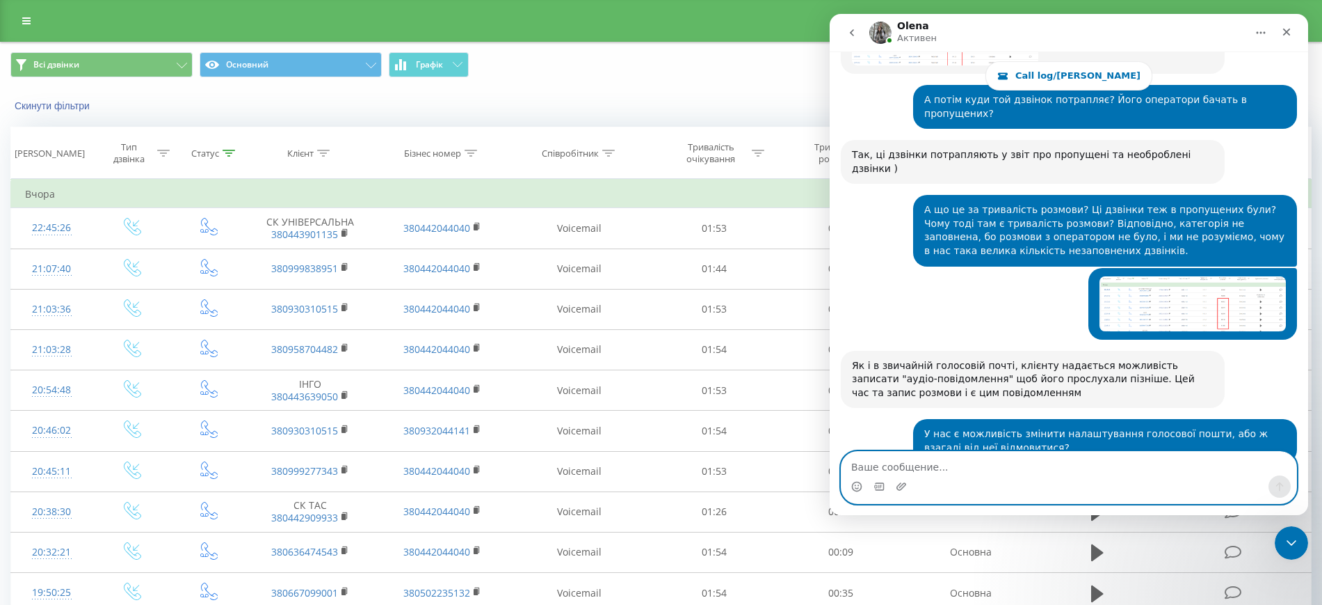
scroll to position [18019, 0]
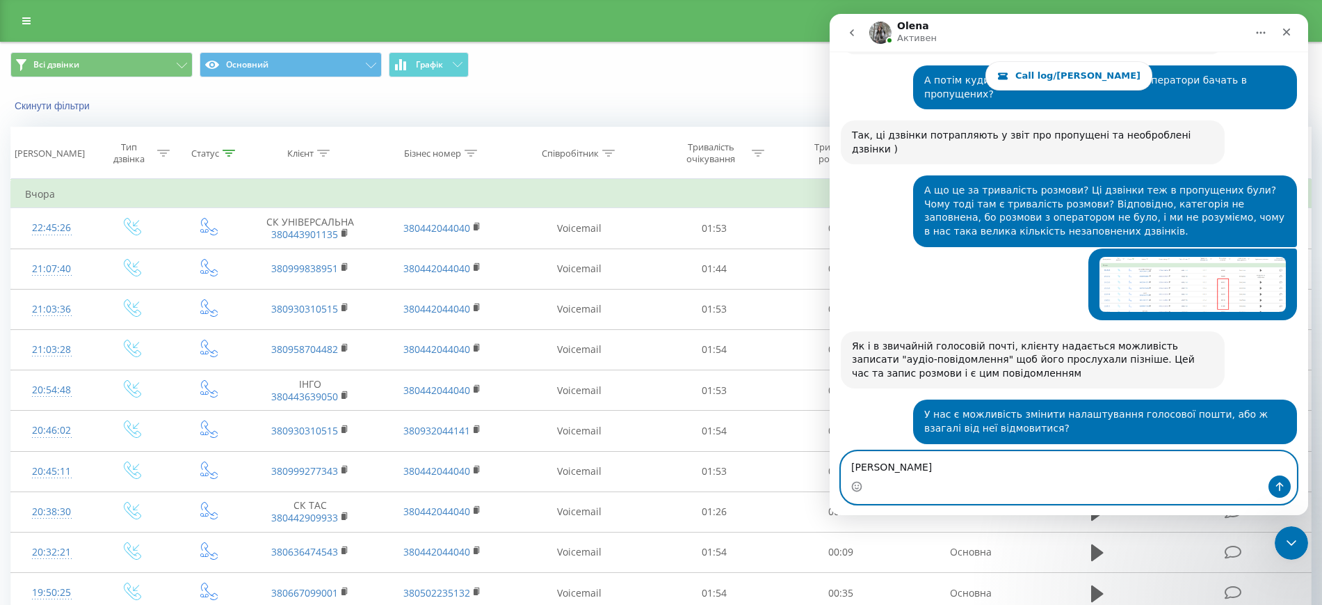
type textarea "Т"
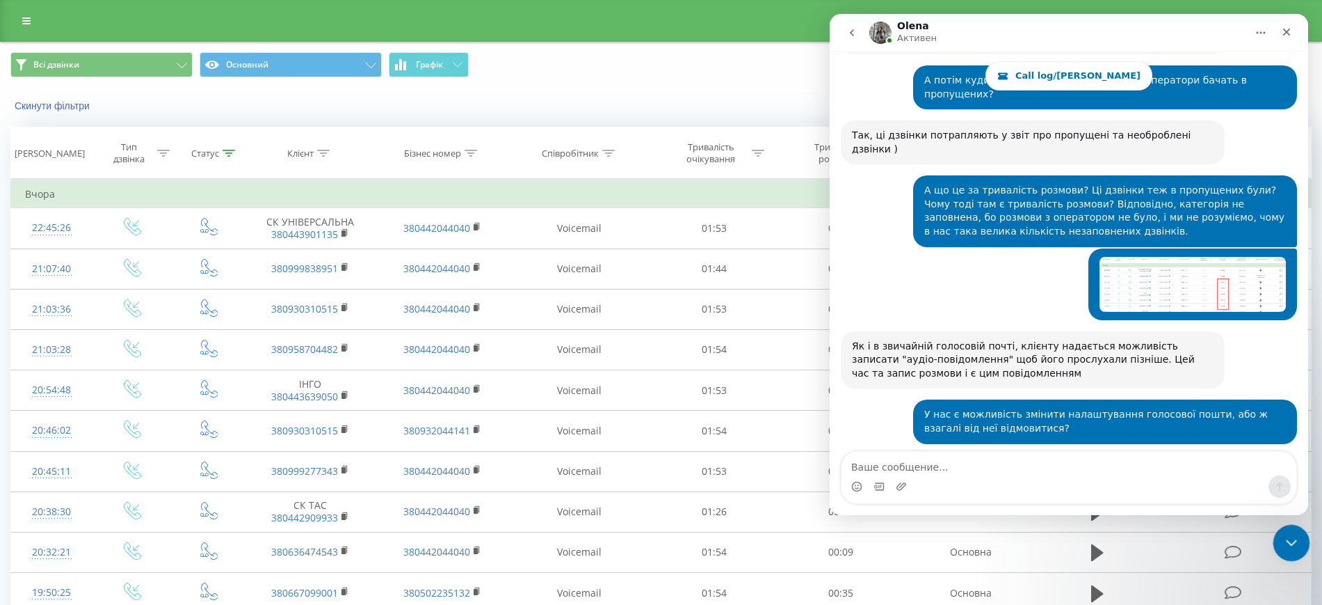
click at [1286, 541] on icon "Закрыть службу сообщений Intercom" at bounding box center [1289, 540] width 17 height 17
